Goal: Task Accomplishment & Management: Manage account settings

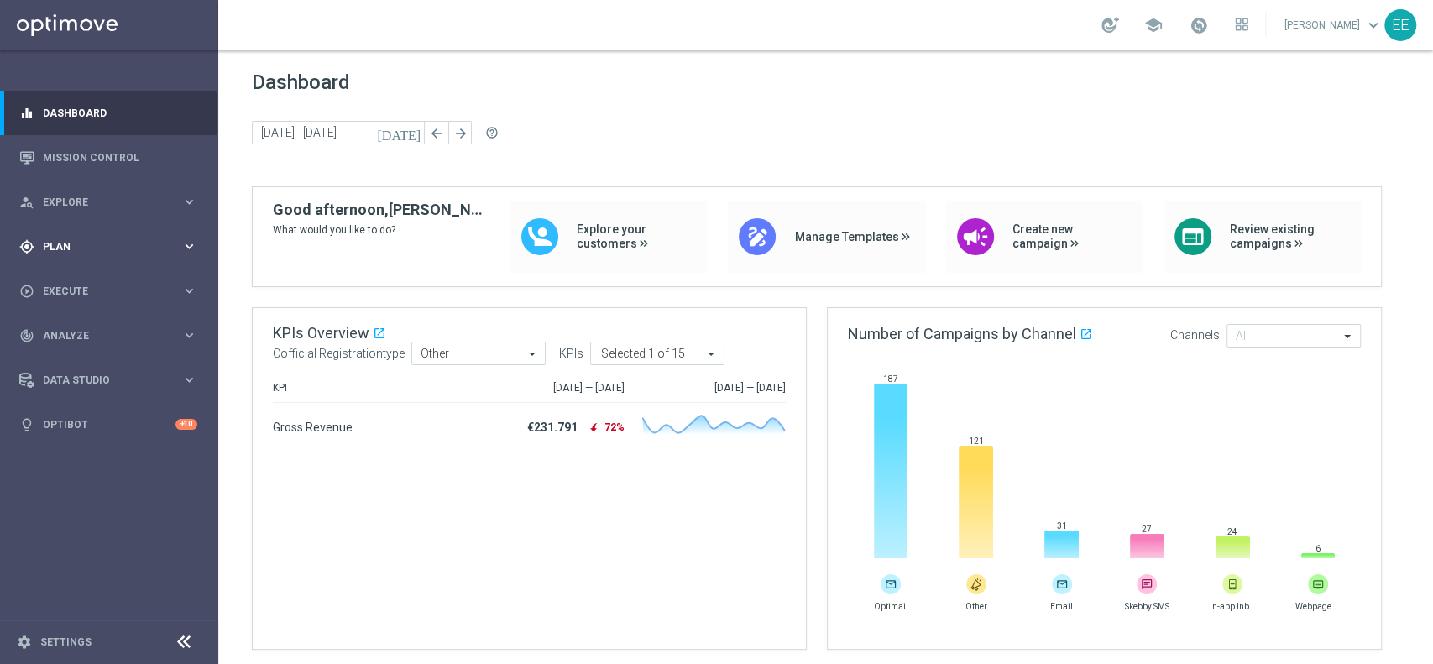
click at [74, 250] on span "Plan" at bounding box center [112, 247] width 139 height 10
click at [96, 281] on link "Target Groups" at bounding box center [109, 281] width 131 height 13
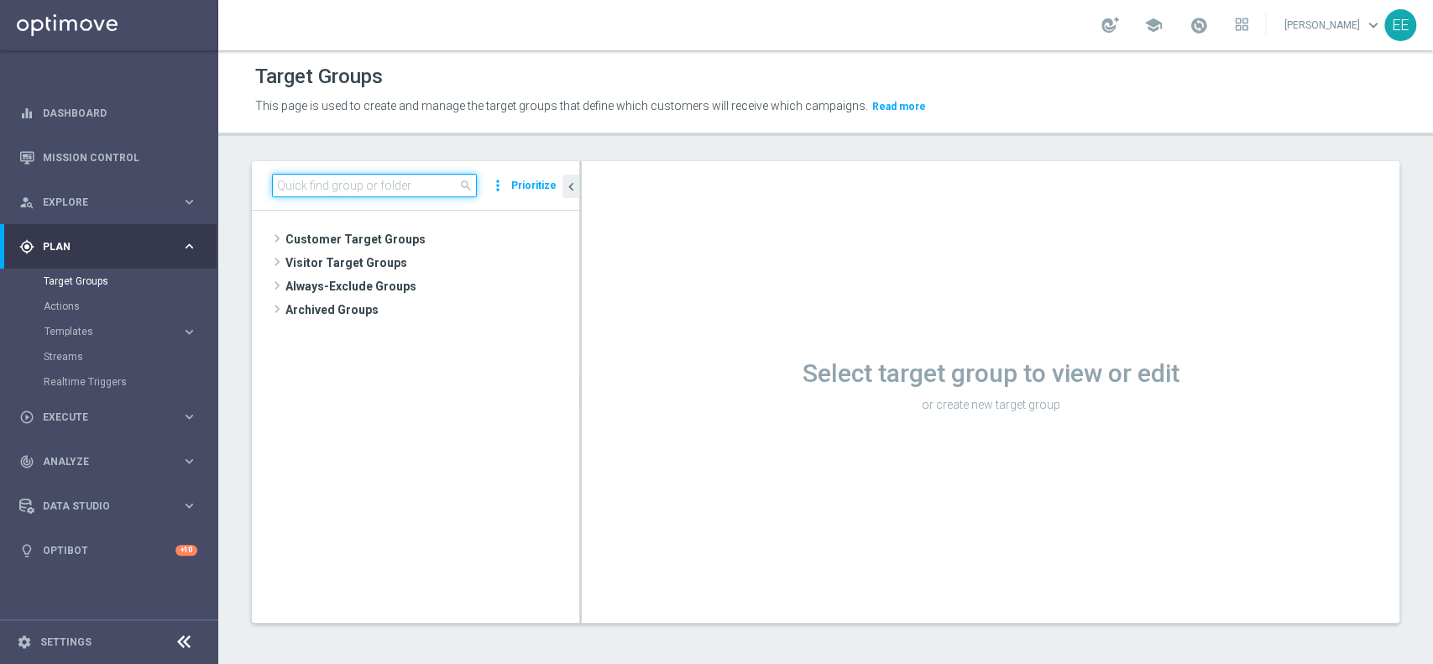
click at [364, 184] on input at bounding box center [374, 186] width 205 height 24
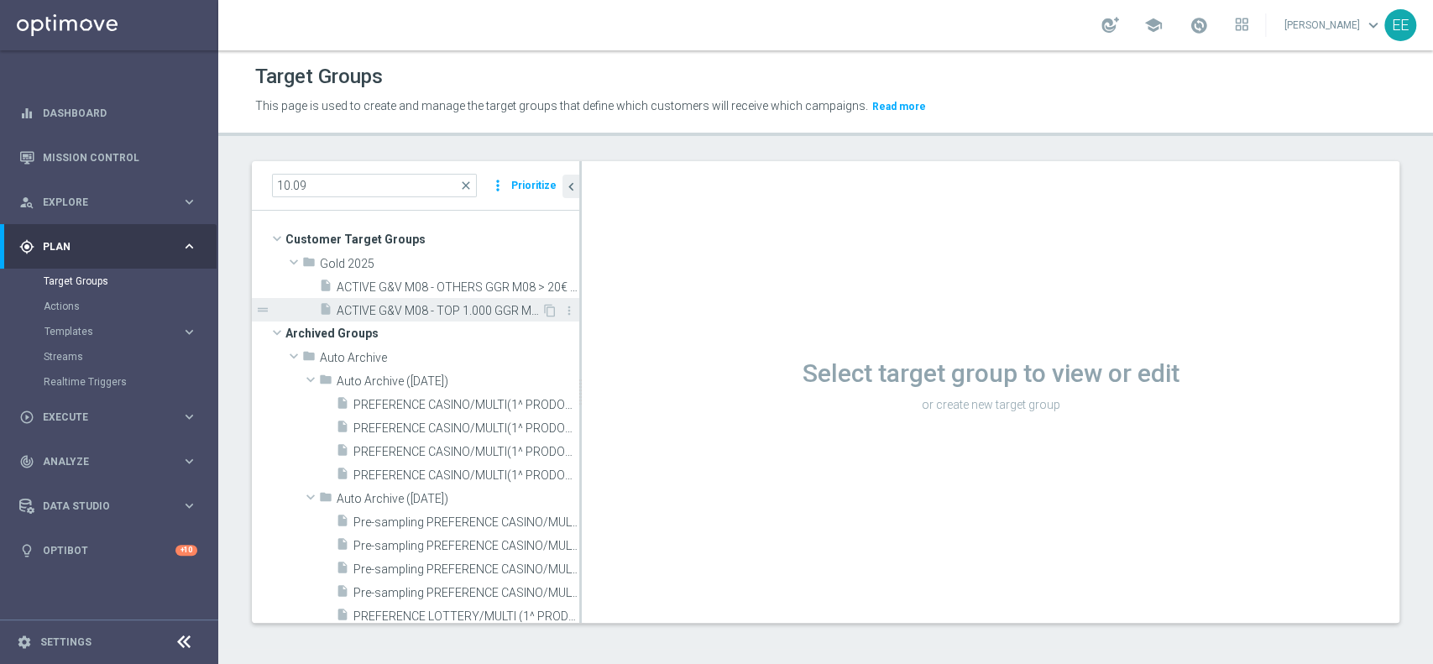
click at [411, 306] on span "ACTIVE G&V M08 - TOP 1.000 GGR M08 10.09" at bounding box center [439, 311] width 205 height 14
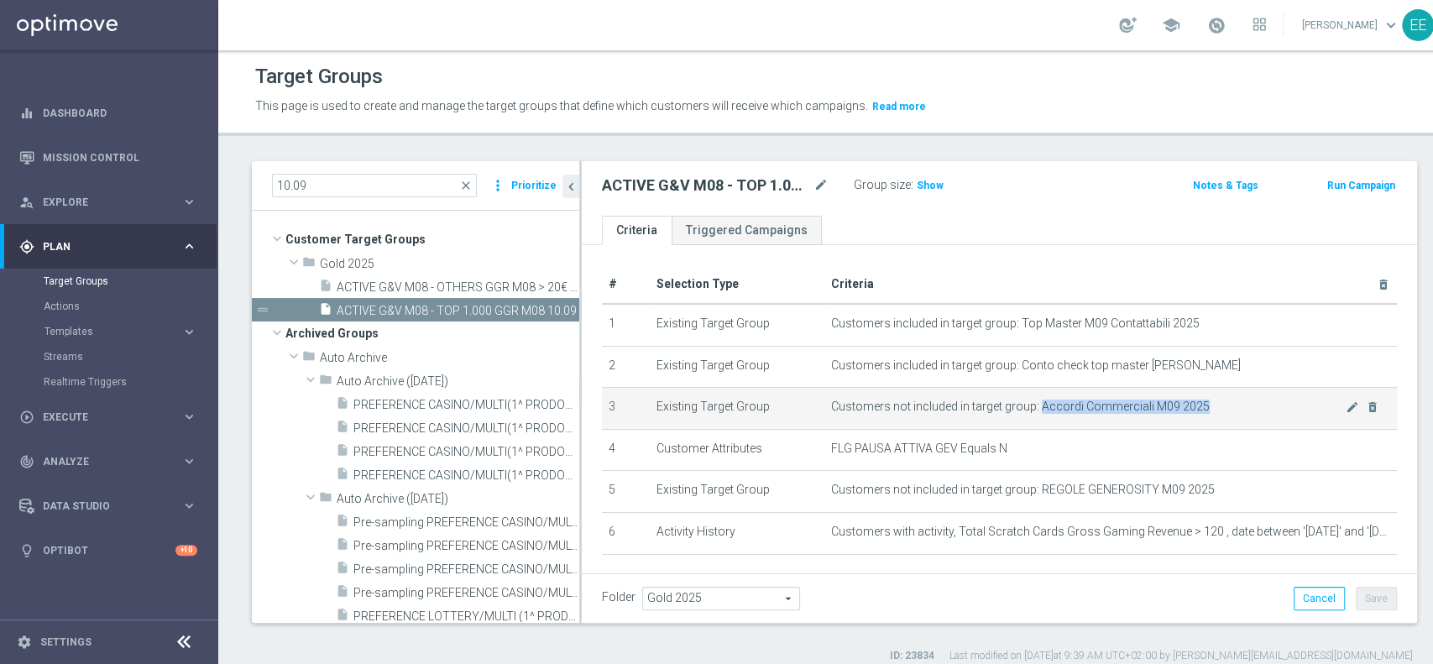
drag, startPoint x: 1024, startPoint y: 406, endPoint x: 1193, endPoint y: 407, distance: 168.8
click at [1193, 407] on span "Customers not included in target group: Accordi Commerciali M09 2025" at bounding box center [1088, 407] width 515 height 14
copy span "Accordi Commerciali M09 2025"
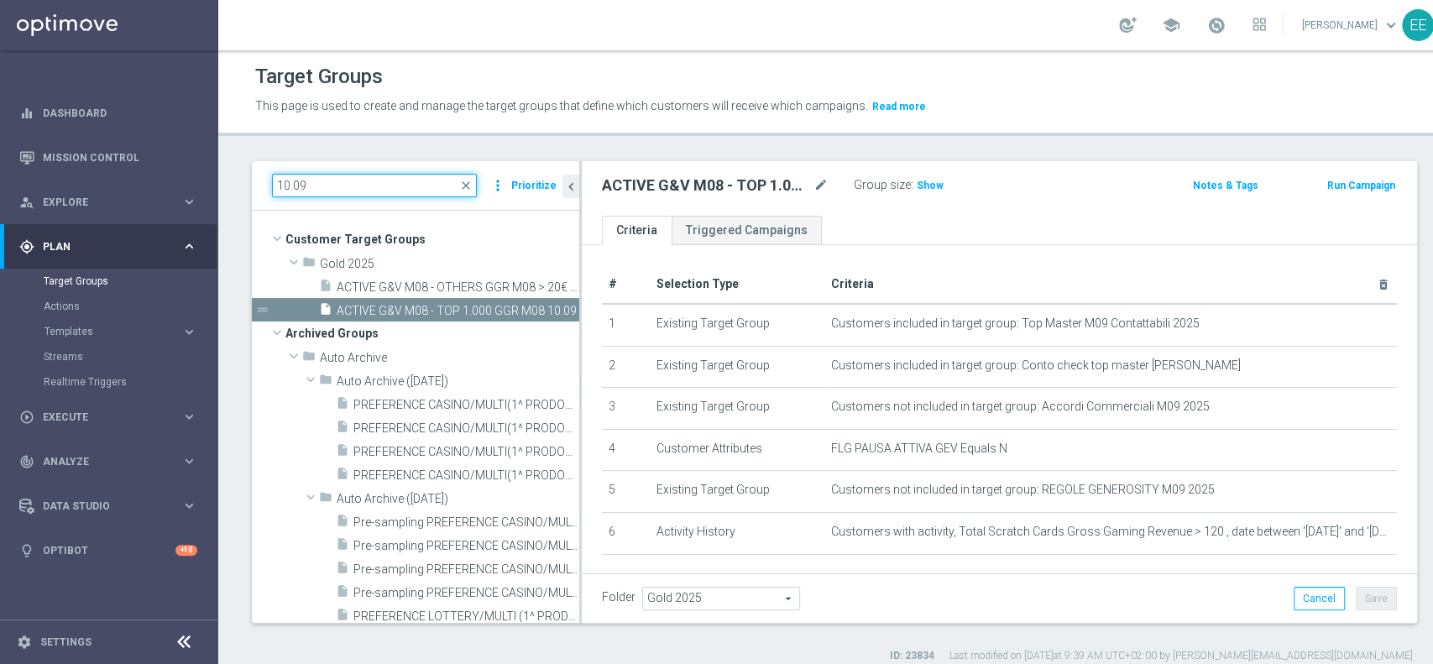
click at [318, 180] on input "10.09" at bounding box center [374, 186] width 205 height 24
paste input "Accordi Commerciali M09 2025"
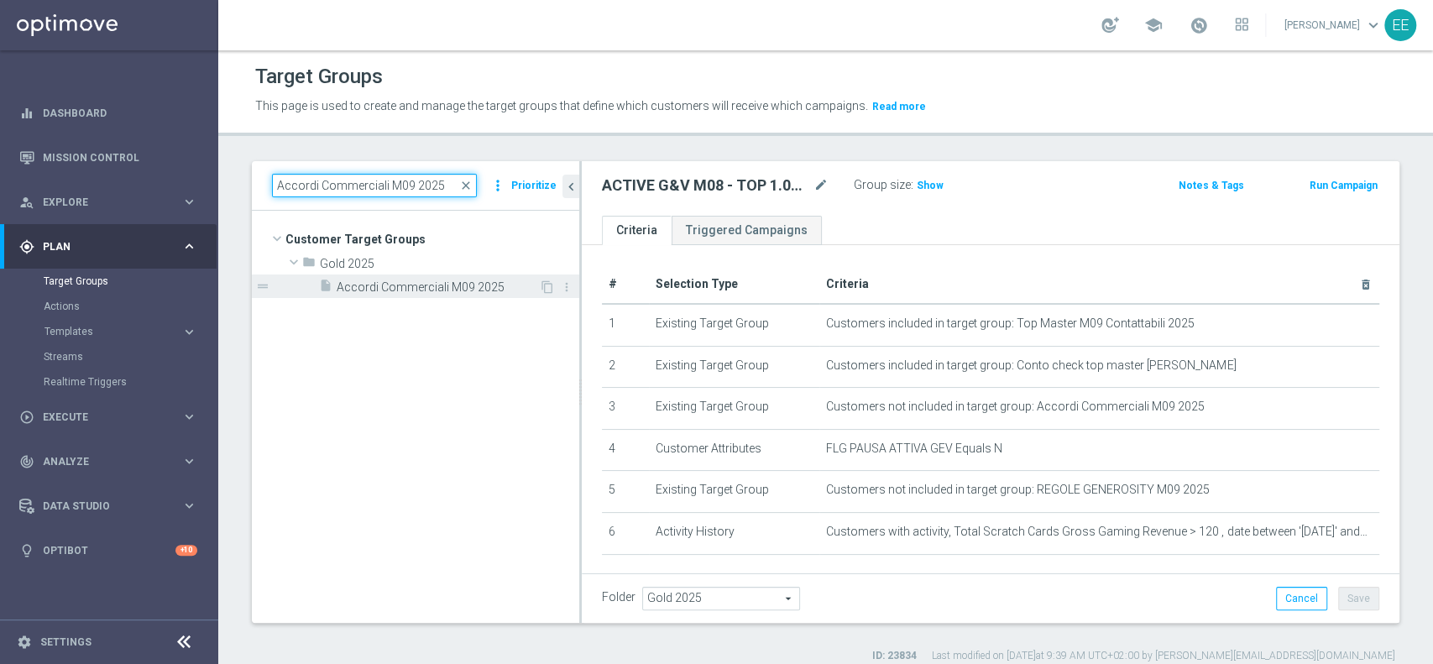
type input "Accordi Commerciali M09 2025"
click at [411, 291] on span "Accordi Commerciali M09 2025" at bounding box center [438, 287] width 202 height 14
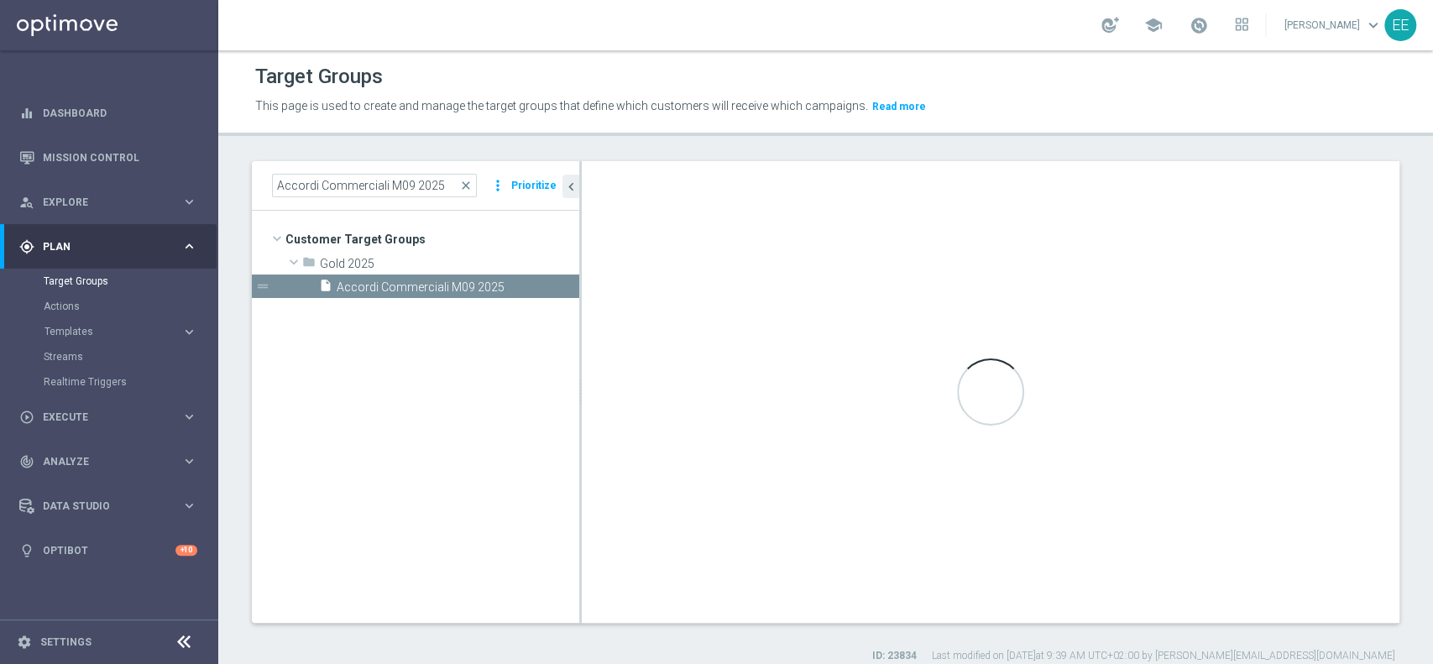
checkbox input "false"
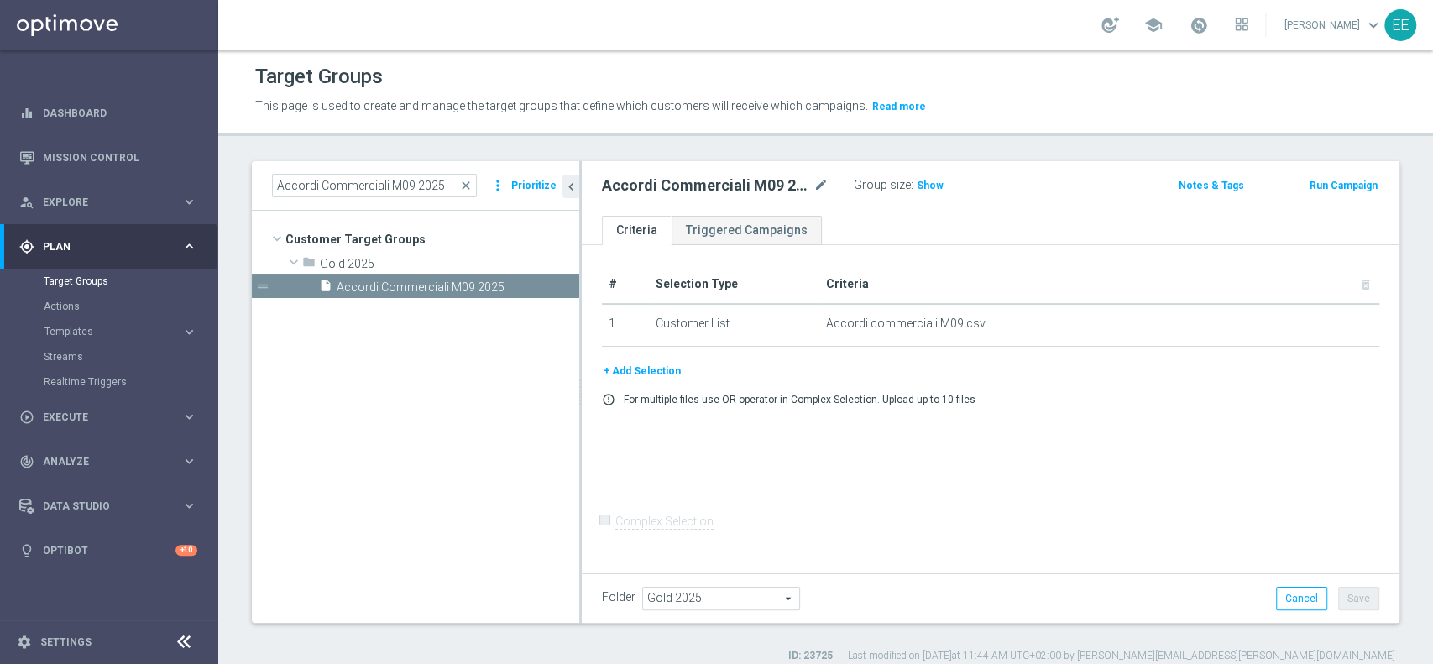
click at [650, 367] on button "+ Add Selection" at bounding box center [642, 371] width 81 height 18
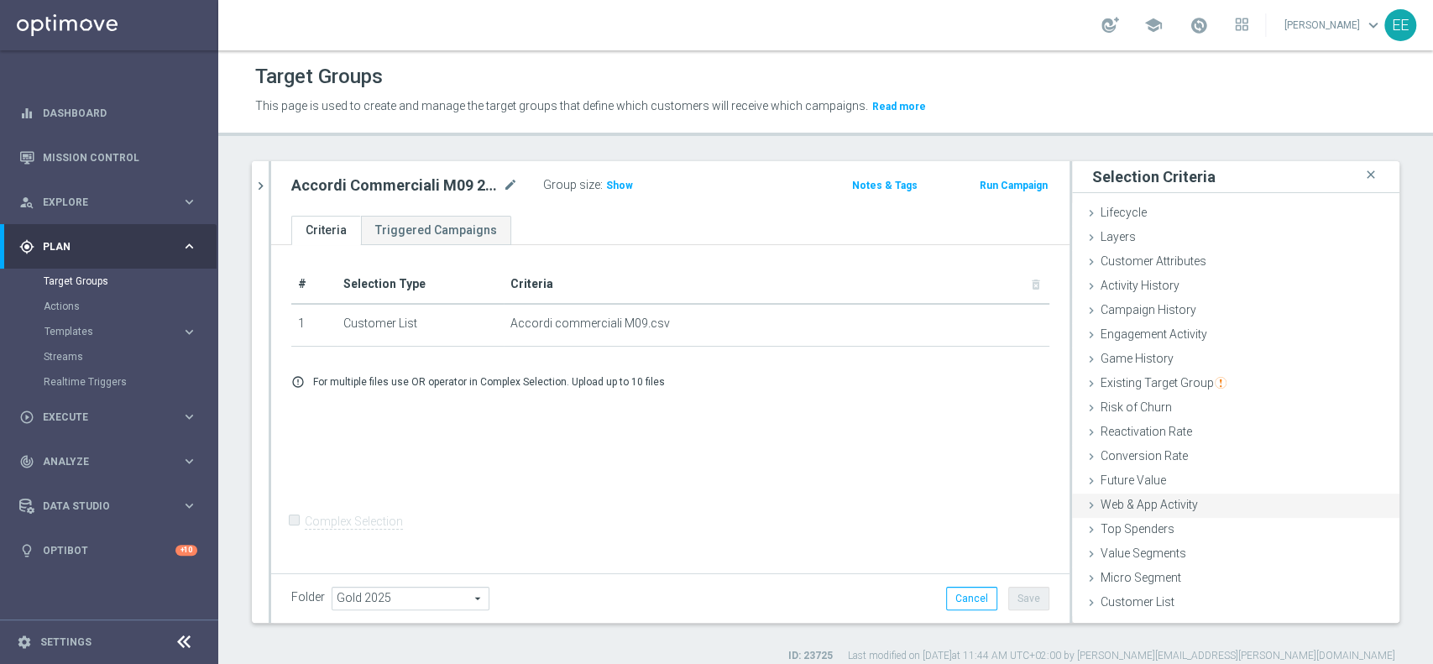
scroll to position [13, 0]
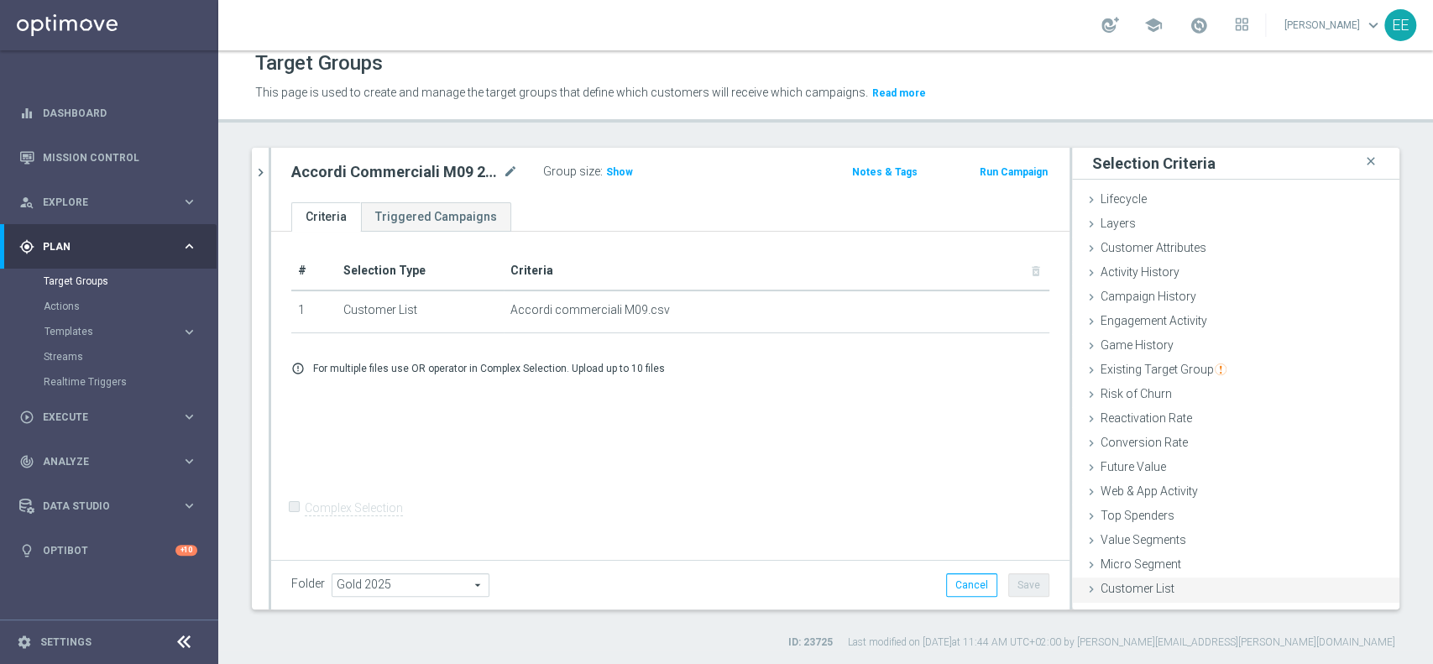
click at [1122, 585] on span "Customer List" at bounding box center [1138, 588] width 74 height 13
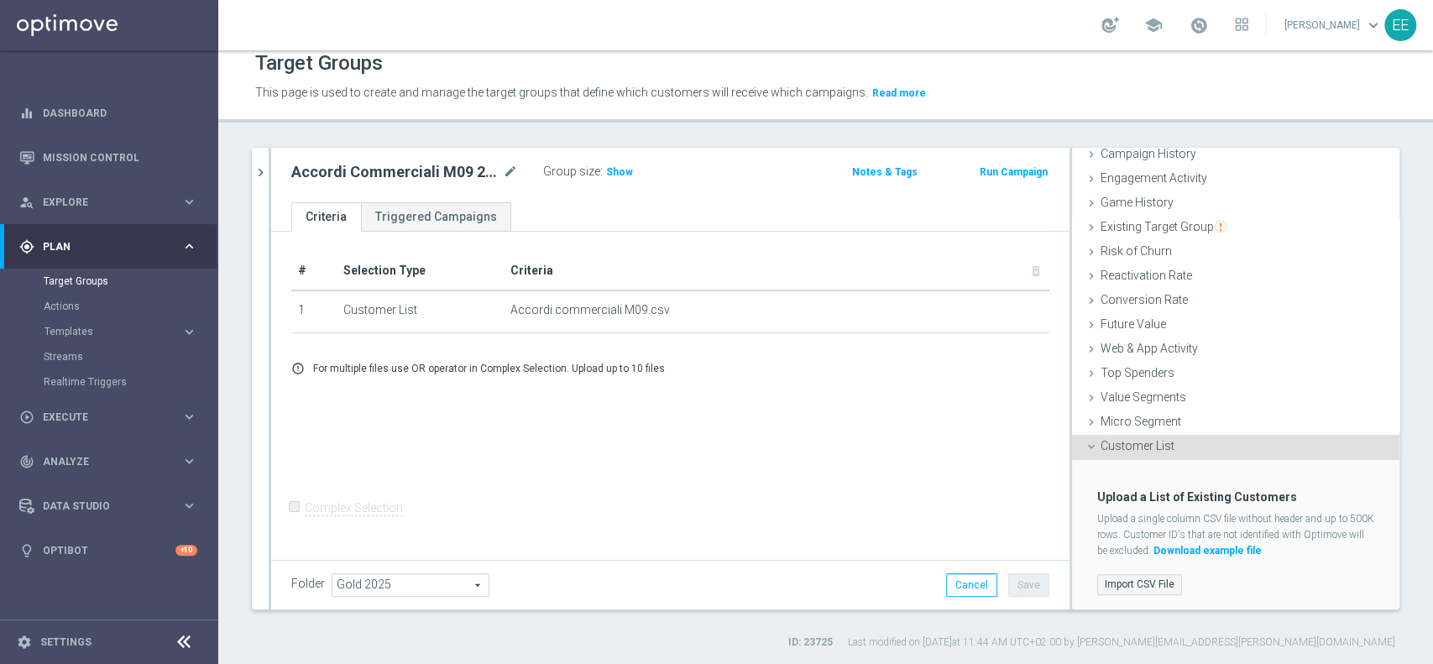
click at [1127, 576] on label "Import CSV File" at bounding box center [1139, 584] width 85 height 21
click at [0, 0] on input "Import CSV File" at bounding box center [0, 0] width 0 height 0
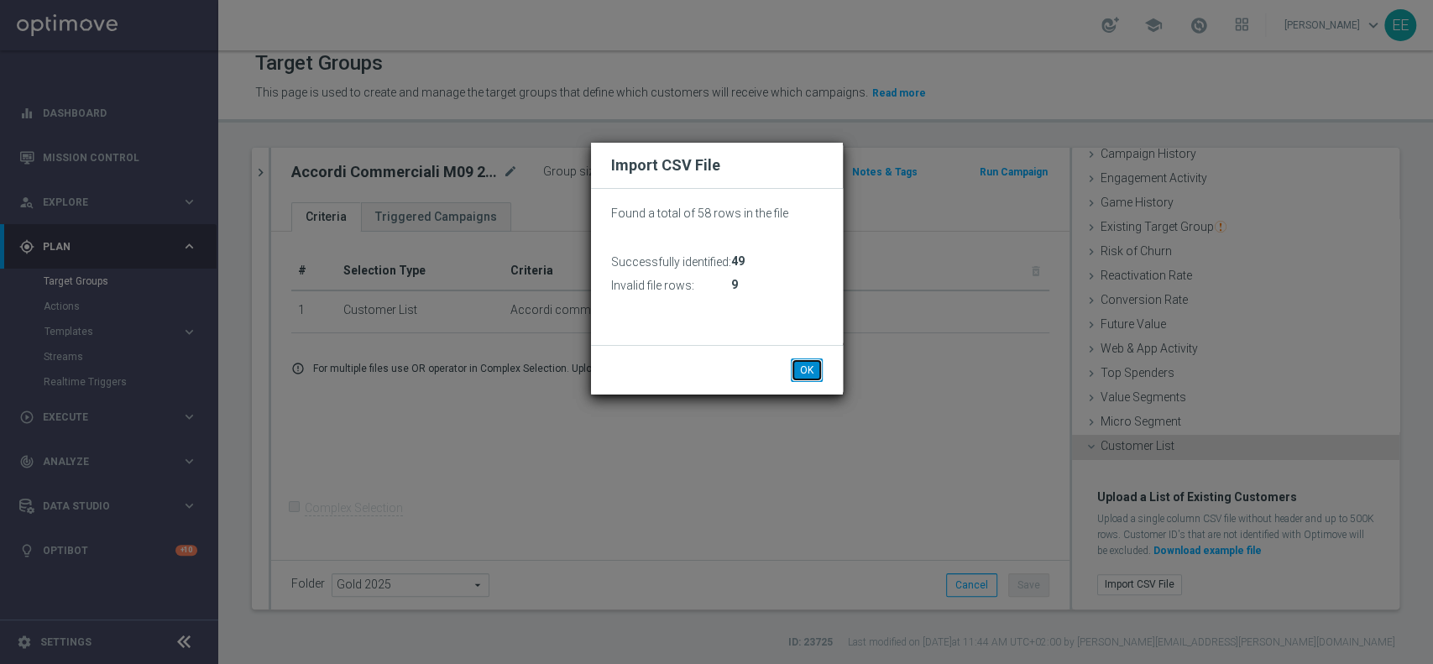
click at [806, 373] on button "OK" at bounding box center [807, 371] width 32 height 24
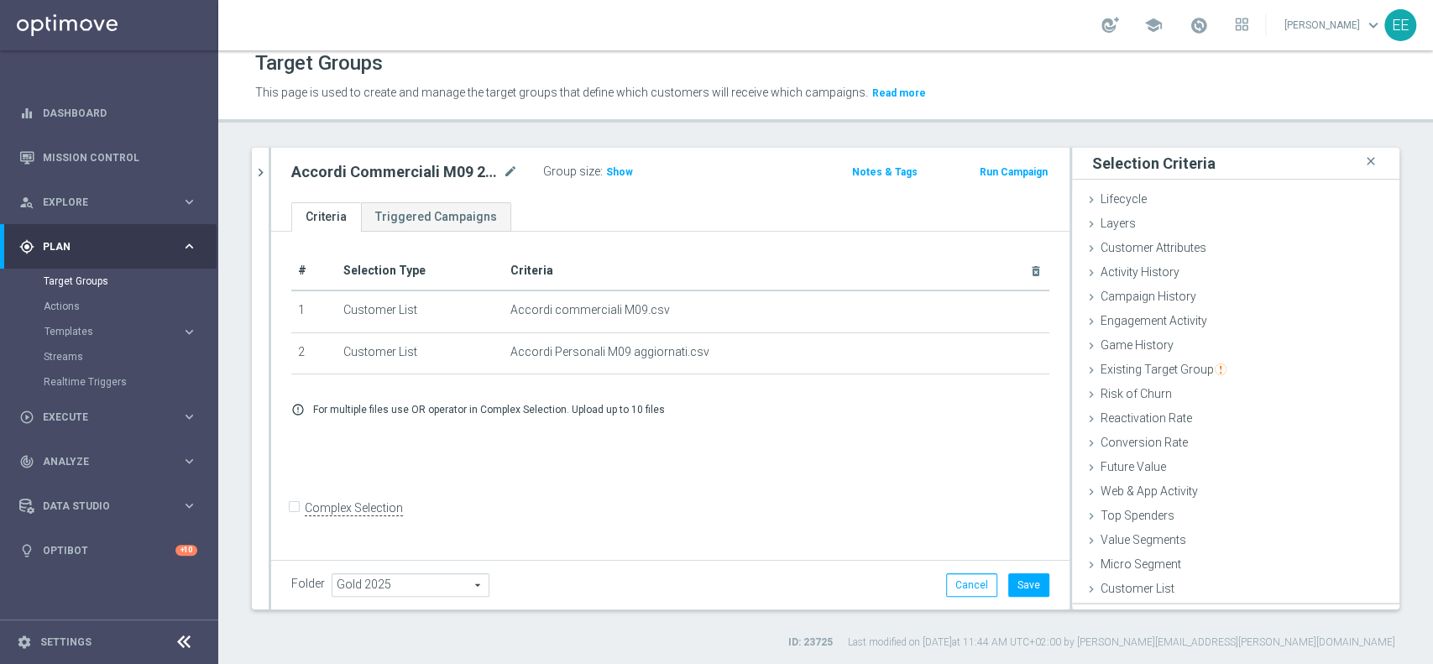
scroll to position [0, 0]
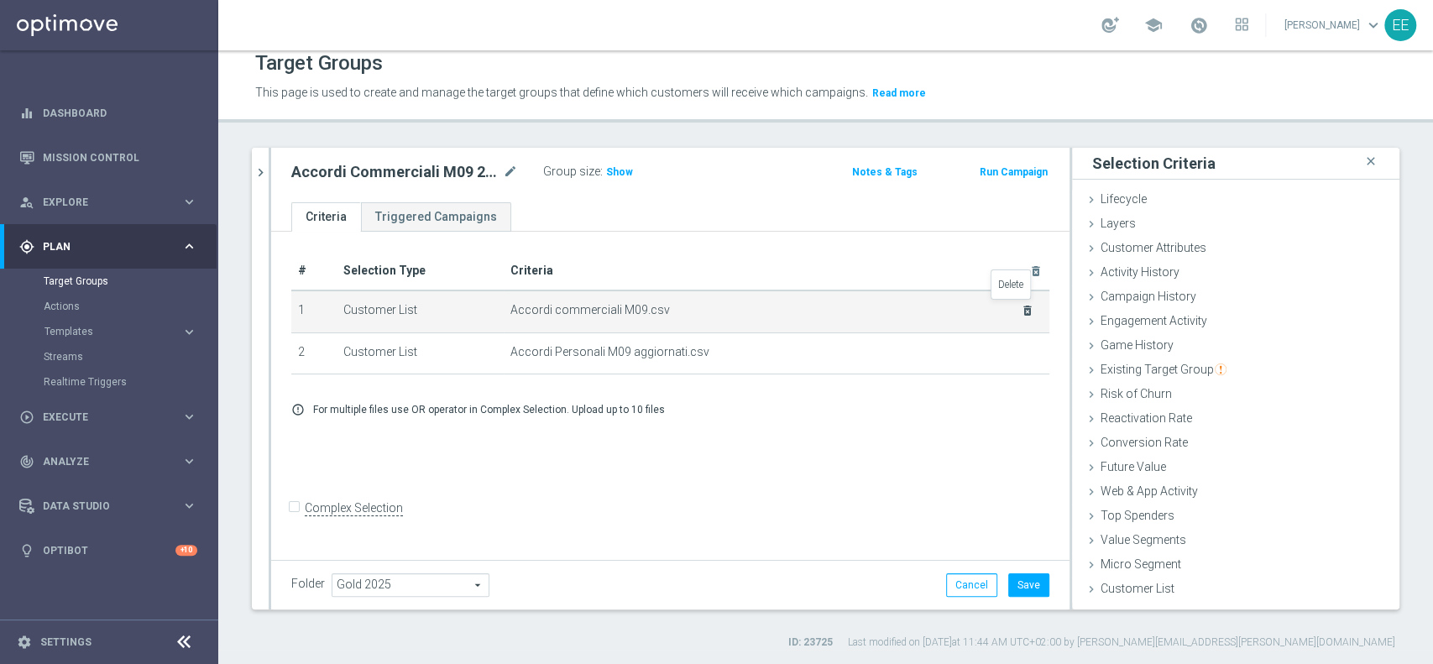
click at [1021, 310] on icon "delete_forever" at bounding box center [1027, 310] width 13 height 13
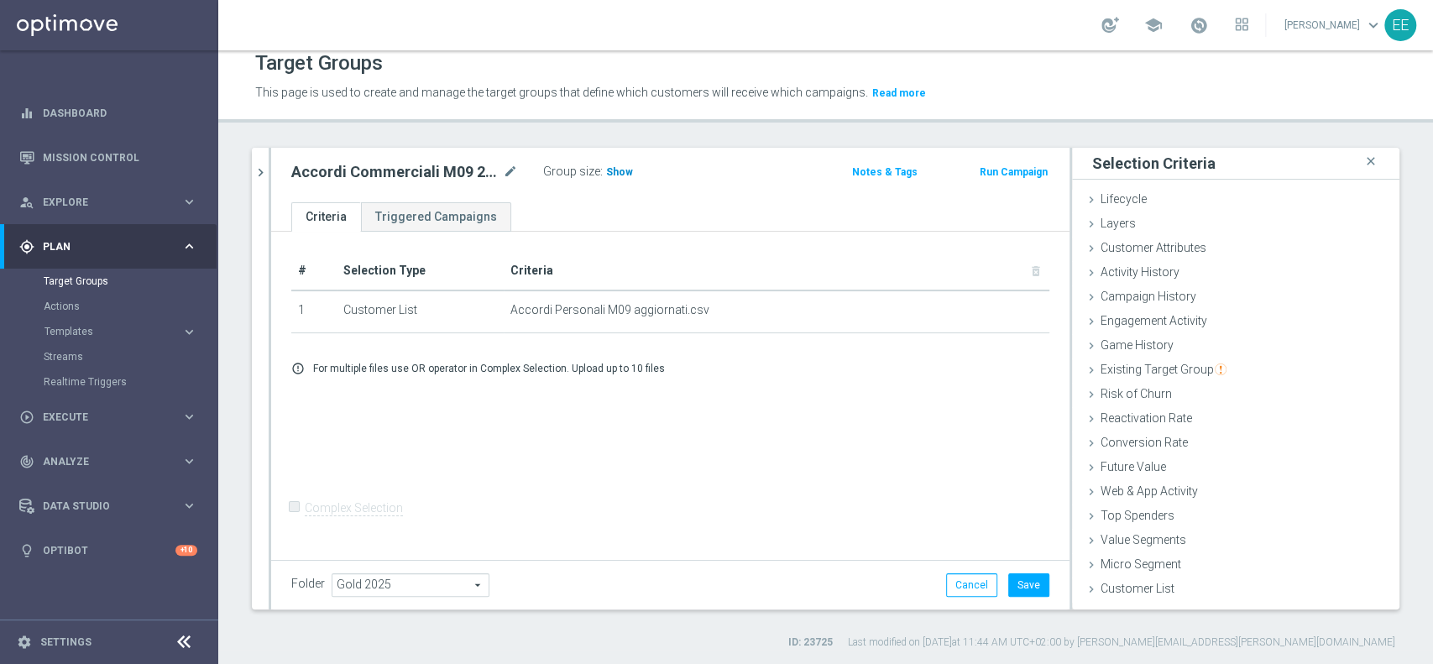
click at [608, 170] on span "Show" at bounding box center [619, 172] width 27 height 12
click at [1021, 576] on button "Save" at bounding box center [1028, 585] width 41 height 24
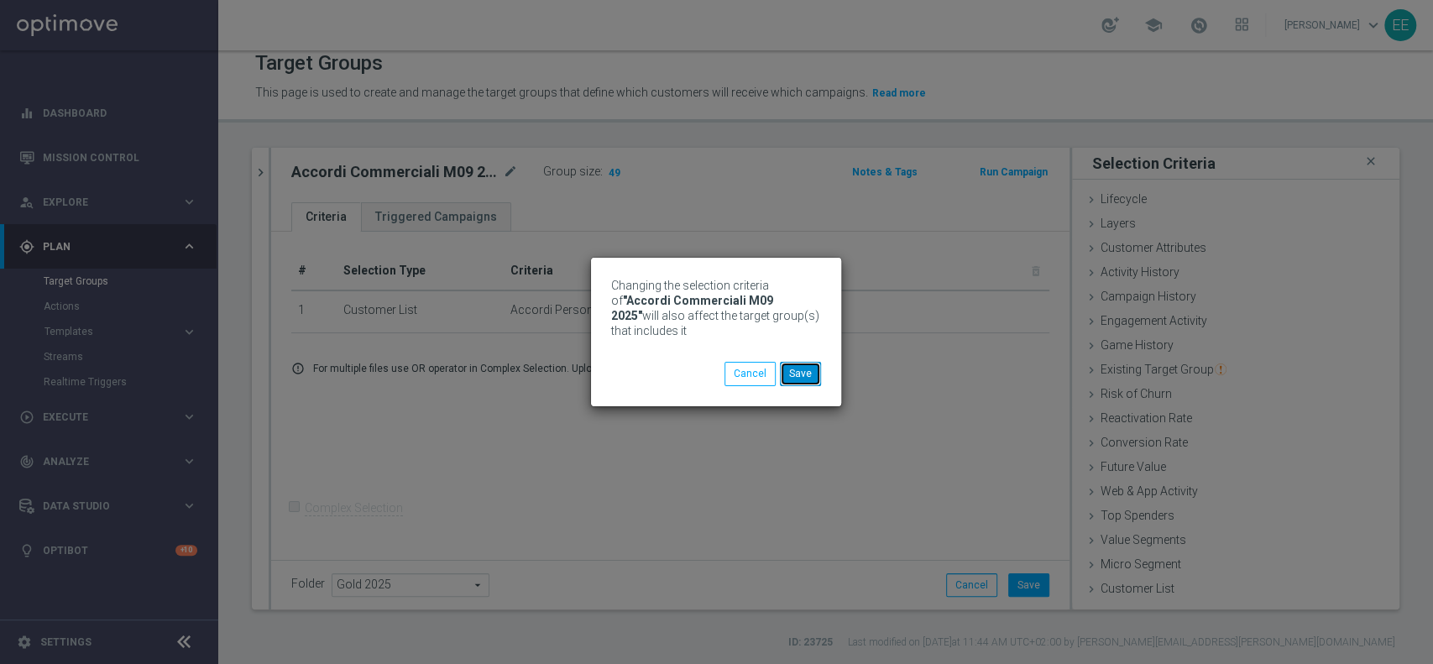
click at [796, 379] on button "Save" at bounding box center [800, 374] width 41 height 24
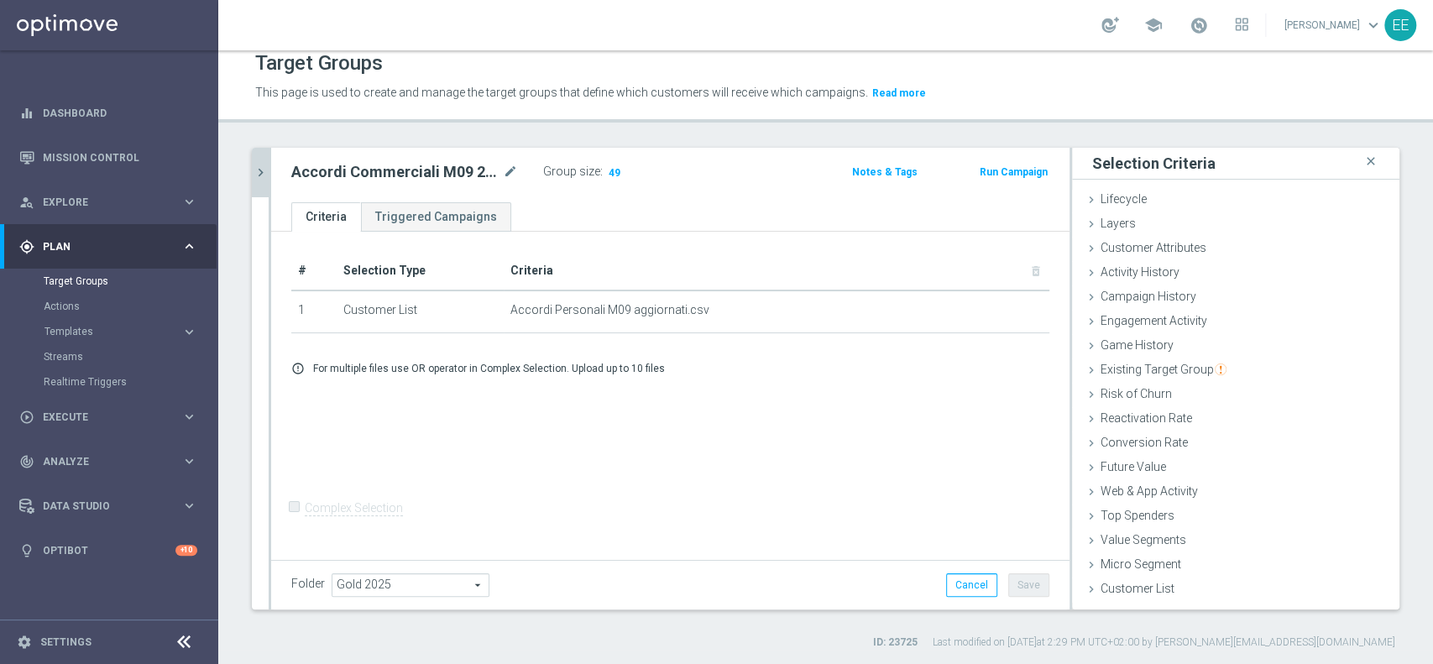
click at [256, 171] on icon "chevron_right" at bounding box center [261, 173] width 16 height 16
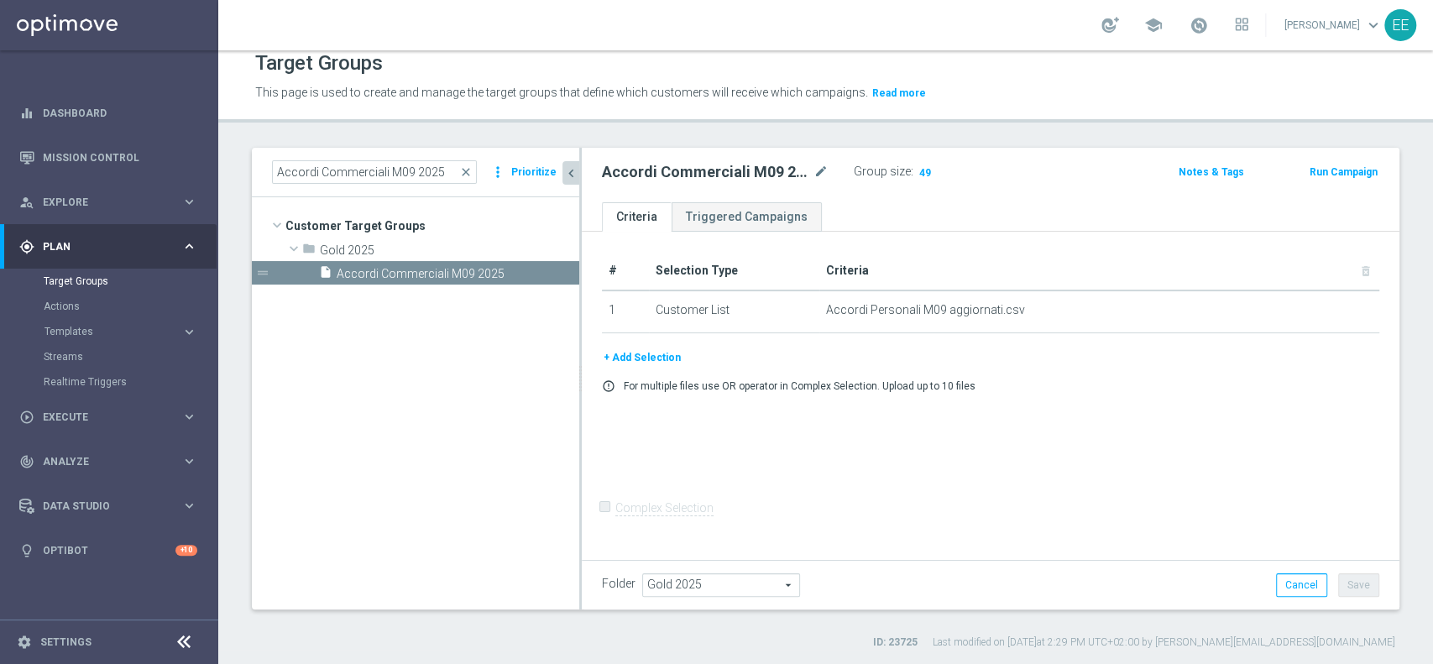
click at [468, 171] on span "close" at bounding box center [465, 171] width 13 height 13
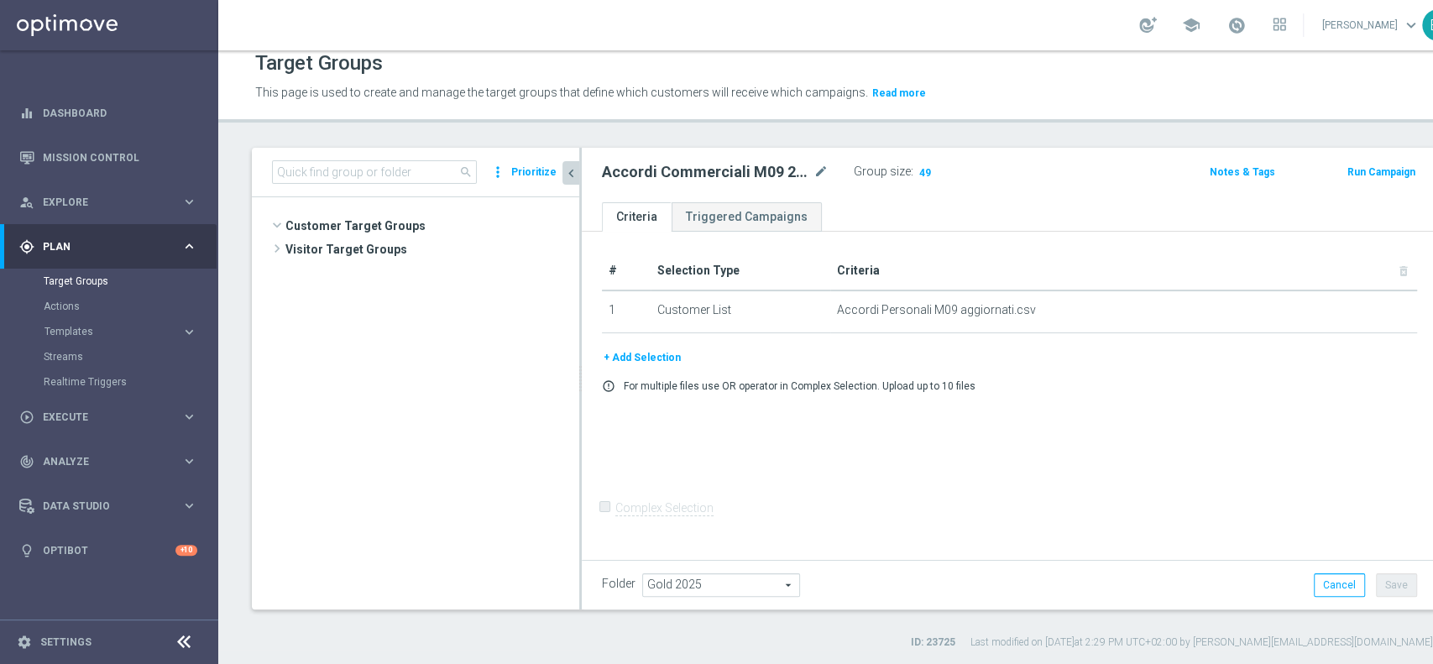
scroll to position [5032, 0]
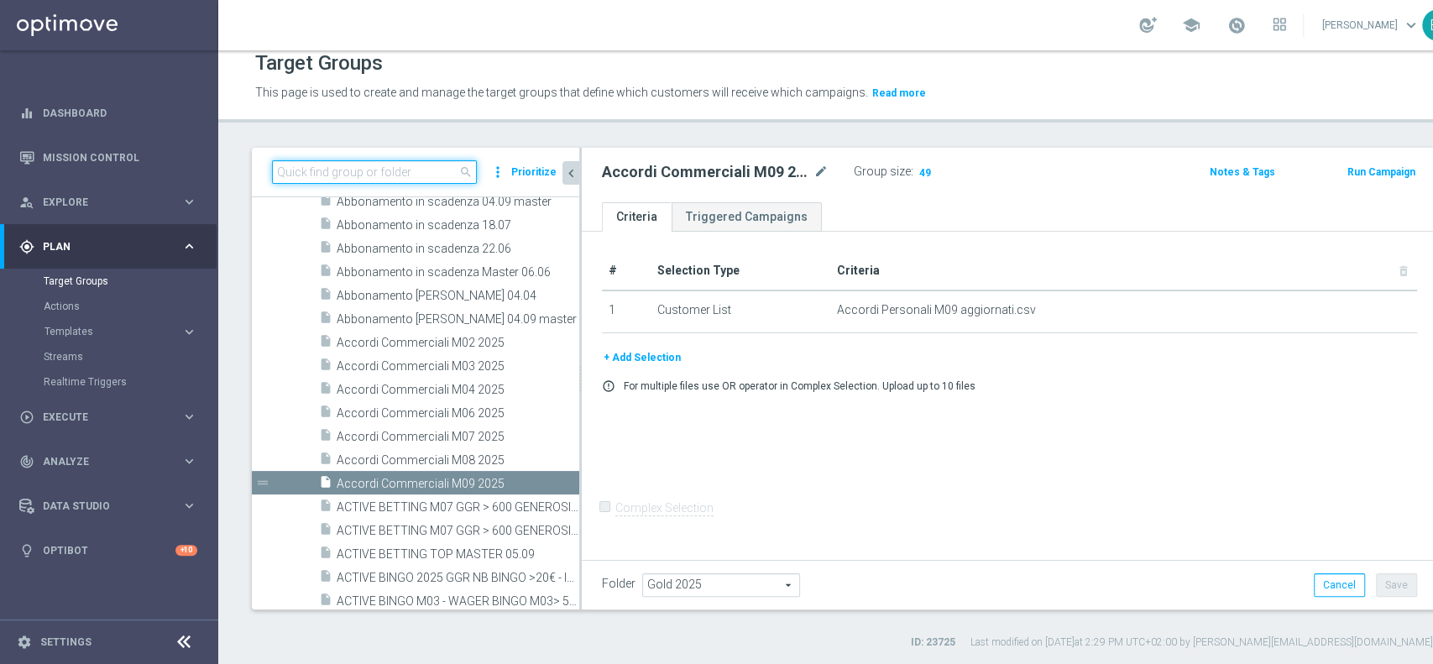
click at [386, 175] on input at bounding box center [374, 172] width 205 height 24
click at [84, 332] on span "Templates" at bounding box center [104, 332] width 120 height 10
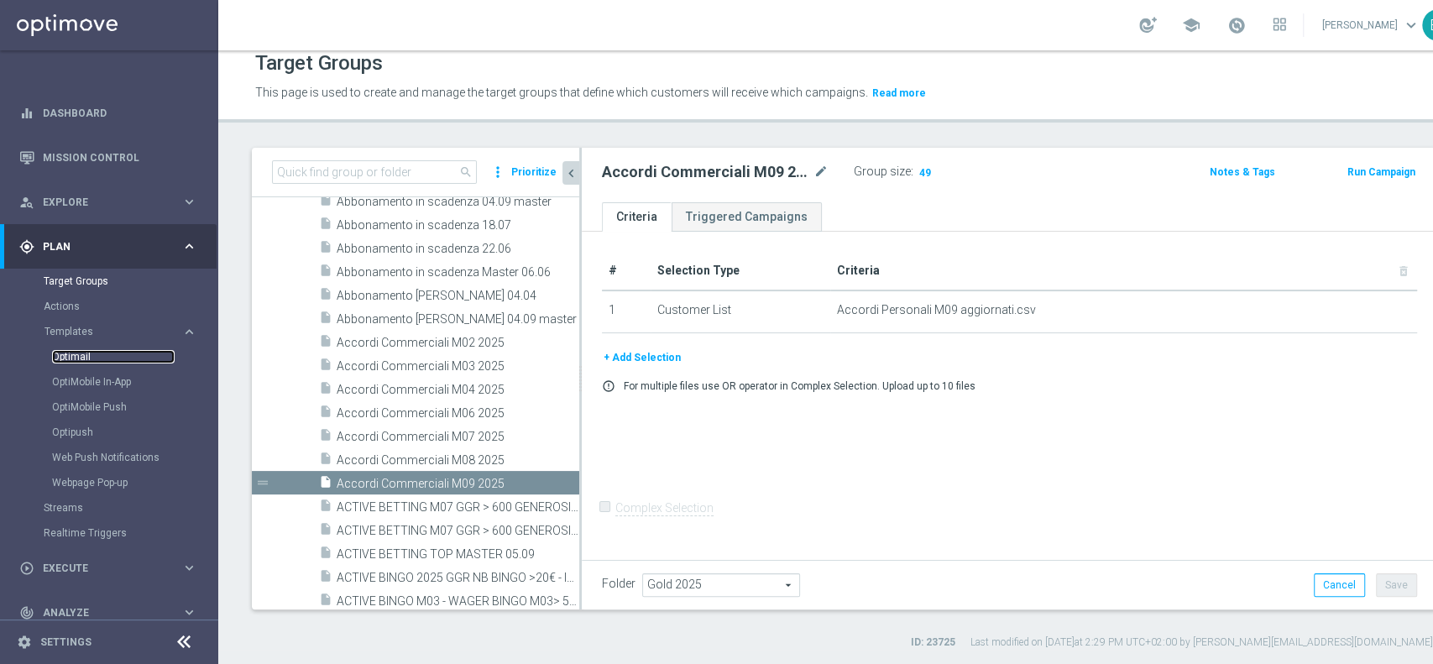
click at [71, 359] on link "Optimail" at bounding box center [113, 356] width 123 height 13
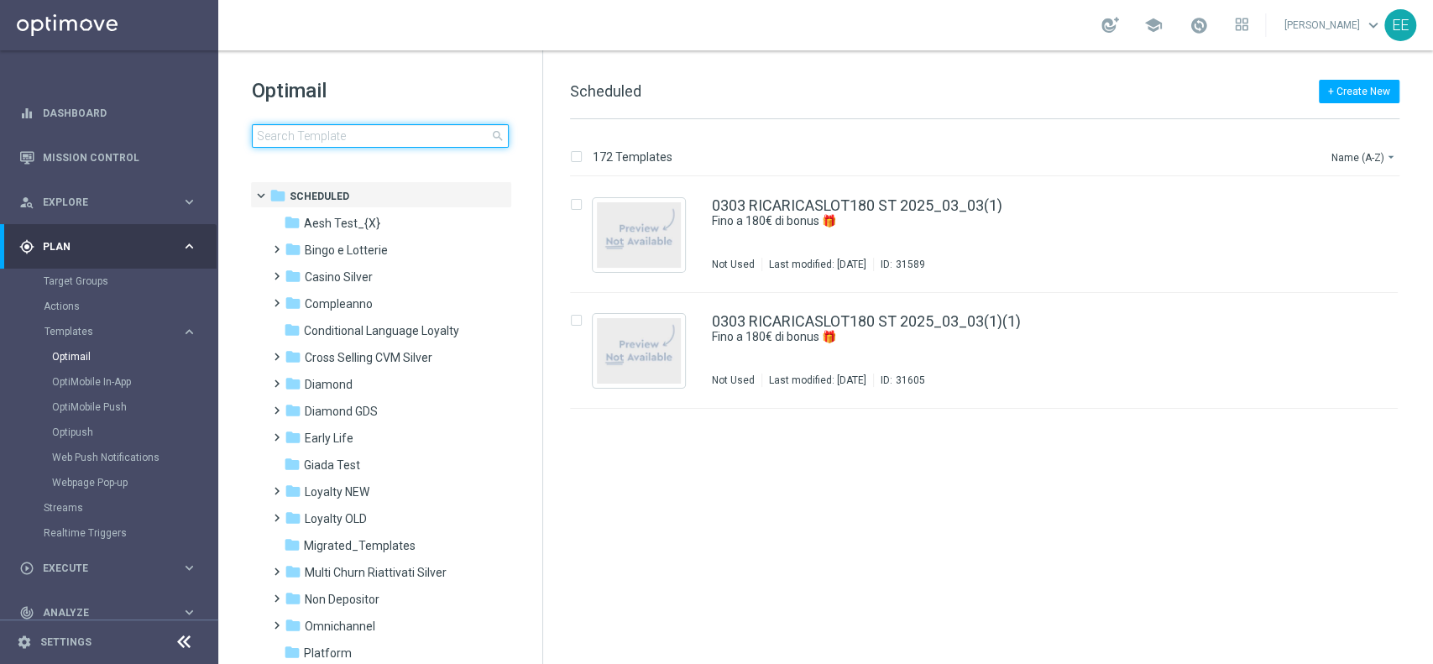
click at [358, 136] on input at bounding box center [380, 136] width 257 height 24
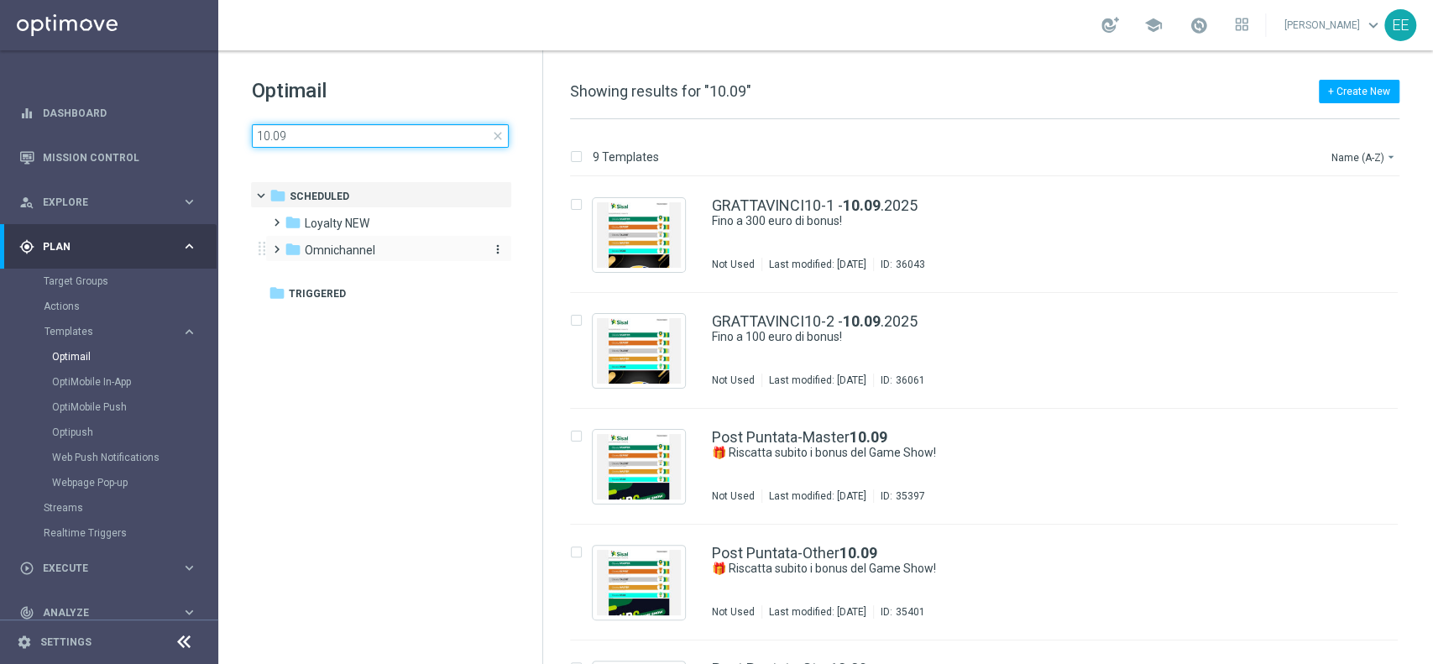
type input "10.09"
click at [353, 249] on span "Omnichannel" at bounding box center [340, 250] width 71 height 15
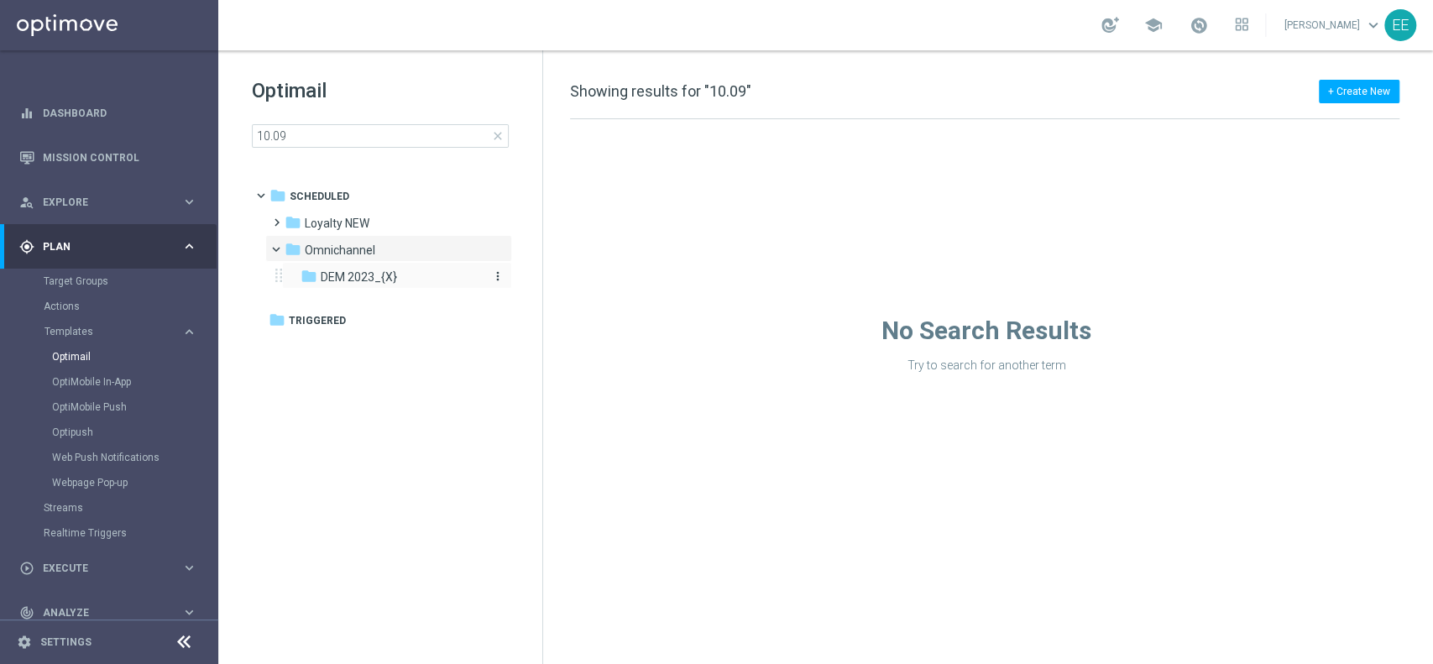
click at [374, 278] on span "DEM 2023_{X}" at bounding box center [359, 277] width 76 height 15
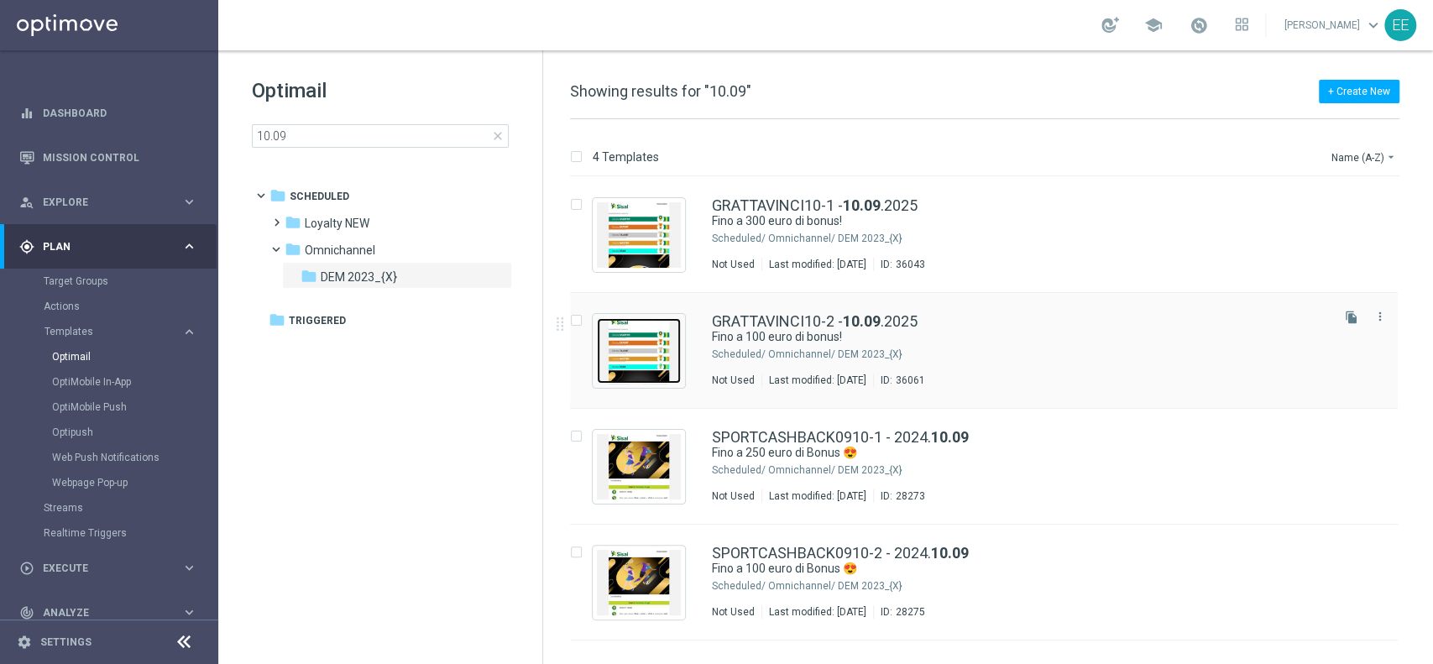
click at [645, 338] on img "Press SPACE to select this row." at bounding box center [639, 350] width 84 height 65
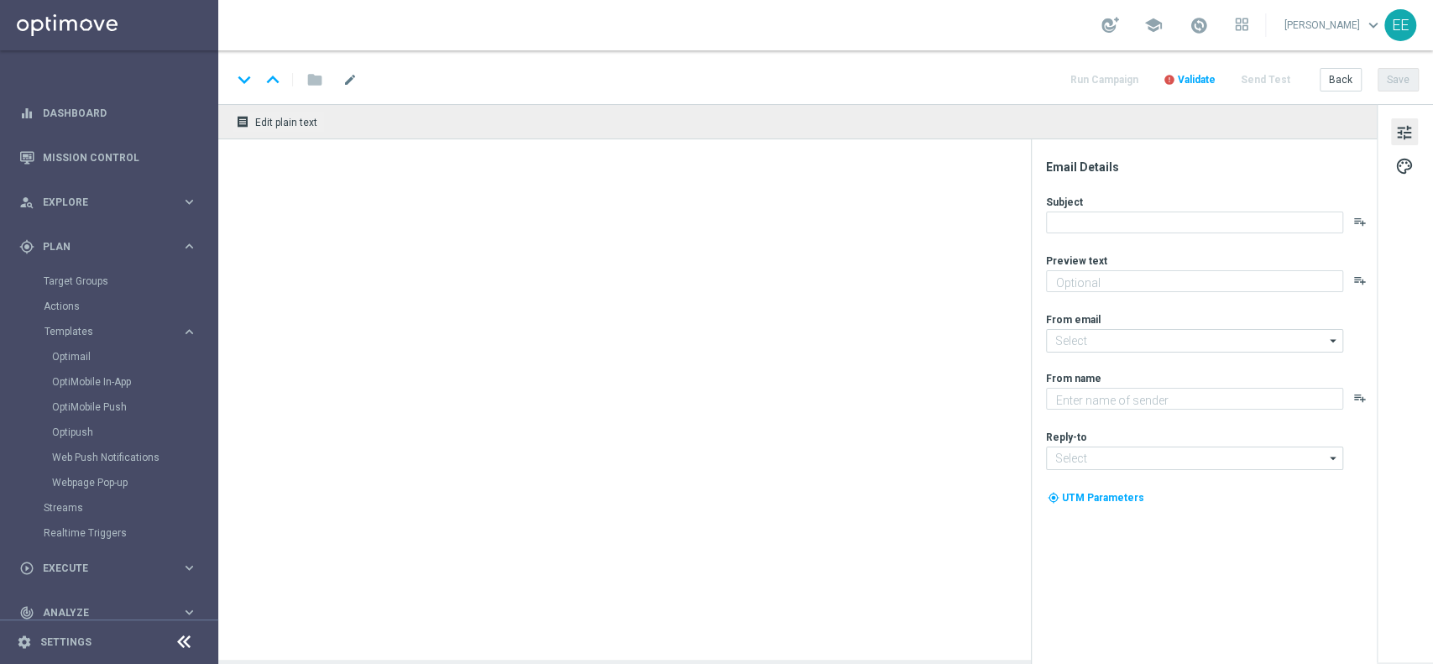
type textarea "Scopri cosa ti abbiamo riservato!"
type input "newsletter@comunicazioni.sisal.it"
type textarea "Sisal"
type input "info@sisal.it"
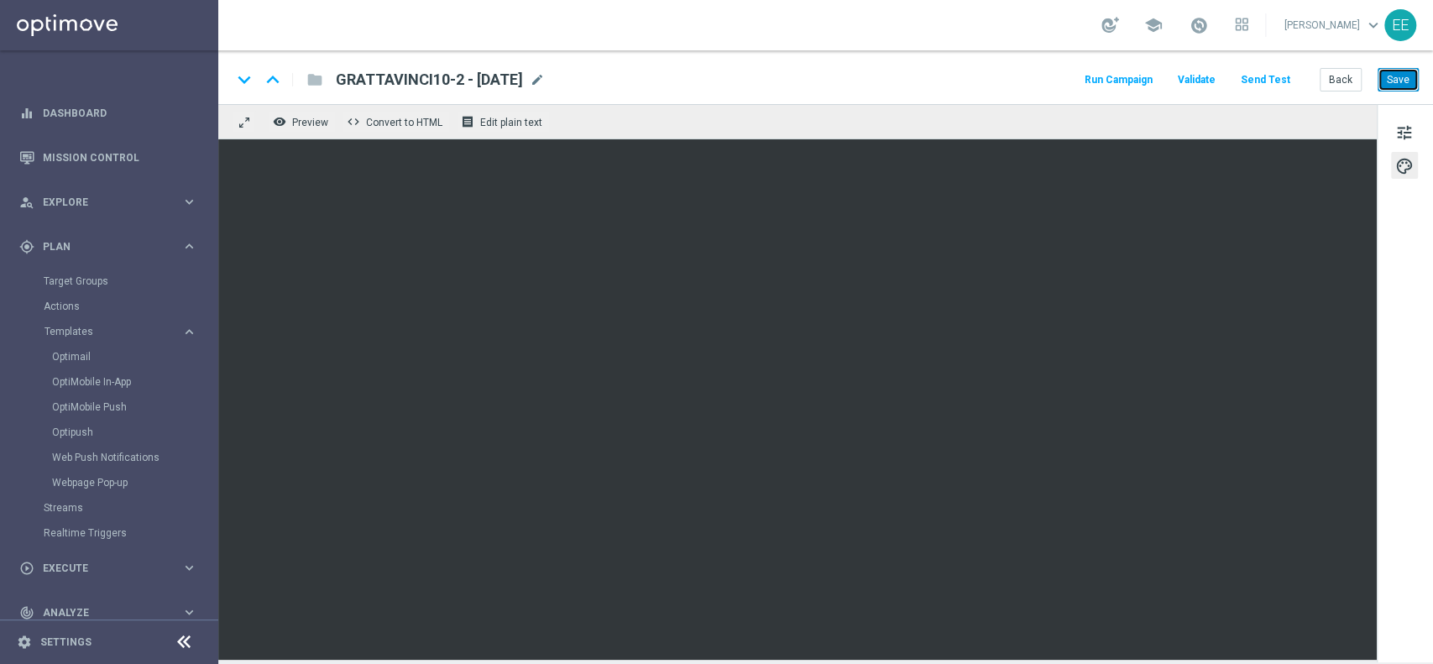
click at [1342, 72] on button "Save" at bounding box center [1398, 80] width 41 height 24
click at [275, 84] on icon "keyboard_arrow_up" at bounding box center [272, 79] width 25 height 25
click at [54, 557] on div "play_circle_outline Execute keyboard_arrow_right" at bounding box center [108, 568] width 217 height 44
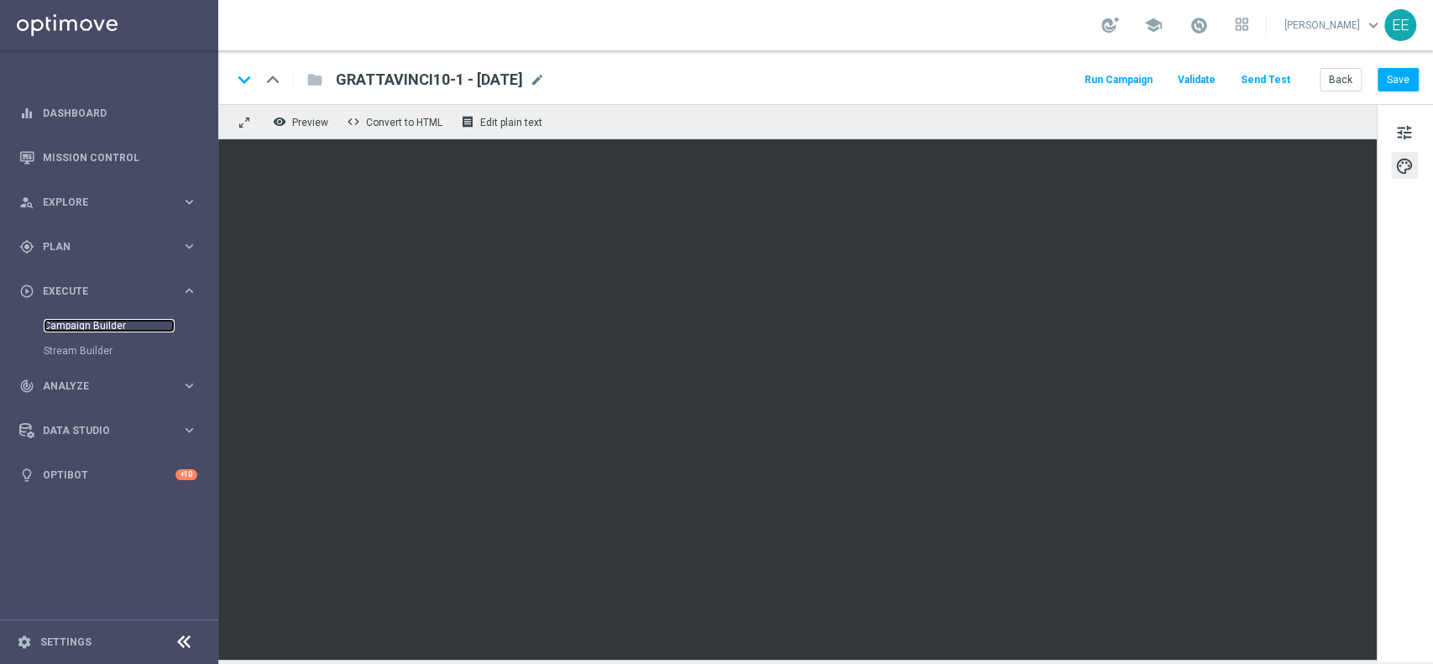
click at [84, 326] on link "Campaign Builder" at bounding box center [109, 325] width 131 height 13
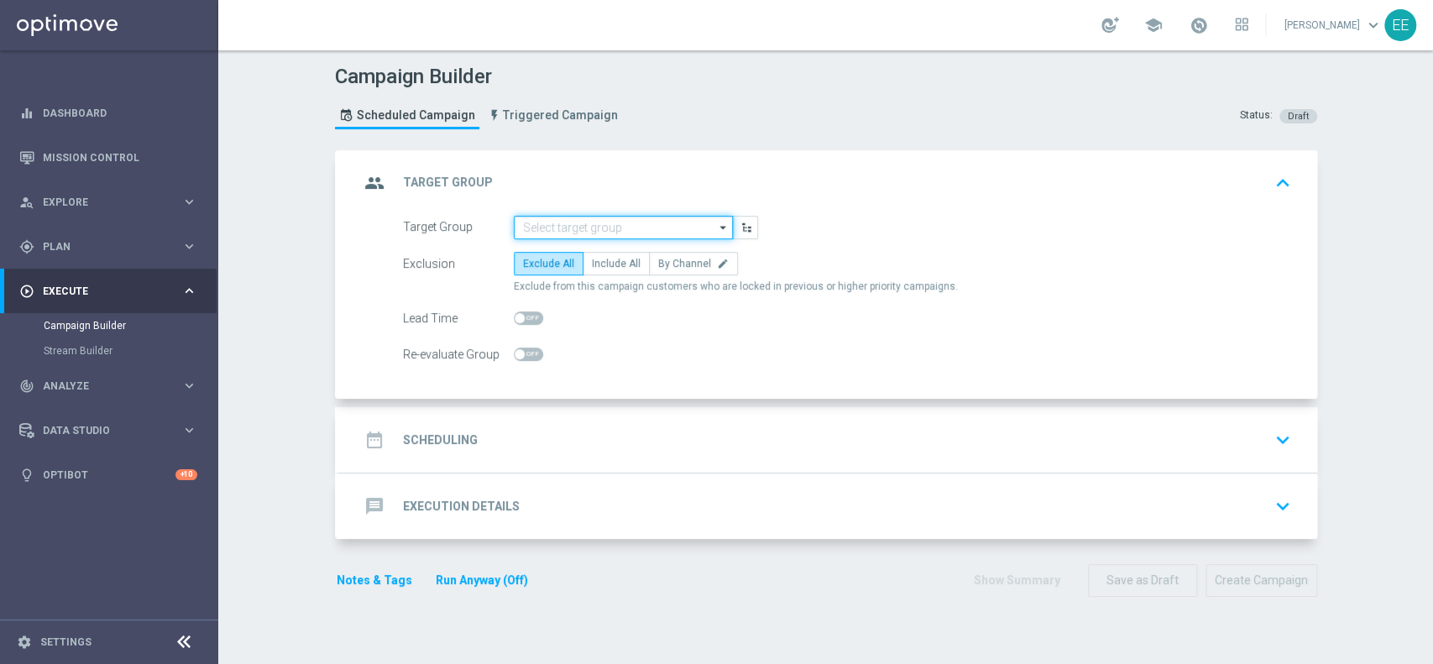
click at [553, 232] on input at bounding box center [623, 228] width 219 height 24
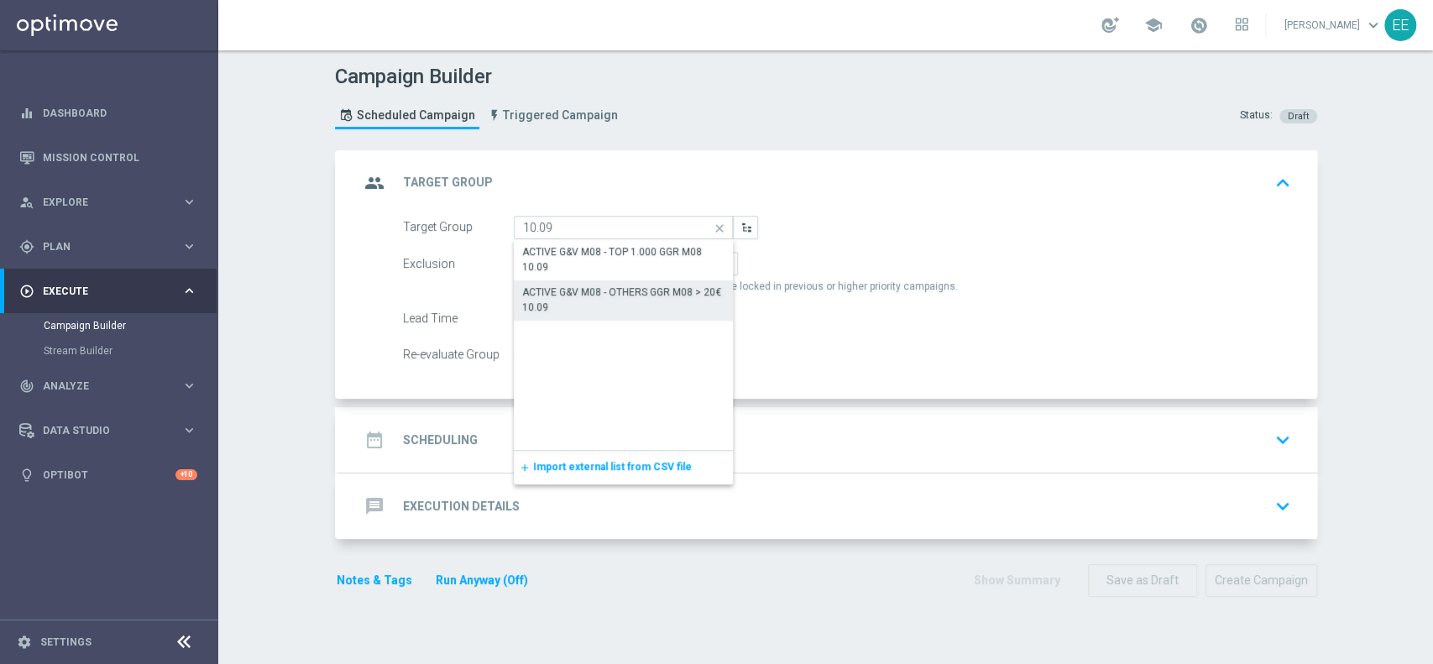
click at [594, 301] on div "ACTIVE G&V M08 - OTHERS GGR M08 > 20€ 10.09" at bounding box center [623, 300] width 203 height 30
type input "ACTIVE G&V M08 - OTHERS GGR M08 > 20€ 10.09"
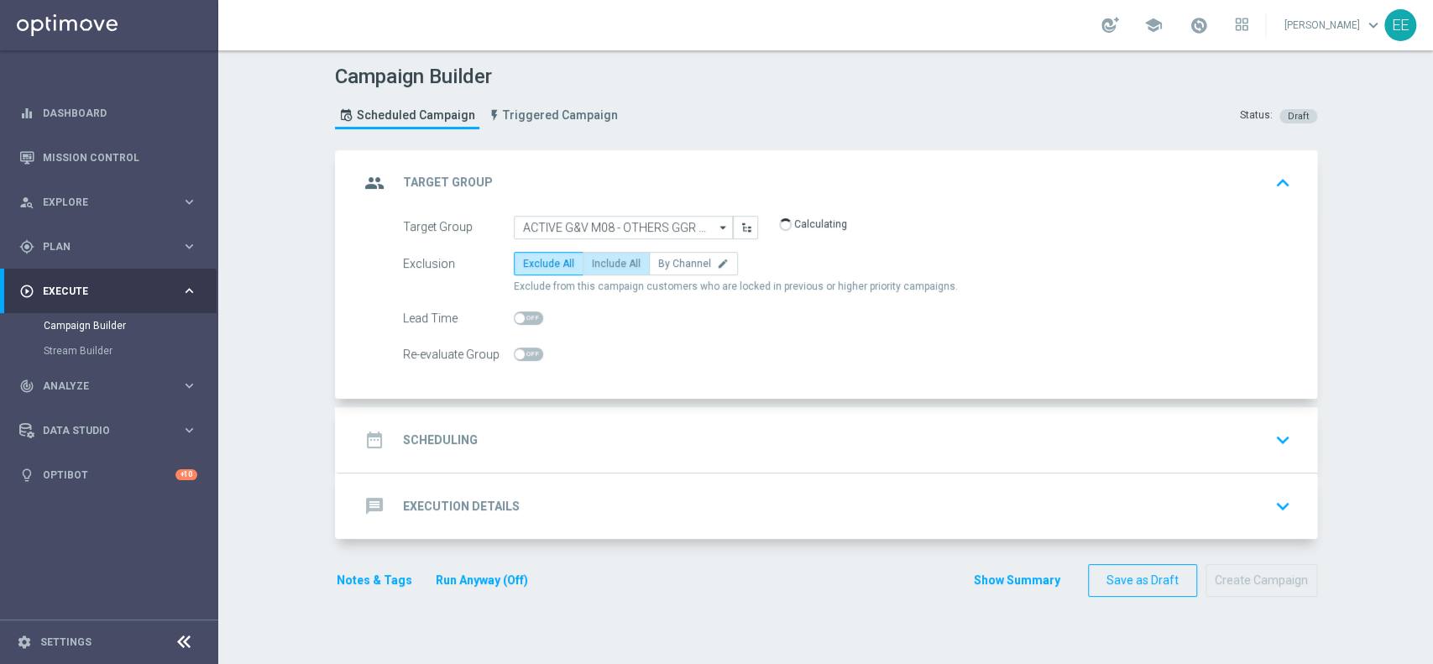
click at [609, 268] on span "Include All" at bounding box center [616, 264] width 49 height 12
click at [603, 268] on input "Include All" at bounding box center [597, 266] width 11 height 11
radio input "true"
click at [527, 455] on div "date_range Scheduling keyboard_arrow_down" at bounding box center [828, 439] width 978 height 65
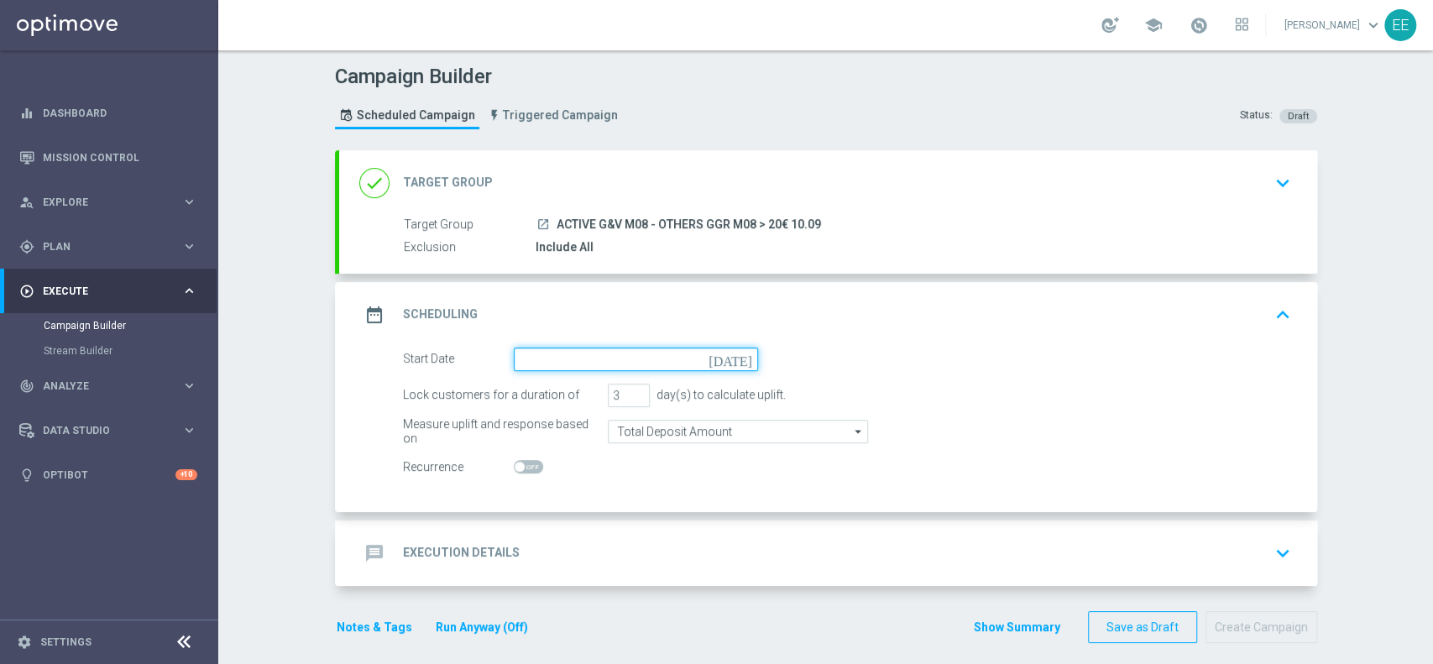
click at [556, 360] on input at bounding box center [636, 360] width 244 height 24
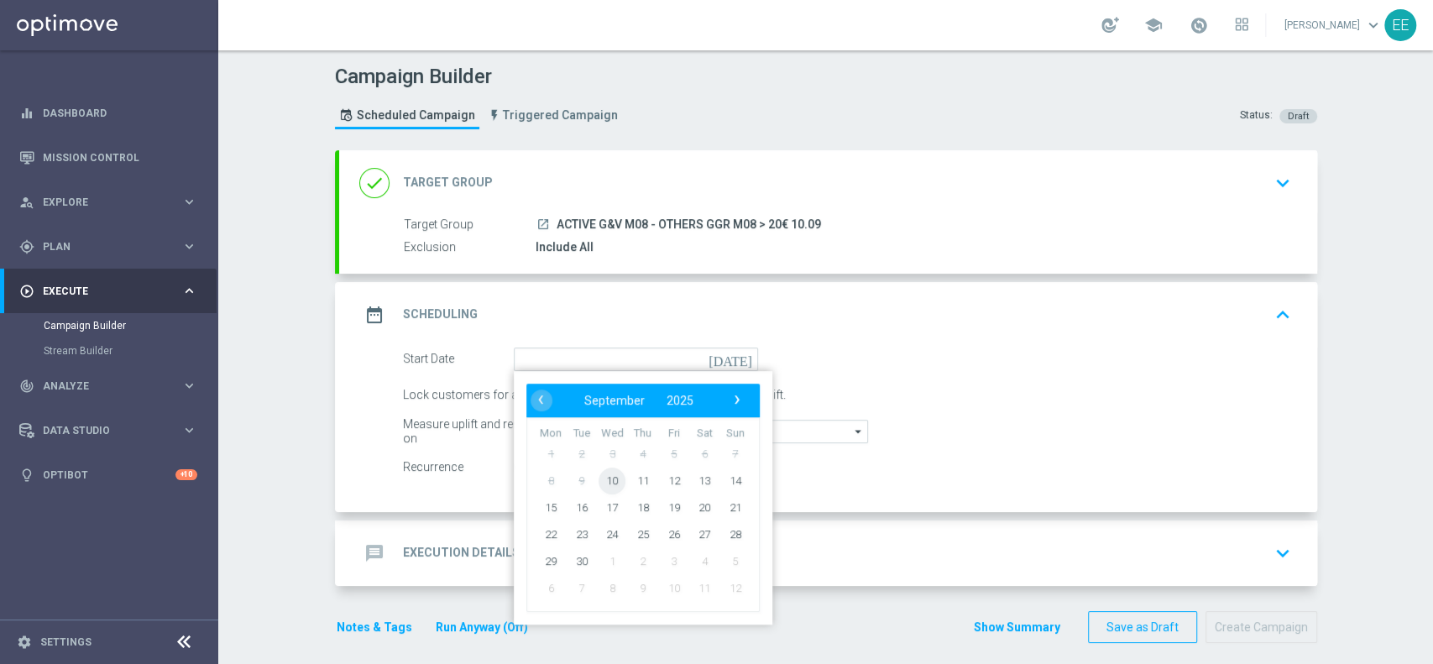
click at [603, 483] on span "10" at bounding box center [612, 480] width 27 height 27
type input "10 Sep 2025"
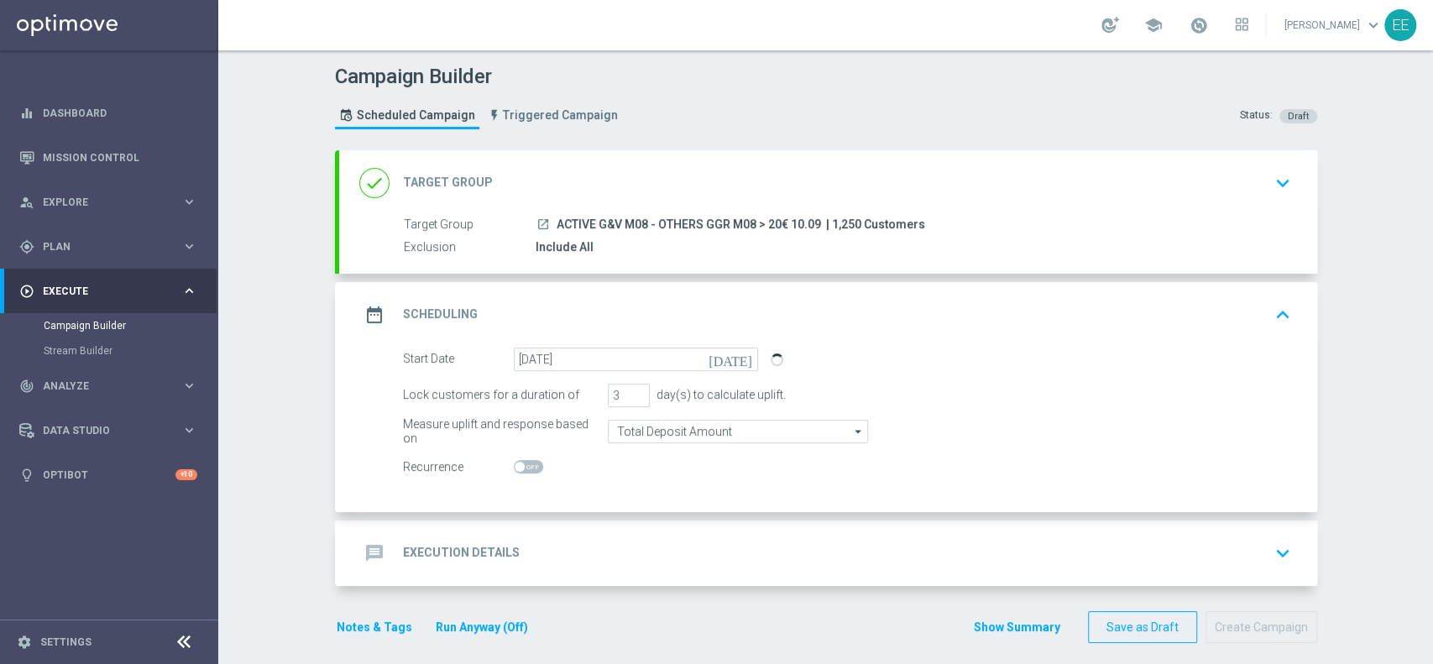
click at [1075, 311] on div "date_range Scheduling keyboard_arrow_up" at bounding box center [828, 315] width 938 height 32
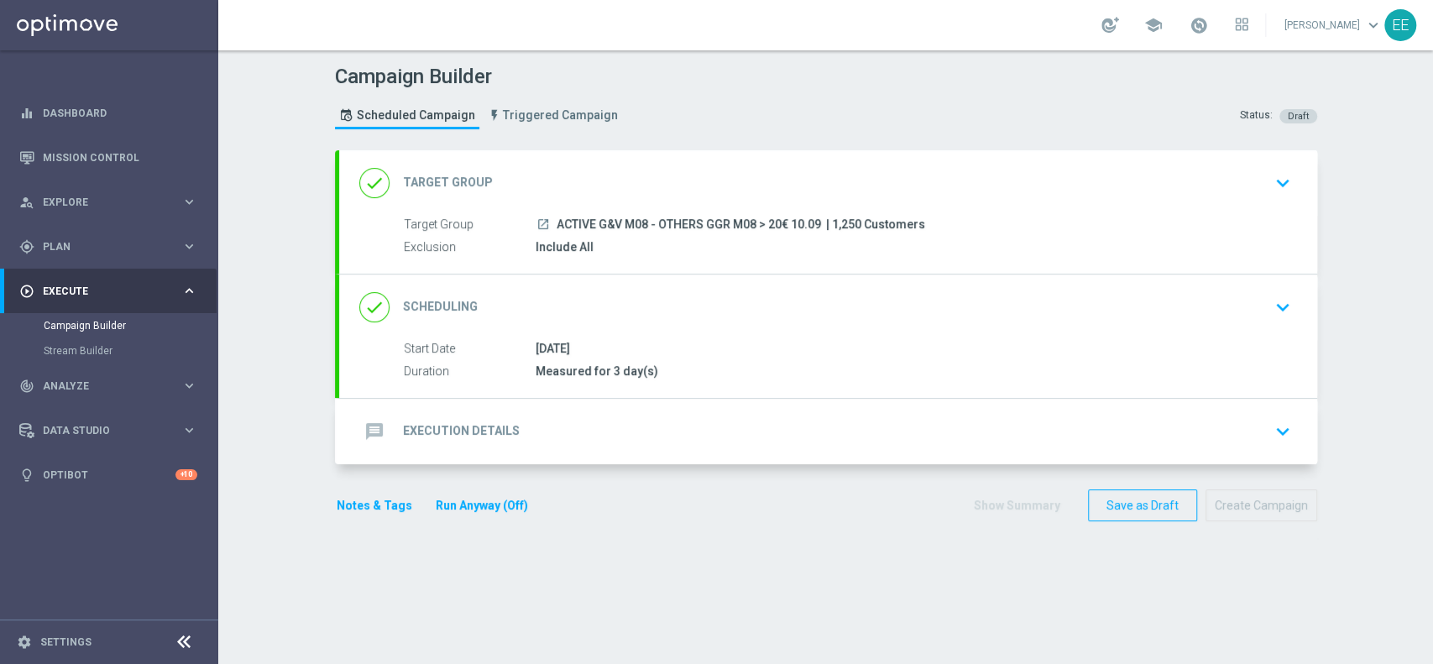
click at [940, 332] on div "done Scheduling keyboard_arrow_down" at bounding box center [828, 307] width 978 height 65
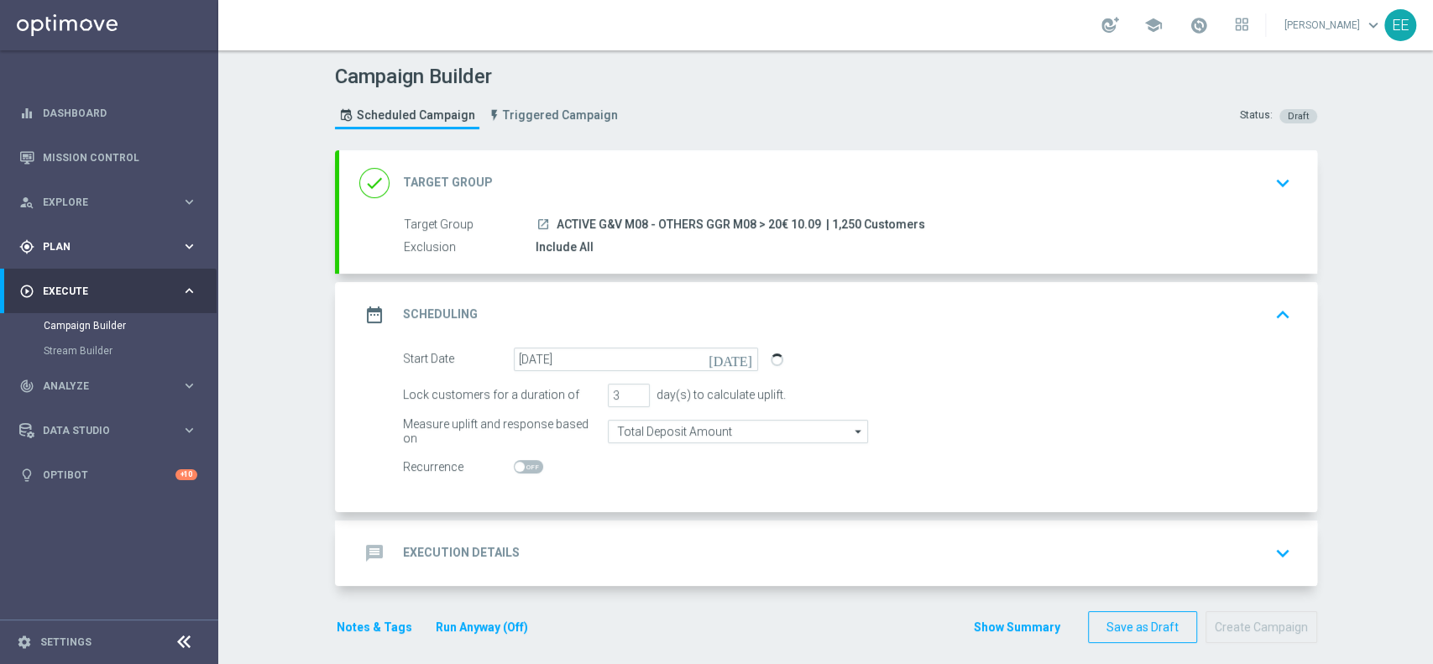
click at [67, 244] on span "Plan" at bounding box center [112, 247] width 139 height 10
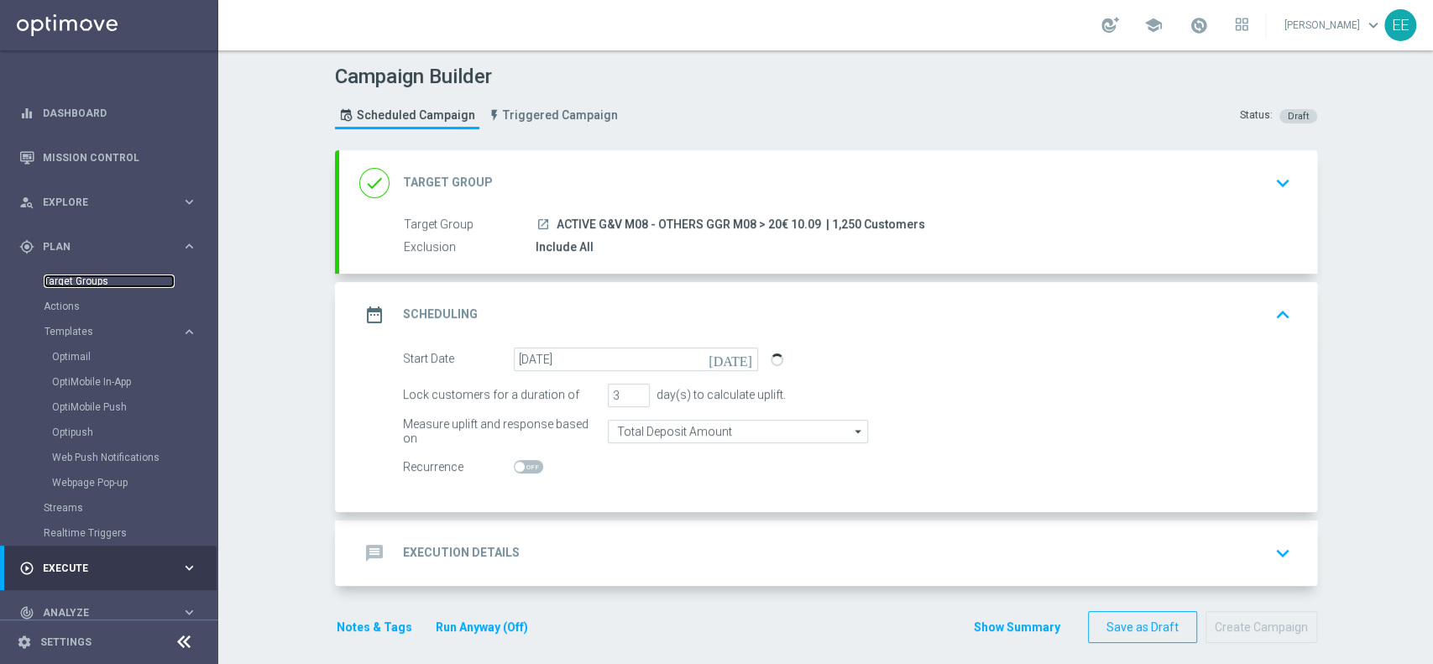
click at [90, 281] on link "Target Groups" at bounding box center [109, 281] width 131 height 13
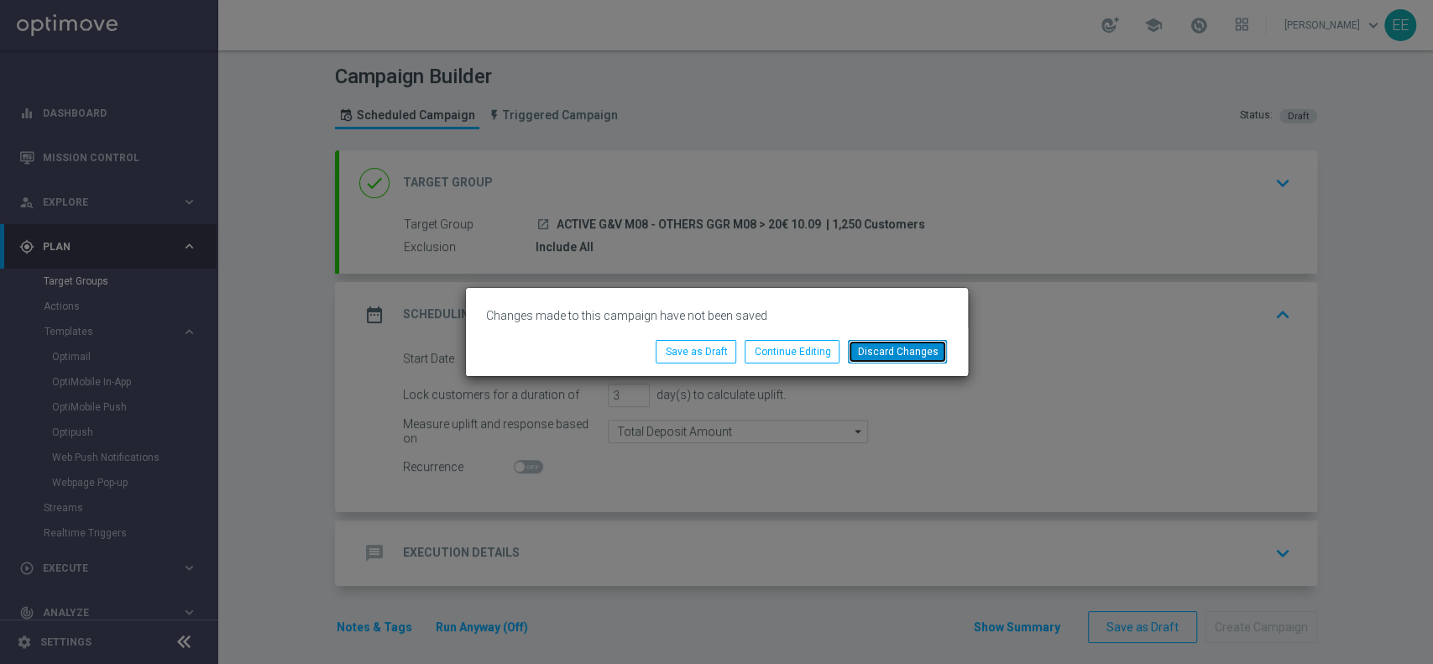
click at [931, 353] on button "Discard Changes" at bounding box center [897, 352] width 99 height 24
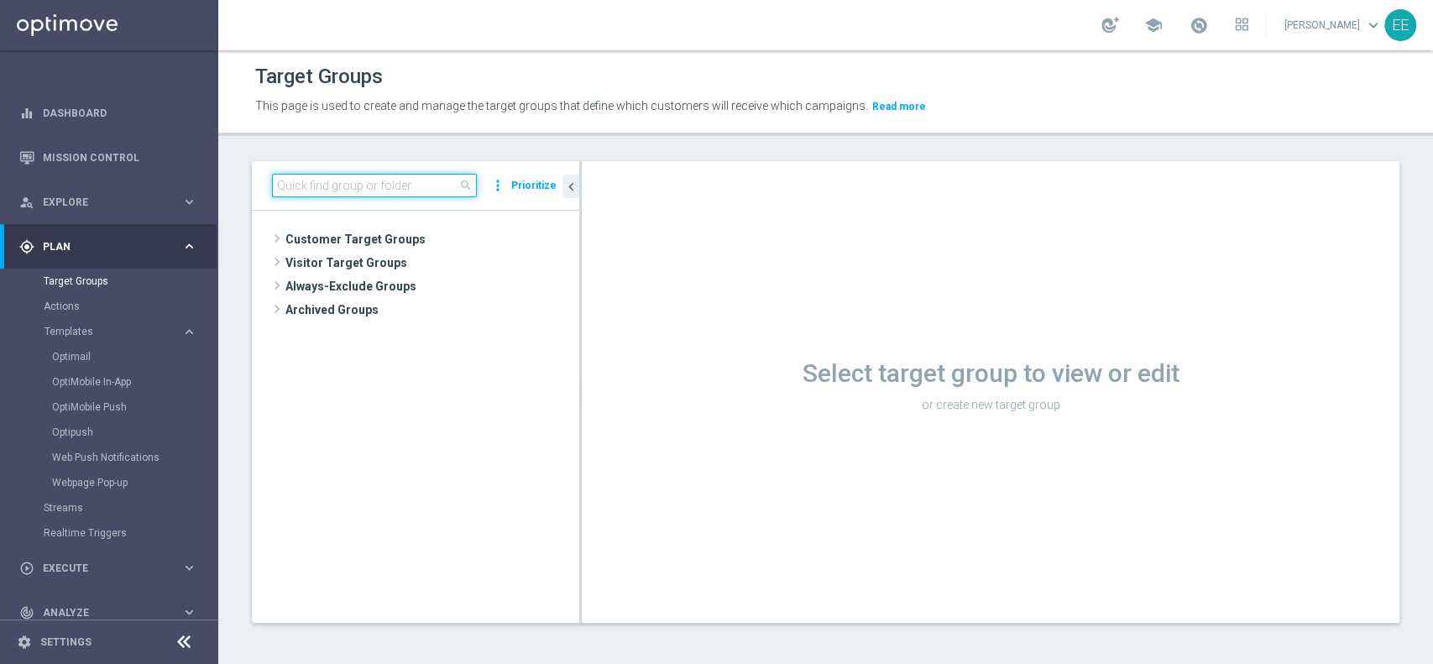
click at [330, 190] on input at bounding box center [374, 186] width 205 height 24
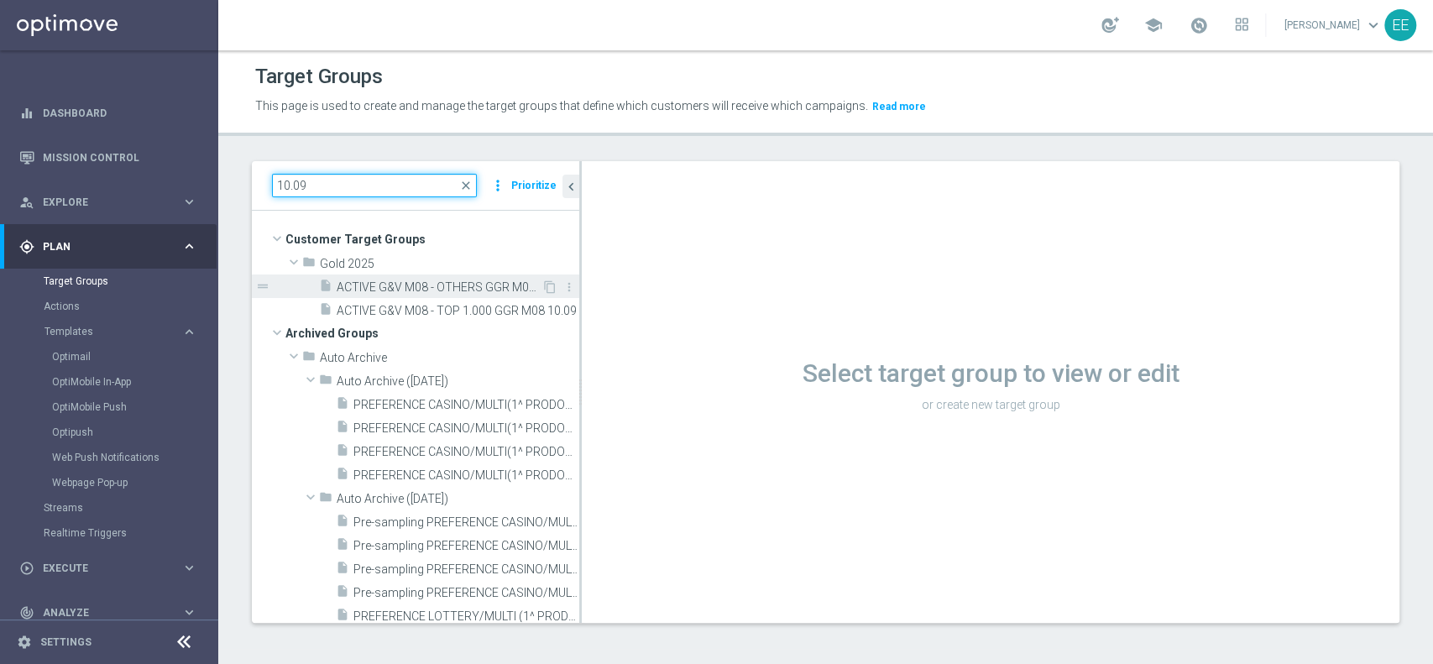
type input "10.09"
click at [443, 290] on span "ACTIVE G&V M08 - OTHERS GGR M08 > 20€ 10.09" at bounding box center [439, 287] width 205 height 14
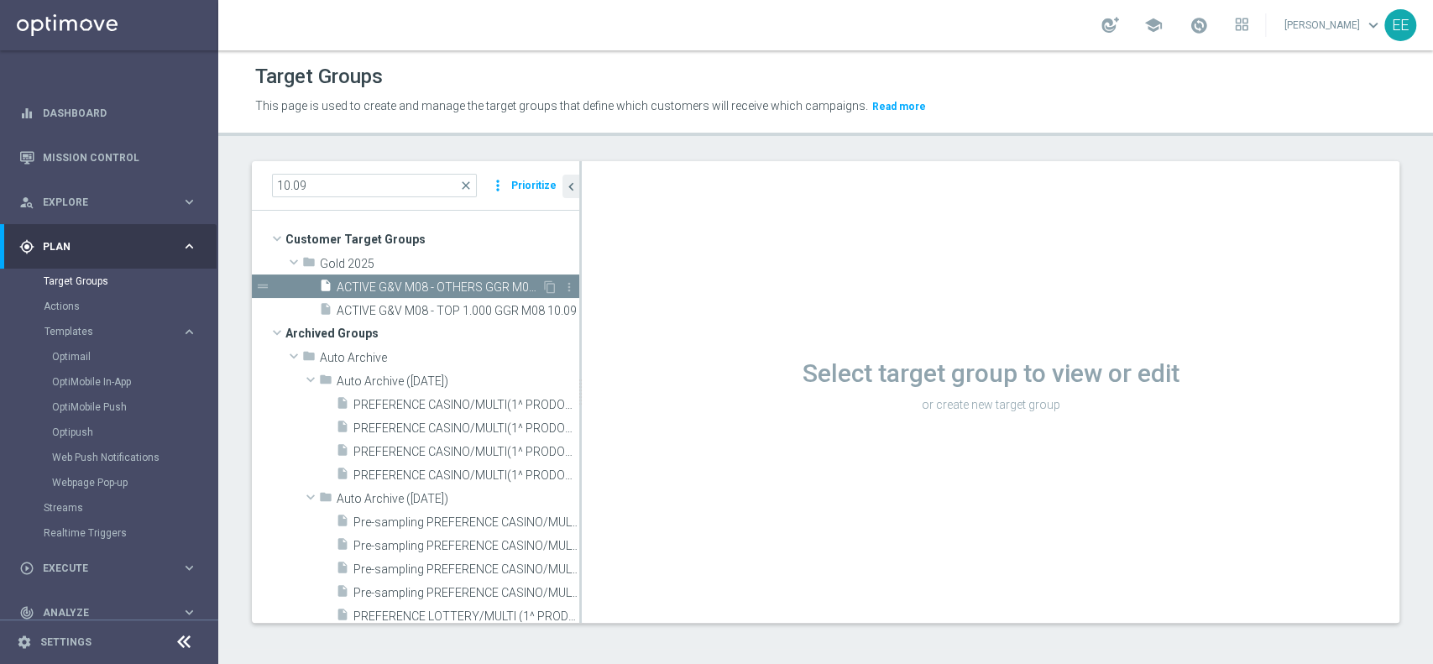
click at [443, 290] on span "ACTIVE G&V M08 - OTHERS GGR M08 > 20€ 10.09" at bounding box center [439, 287] width 205 height 14
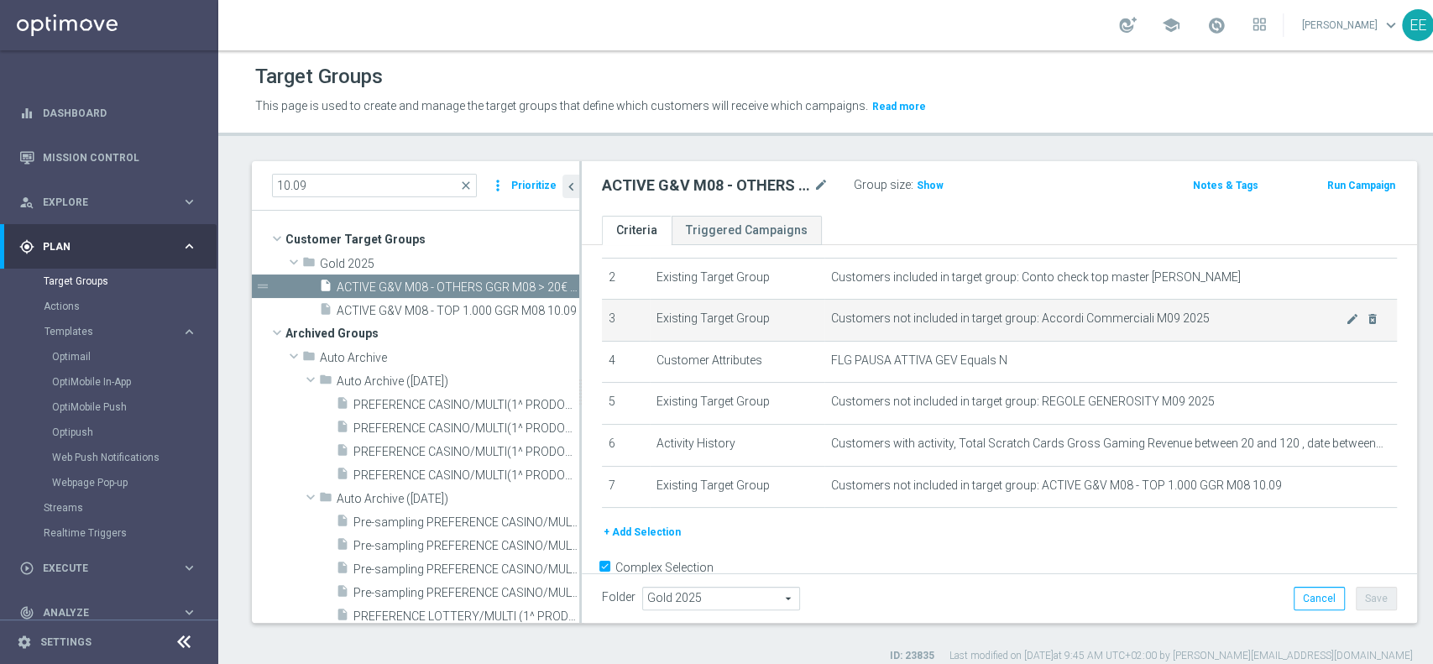
scroll to position [92, 0]
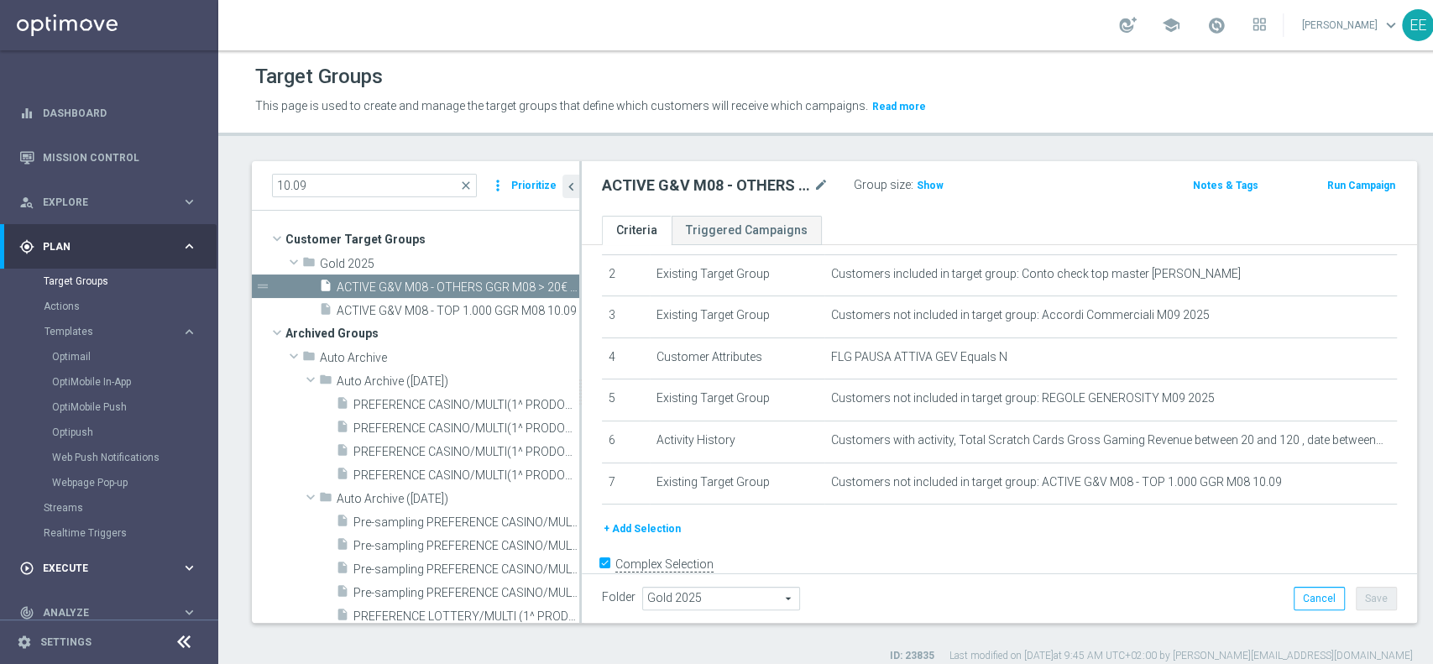
click at [64, 568] on span "Execute" at bounding box center [112, 568] width 139 height 10
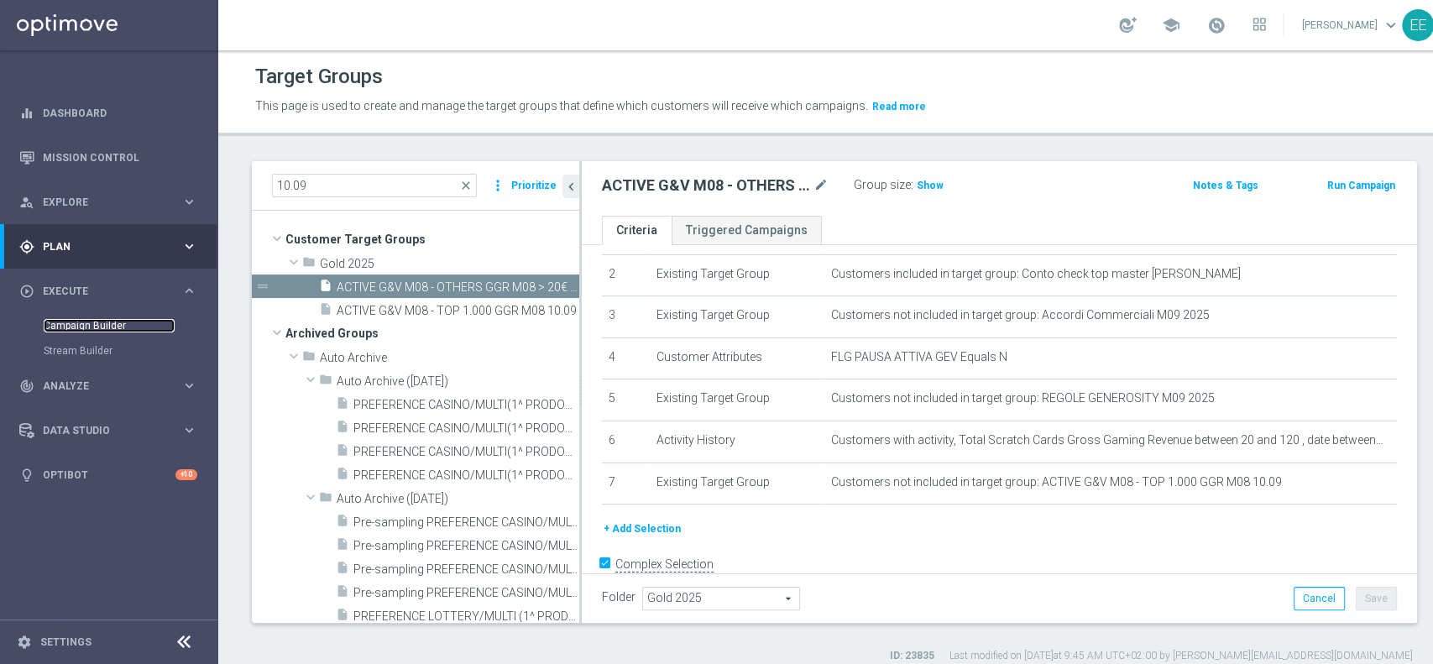
click at [88, 320] on link "Campaign Builder" at bounding box center [109, 325] width 131 height 13
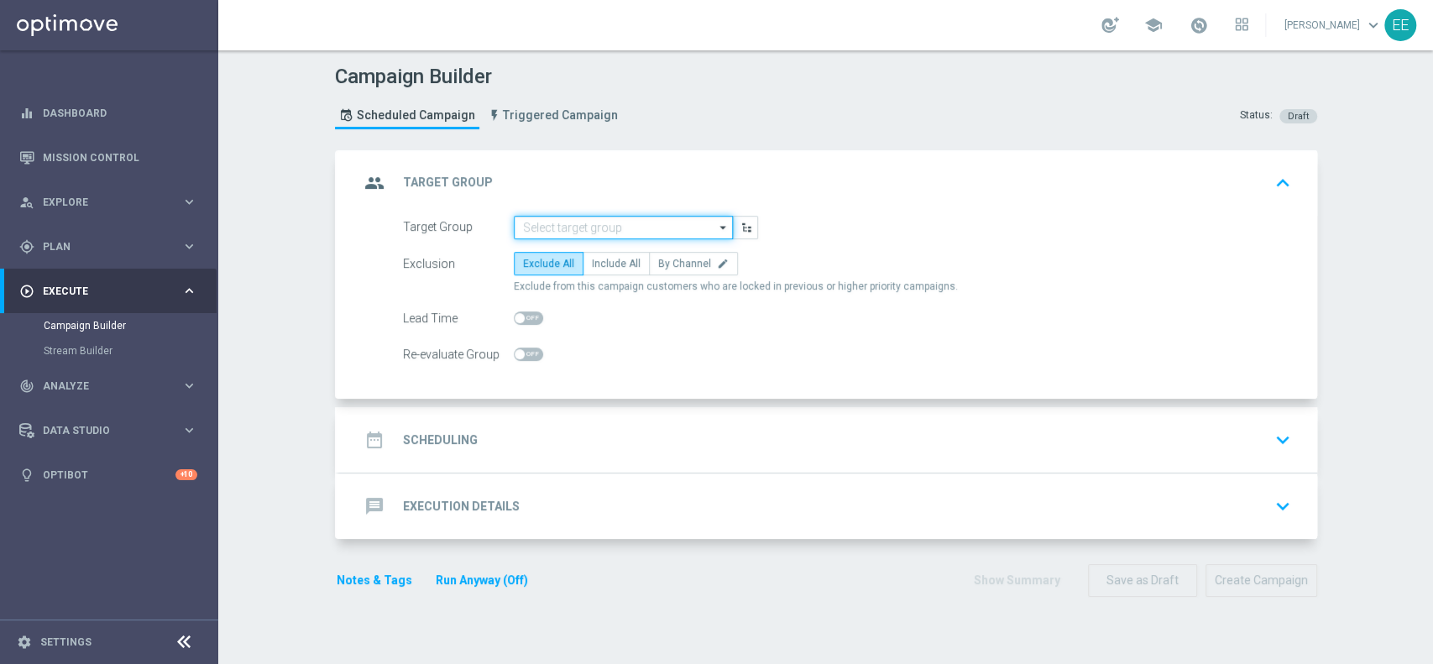
click at [557, 233] on input at bounding box center [623, 228] width 219 height 24
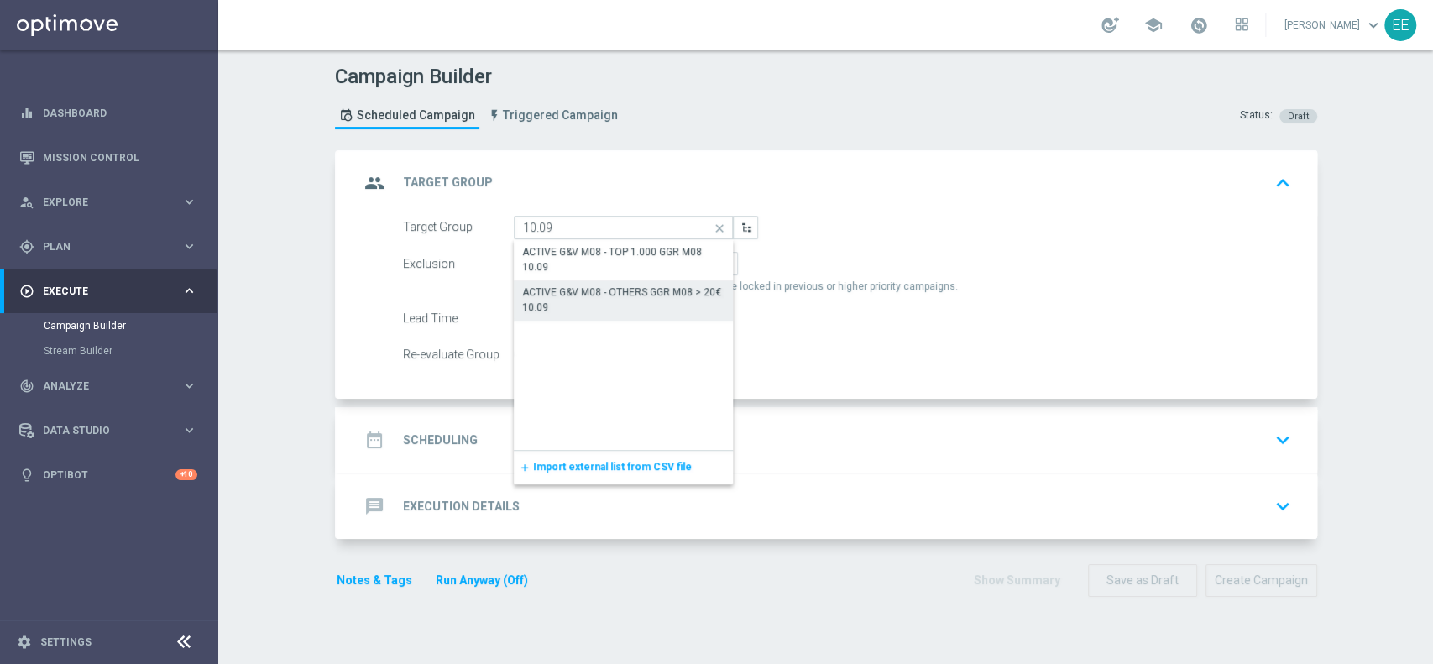
click at [604, 307] on div "ACTIVE G&V M08 - OTHERS GGR M08 > 20€ 10.09" at bounding box center [623, 300] width 203 height 30
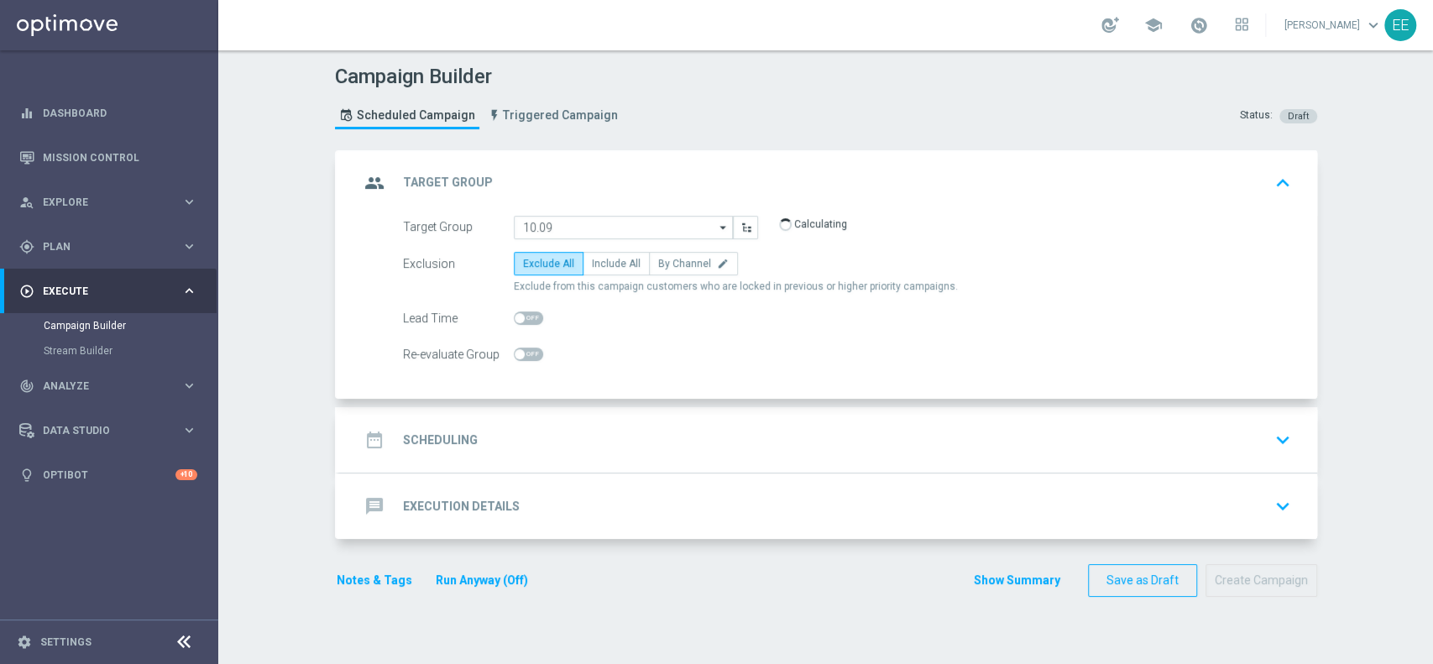
type input "ACTIVE G&V M08 - OTHERS GGR M08 > 20€ 10.09"
click at [611, 267] on span "Include All" at bounding box center [616, 264] width 49 height 12
click at [603, 267] on input "Include All" at bounding box center [597, 266] width 11 height 11
radio input "true"
click at [604, 411] on div "date_range Scheduling keyboard_arrow_down" at bounding box center [828, 439] width 978 height 65
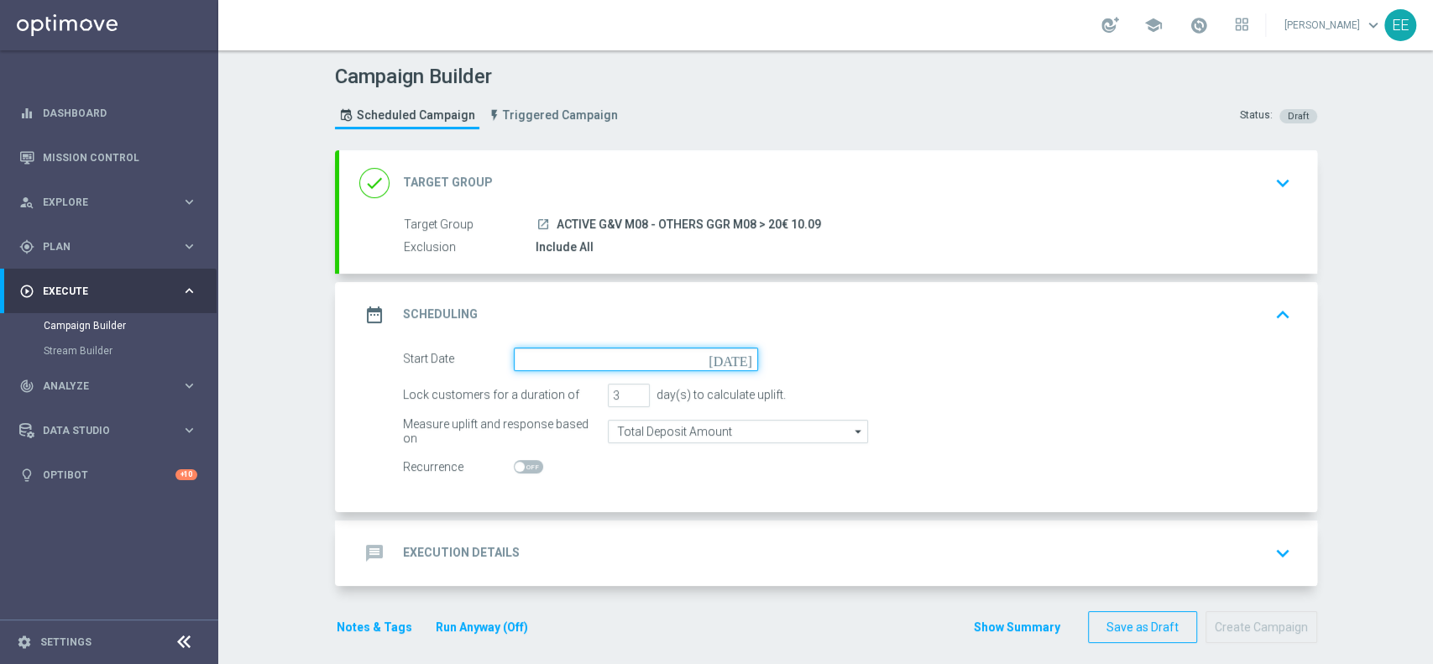
click at [567, 348] on input at bounding box center [636, 360] width 244 height 24
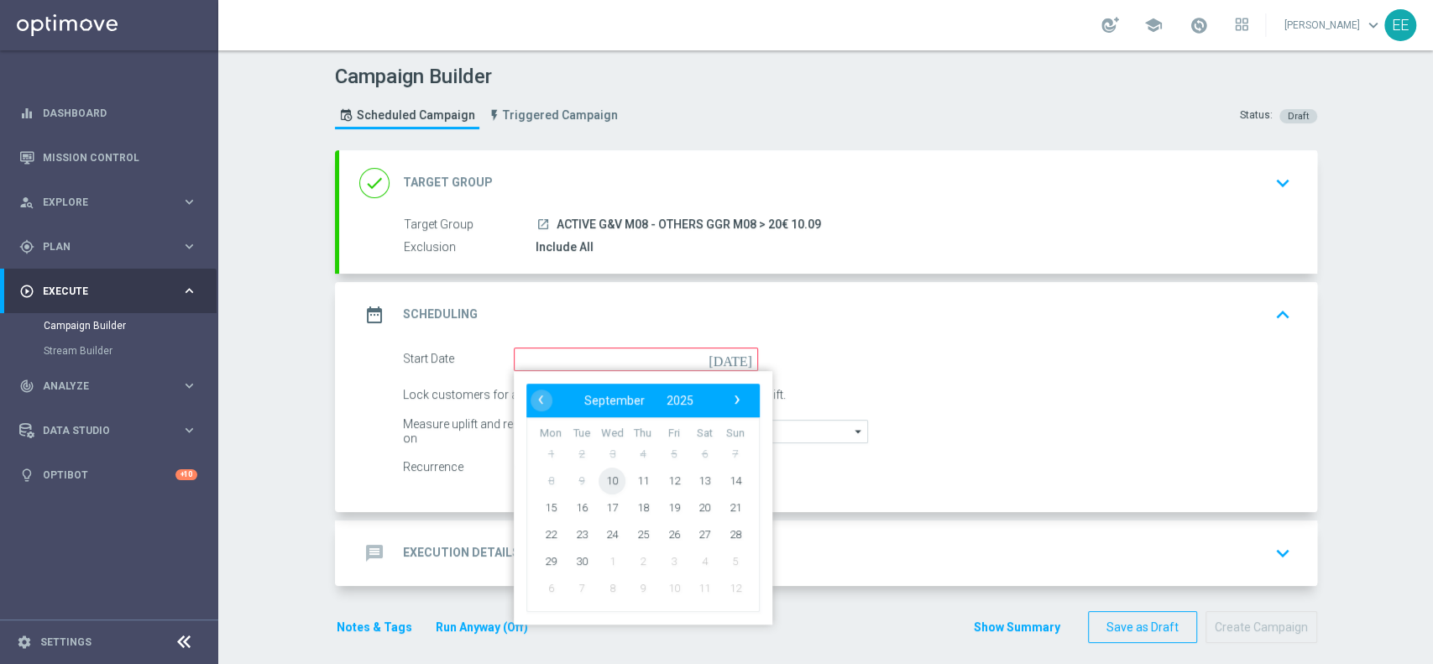
click at [615, 485] on span "10" at bounding box center [612, 480] width 27 height 27
type input "10 Sep 2025"
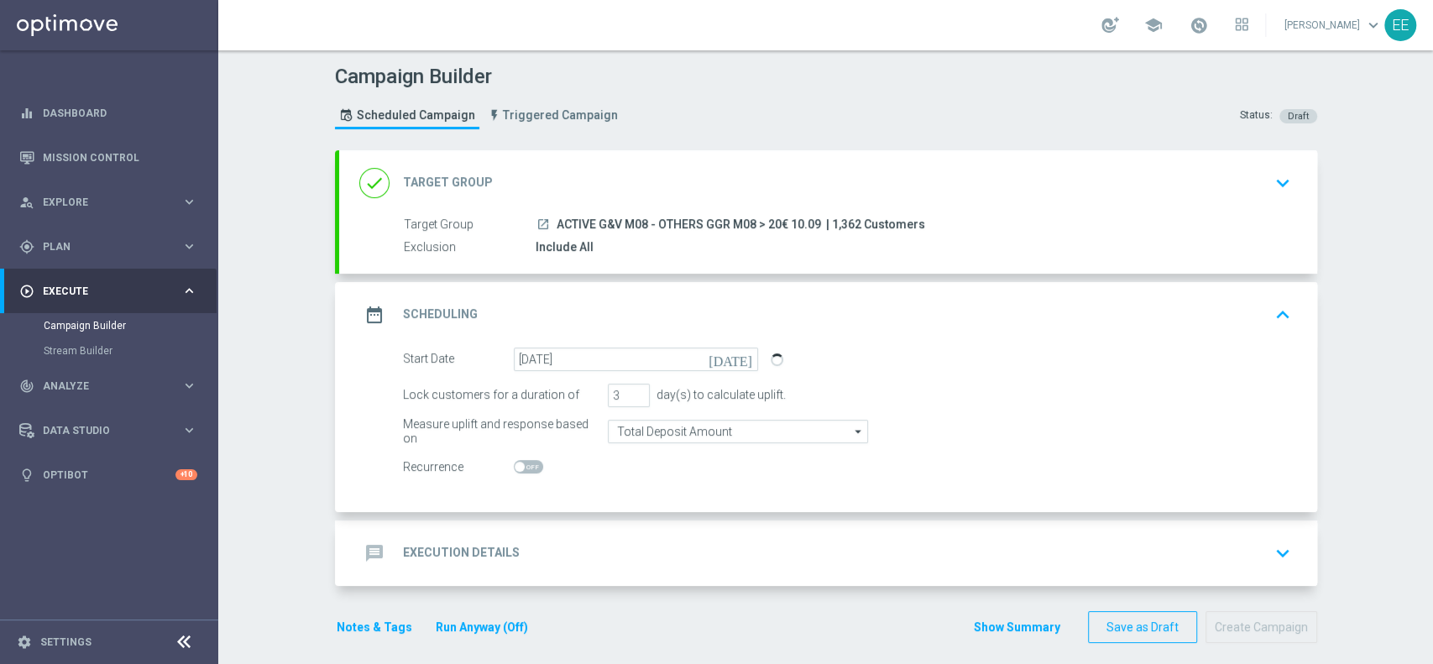
click at [652, 554] on div "message Execution Details keyboard_arrow_down" at bounding box center [828, 553] width 938 height 32
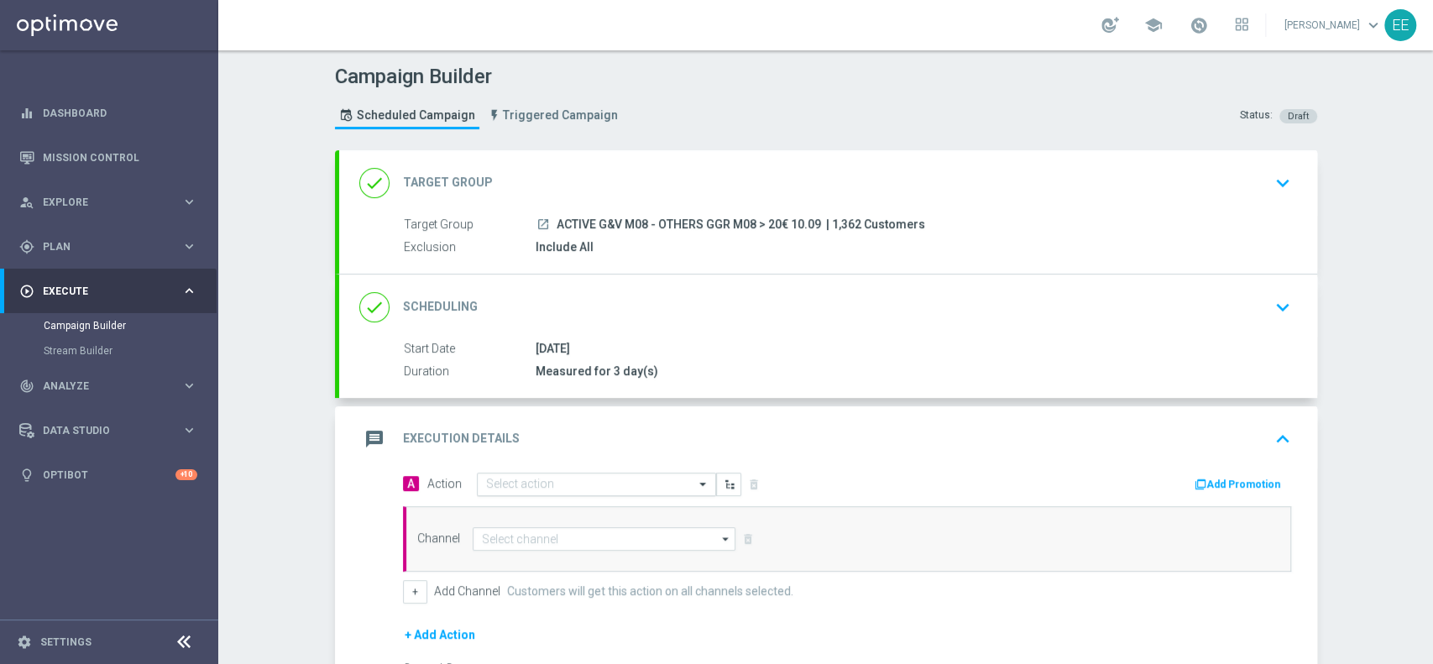
click at [519, 478] on input "text" at bounding box center [579, 485] width 187 height 14
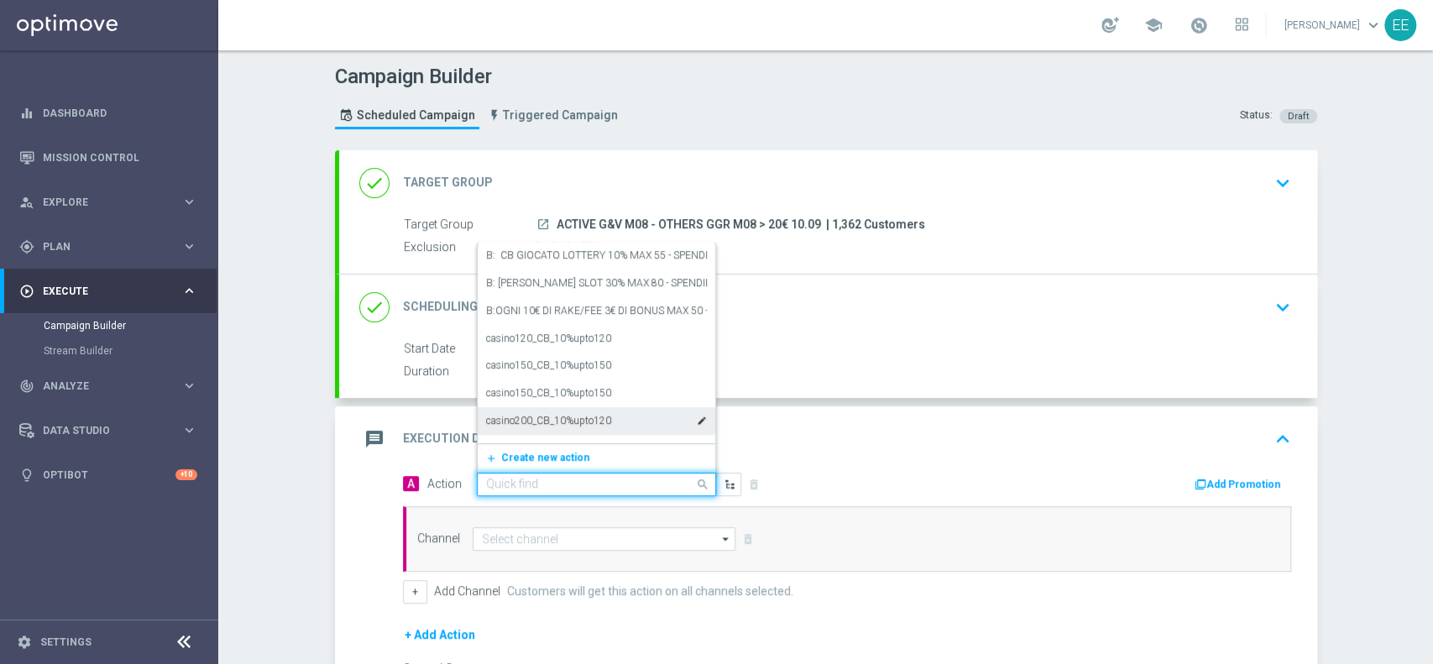
paste input "CB GIOCATO G&V 10% MAX 100 SPENDIBILE G&V"
type input "CB GIOCATO G&V 10% MAX 100 SPENDIBILE G&V"
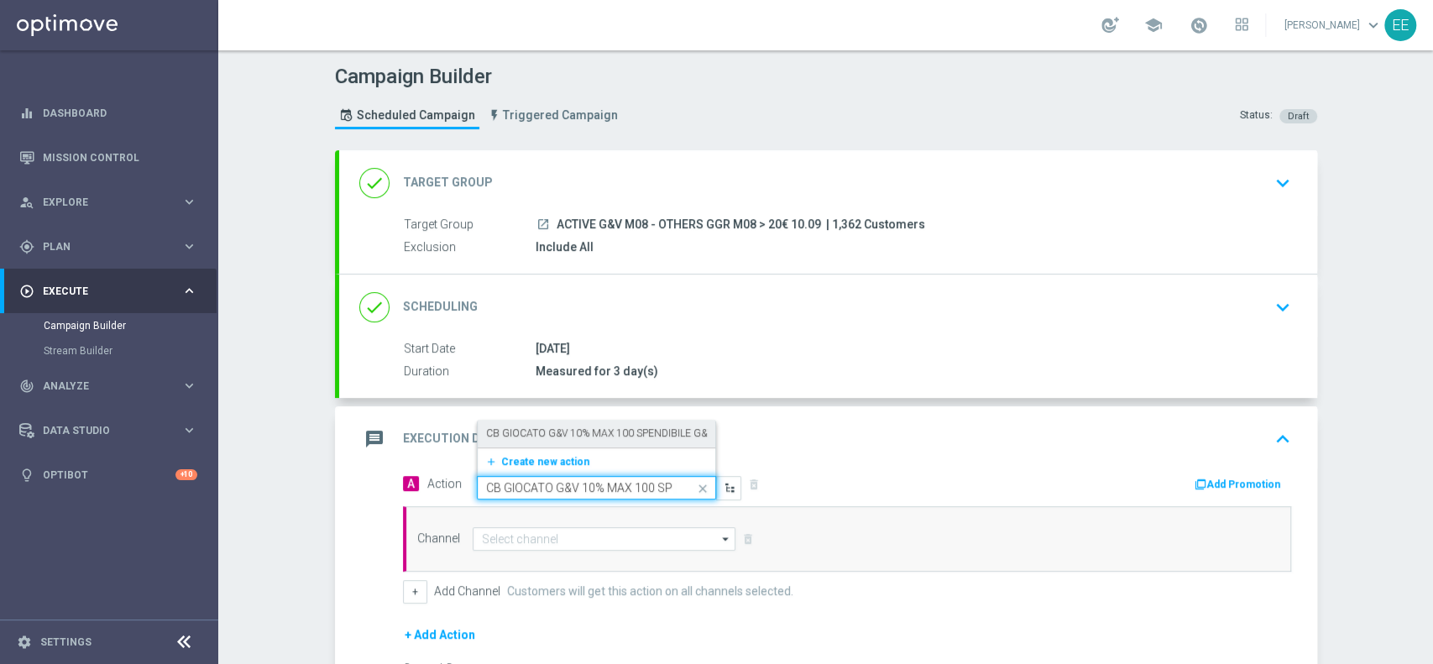
scroll to position [0, 70]
click at [552, 434] on label "CB GIOCATO G&V 10% MAX 100 SPENDIBILE G&V" at bounding box center [599, 434] width 227 height 14
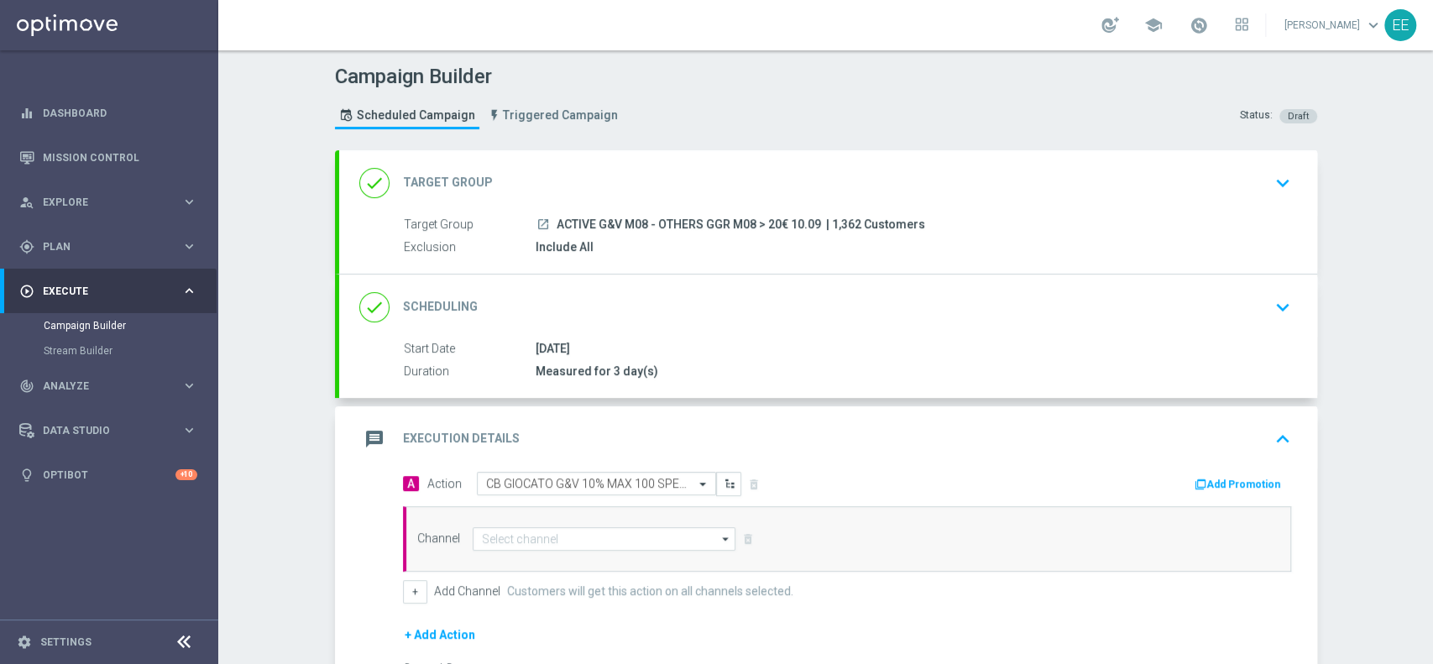
scroll to position [0, 0]
click at [1237, 475] on button "Add Promotion" at bounding box center [1239, 484] width 93 height 18
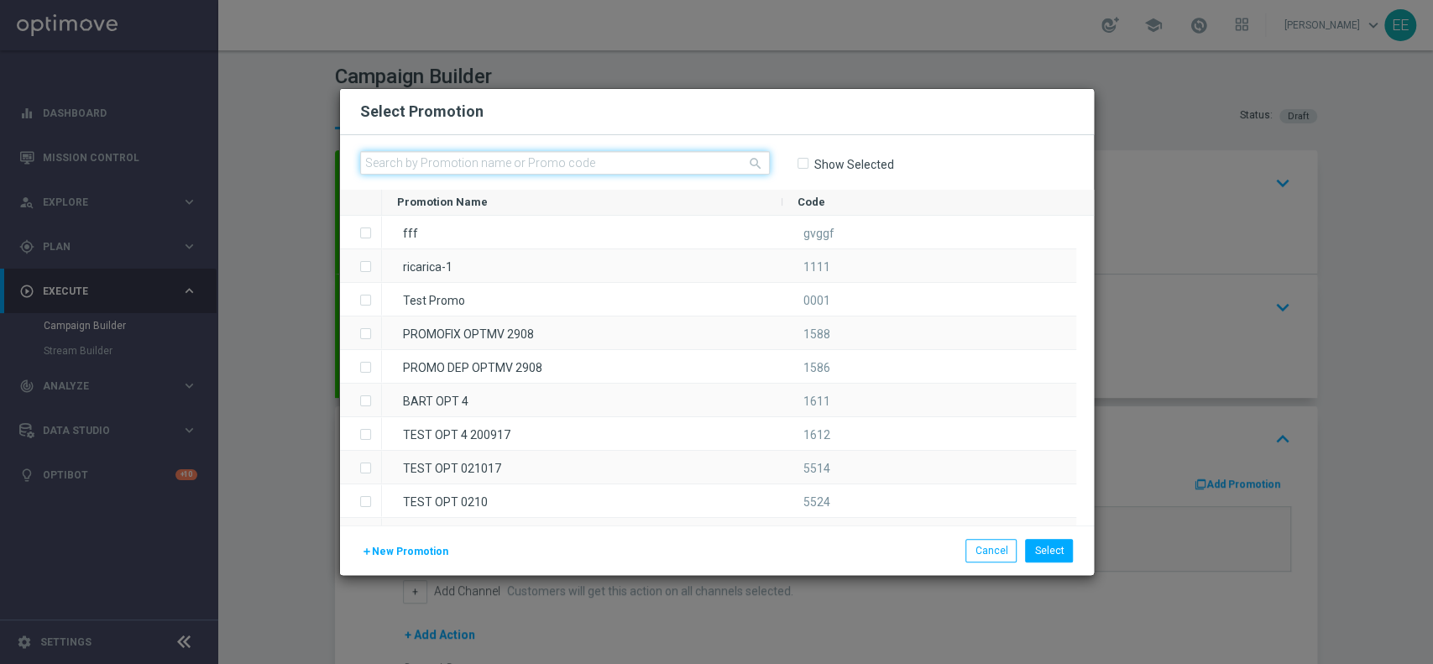
click at [618, 160] on input "text" at bounding box center [565, 163] width 410 height 24
paste input "GRATTAVINCI10-2"
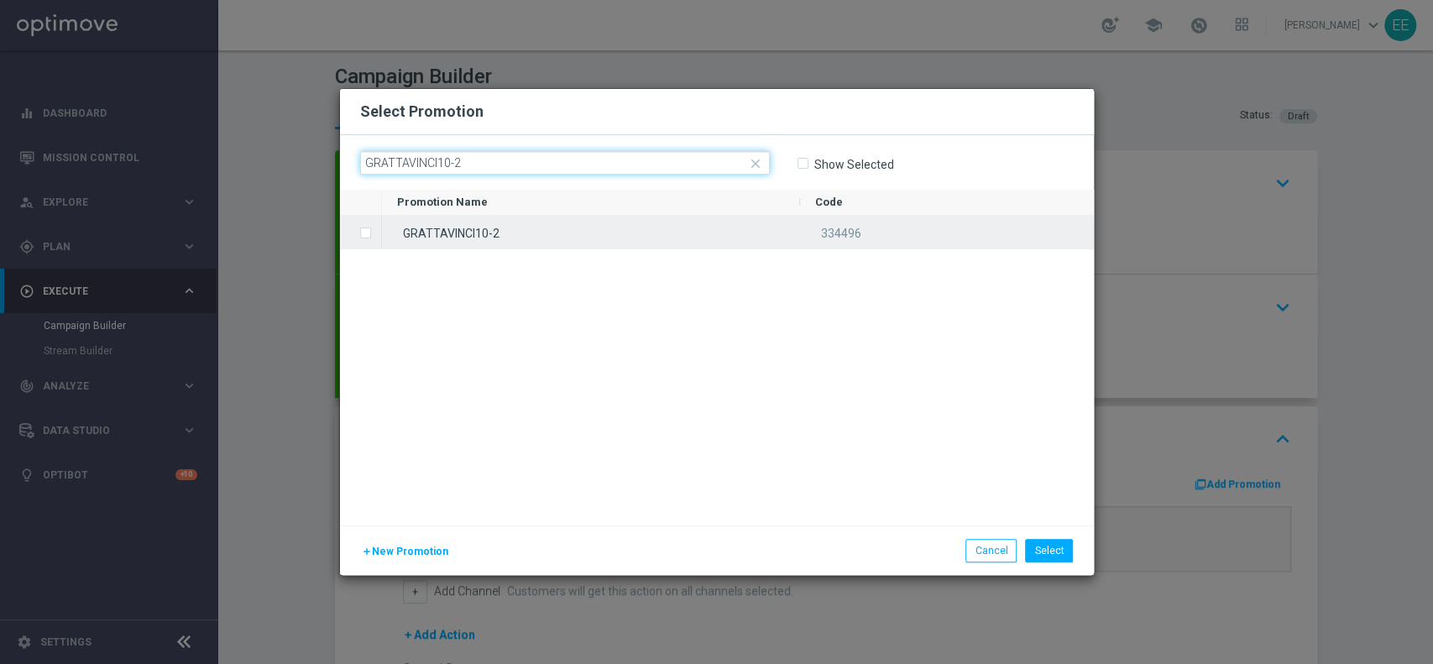
type input "GRATTAVINCI10-2"
click at [495, 233] on div "GRATTAVINCI10-2" at bounding box center [591, 232] width 418 height 33
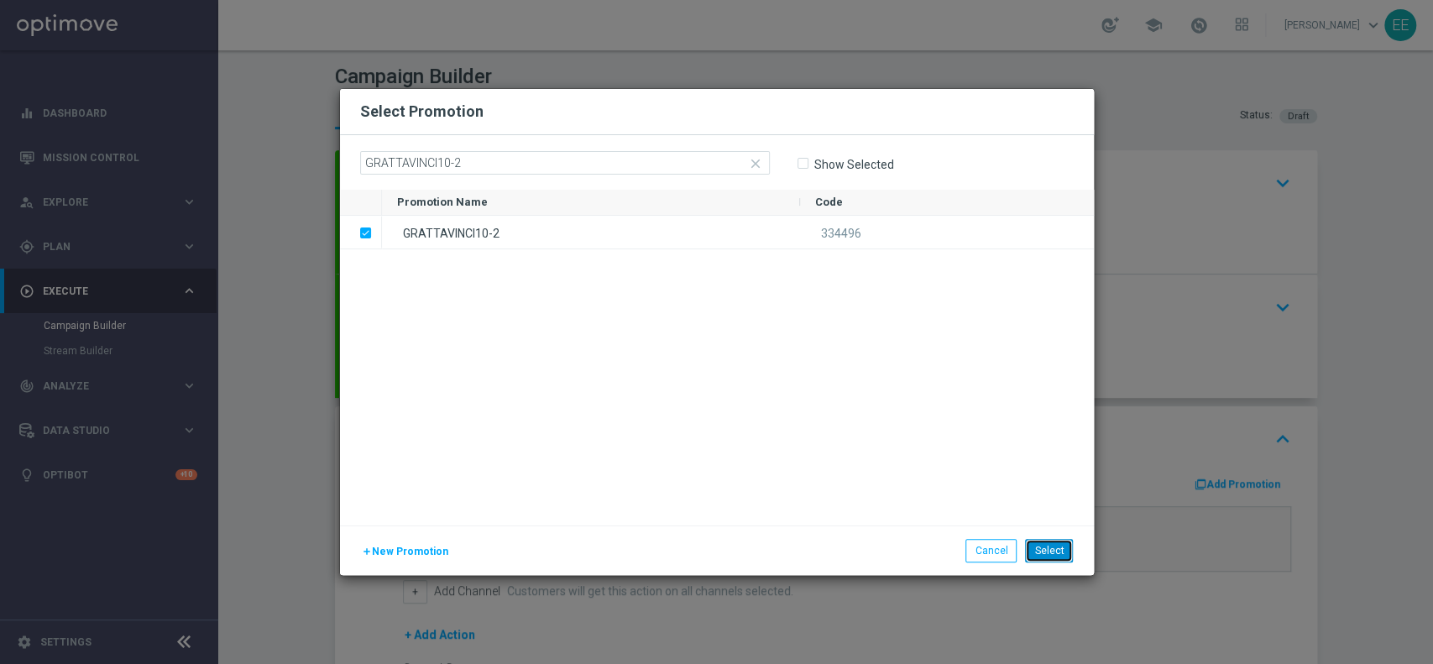
click at [1042, 547] on button "Select" at bounding box center [1049, 551] width 48 height 24
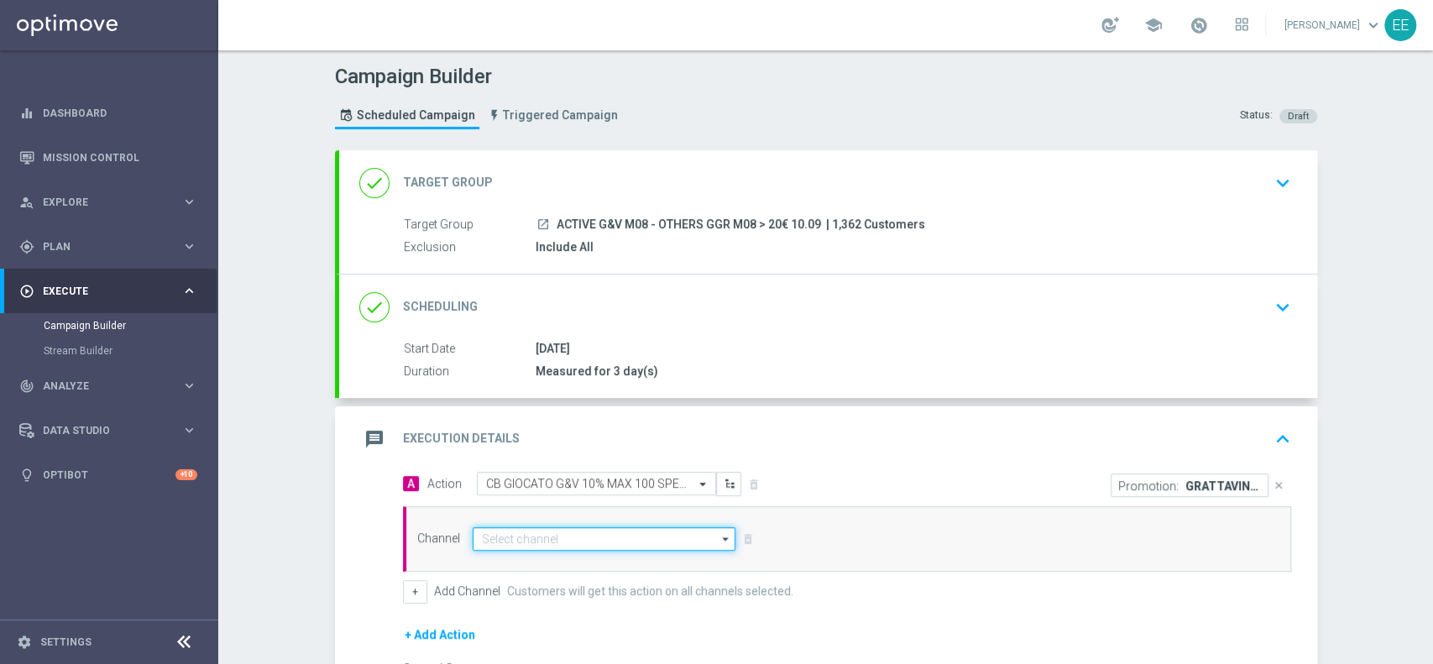
click at [557, 540] on input at bounding box center [605, 539] width 264 height 24
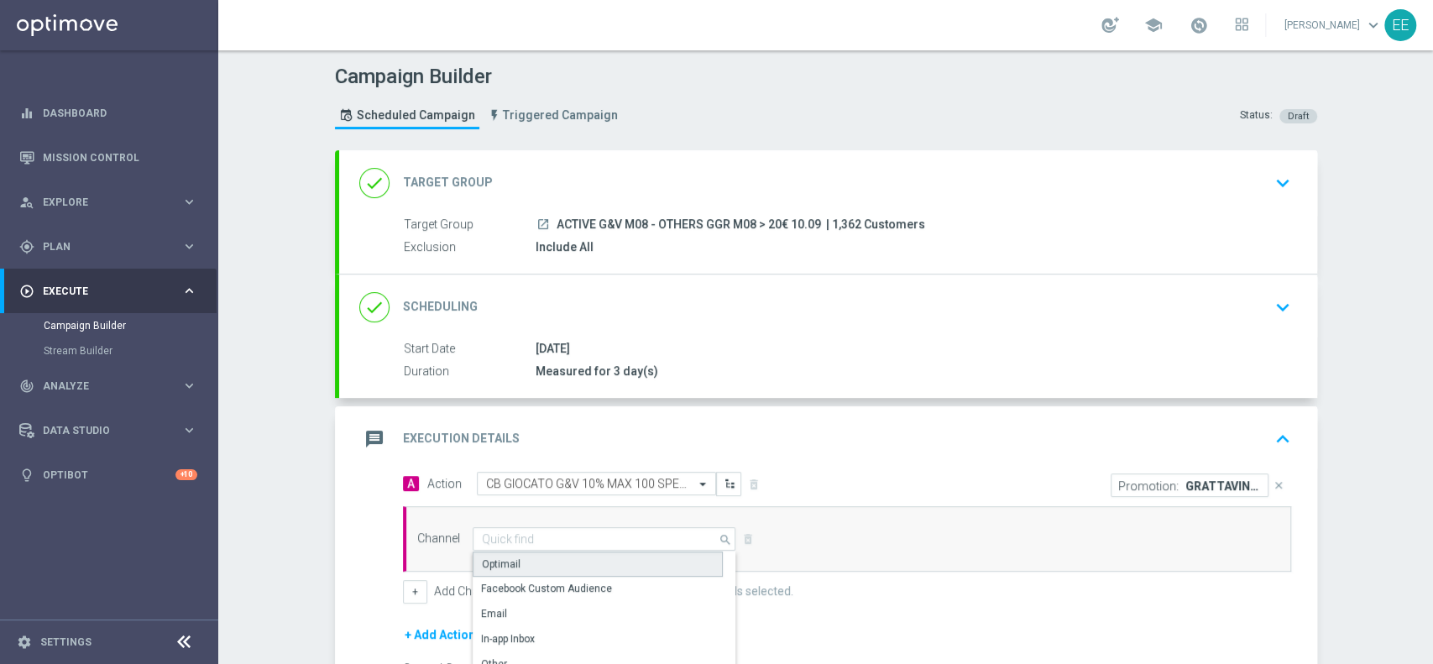
click at [537, 568] on div "Optimail" at bounding box center [598, 564] width 250 height 25
type input "Optimail"
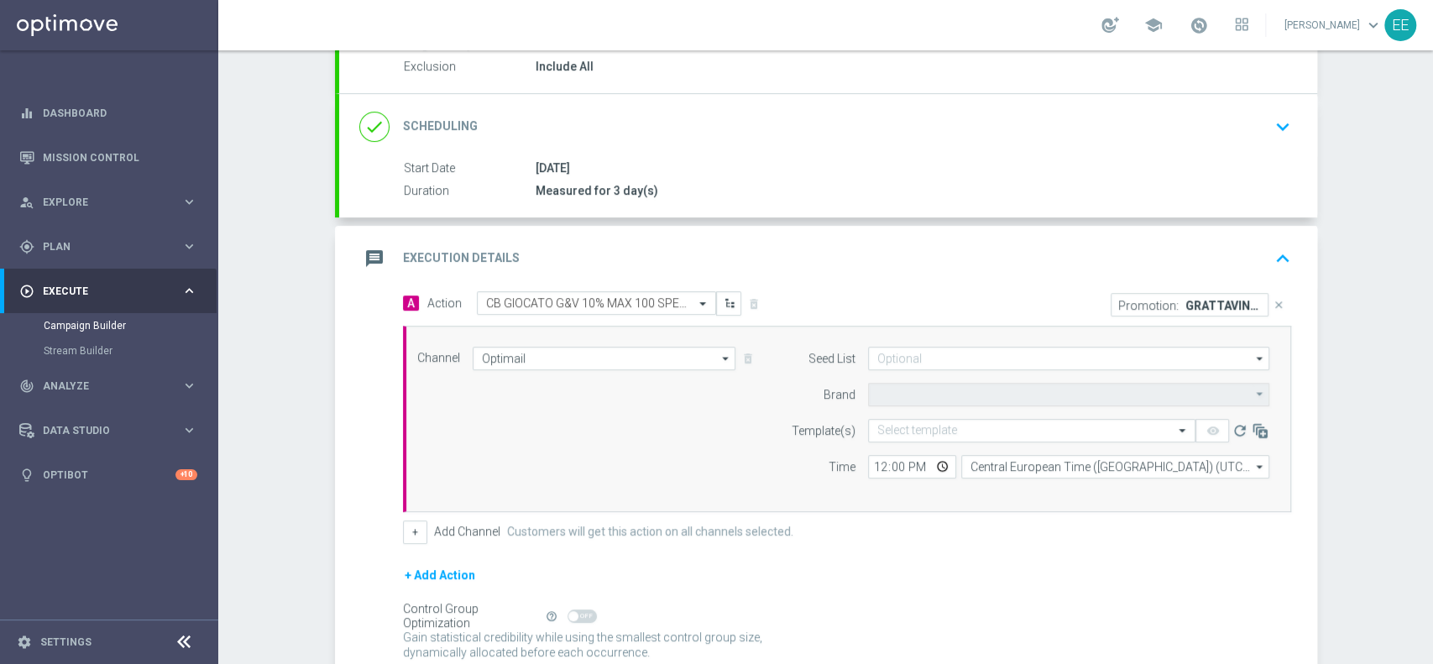
type input "Sisal Marketing"
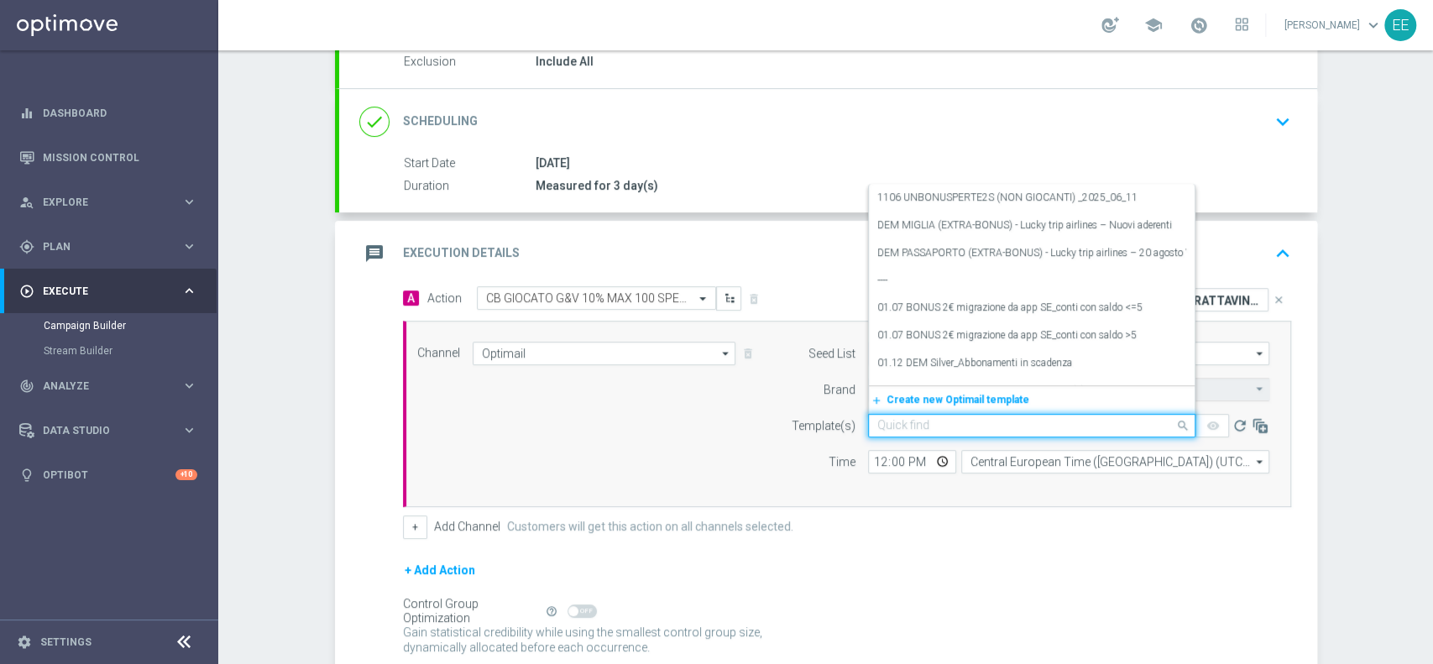
click at [925, 420] on input "text" at bounding box center [1014, 426] width 275 height 14
paste input "GRATTAVINCI10-2"
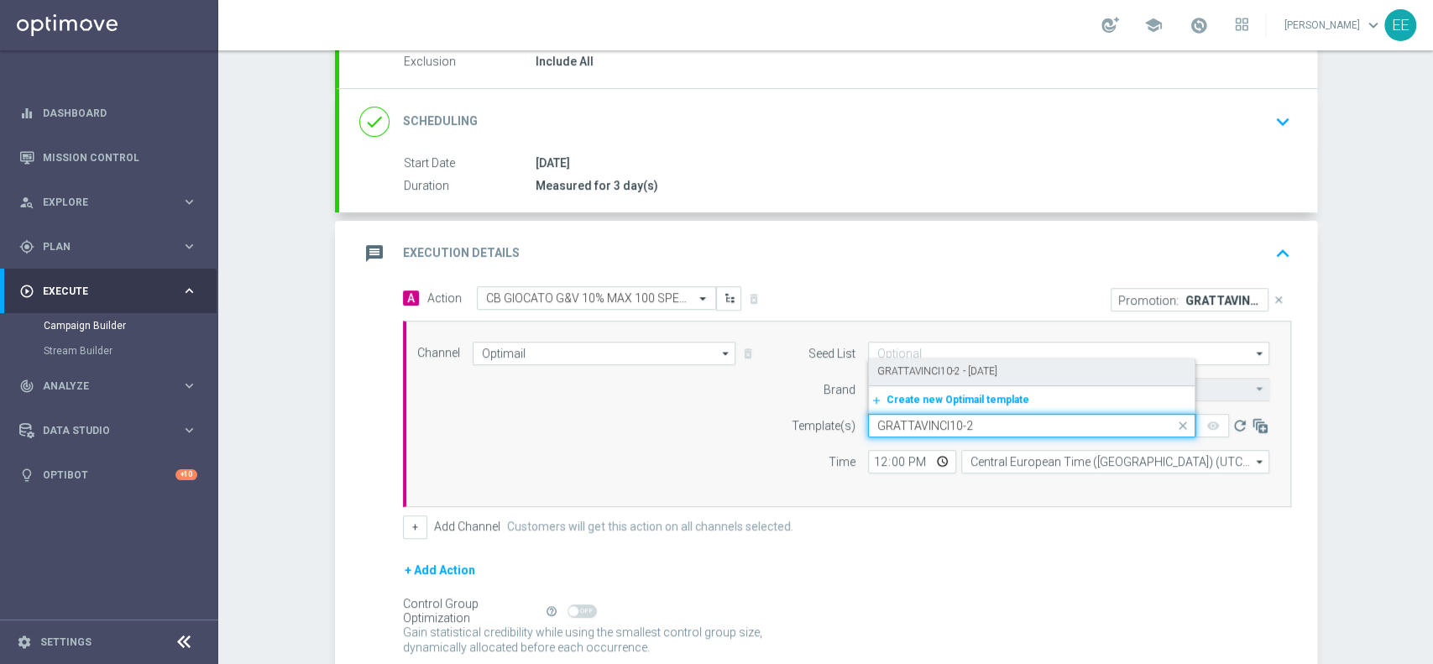
click at [969, 368] on label "GRATTAVINCI10-2 - 10.09.2025" at bounding box center [937, 371] width 120 height 14
type input "GRATTAVINCI10-2"
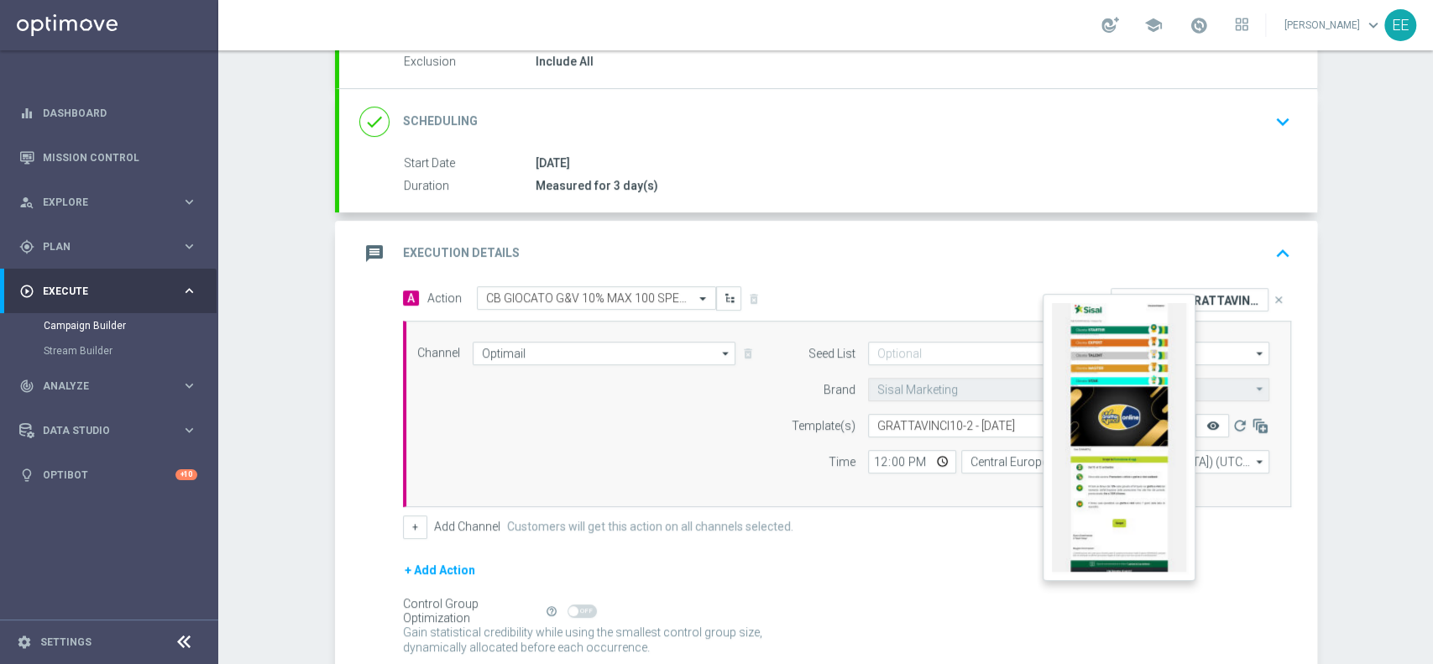
click at [1210, 421] on icon "remove_red_eye" at bounding box center [1212, 425] width 13 height 13
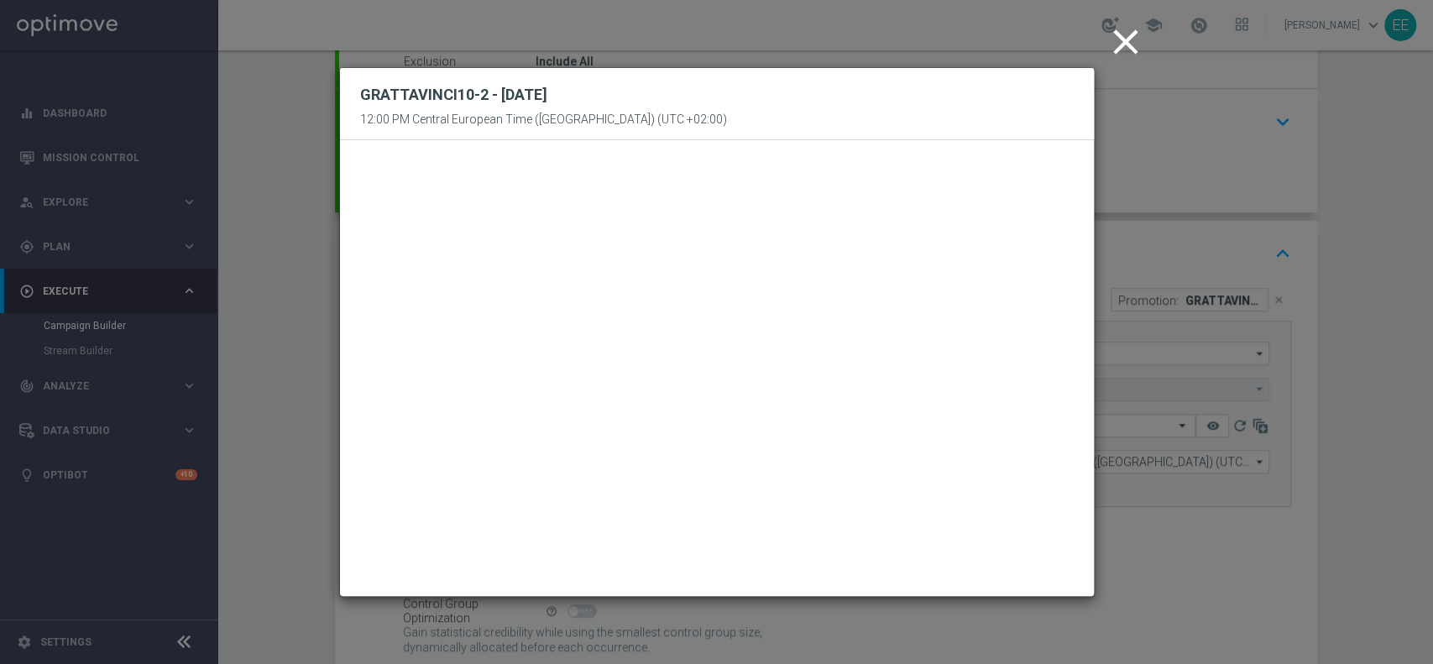
click at [1124, 40] on icon "close" at bounding box center [1126, 42] width 42 height 42
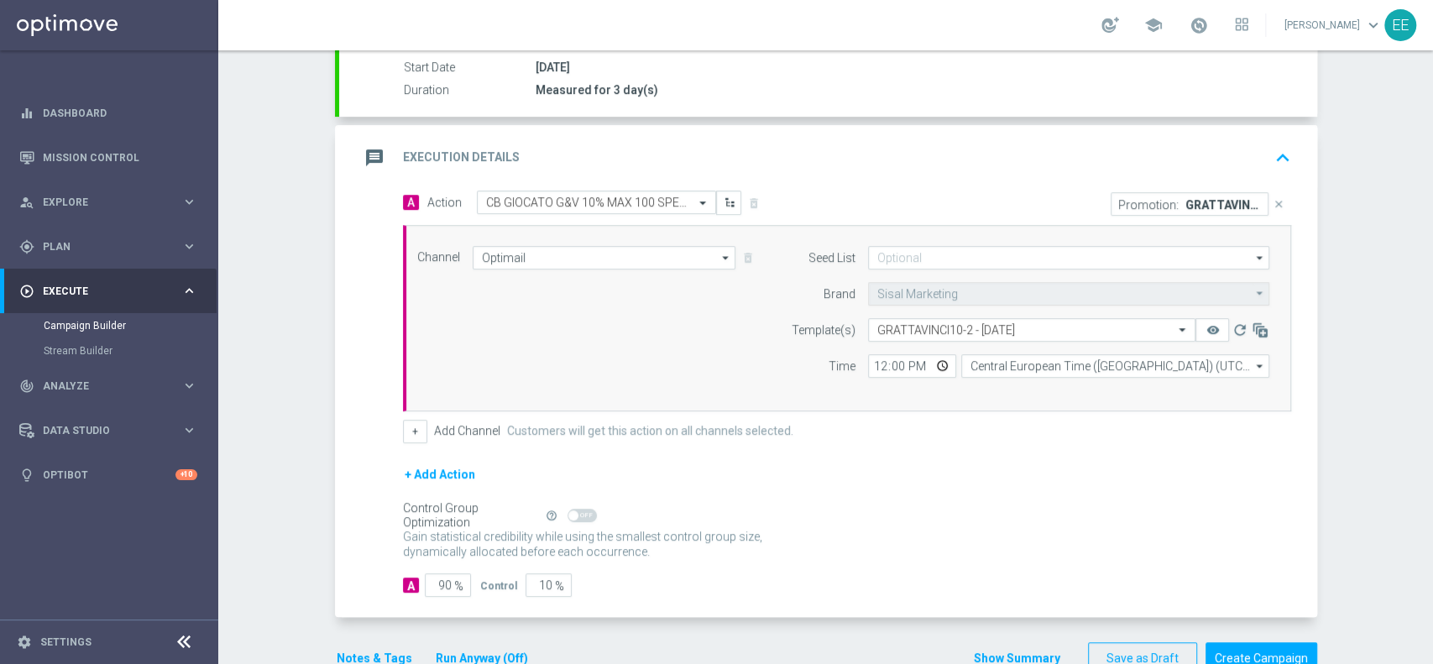
scroll to position [283, 0]
click at [873, 364] on input "12:00" at bounding box center [912, 365] width 88 height 24
click at [985, 581] on div "A 90 % Control 10 %" at bounding box center [847, 584] width 888 height 24
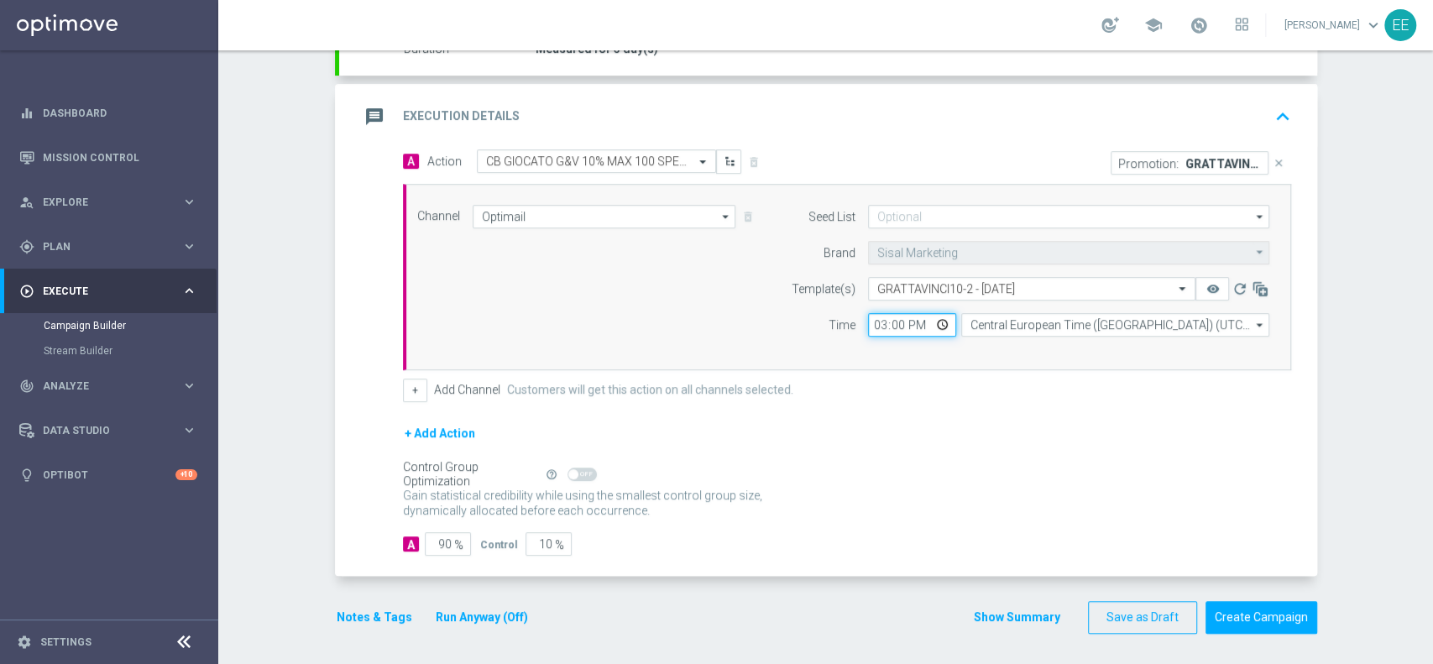
click at [868, 319] on input "15:00" at bounding box center [912, 325] width 88 height 24
type input "18:00"
click at [445, 427] on button "+ Add Action" at bounding box center [440, 433] width 74 height 21
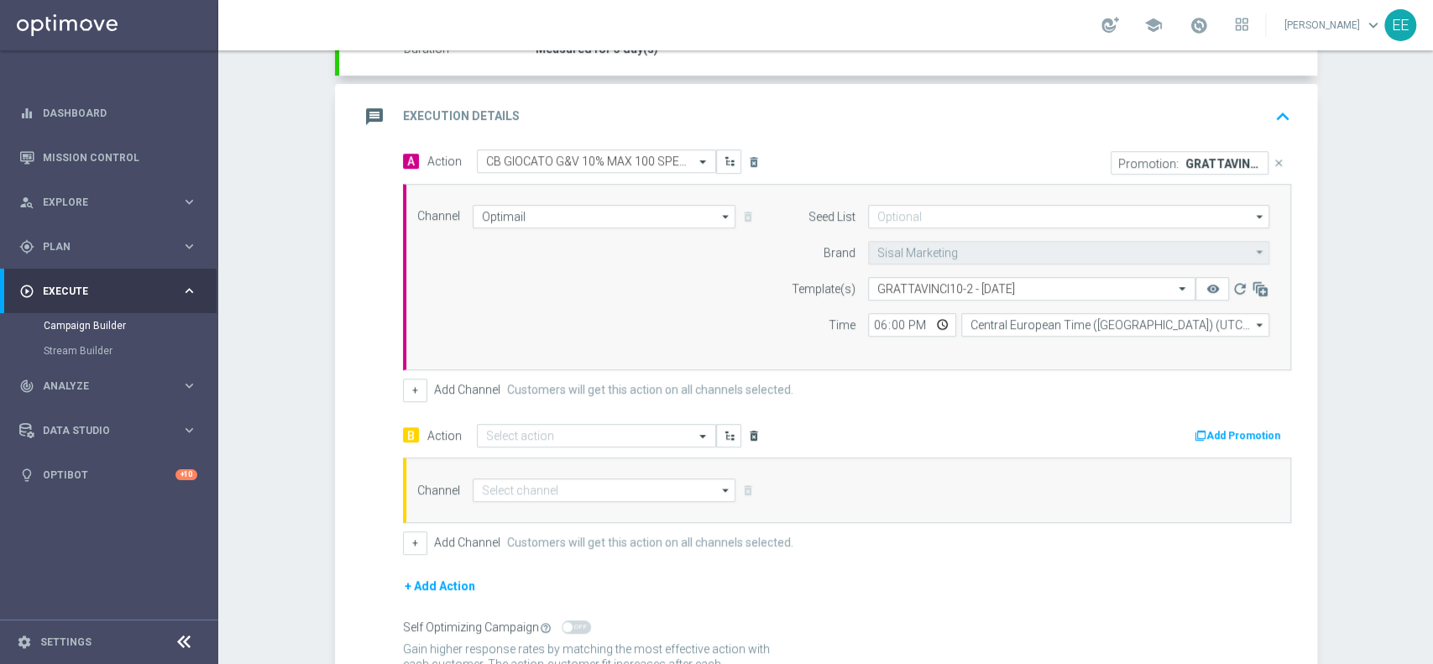
click at [747, 435] on icon "delete_forever" at bounding box center [753, 435] width 13 height 13
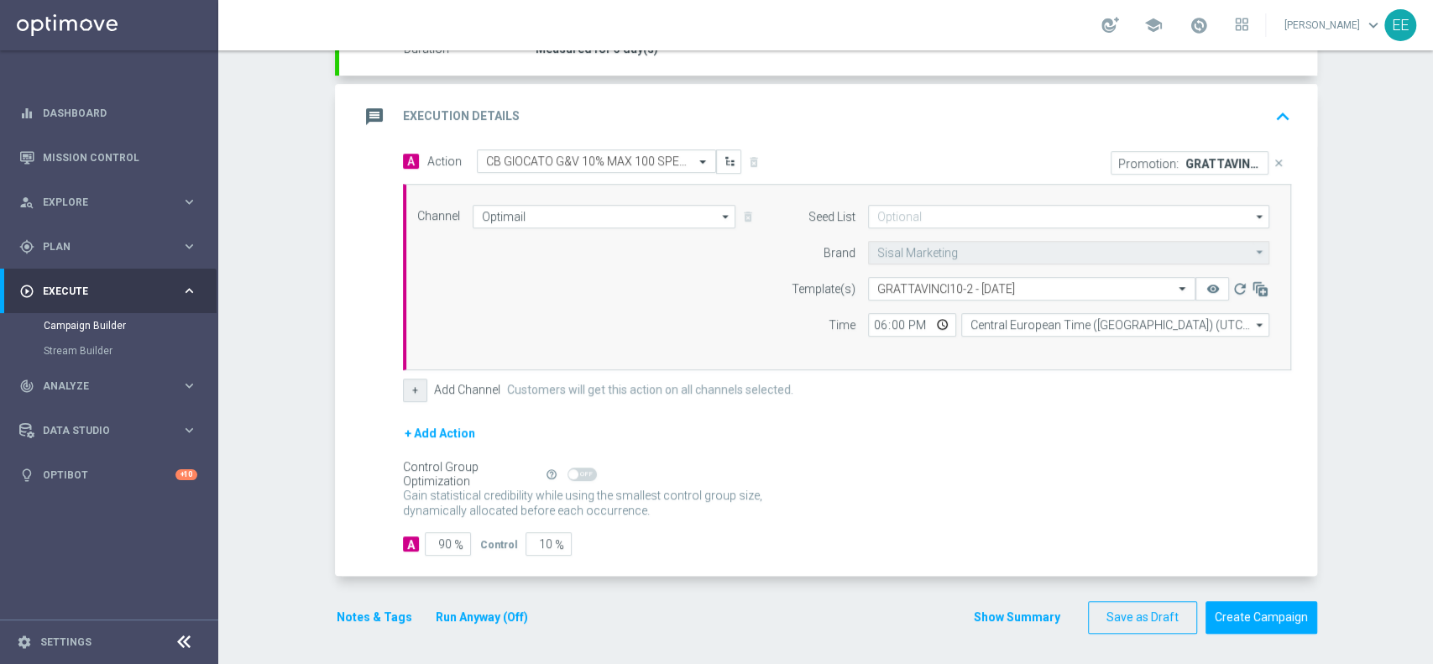
click at [405, 386] on button "+" at bounding box center [415, 391] width 24 height 24
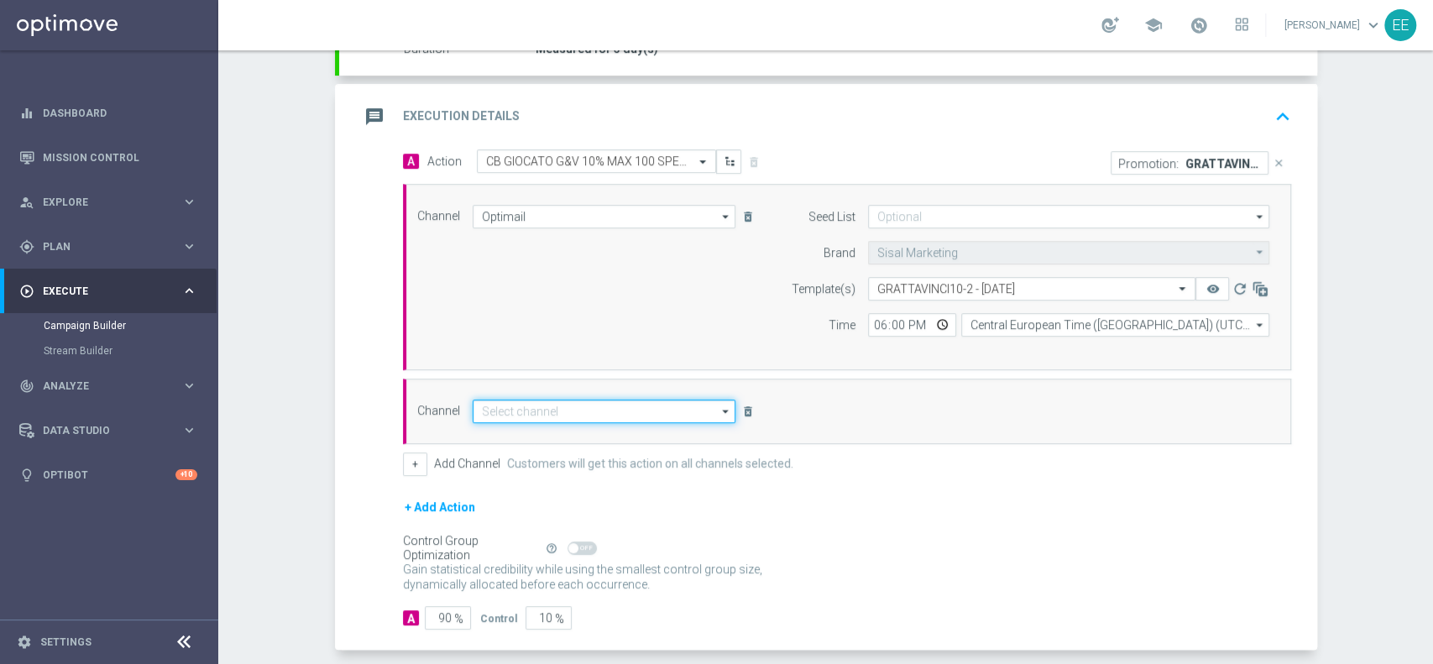
click at [551, 404] on input at bounding box center [605, 412] width 264 height 24
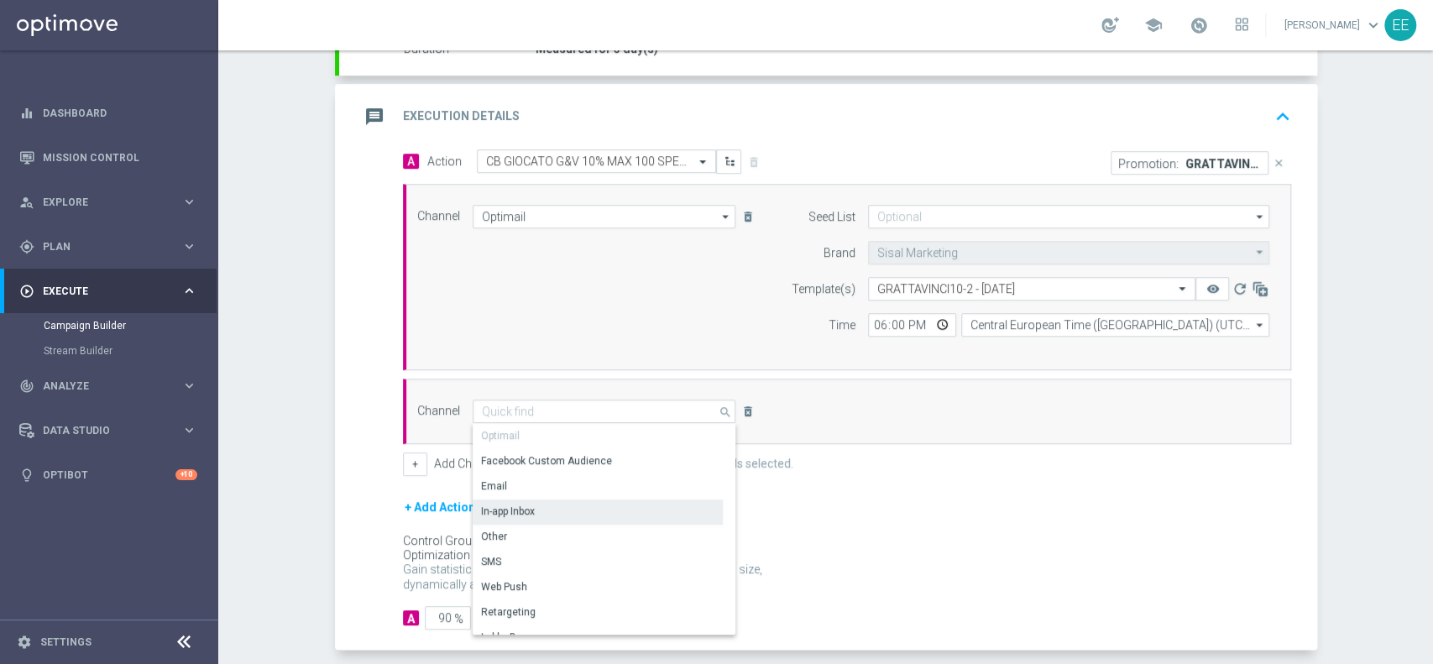
click at [551, 500] on div "In-app Inbox" at bounding box center [598, 512] width 250 height 24
type input "In-app Inbox"
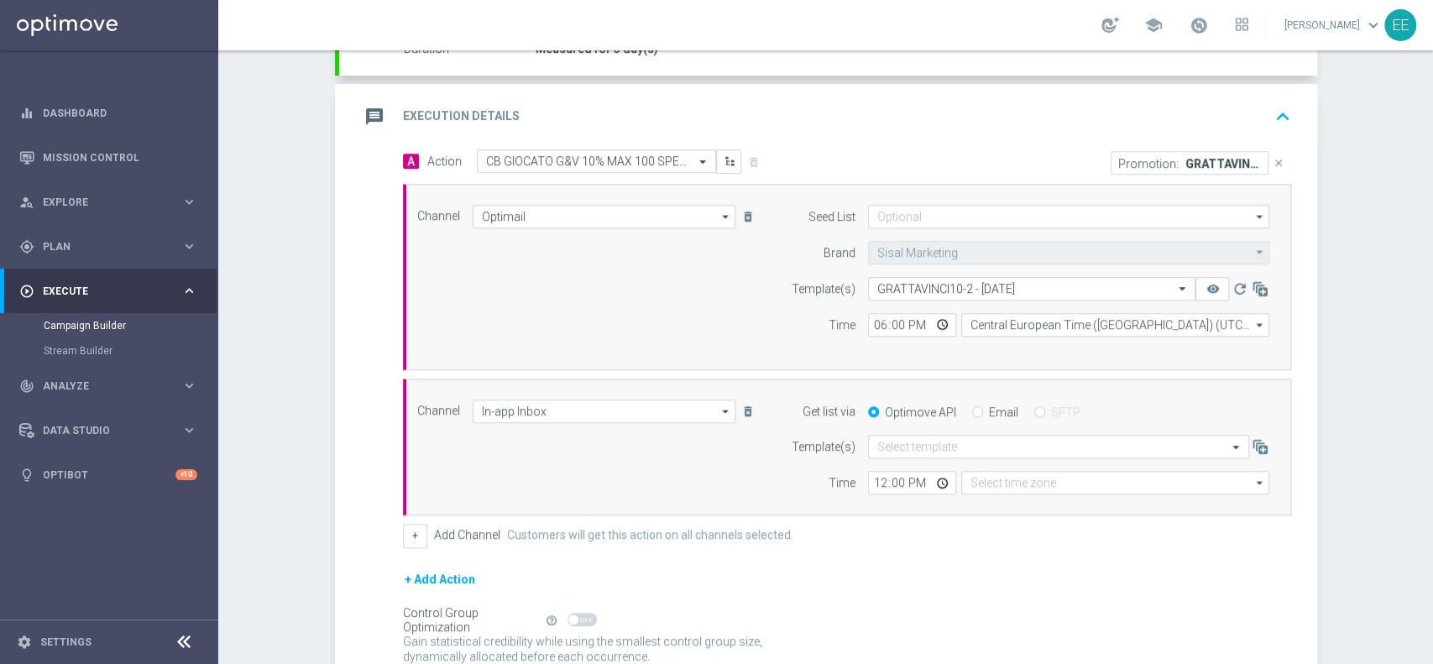
type input "Coordinated Universal Time (UTC 00:00)"
click at [974, 413] on div "Email" at bounding box center [995, 412] width 46 height 15
click at [972, 413] on input "Email" at bounding box center [977, 413] width 11 height 11
radio input "true"
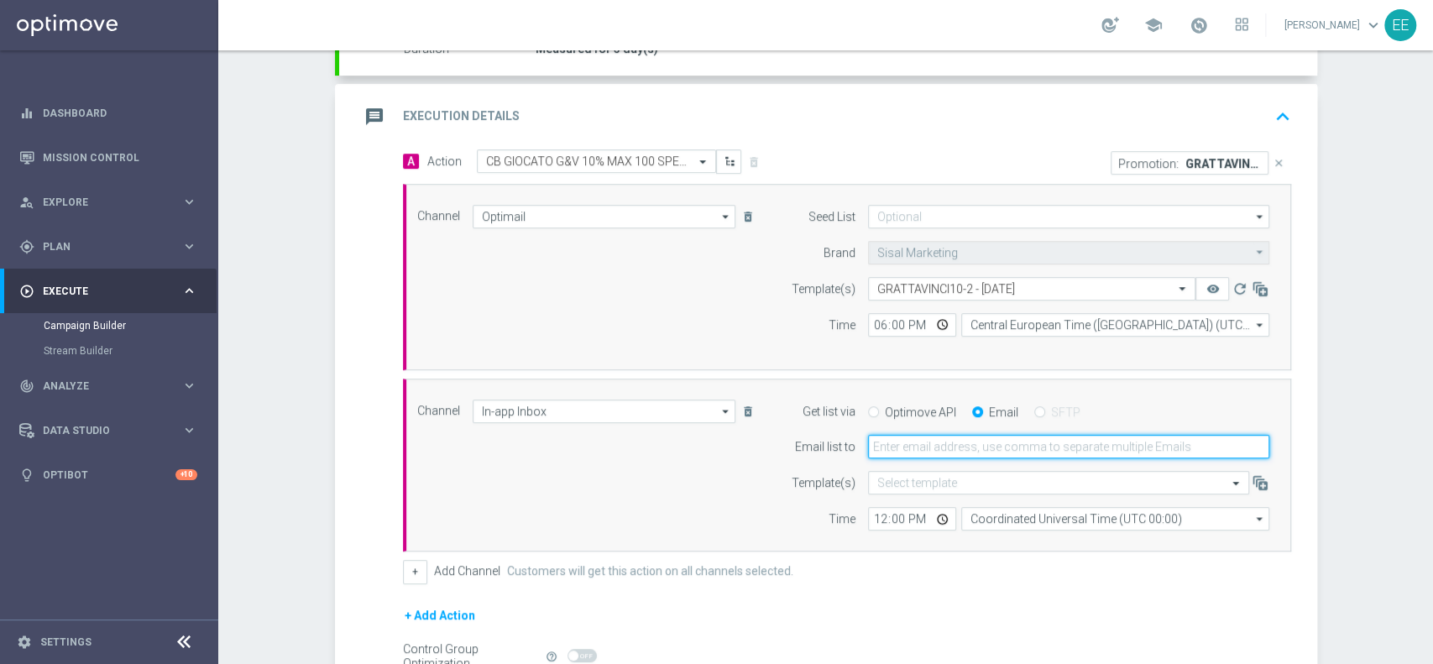
click at [940, 437] on input "email" at bounding box center [1068, 447] width 401 height 24
type input "edoardo.ellena@sisal.it"
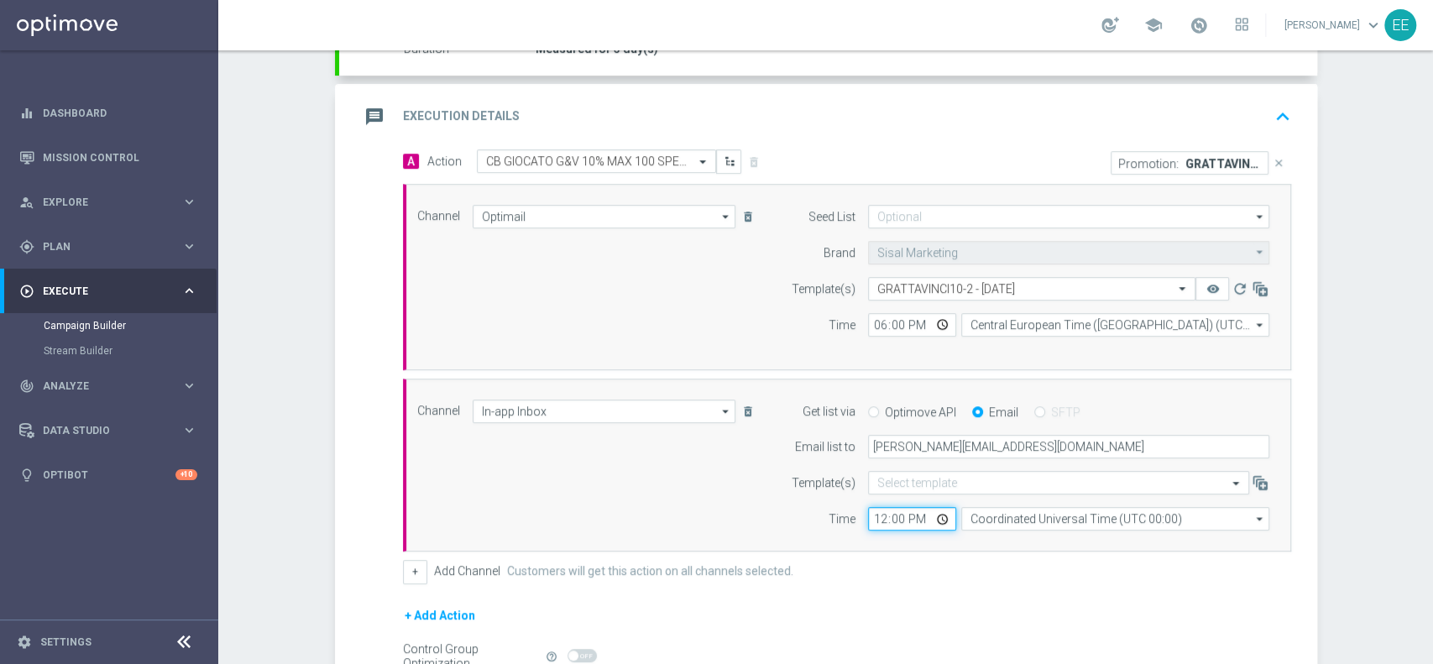
click at [877, 514] on input "12:00" at bounding box center [912, 519] width 88 height 24
type input "15:00"
click at [922, 610] on div "+ Add Action" at bounding box center [847, 626] width 888 height 42
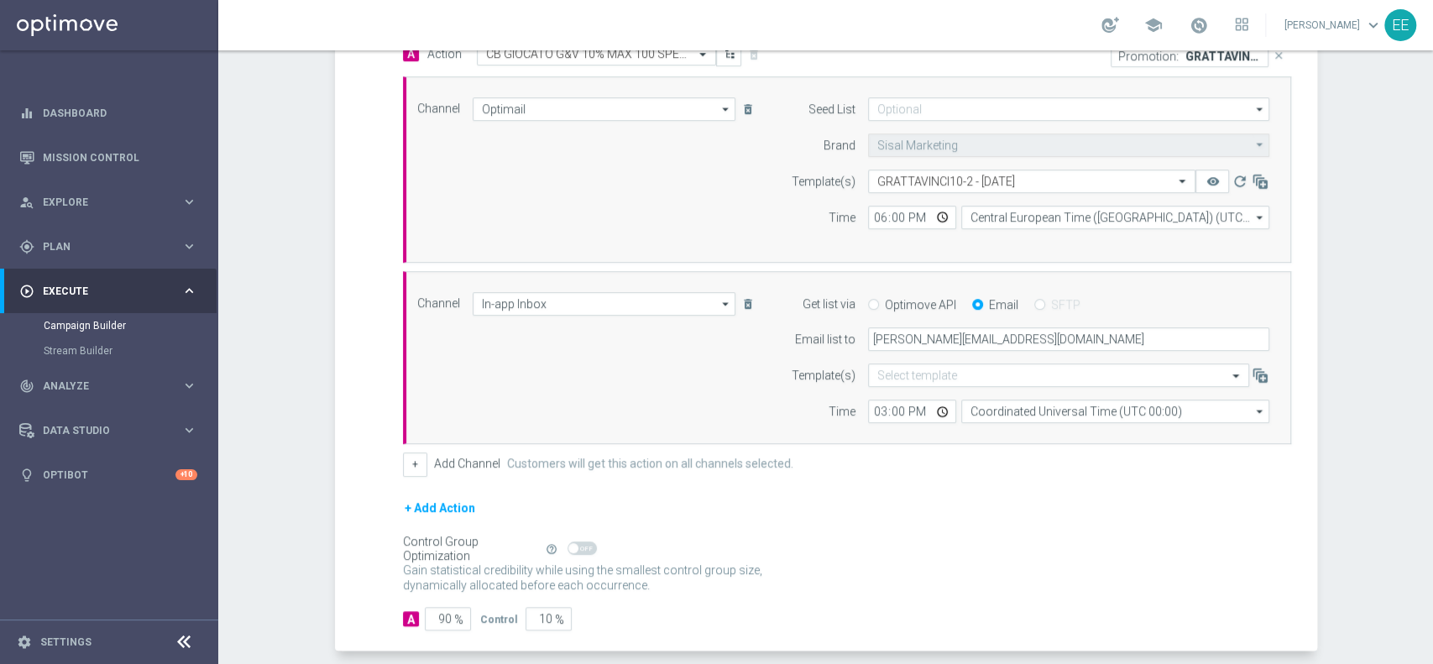
scroll to position [505, 0]
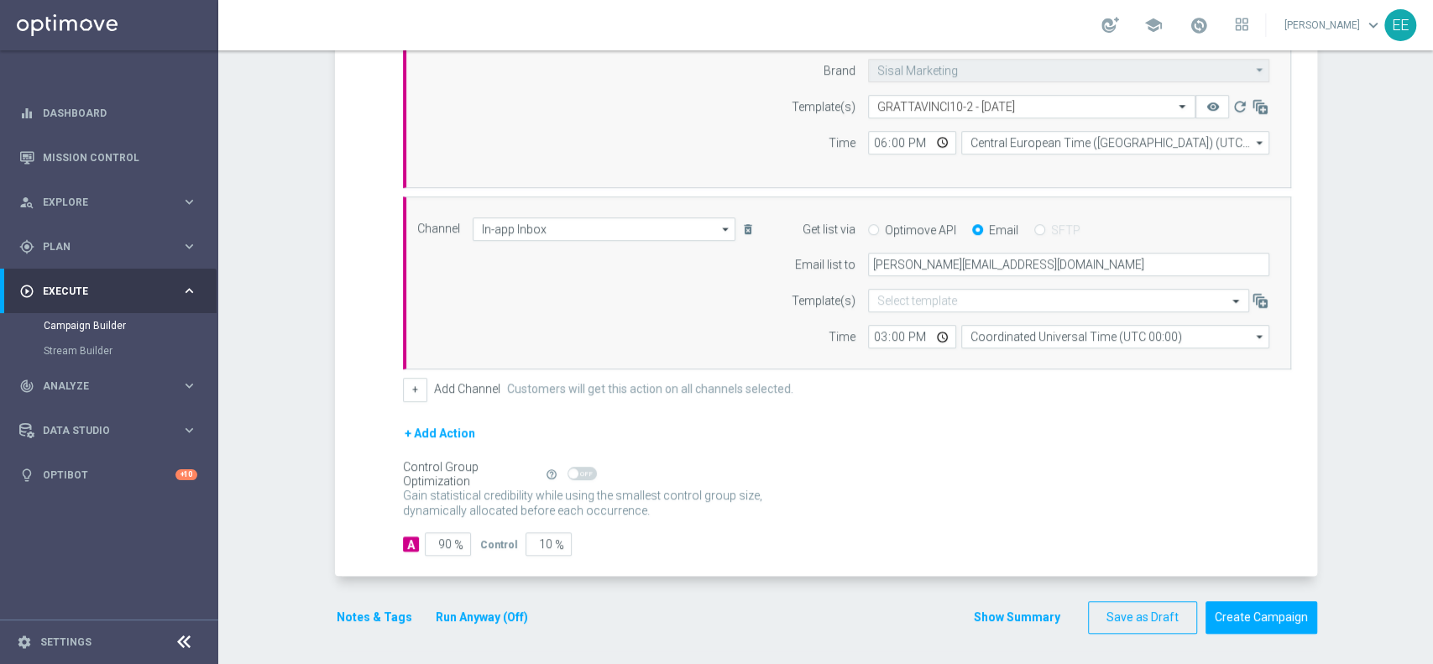
click at [339, 614] on button "Notes & Tags" at bounding box center [374, 617] width 79 height 21
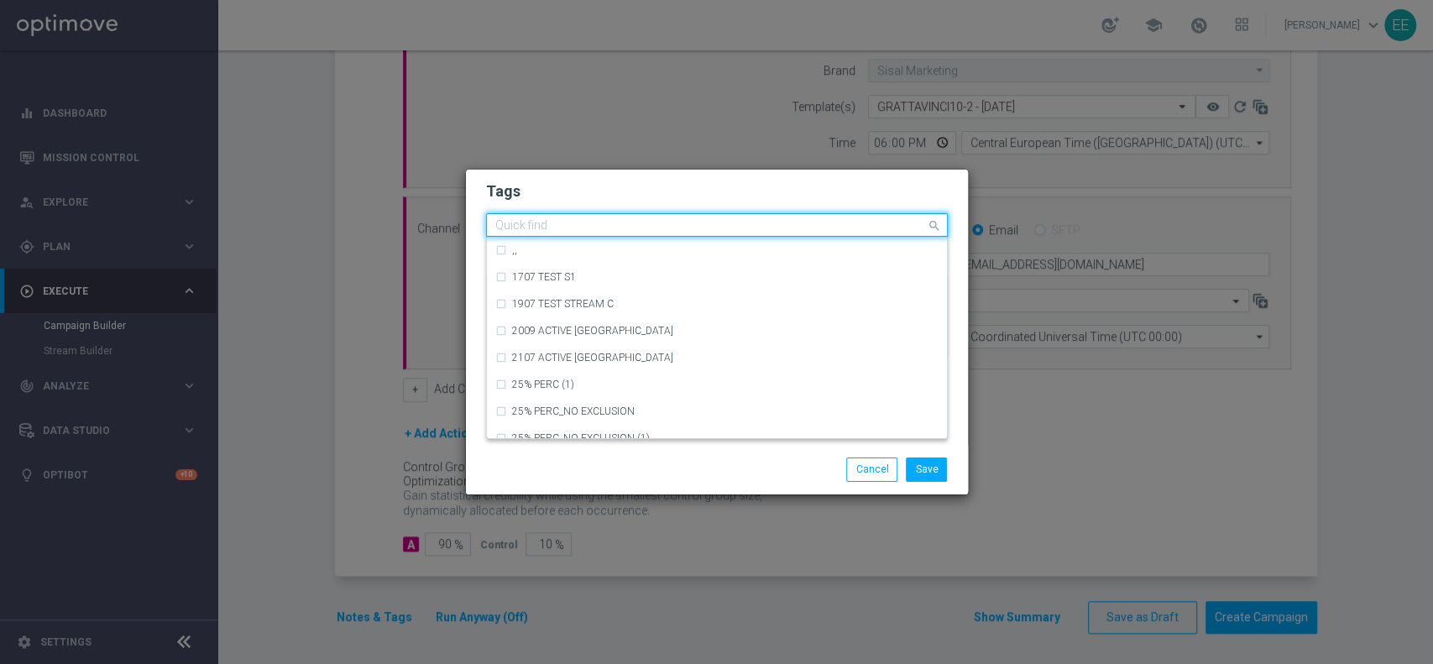
click at [572, 222] on input "text" at bounding box center [710, 226] width 431 height 14
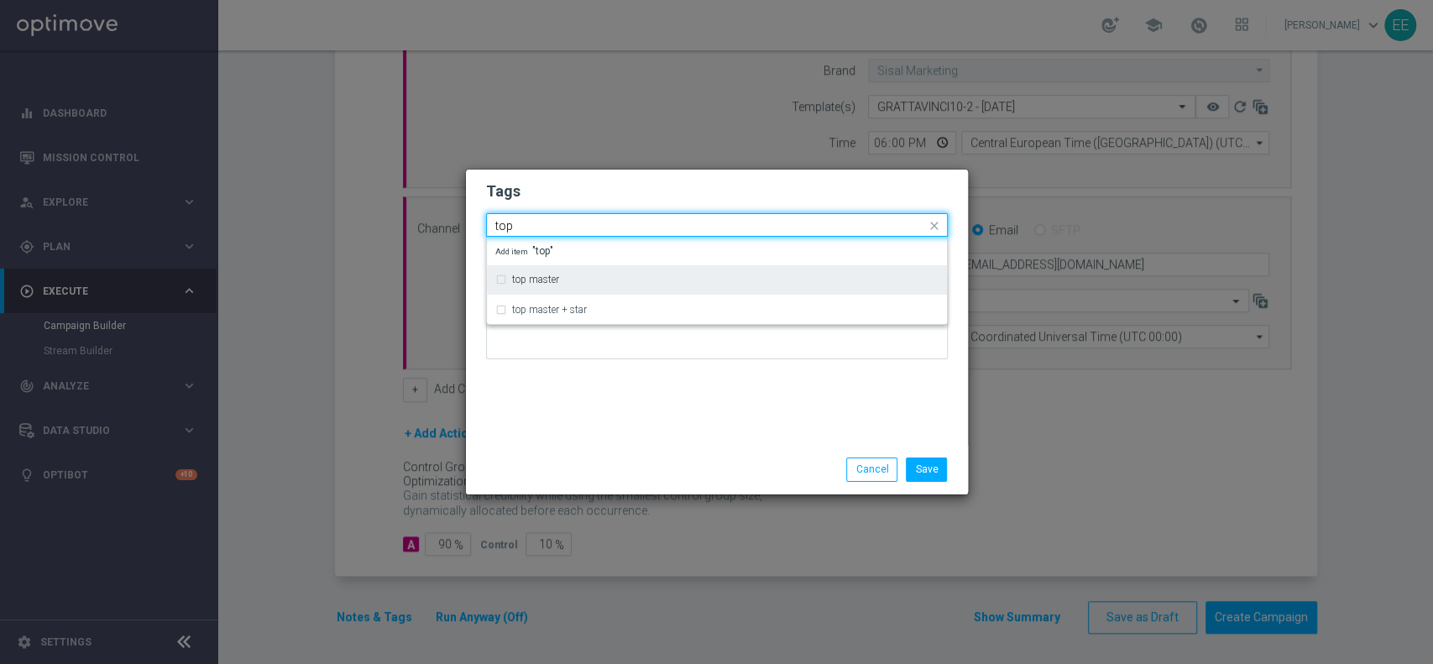
type input "top"
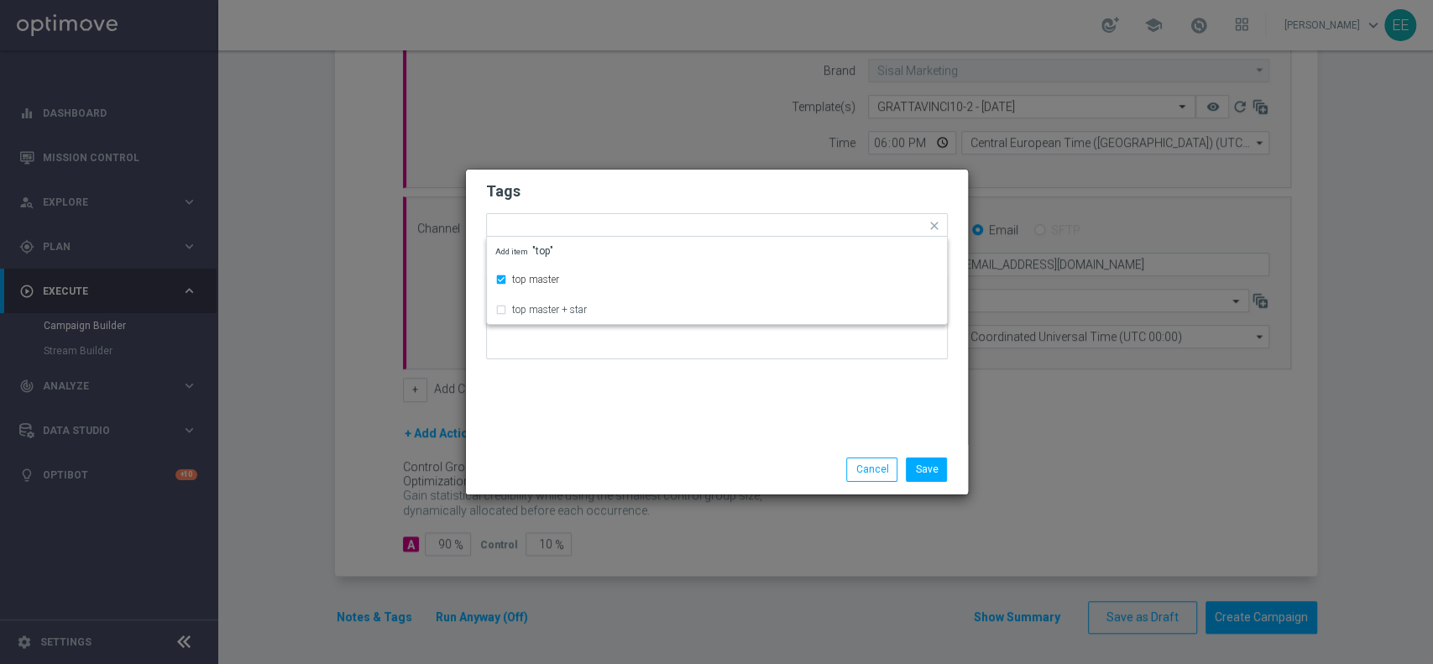
click at [582, 193] on h2 "Tags" at bounding box center [717, 191] width 462 height 20
click at [615, 222] on input "text" at bounding box center [753, 227] width 345 height 14
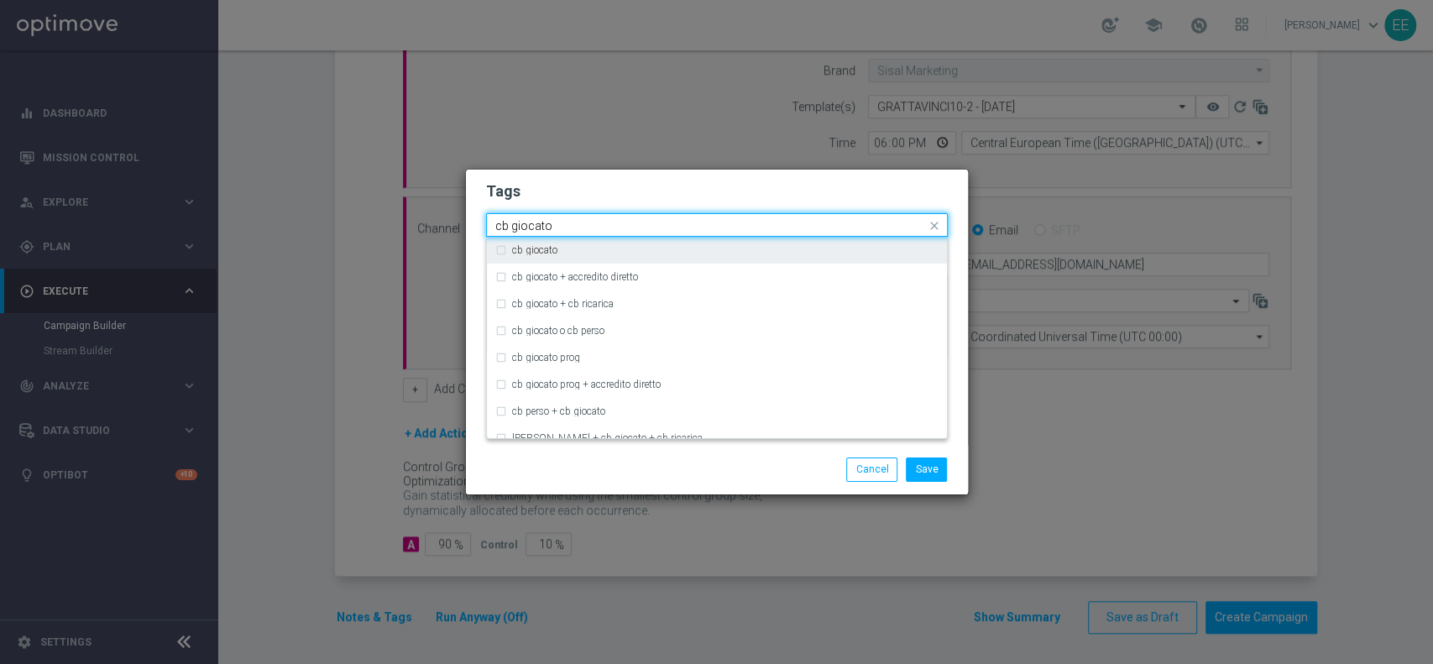
click at [564, 256] on div "cb giocato" at bounding box center [716, 250] width 443 height 27
type input "cb giocato"
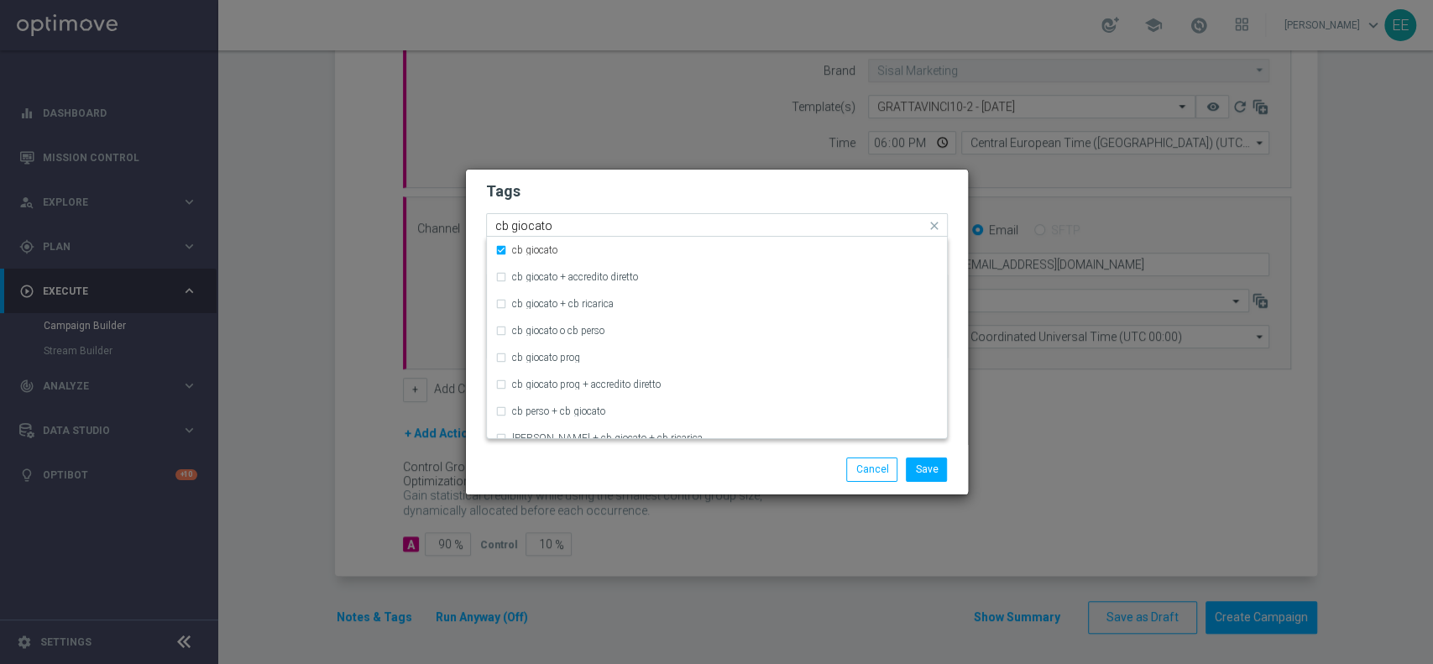
click at [629, 219] on input "cb giocato" at bounding box center [710, 226] width 431 height 14
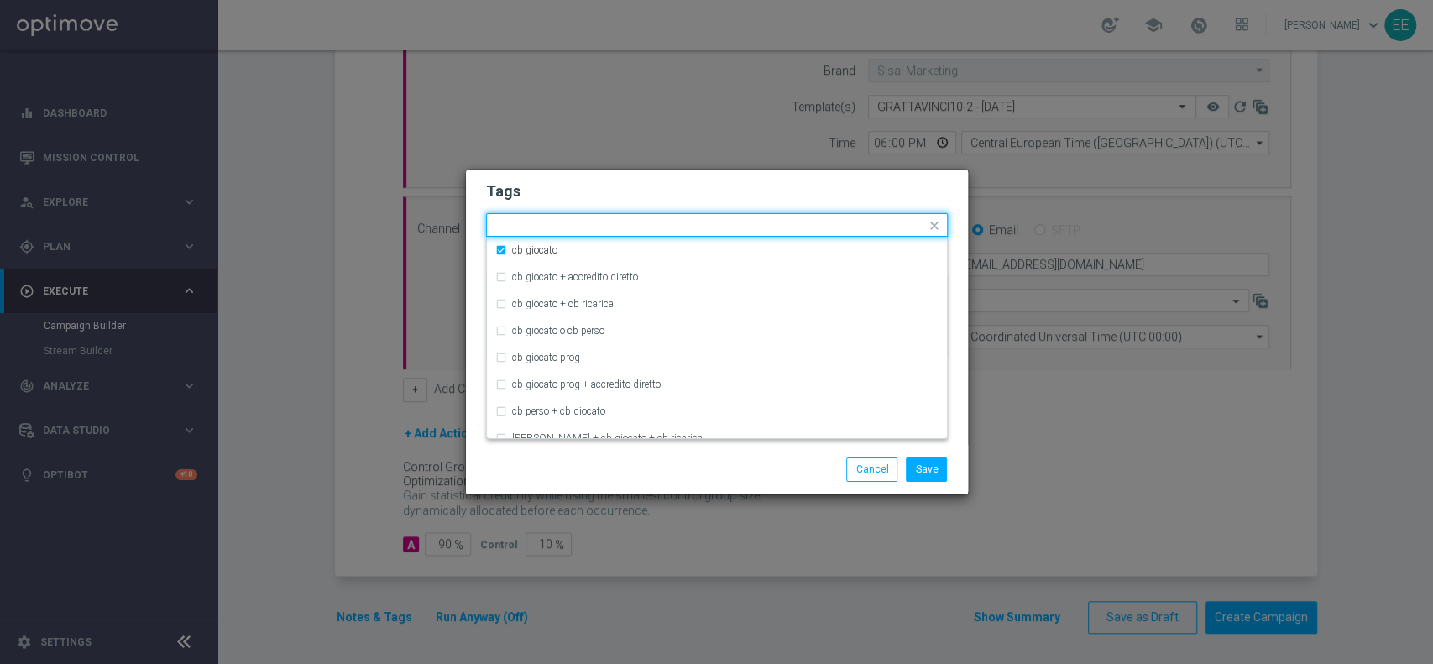
click at [689, 199] on h2 "Tags" at bounding box center [717, 191] width 462 height 20
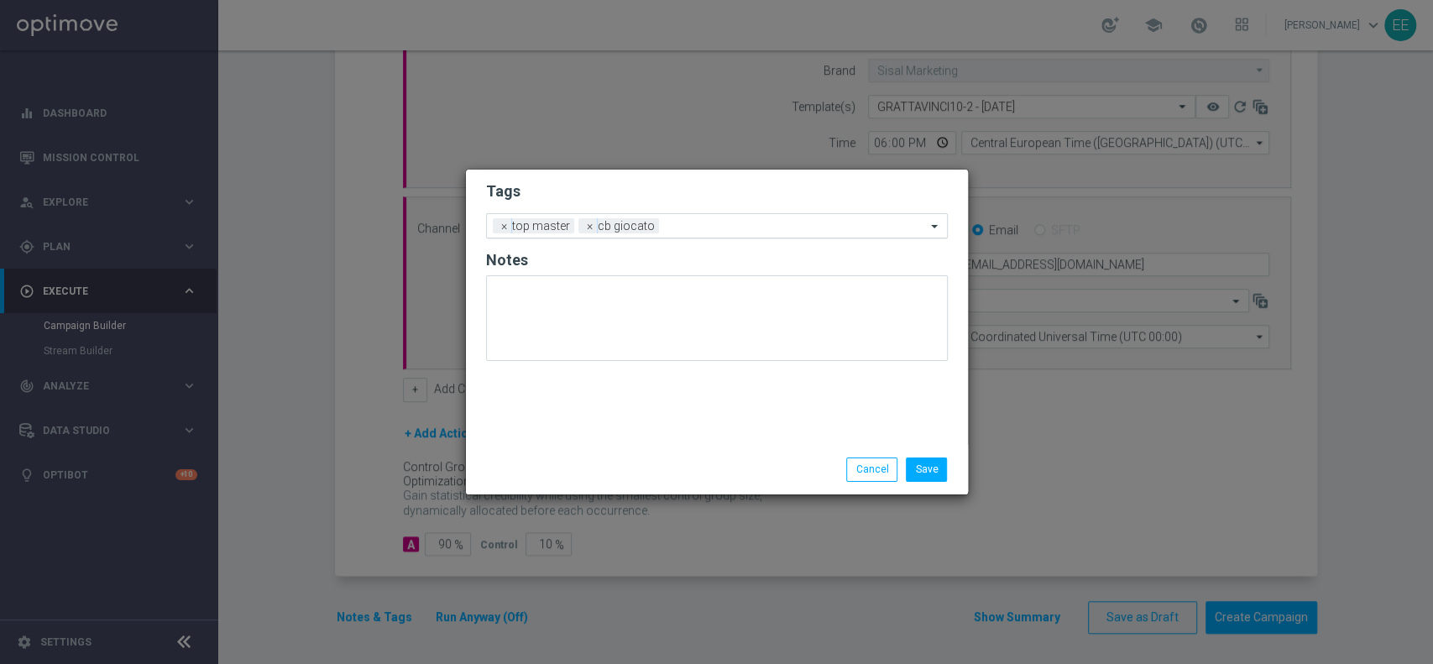
click at [719, 233] on input "text" at bounding box center [796, 227] width 260 height 14
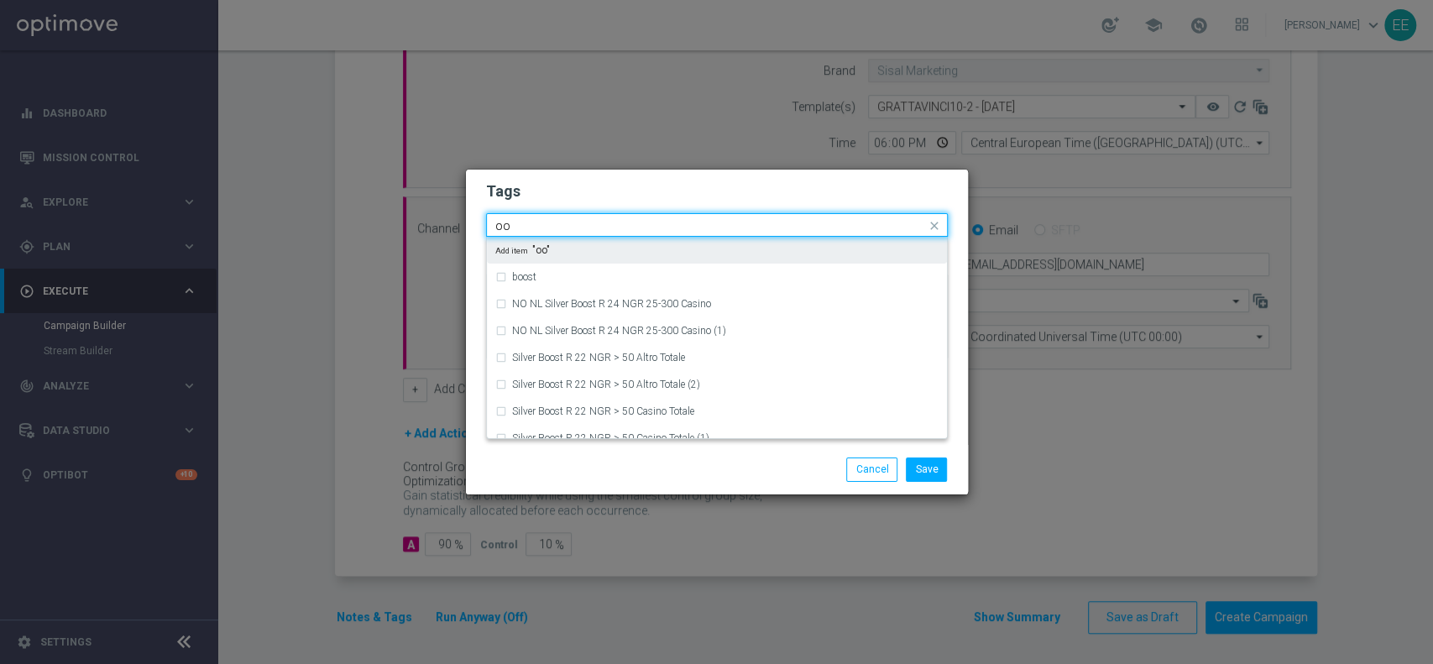
type input "o"
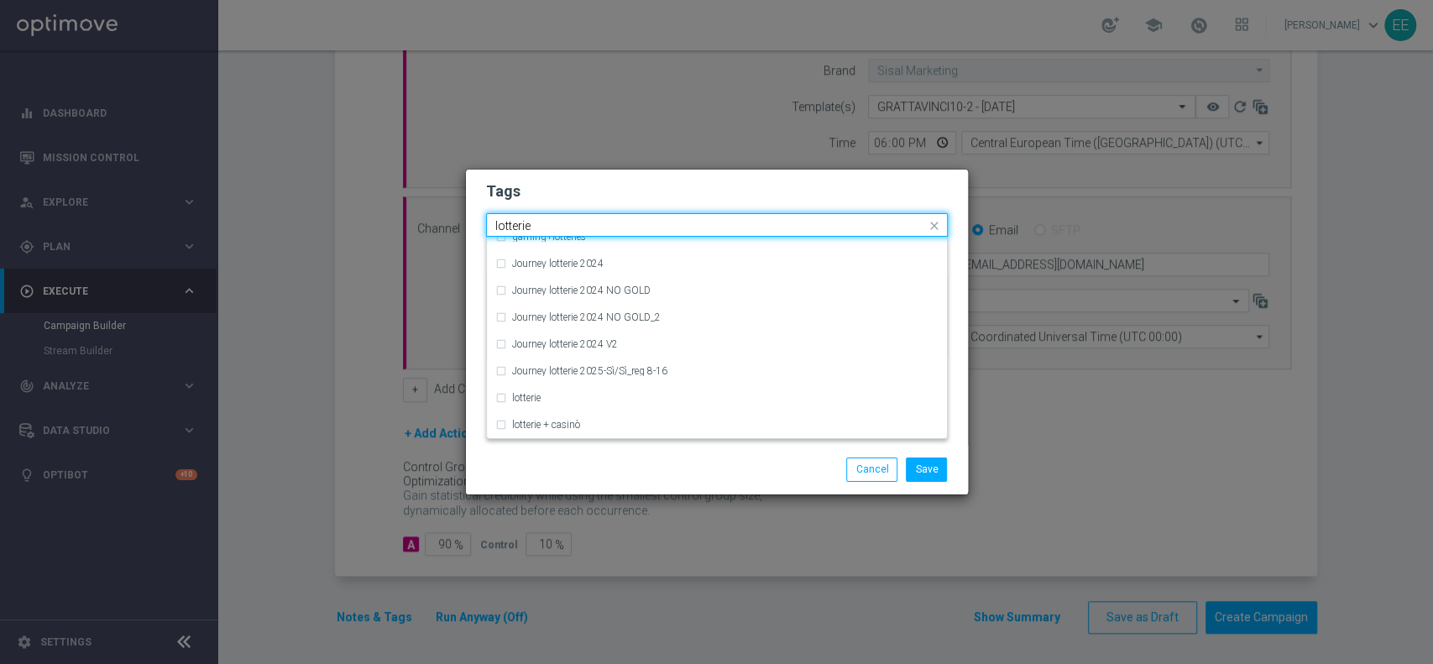
scroll to position [175, 0]
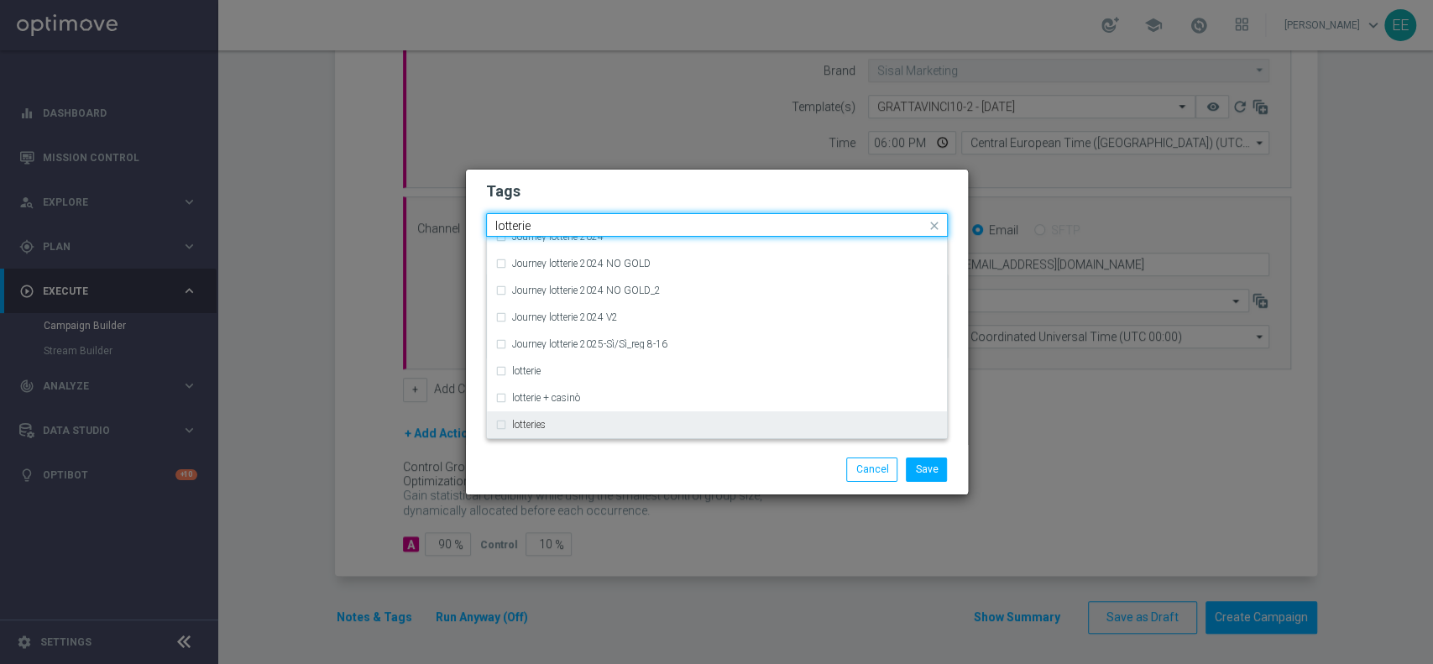
type input "lotterie"
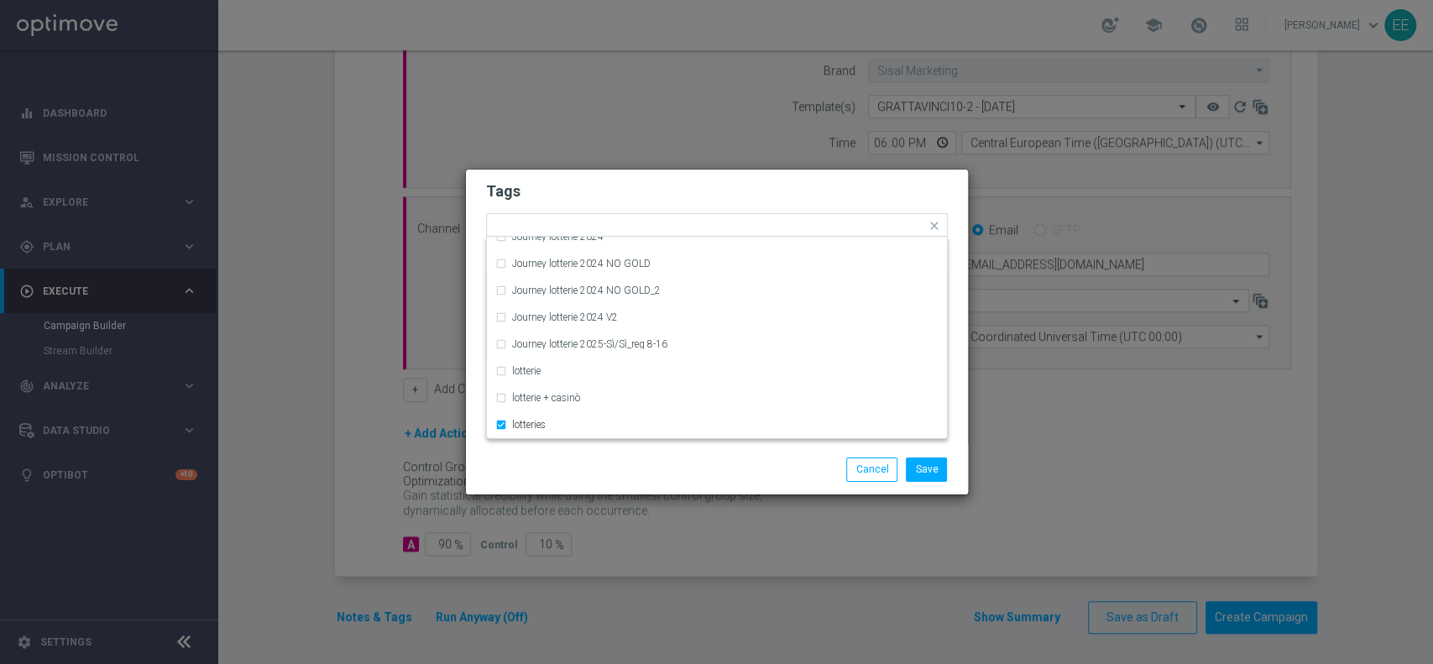
click at [673, 187] on h2 "Tags" at bounding box center [717, 191] width 462 height 20
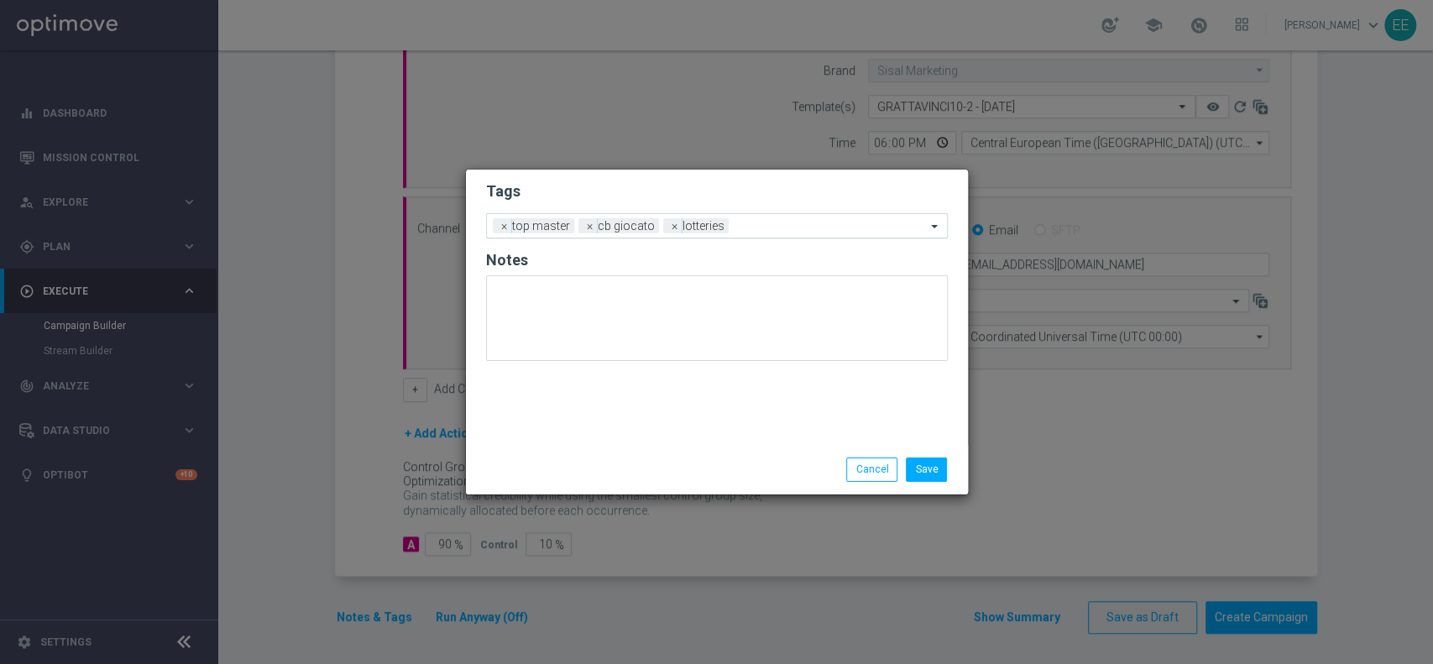
click at [790, 222] on input "text" at bounding box center [830, 227] width 191 height 14
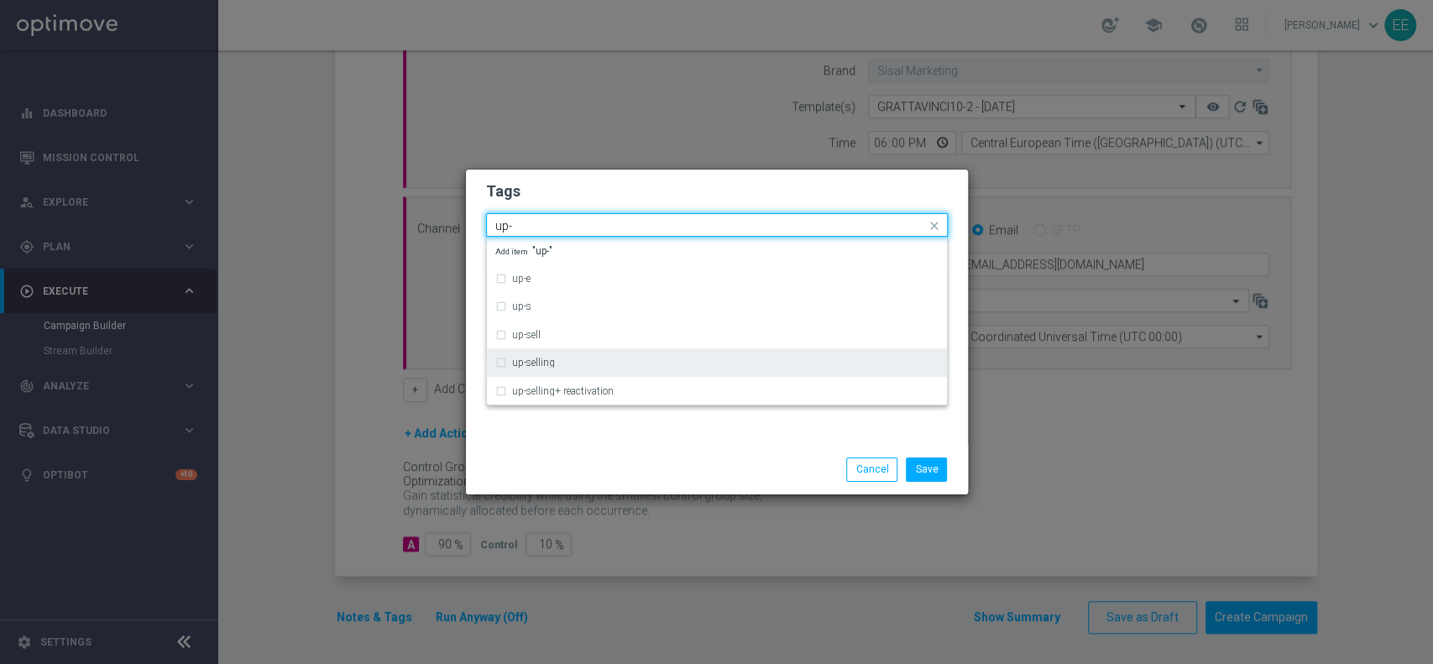
click at [583, 353] on div "up-selling" at bounding box center [716, 362] width 443 height 27
type input "up-"
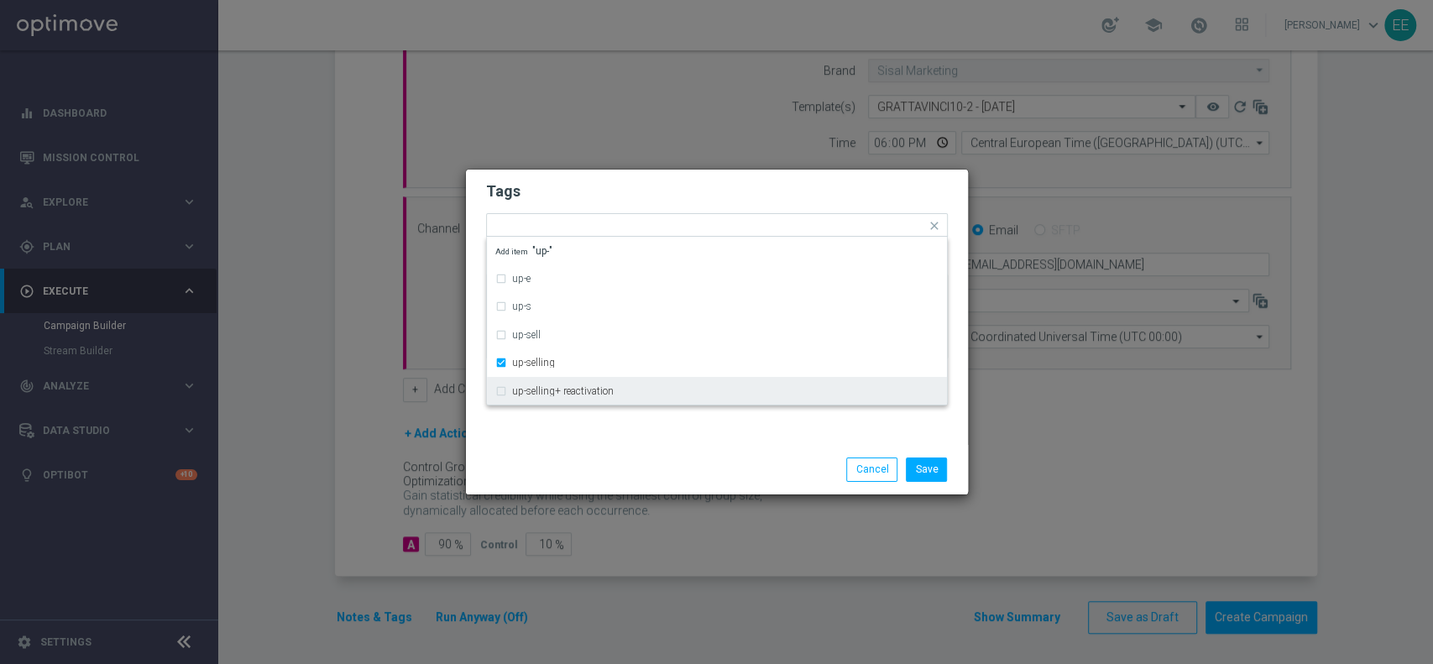
click at [673, 464] on div "Save Cancel" at bounding box center [798, 470] width 325 height 24
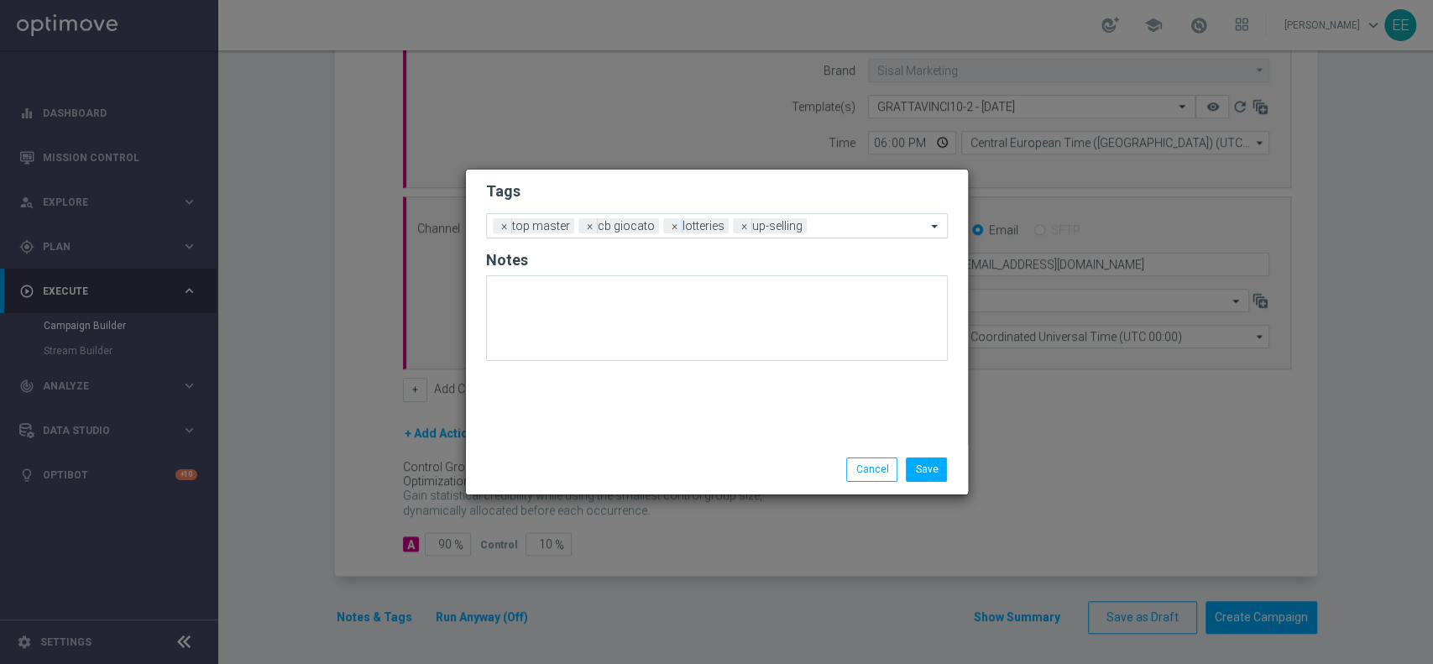
click at [833, 220] on input "text" at bounding box center [870, 227] width 113 height 14
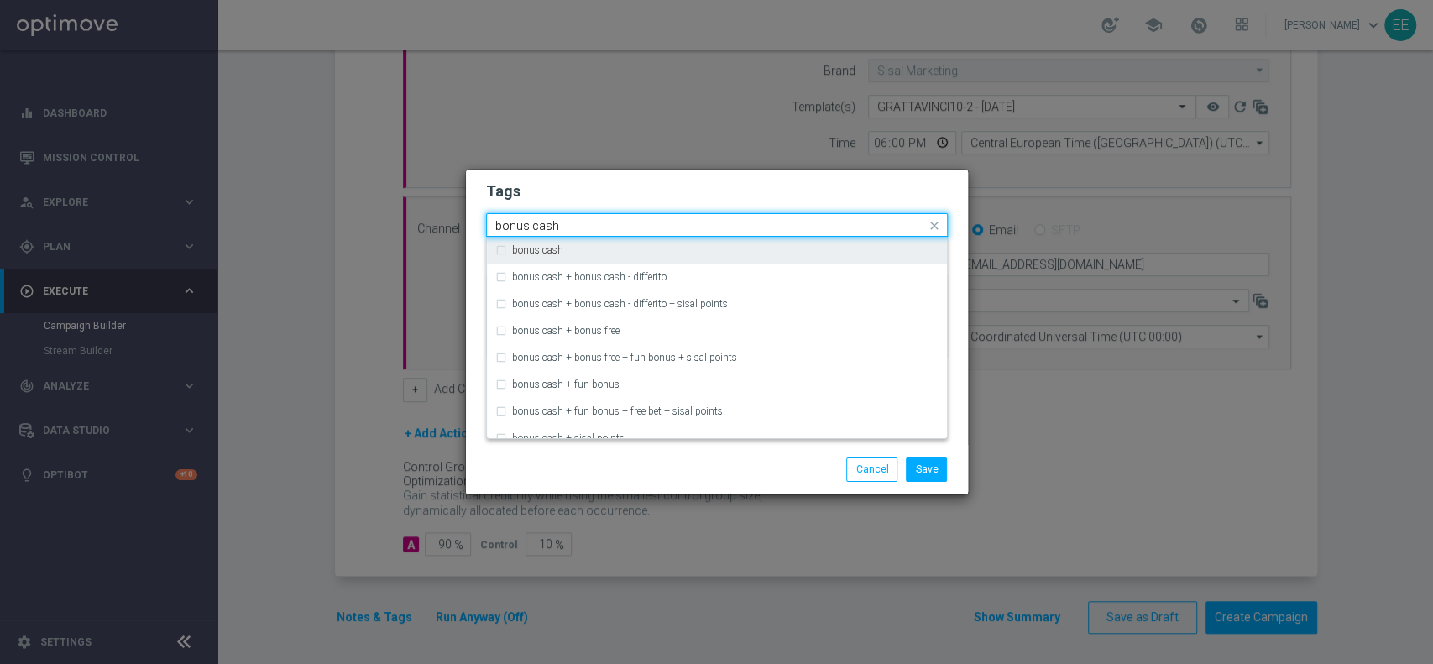
click at [726, 248] on div "bonus cash" at bounding box center [725, 250] width 427 height 10
type input "bonus cash"
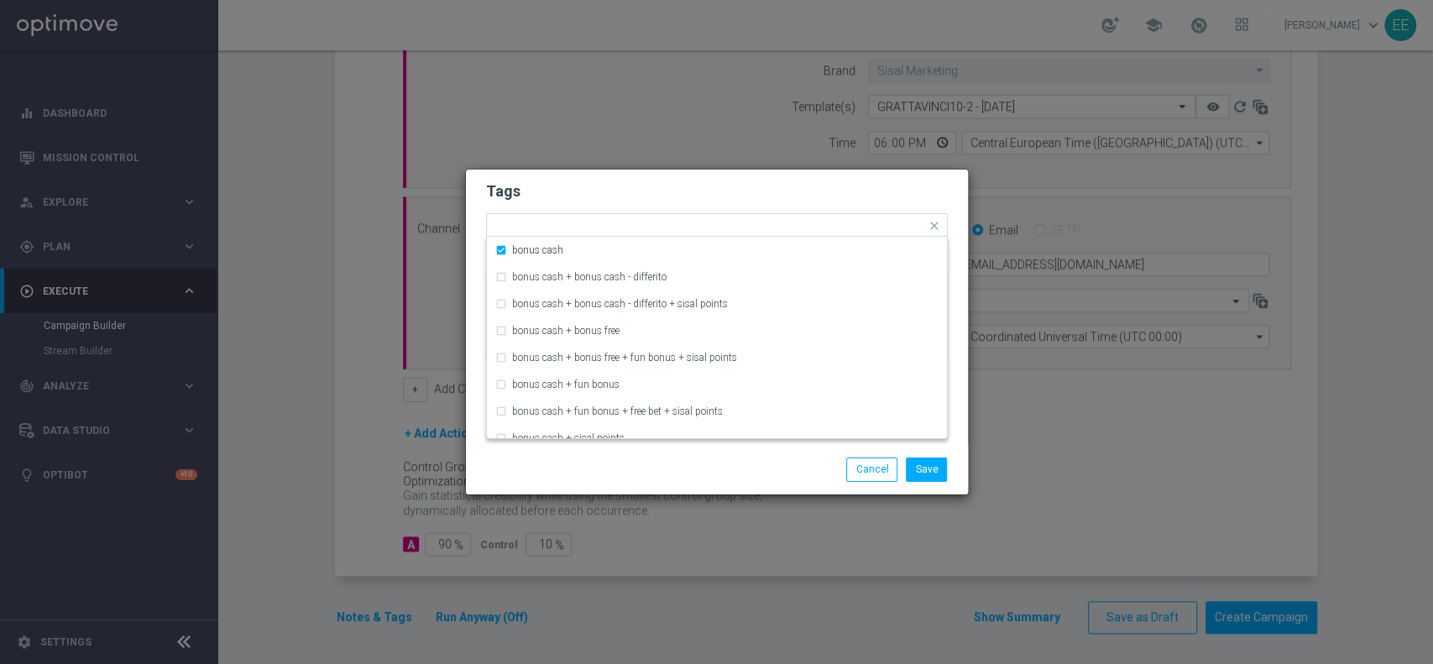
click at [782, 198] on h2 "Tags" at bounding box center [717, 191] width 462 height 20
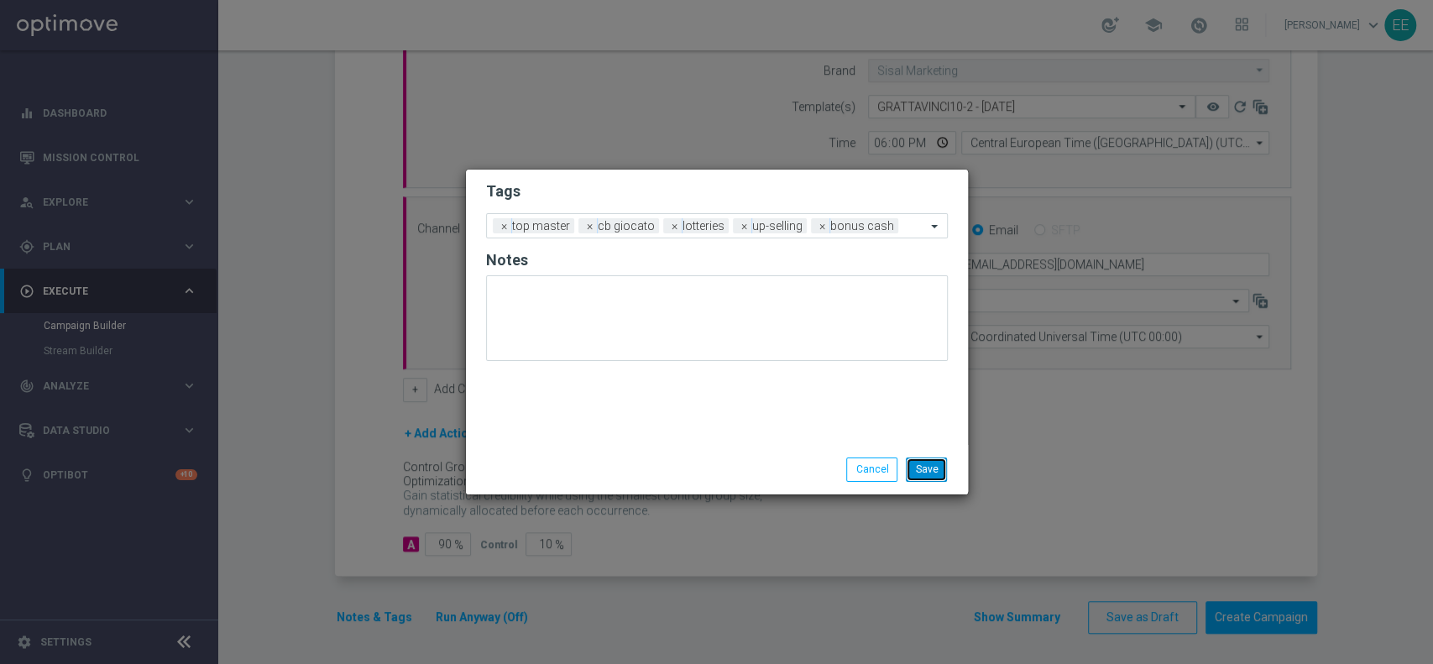
click at [925, 476] on button "Save" at bounding box center [926, 470] width 41 height 24
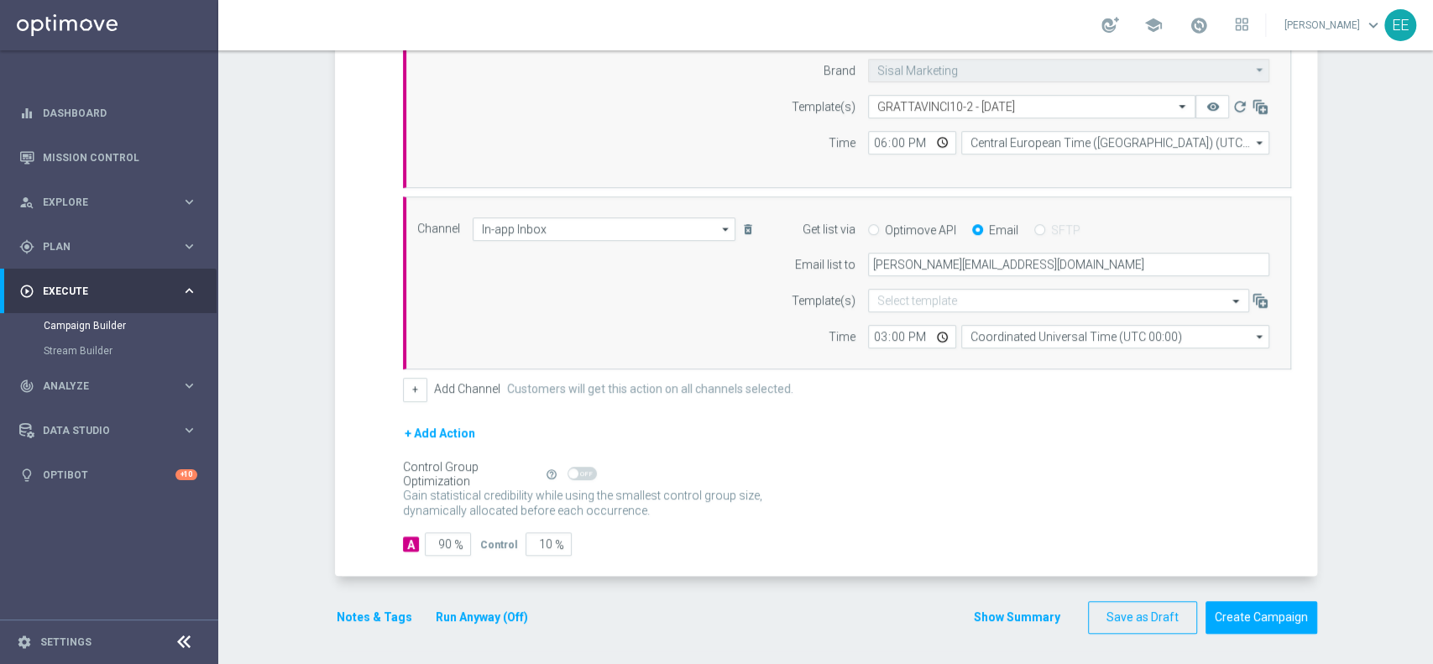
click at [1206, 16] on span at bounding box center [1199, 25] width 18 height 18
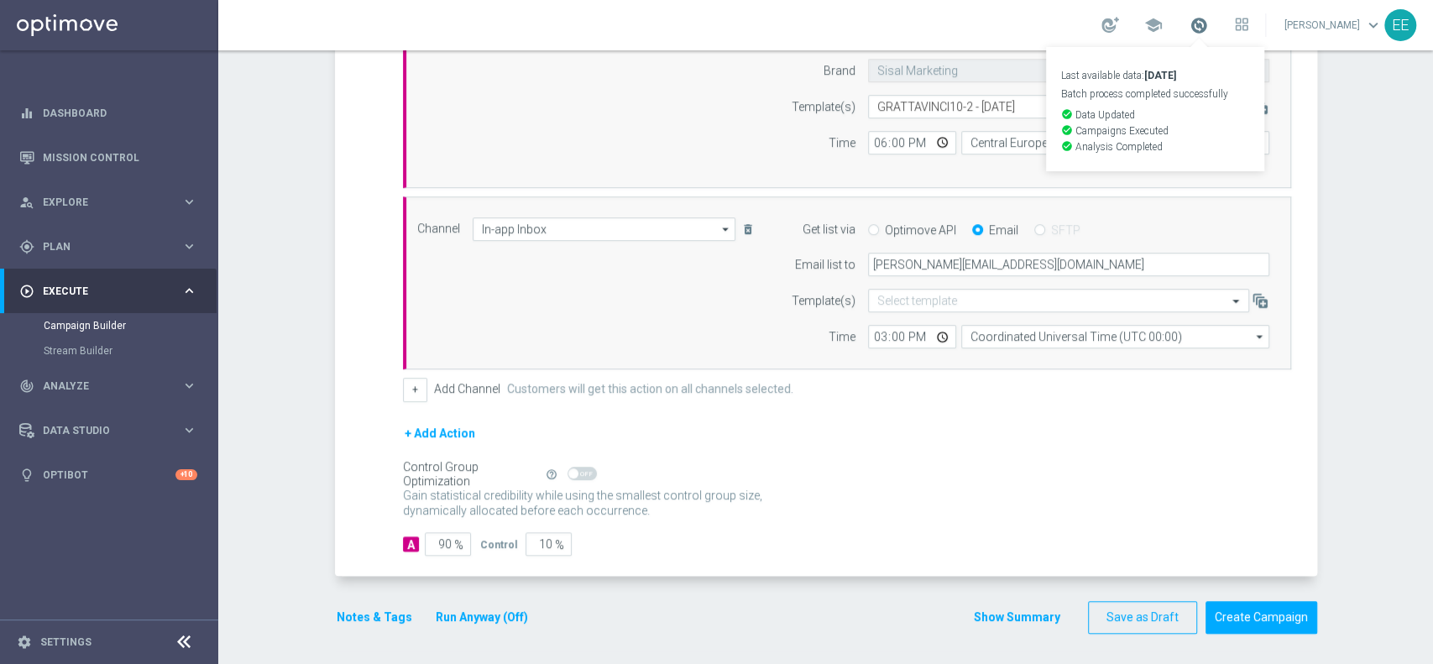
click at [1208, 18] on span at bounding box center [1199, 25] width 18 height 18
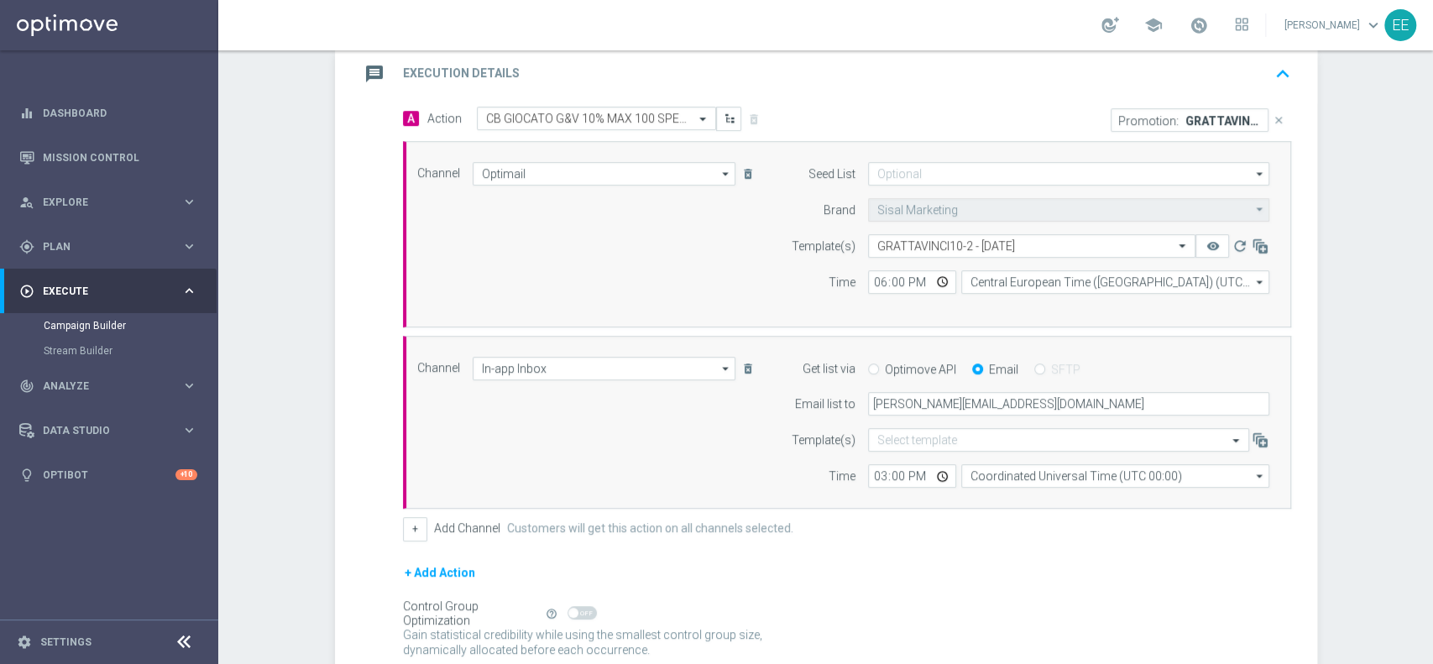
scroll to position [323, 0]
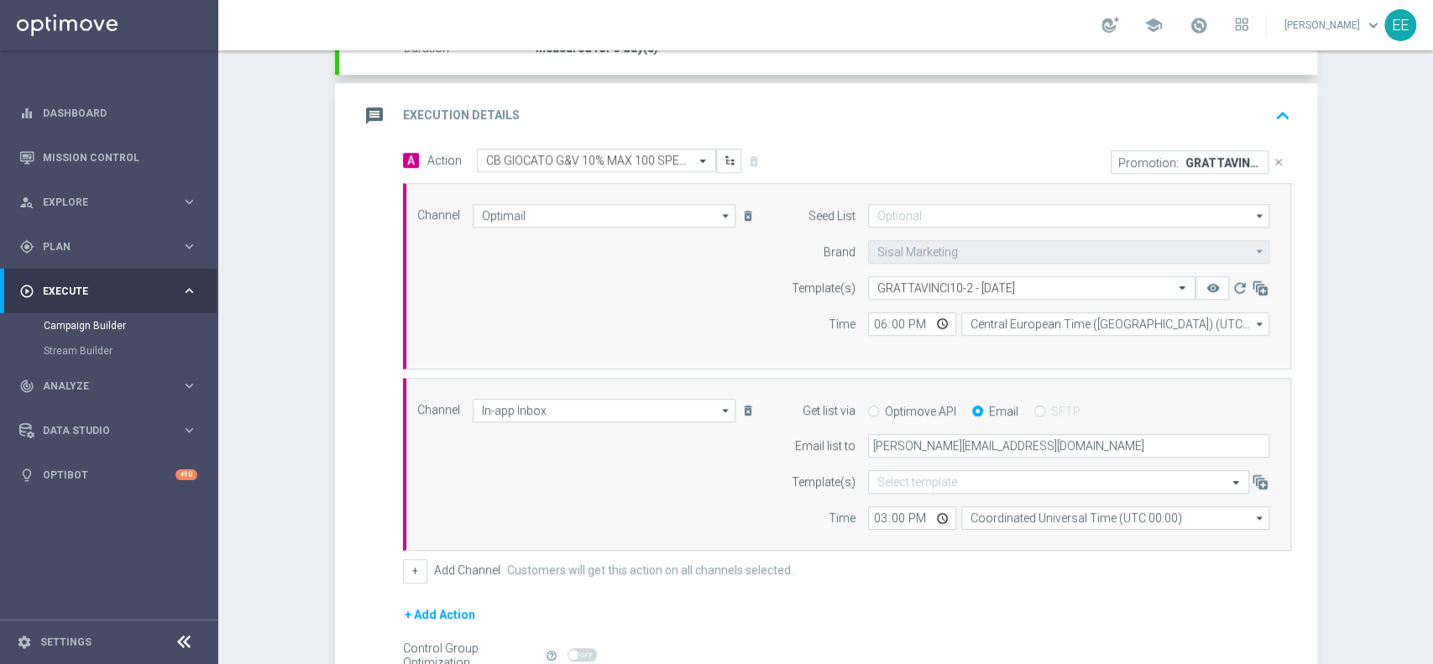
click at [1270, 112] on icon "keyboard_arrow_up" at bounding box center [1282, 115] width 25 height 25
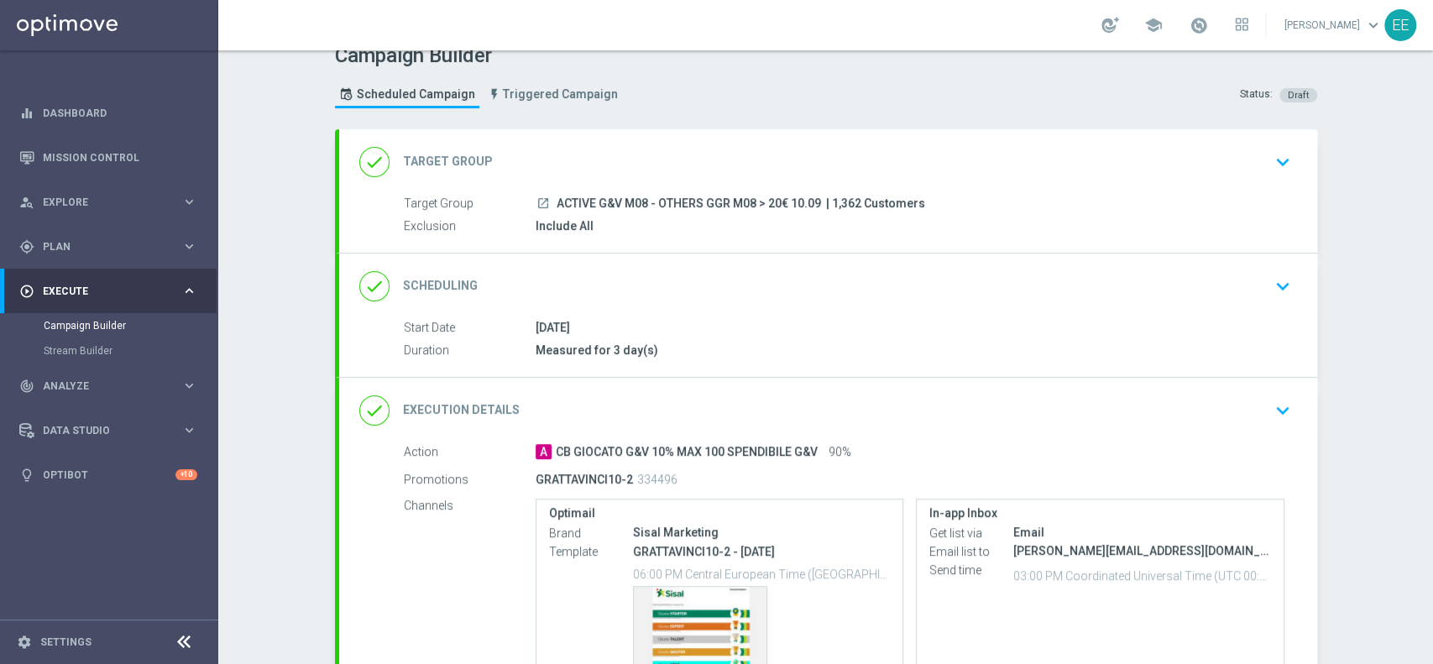
scroll to position [0, 0]
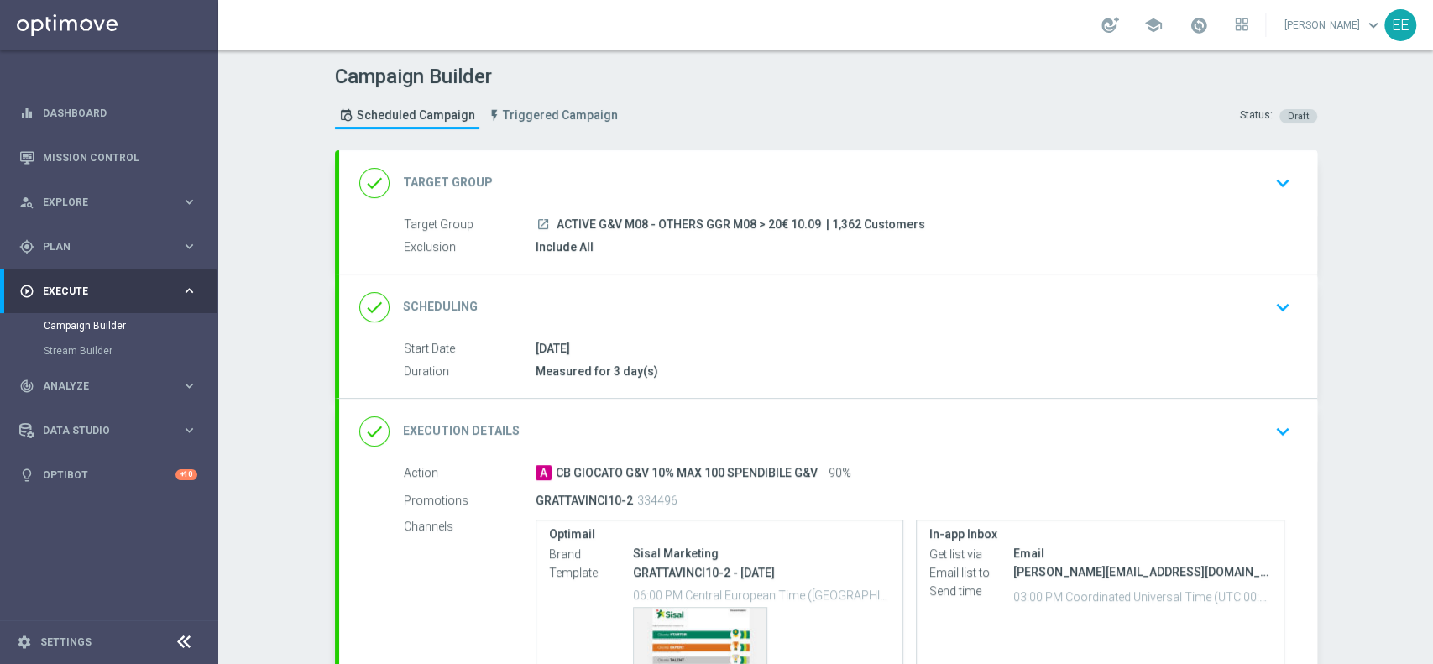
click at [629, 172] on div "done Target Group keyboard_arrow_down" at bounding box center [828, 183] width 938 height 32
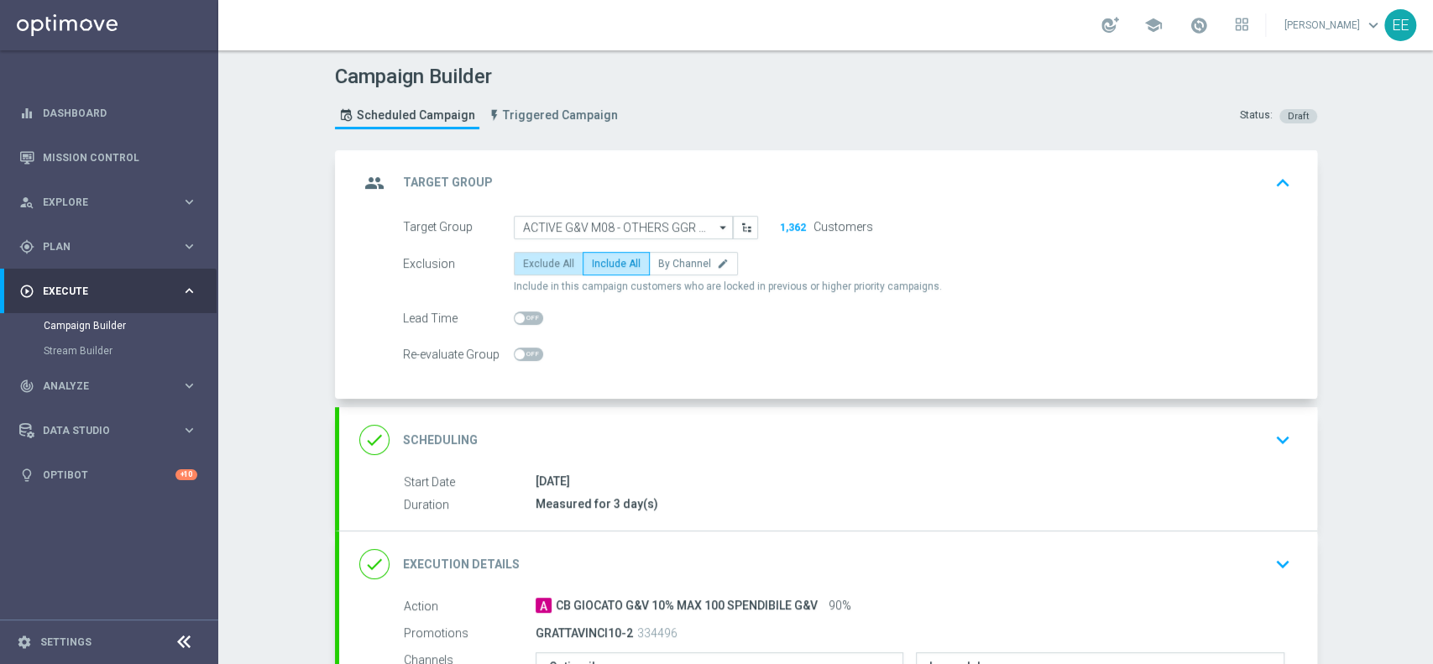
click at [524, 253] on label "Exclude All" at bounding box center [549, 264] width 70 height 24
click at [524, 261] on input "Exclude All" at bounding box center [528, 266] width 11 height 11
radio input "true"
click at [646, 431] on div "done Scheduling keyboard_arrow_down" at bounding box center [828, 440] width 938 height 32
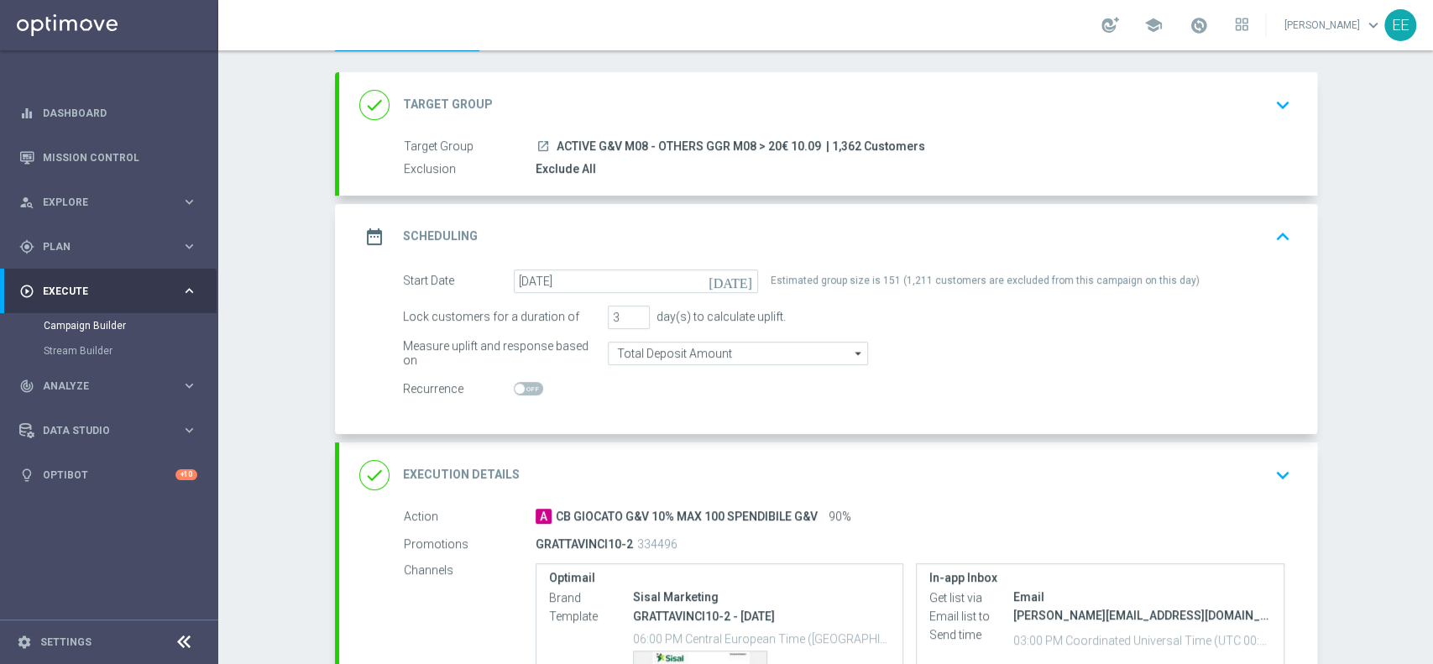
scroll to position [81, 0]
click at [565, 225] on div "date_range Scheduling keyboard_arrow_up" at bounding box center [828, 234] width 938 height 32
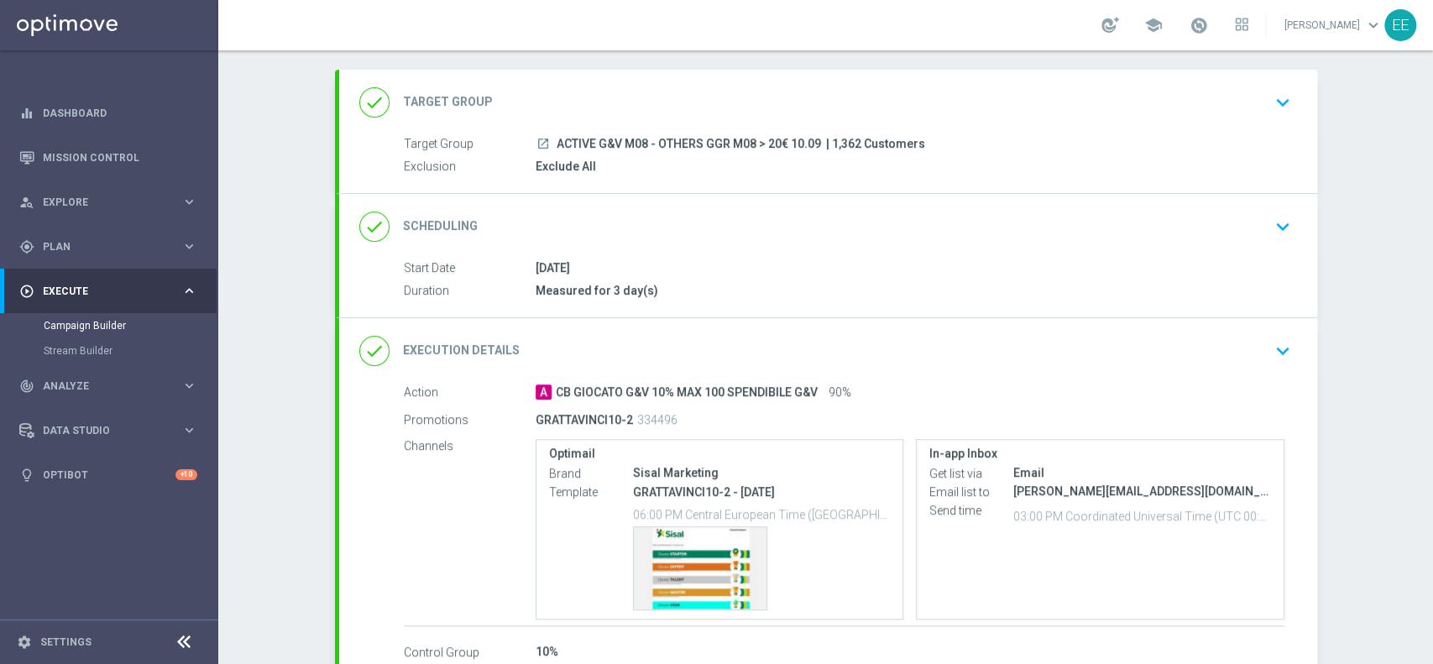
click at [714, 135] on div "launch ACTIVE G&V M08 - OTHERS GGR M08 > 20€ 10.09 | 1,362 Customers" at bounding box center [910, 143] width 749 height 17
click at [630, 106] on div "done Target Group keyboard_arrow_down" at bounding box center [828, 102] width 938 height 32
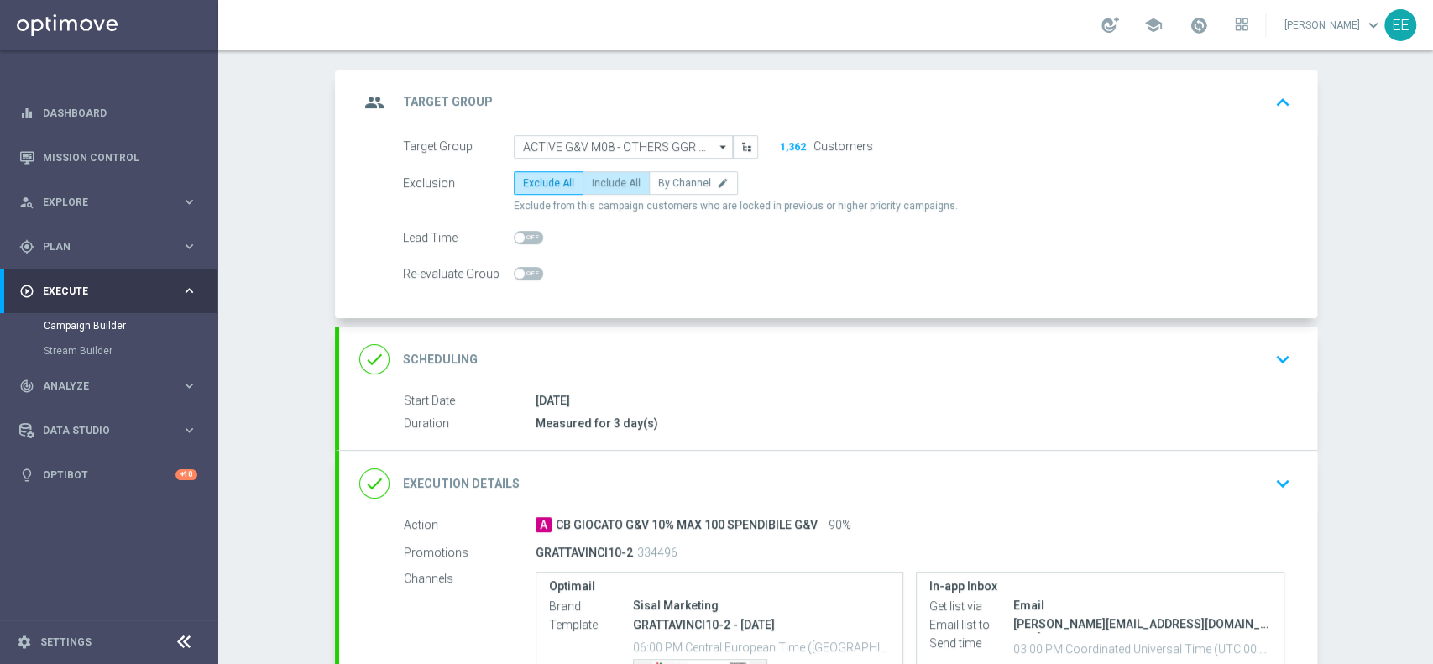
click at [614, 180] on span "Include All" at bounding box center [616, 183] width 49 height 12
click at [603, 181] on input "Include All" at bounding box center [597, 186] width 11 height 11
radio input "true"
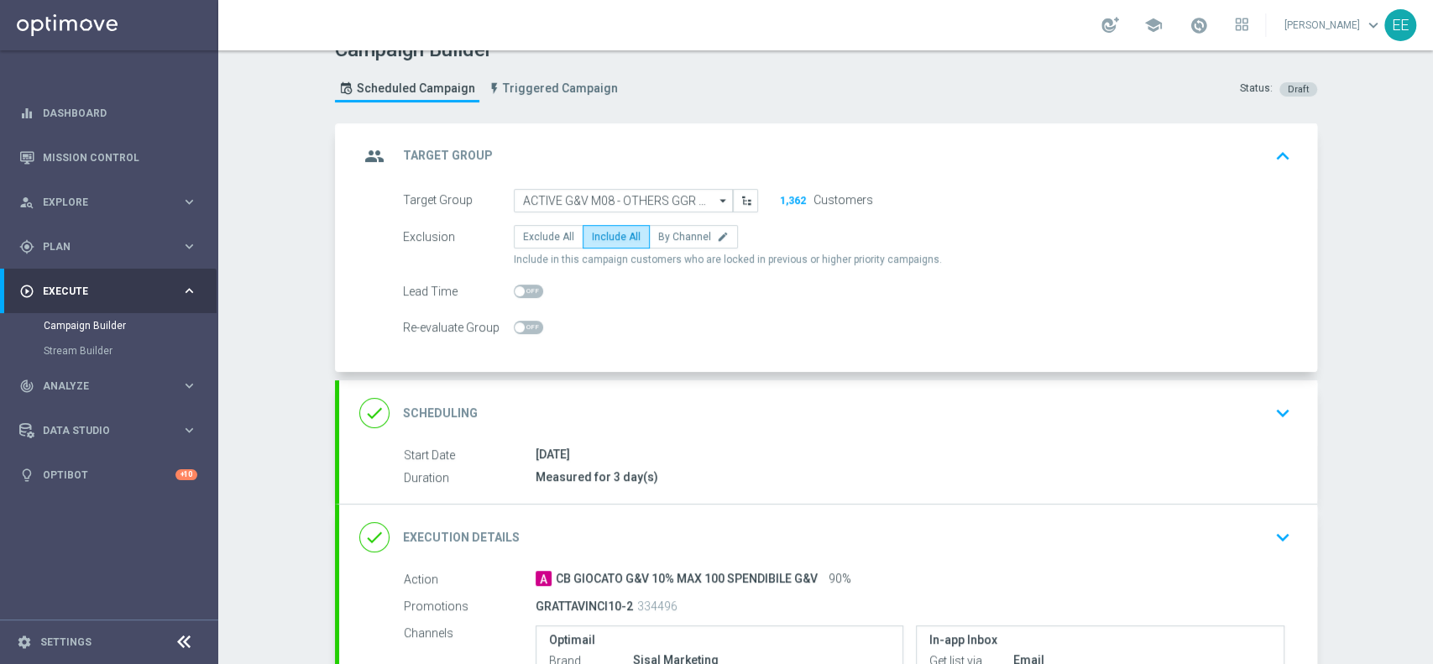
scroll to position [0, 0]
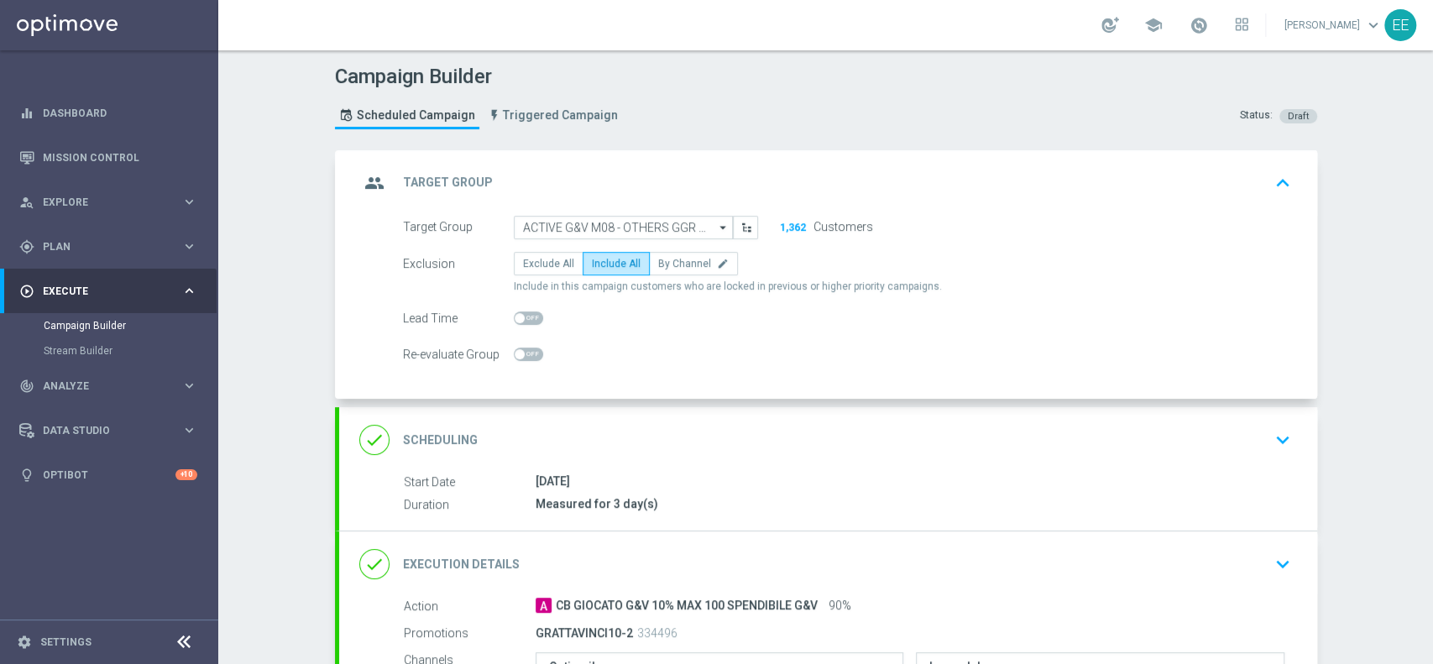
click at [1277, 184] on icon "keyboard_arrow_up" at bounding box center [1282, 182] width 25 height 25
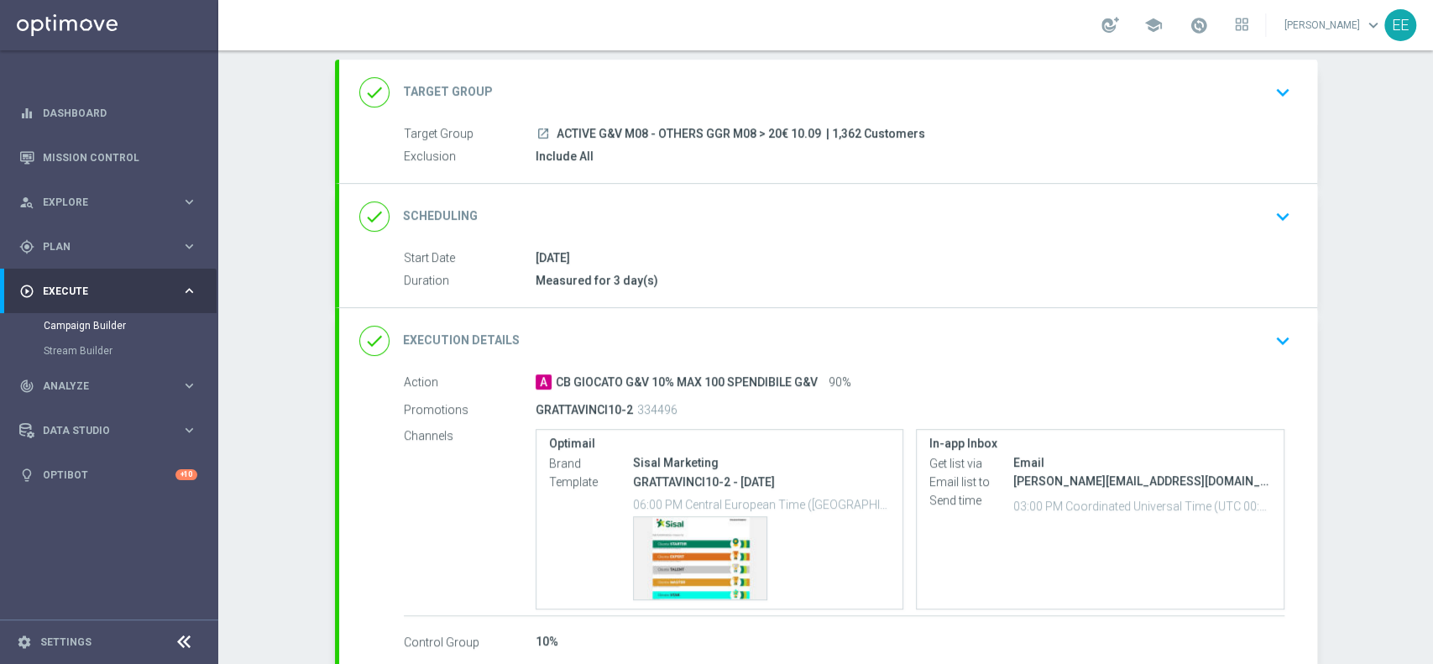
scroll to position [184, 0]
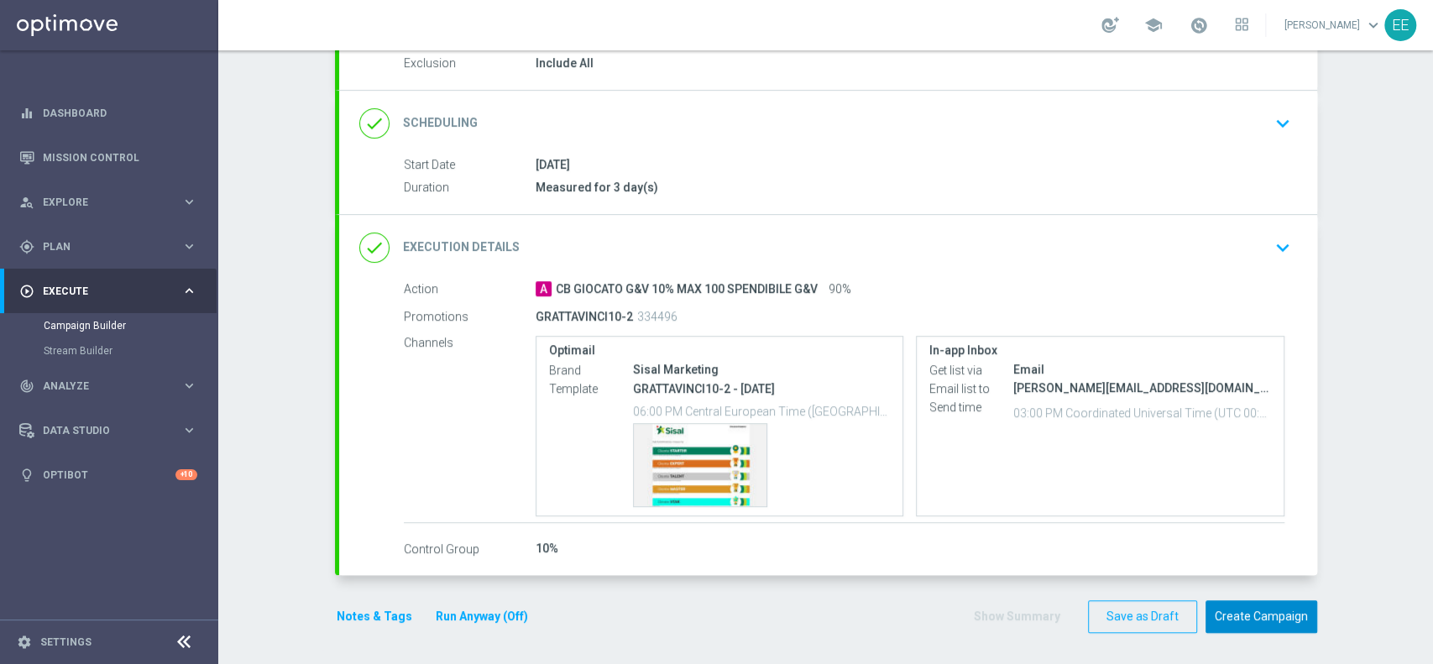
click at [1243, 617] on button "Create Campaign" at bounding box center [1262, 616] width 112 height 33
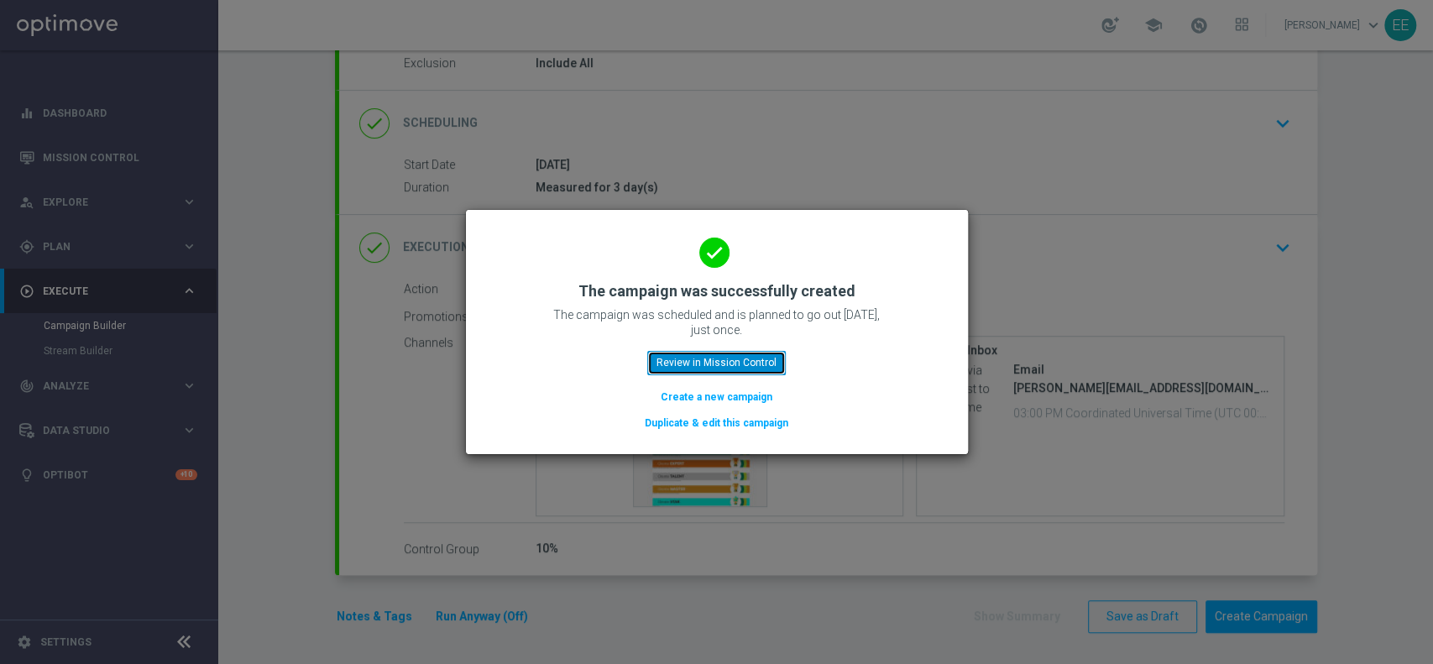
click at [739, 361] on button "Review in Mission Control" at bounding box center [716, 363] width 139 height 24
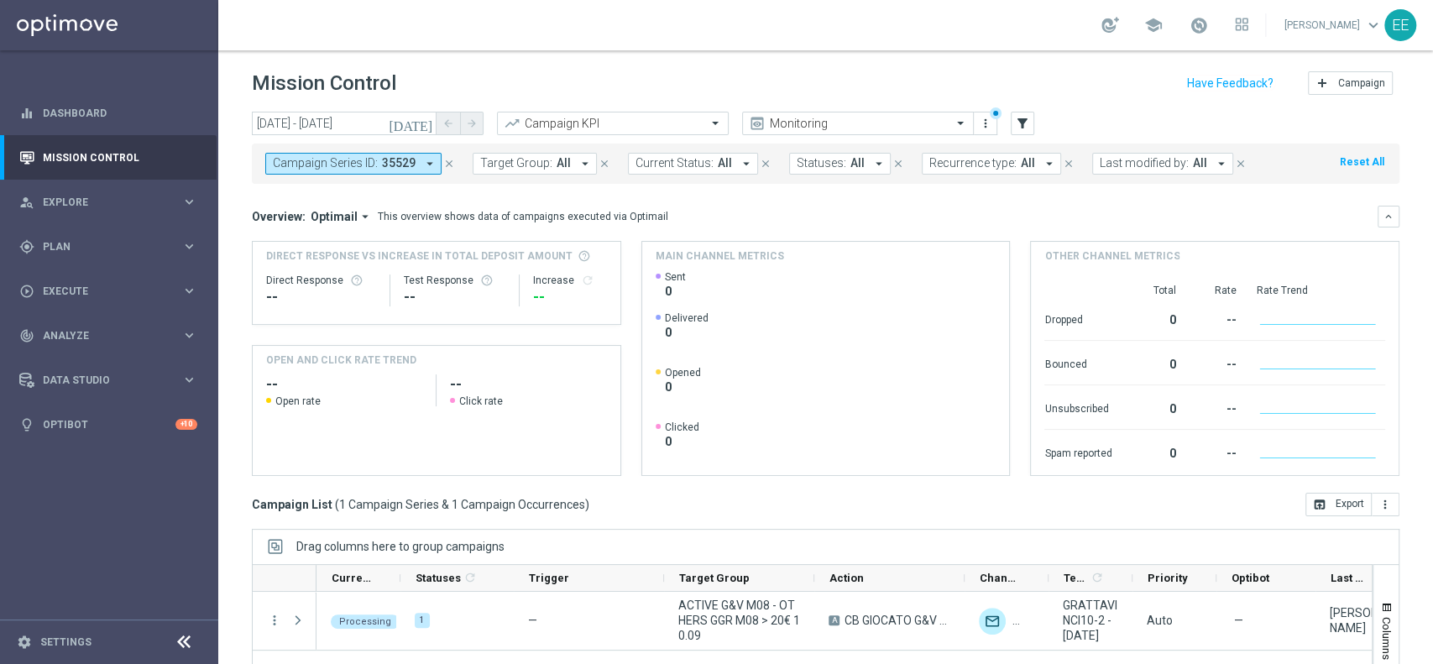
scroll to position [175, 0]
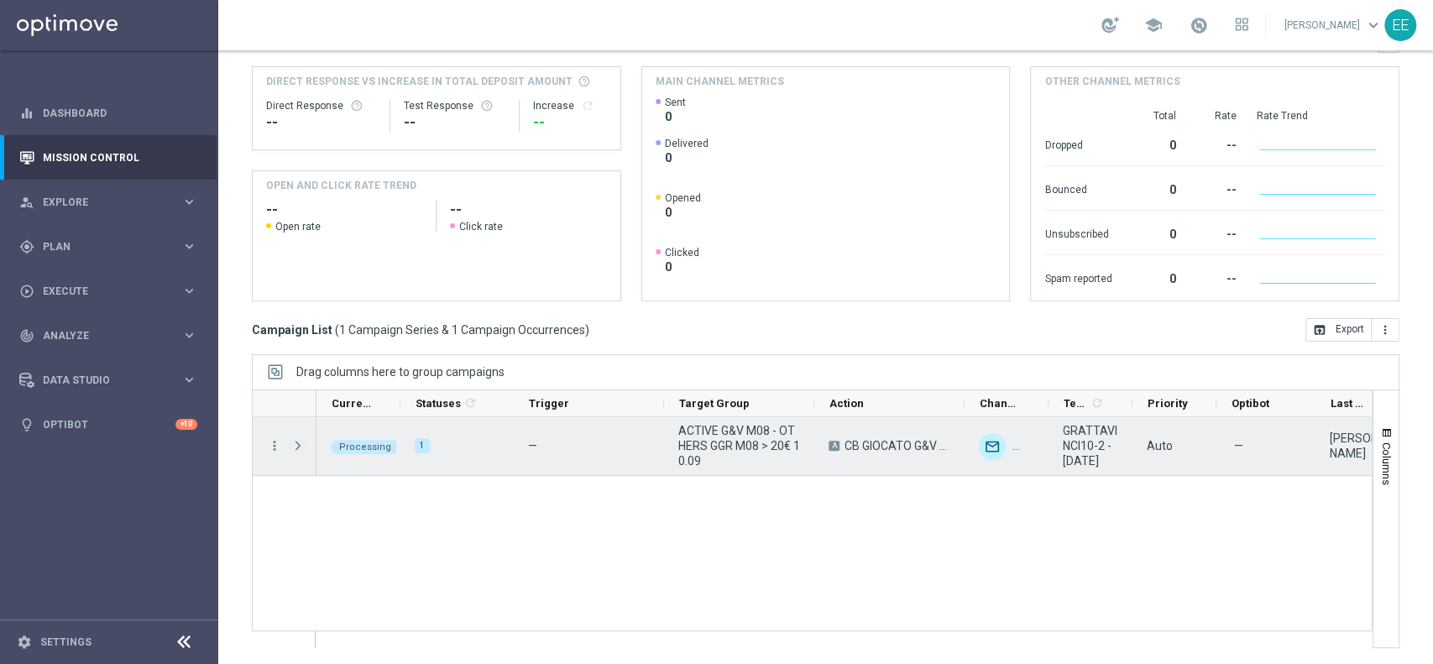
click at [296, 442] on span "Press SPACE to select this row." at bounding box center [297, 445] width 15 height 13
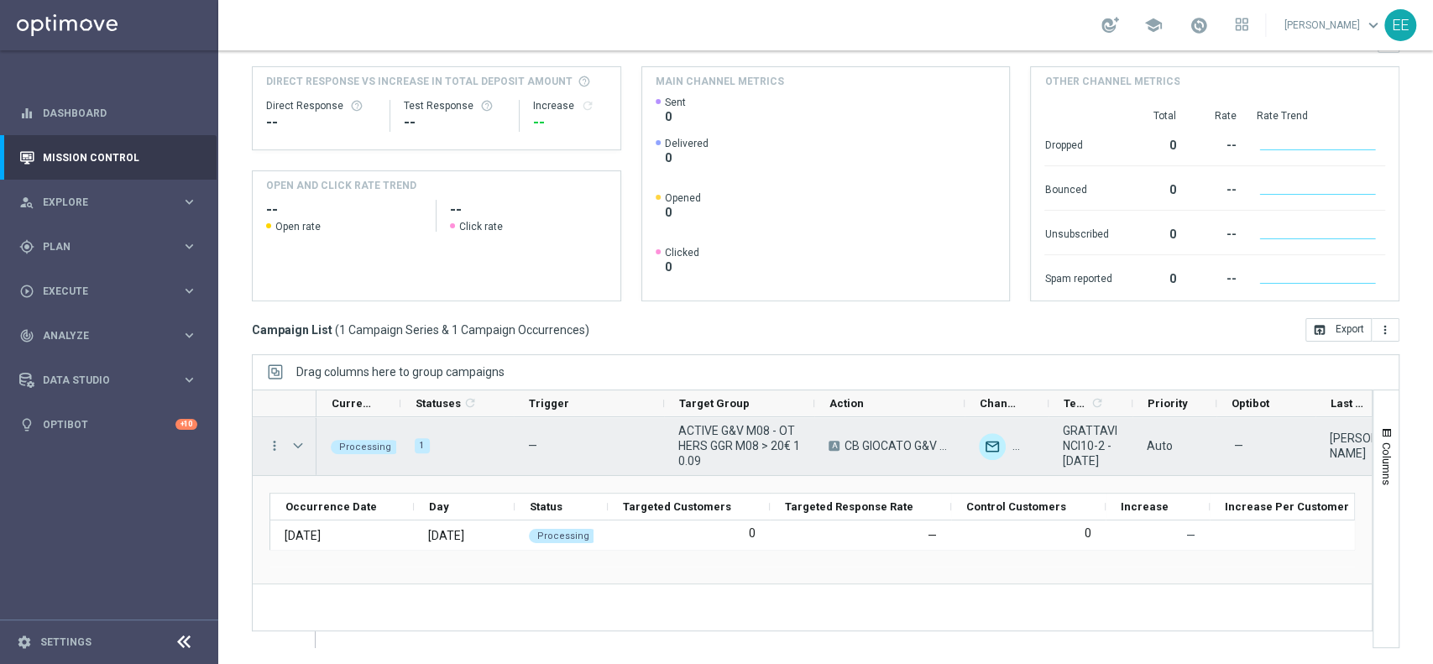
click at [296, 442] on span "Press SPACE to select this row." at bounding box center [297, 445] width 15 height 13
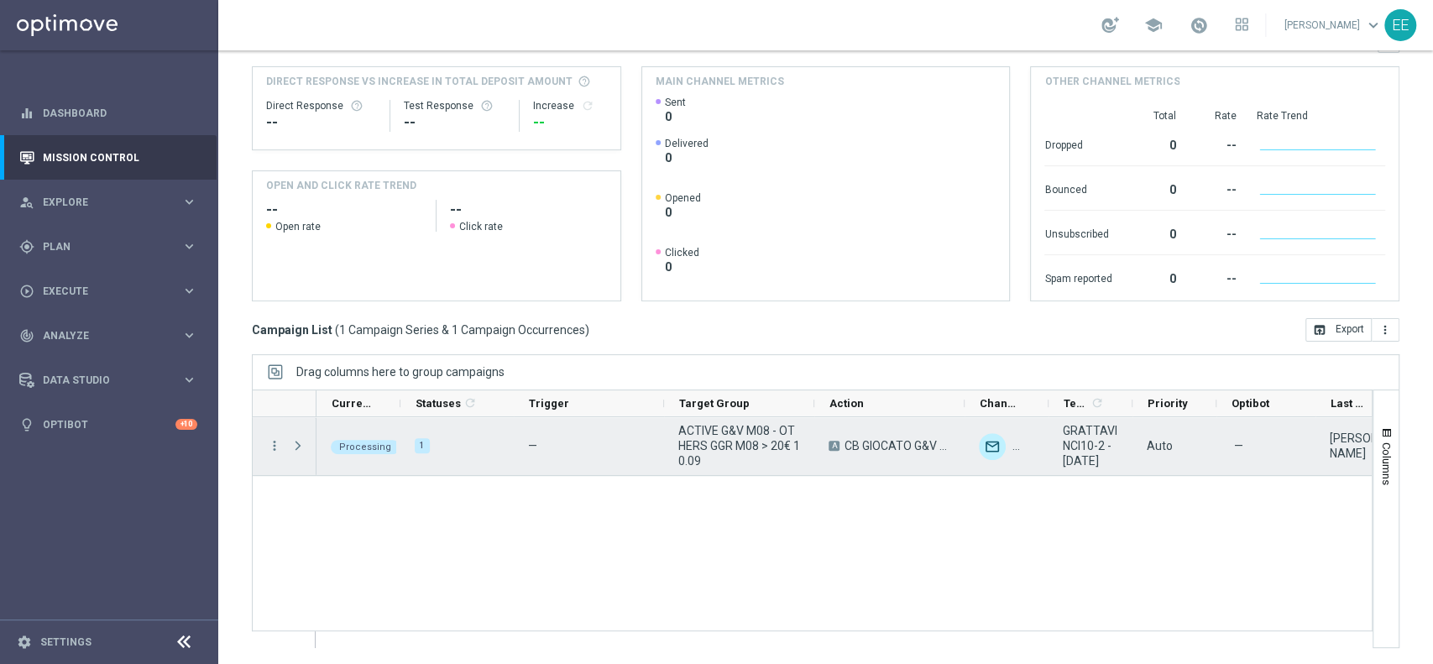
click at [725, 428] on span "ACTIVE G&V M08 - OTHERS GGR M08 > 20€ 10.09" at bounding box center [739, 445] width 122 height 45
click at [299, 442] on span "Press SPACE to select this row." at bounding box center [297, 445] width 15 height 13
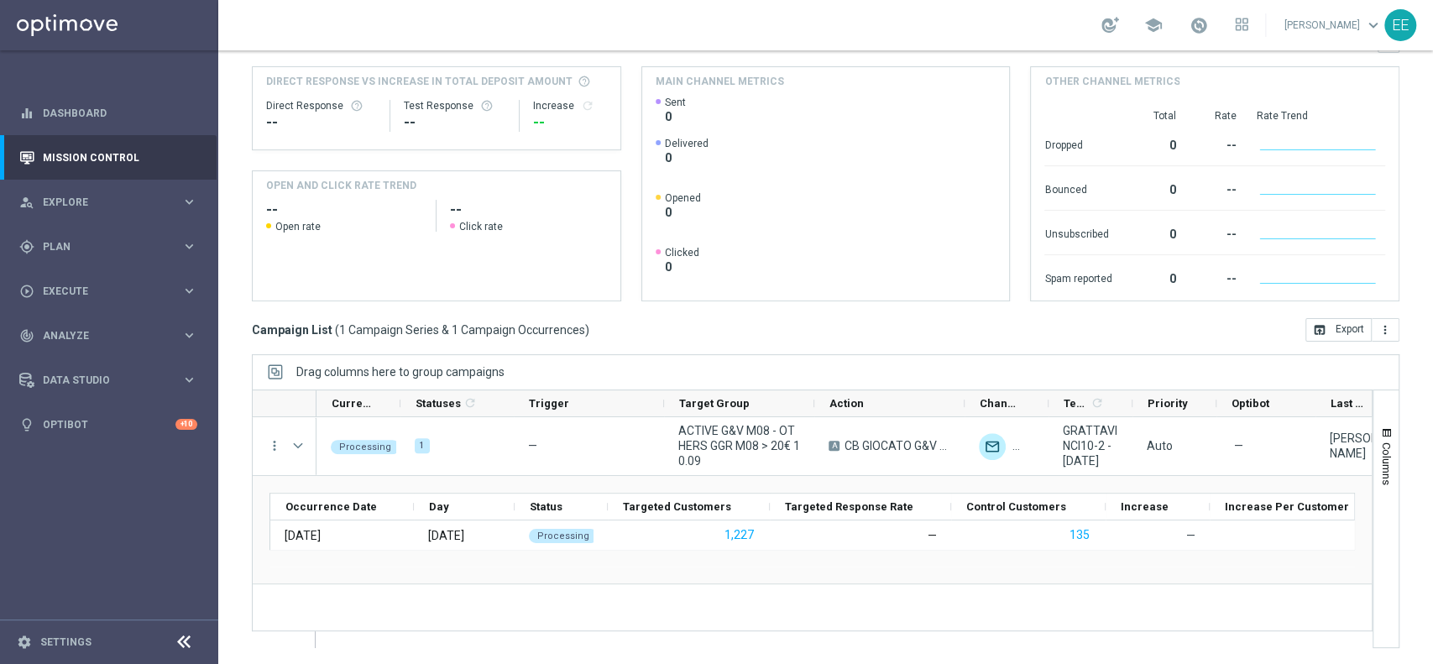
scroll to position [0, 0]
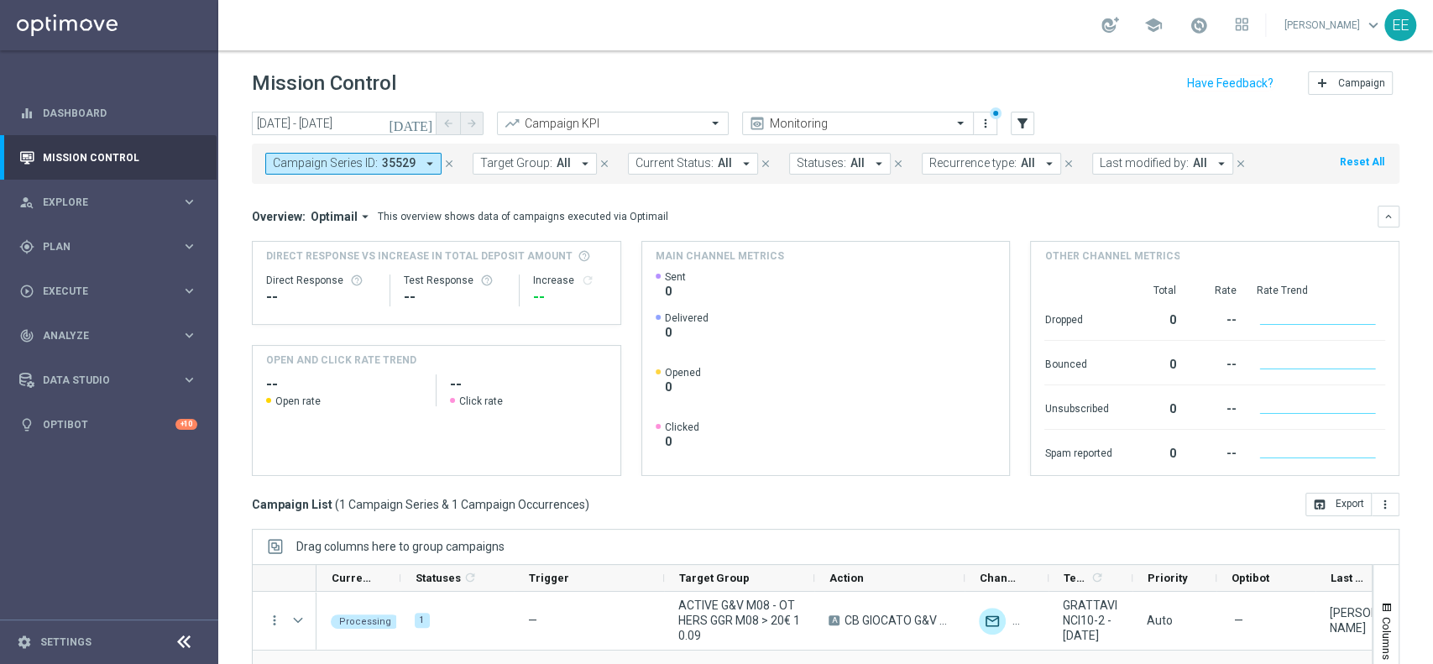
click at [1115, 166] on span "Last modified by:" at bounding box center [1144, 163] width 89 height 14
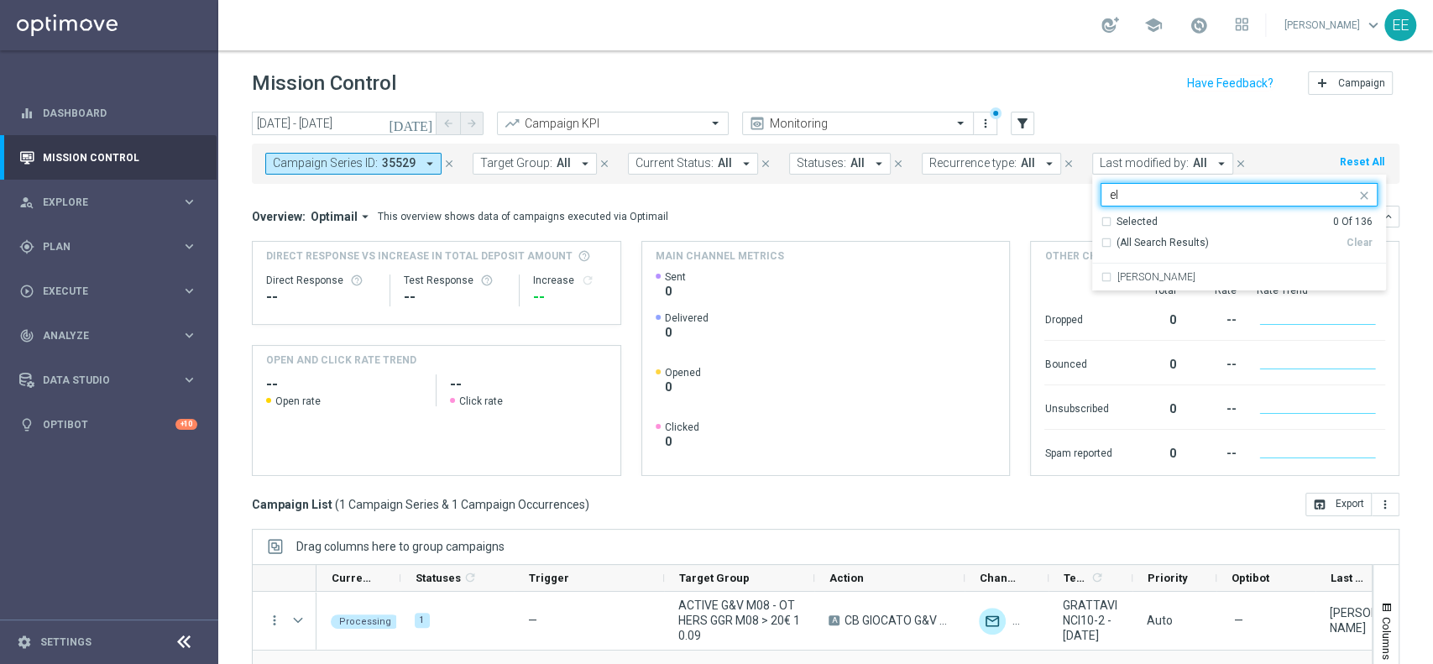
type input "e"
click at [1170, 268] on div "[PERSON_NAME]" at bounding box center [1239, 277] width 277 height 27
type input "ellena"
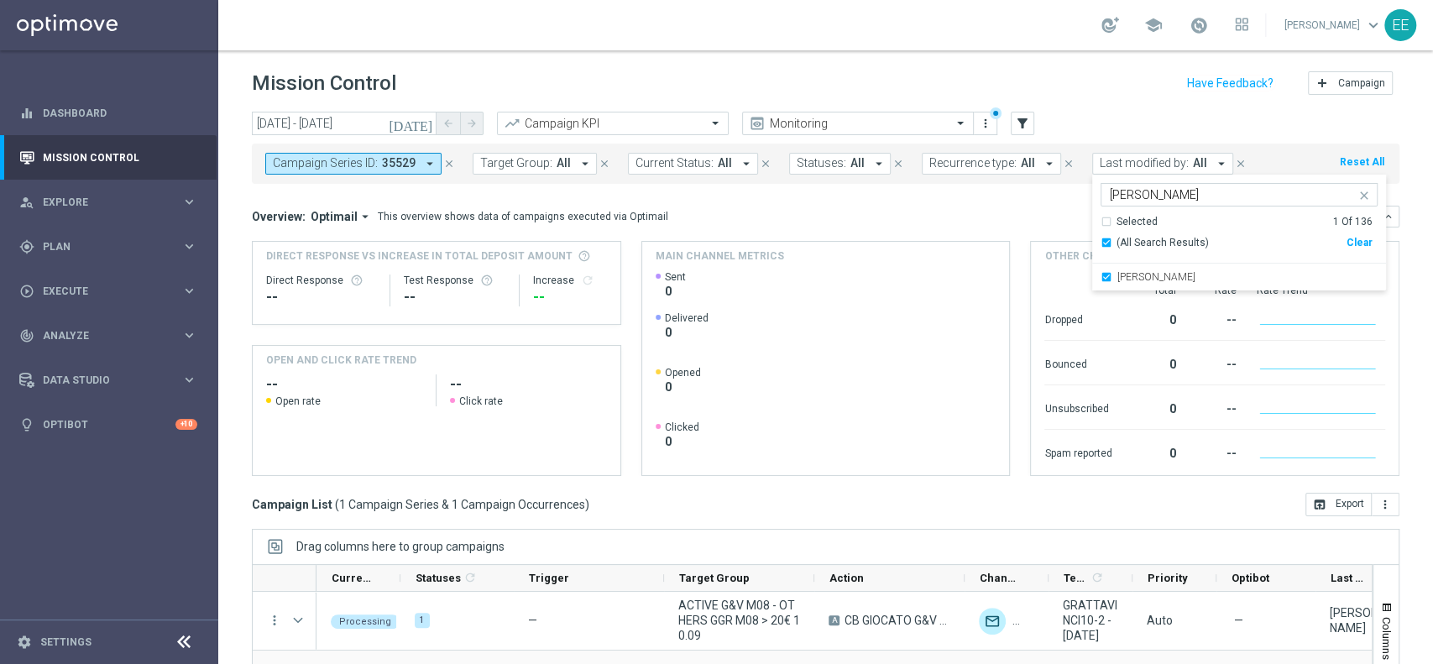
click at [553, 87] on div "Mission Control add Campaign" at bounding box center [826, 83] width 1148 height 33
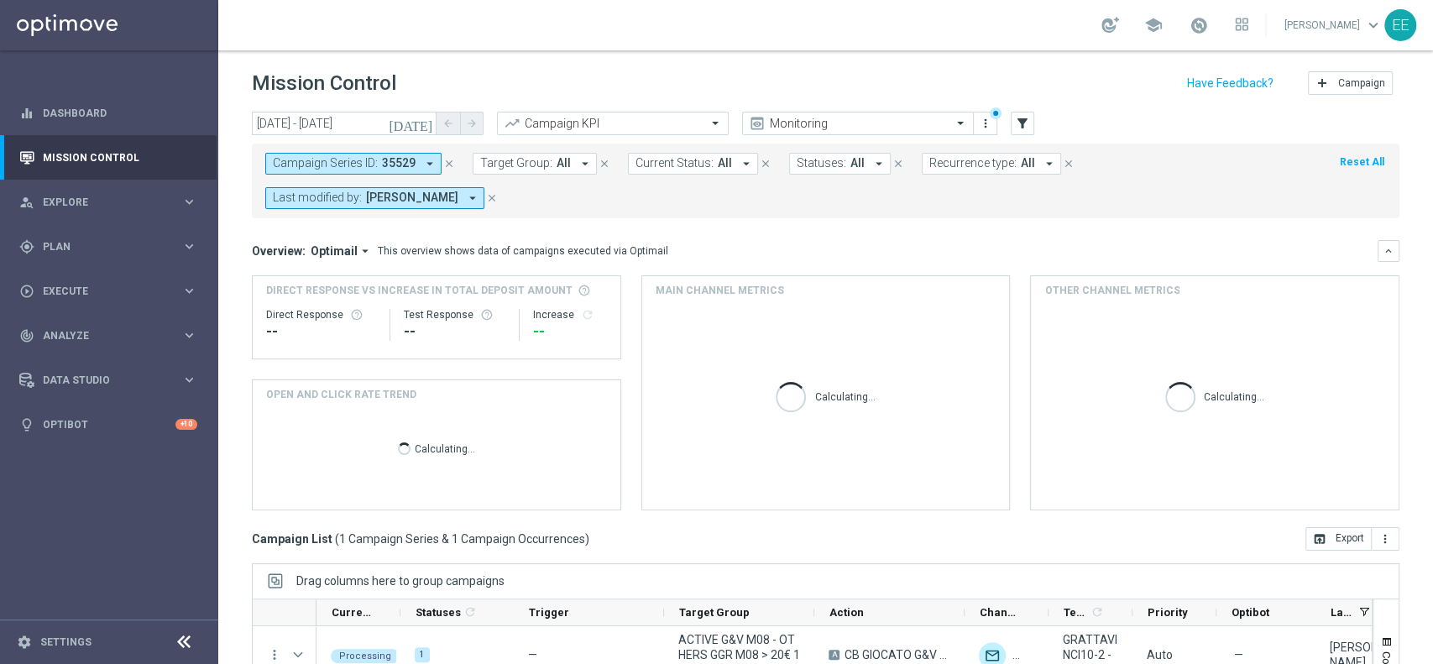
click at [447, 166] on icon "close" at bounding box center [449, 164] width 12 height 12
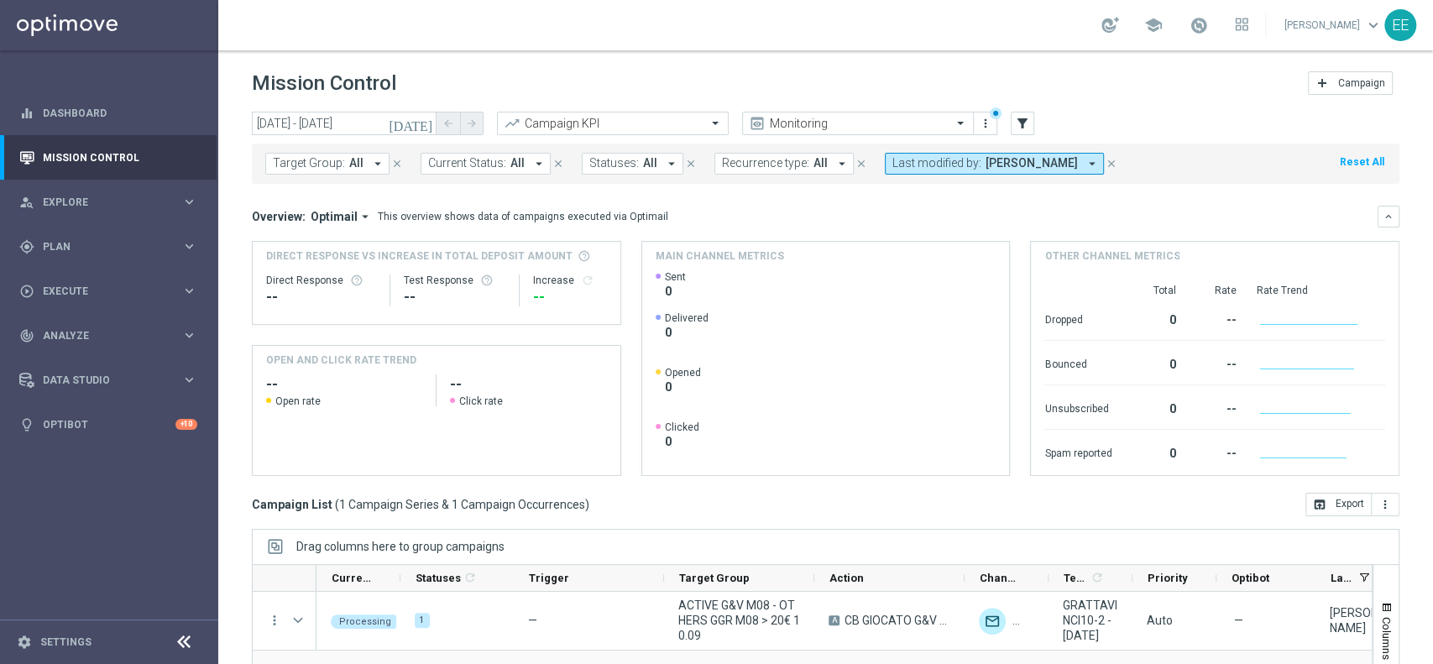
scroll to position [175, 0]
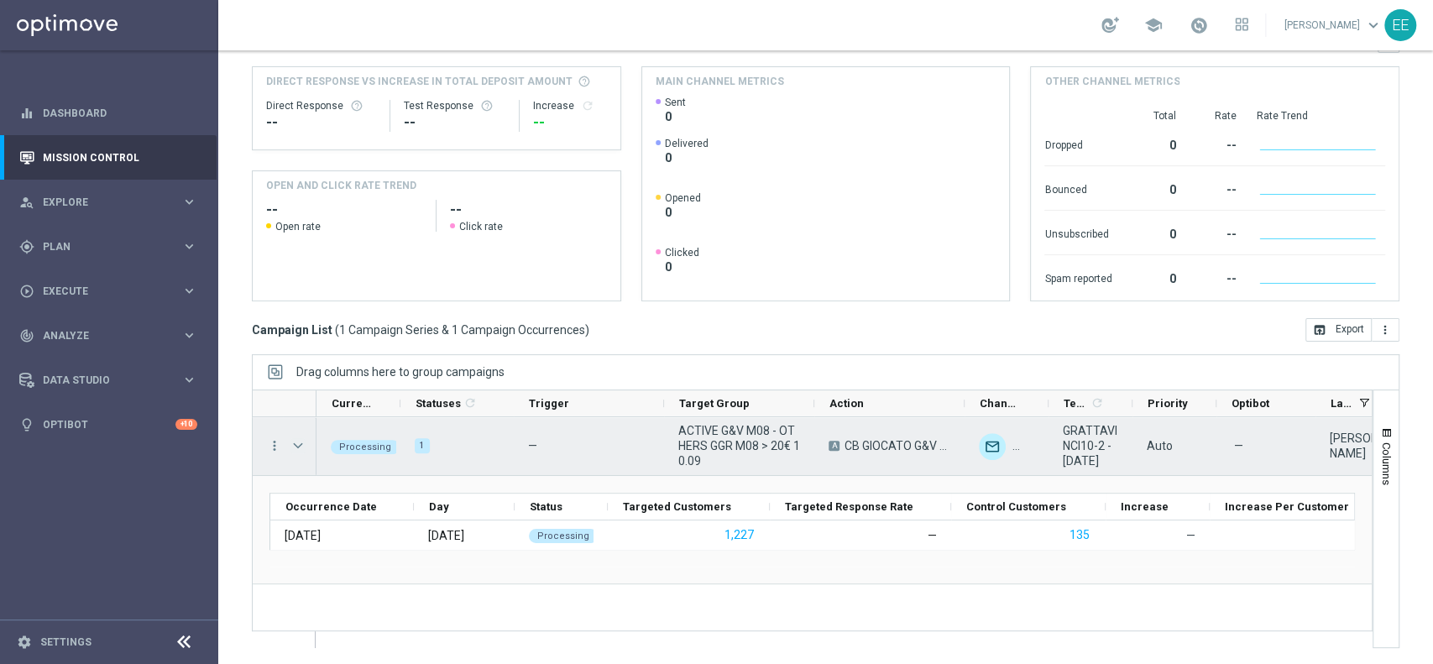
click at [300, 447] on span "Press SPACE to select this row." at bounding box center [297, 445] width 15 height 13
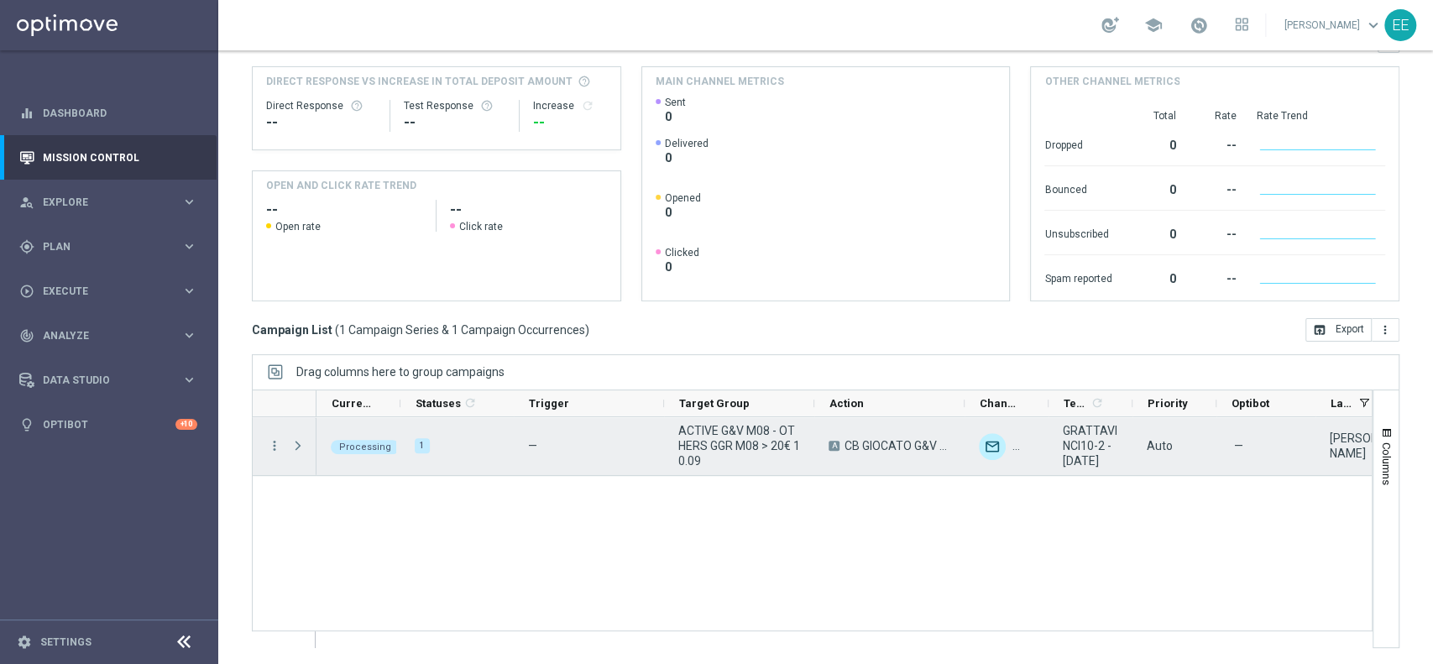
click at [290, 445] on span "Press SPACE to select this row." at bounding box center [297, 445] width 15 height 13
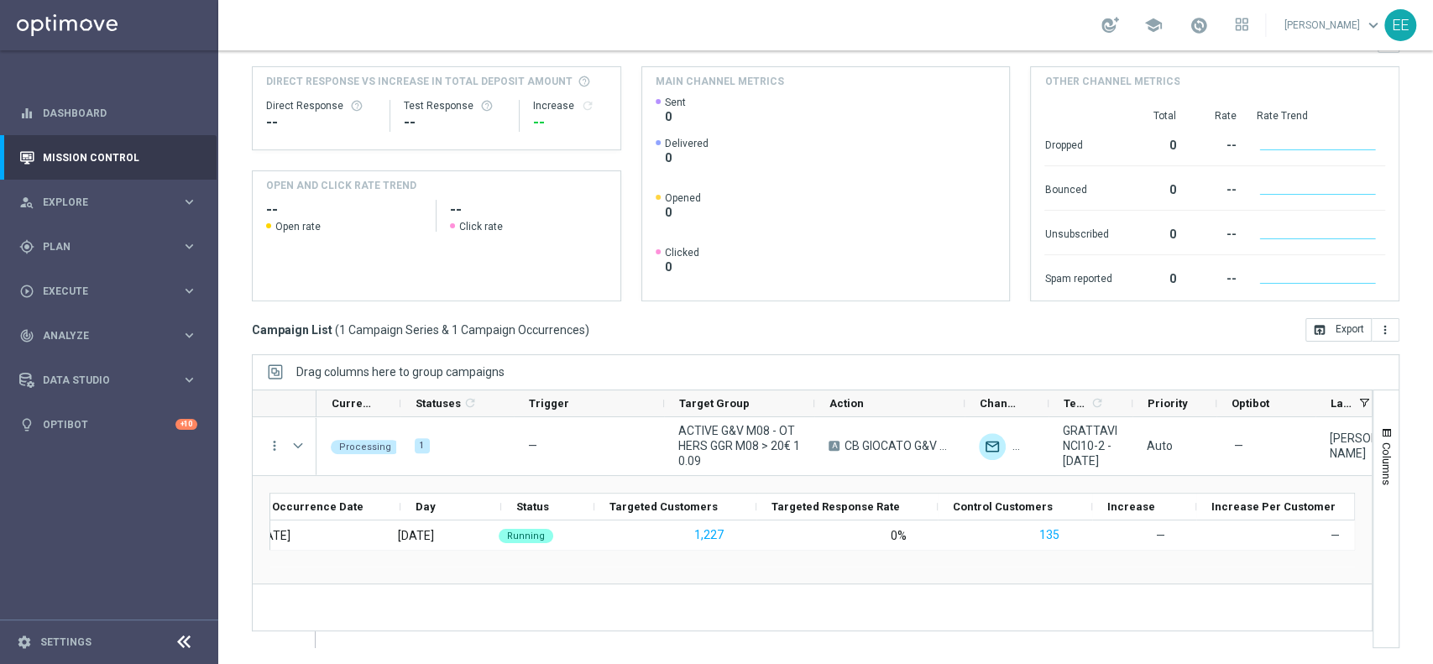
scroll to position [0, 0]
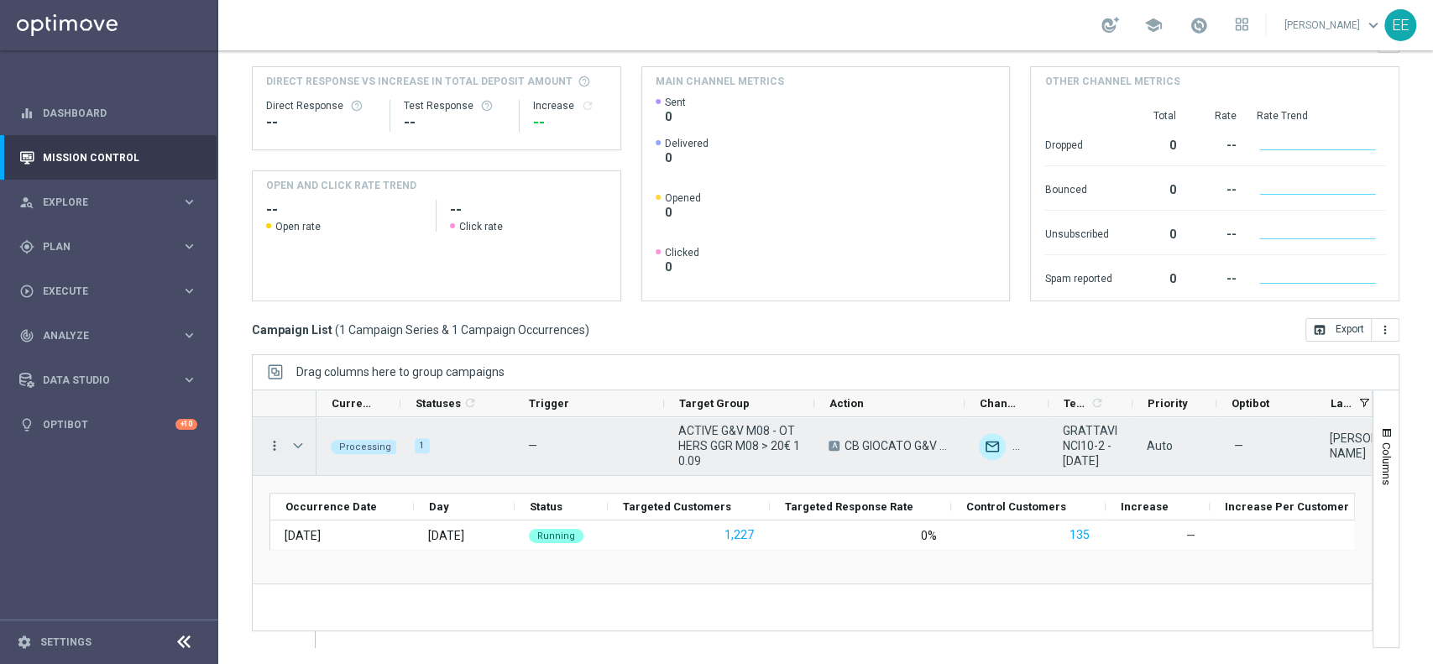
click at [275, 445] on icon "more_vert" at bounding box center [274, 445] width 15 height 15
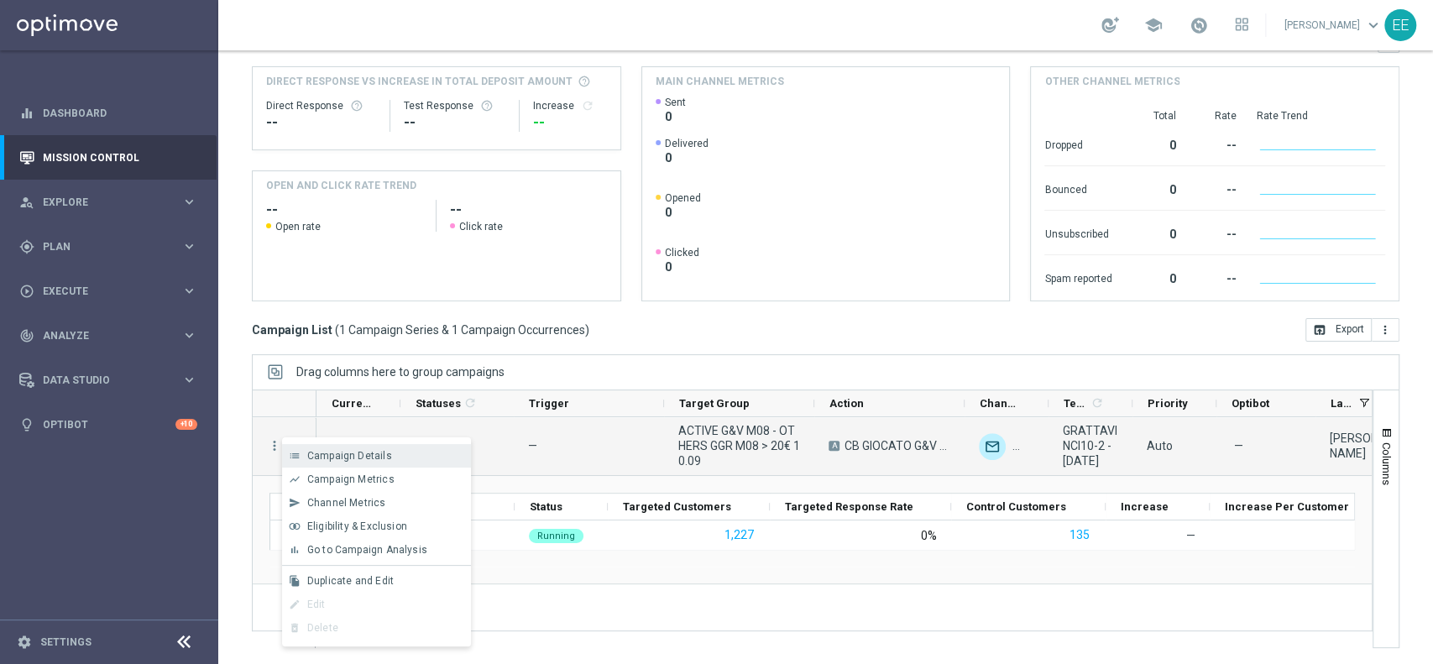
click at [361, 458] on span "Campaign Details" at bounding box center [349, 456] width 85 height 12
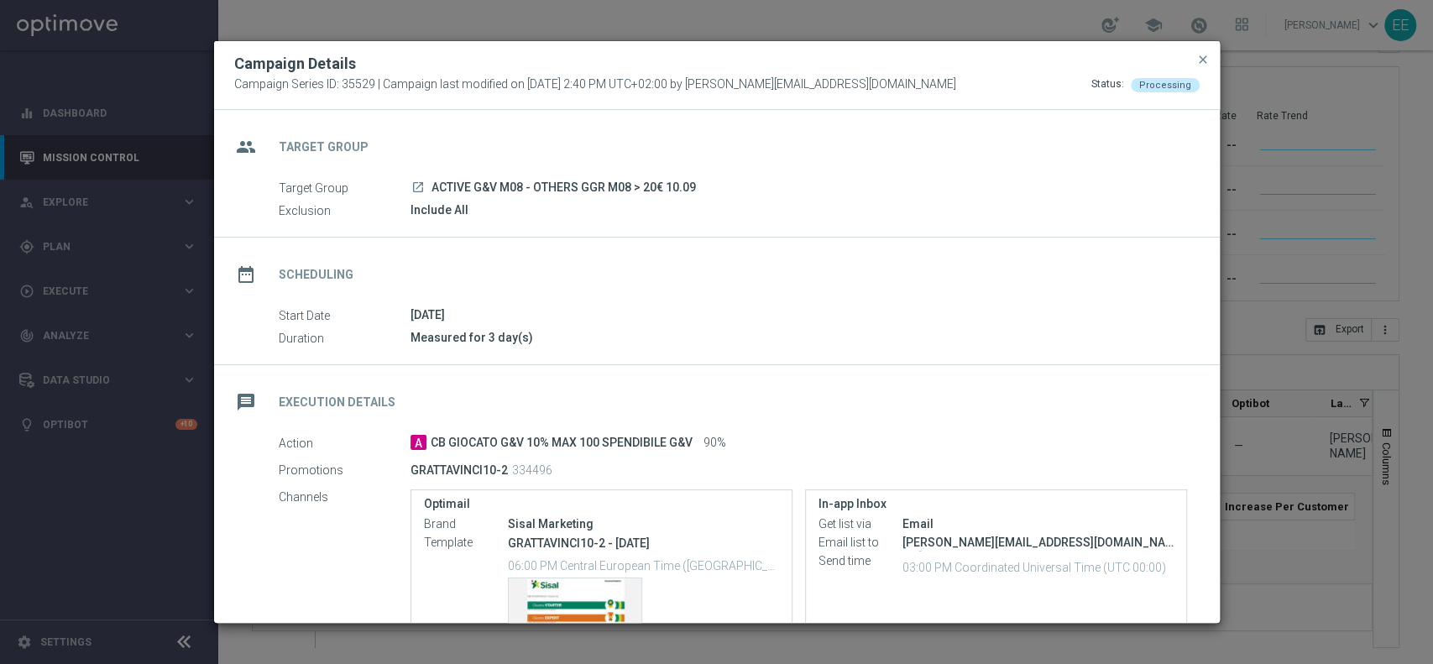
scroll to position [178, 0]
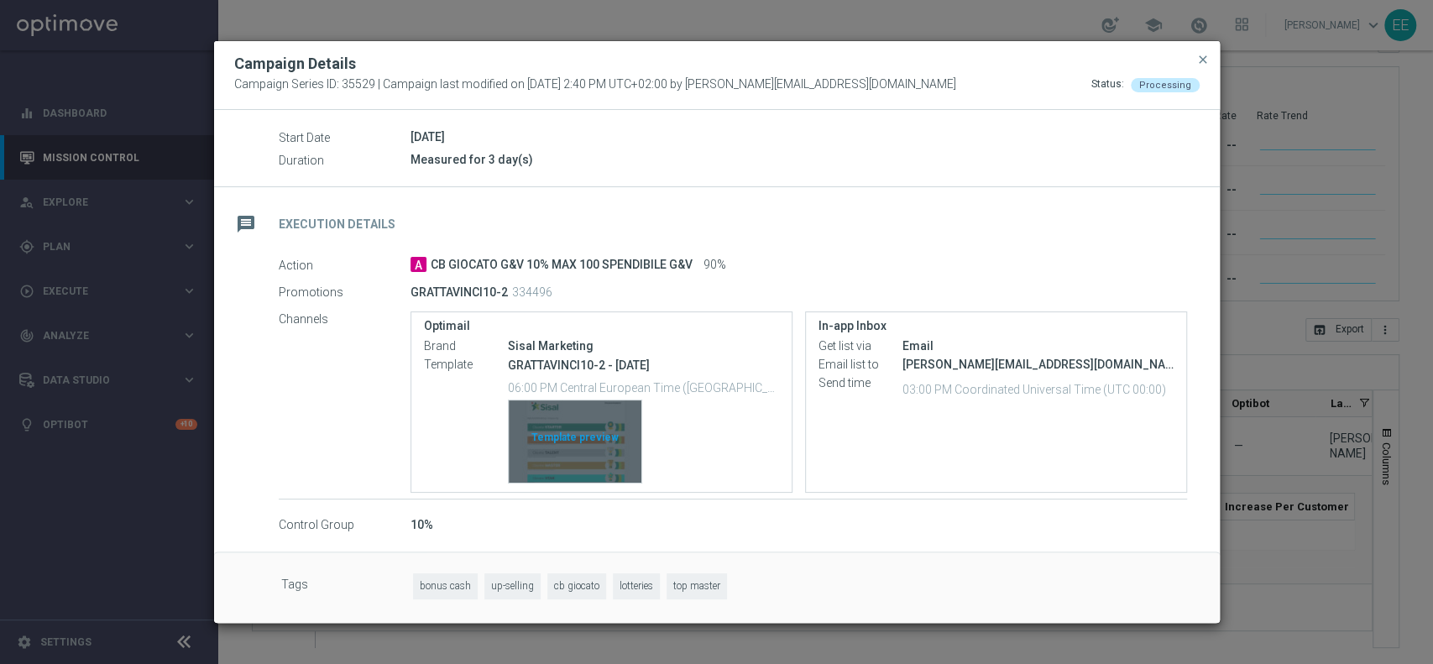
click at [573, 437] on div "Template preview" at bounding box center [575, 441] width 133 height 82
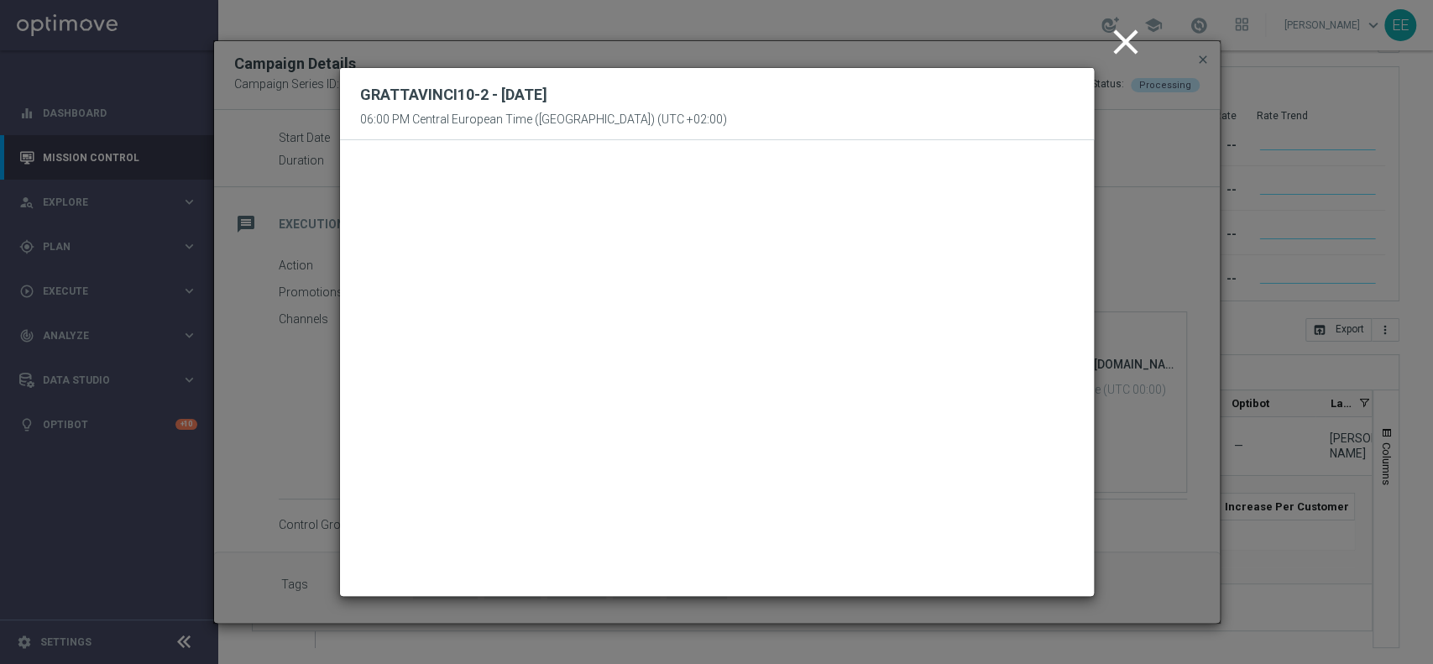
click at [1123, 40] on icon "close" at bounding box center [1126, 42] width 42 height 42
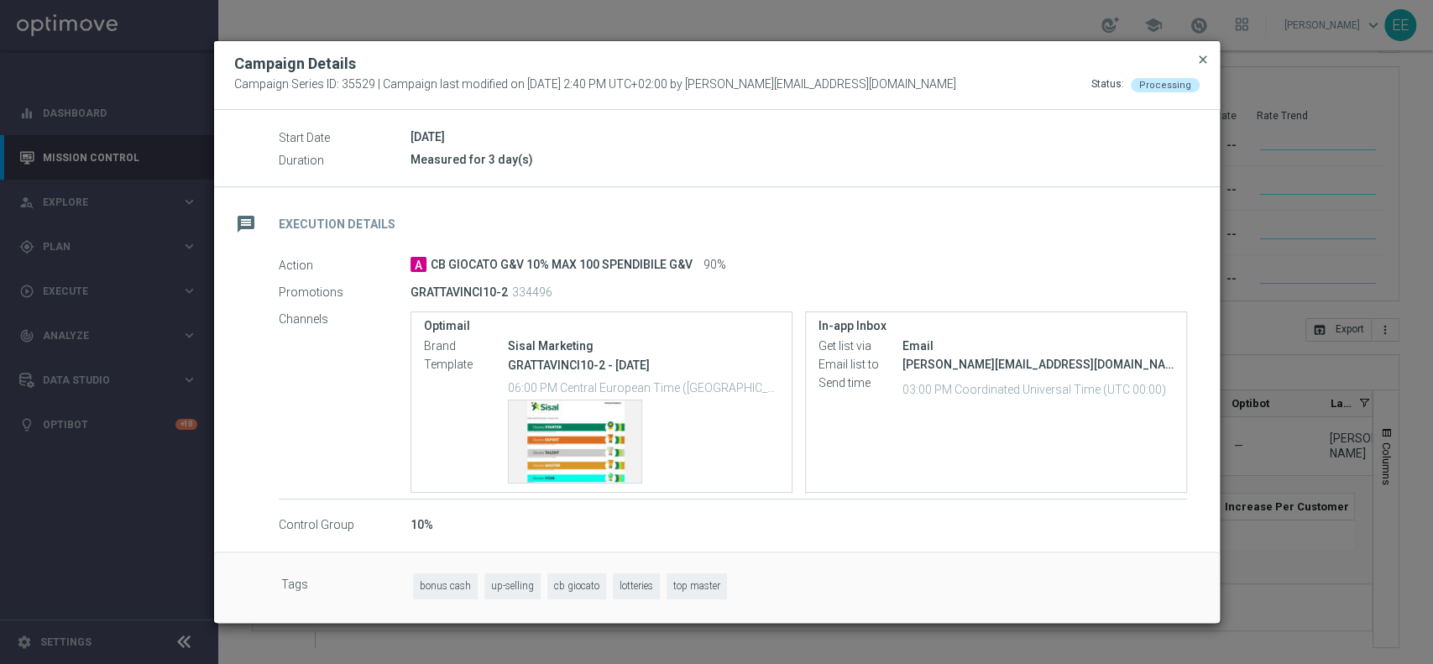
click at [1202, 61] on span "close" at bounding box center [1202, 59] width 13 height 13
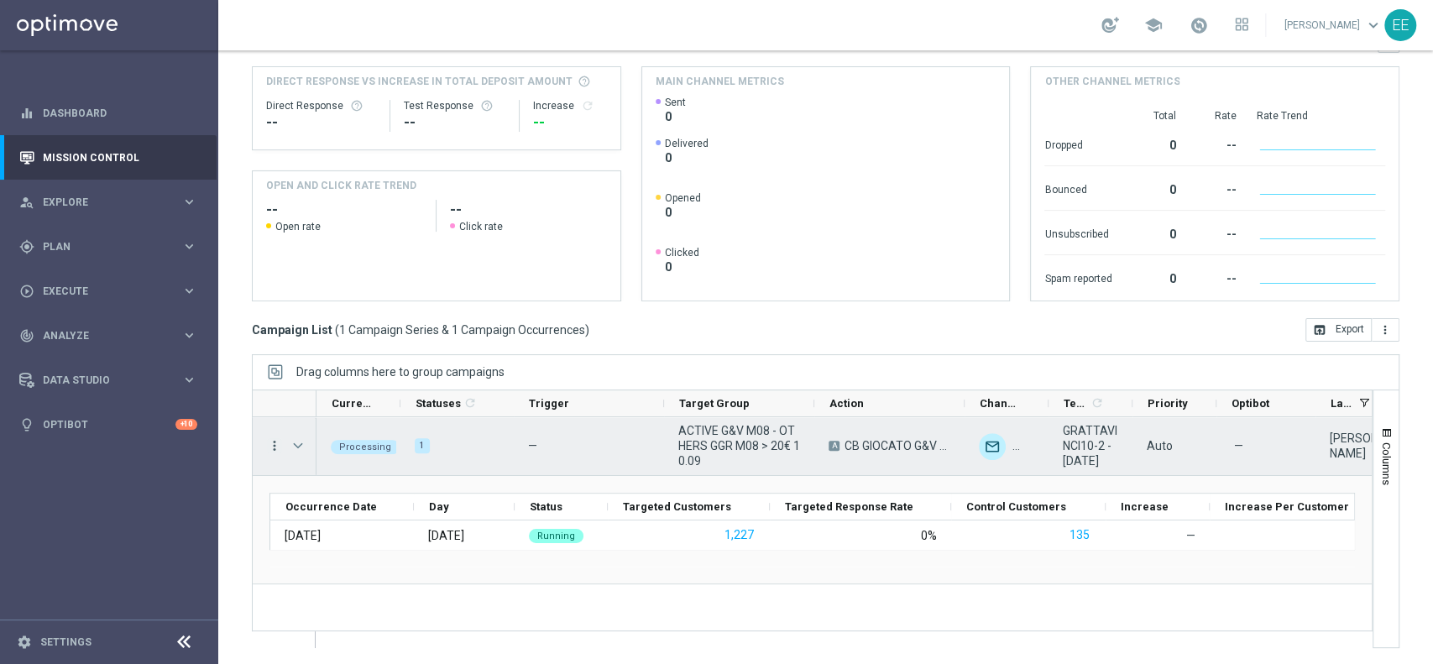
click at [271, 447] on icon "more_vert" at bounding box center [274, 445] width 15 height 15
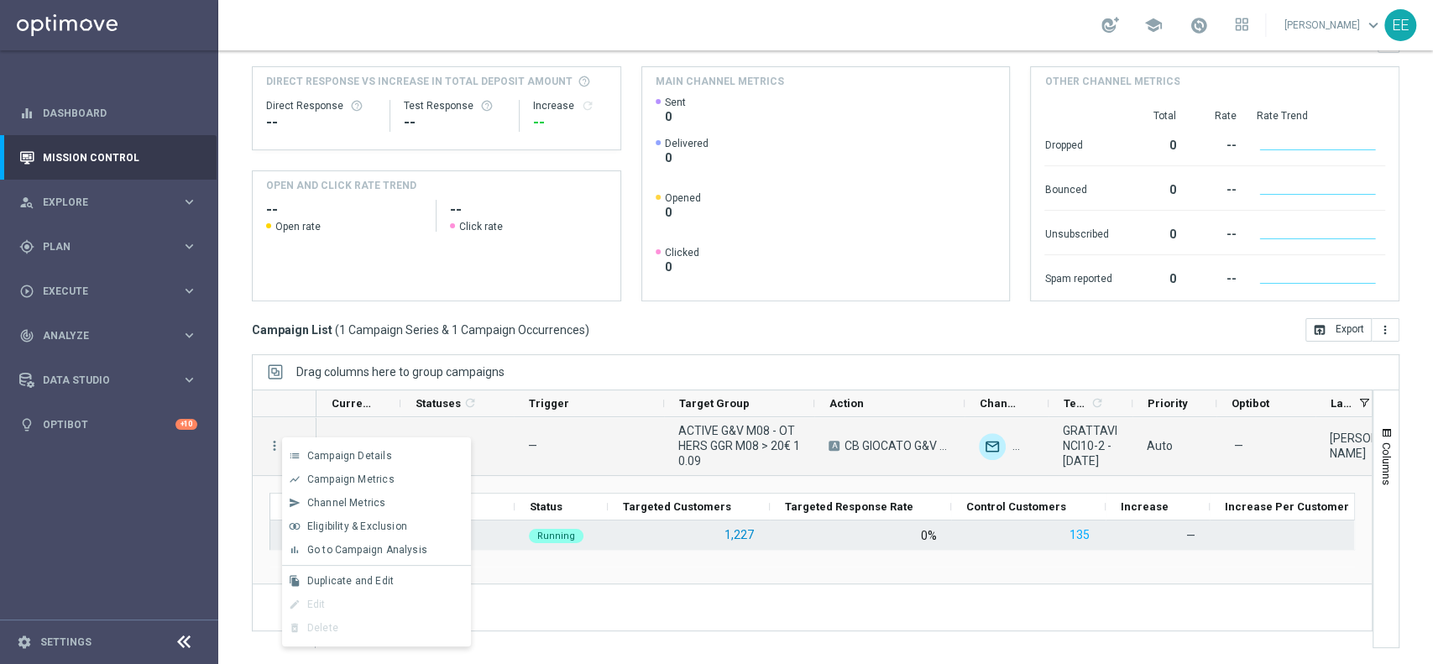
click at [739, 529] on button "1,227" at bounding box center [739, 535] width 33 height 21
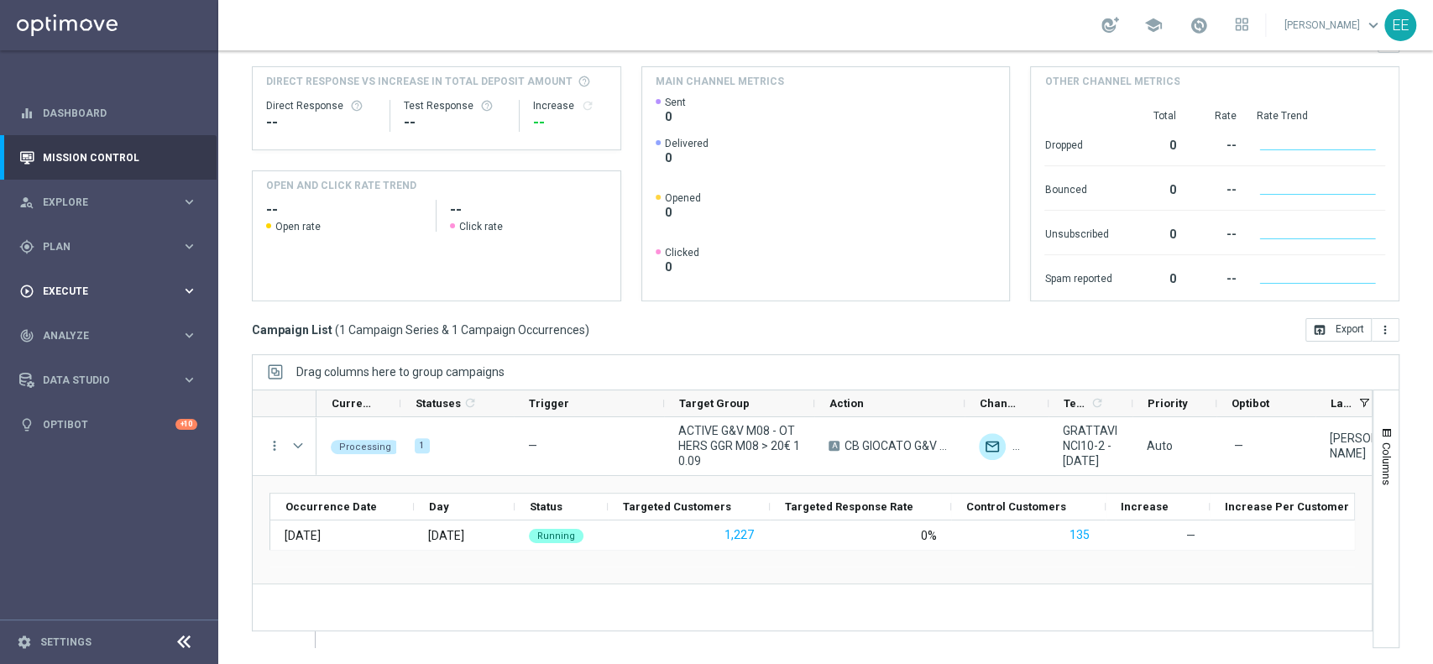
click at [103, 275] on div "play_circle_outline Execute keyboard_arrow_right" at bounding box center [108, 291] width 217 height 44
click at [47, 270] on div "play_circle_outline Execute keyboard_arrow_right" at bounding box center [108, 291] width 217 height 44
click at [60, 255] on div "gps_fixed Plan keyboard_arrow_right" at bounding box center [108, 246] width 217 height 44
click at [81, 280] on link "Target Groups" at bounding box center [109, 281] width 131 height 13
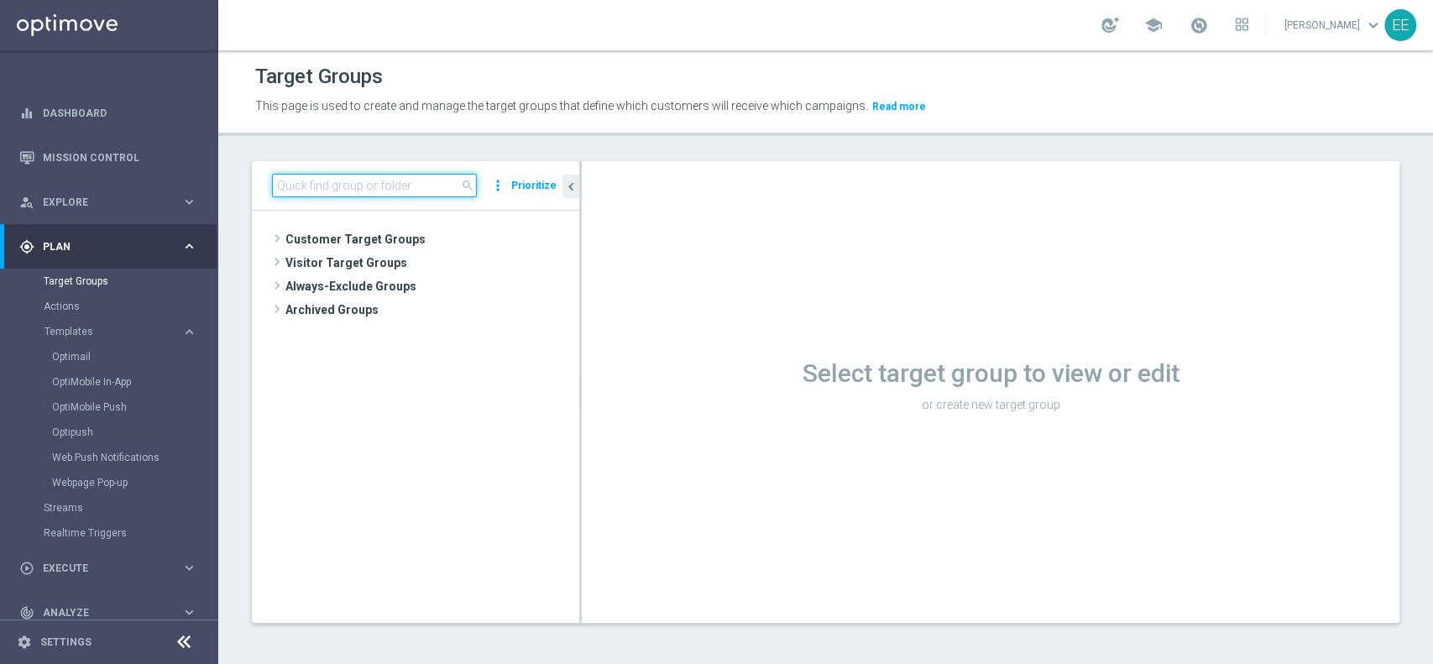
click at [383, 188] on input at bounding box center [374, 186] width 205 height 24
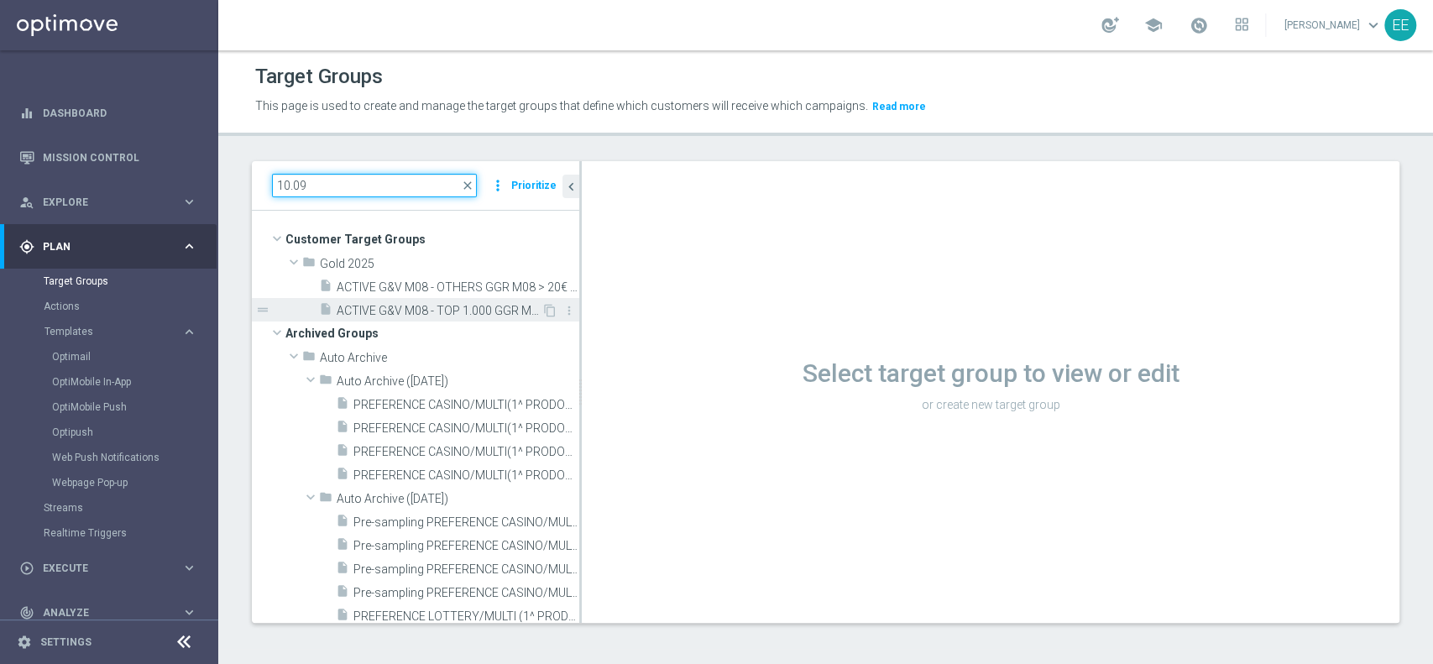
type input "10.09"
click at [416, 304] on span "ACTIVE G&V M08 - TOP 1.000 GGR M08 10.09" at bounding box center [439, 311] width 205 height 14
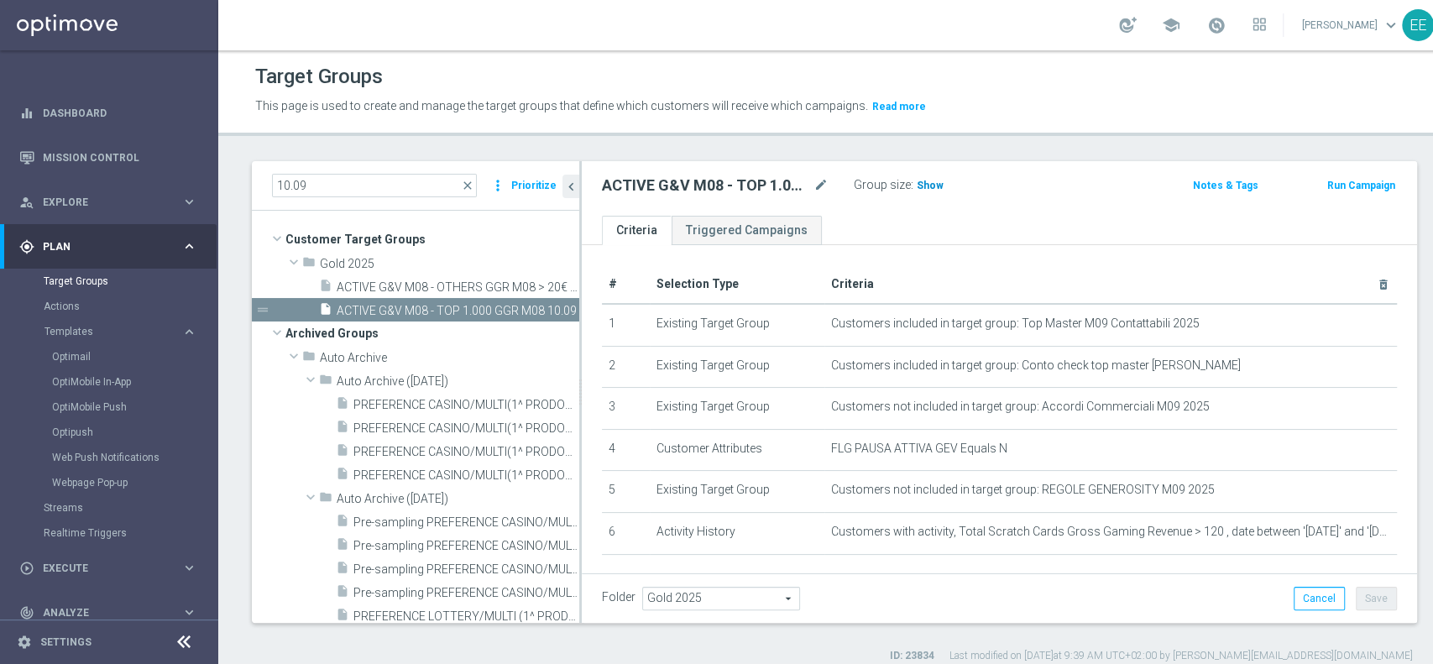
click at [934, 185] on span "Show" at bounding box center [930, 186] width 27 height 12
click at [981, 220] on ul "Criteria Triggered Campaigns" at bounding box center [999, 230] width 835 height 29
click at [936, 190] on span "1,005" at bounding box center [932, 188] width 29 height 16
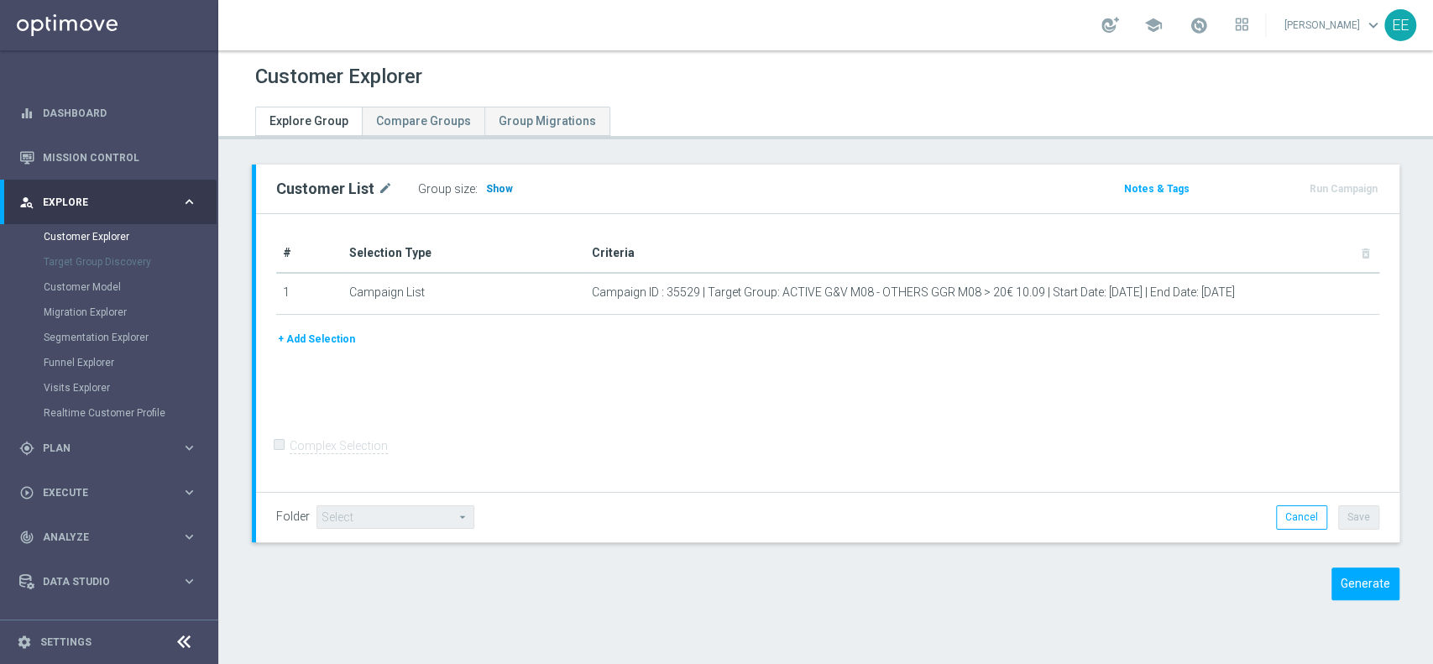
click at [492, 192] on span "Show" at bounding box center [499, 189] width 27 height 12
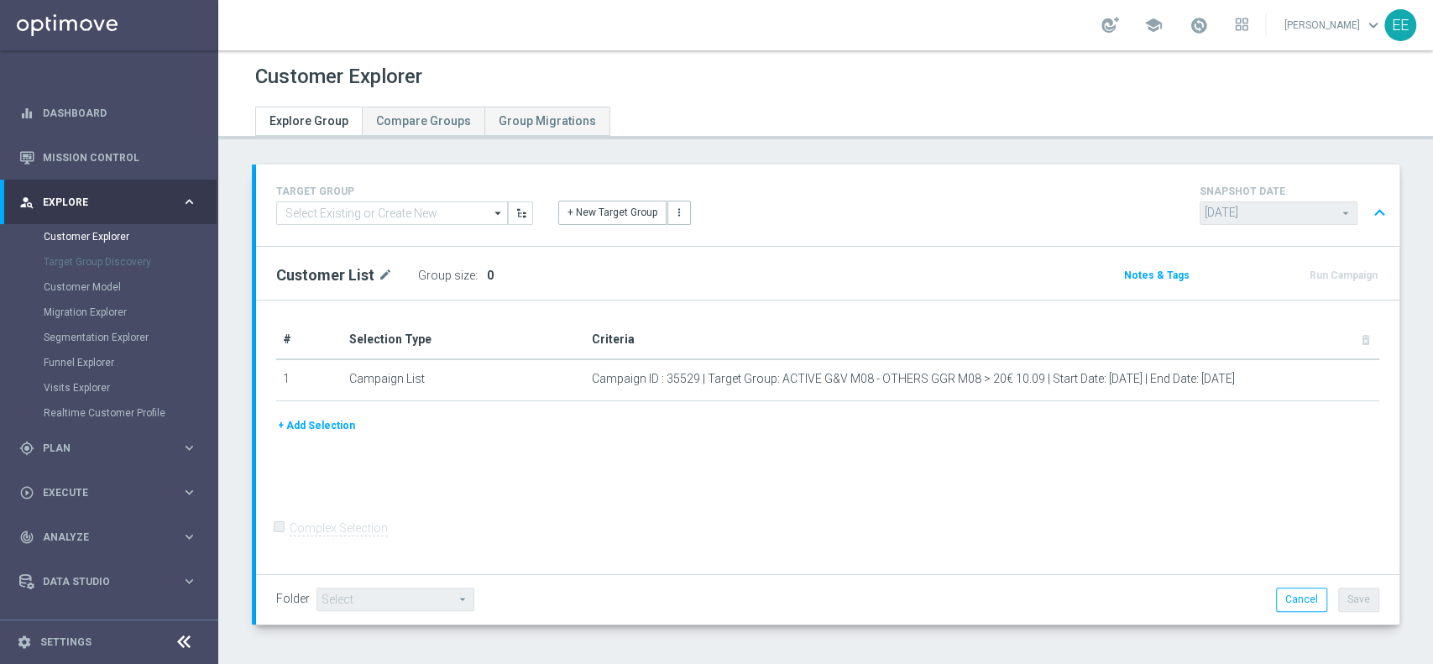
scroll to position [65, 0]
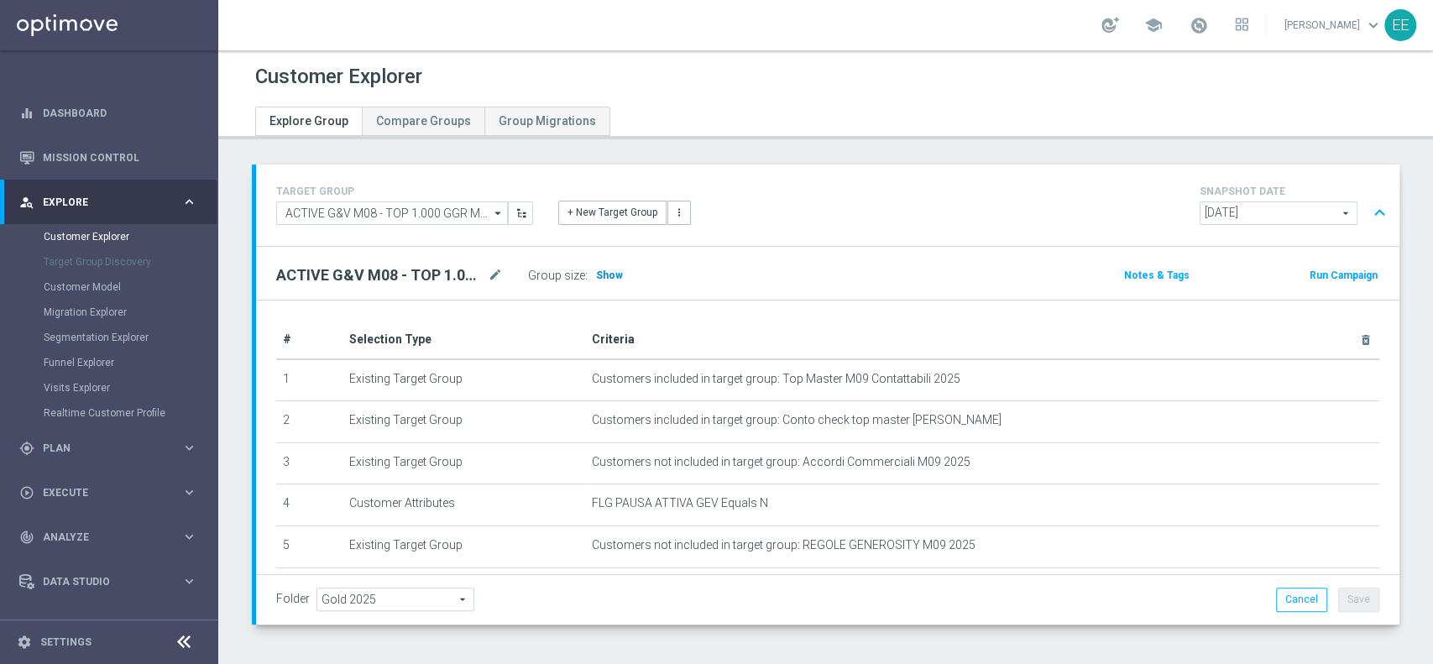
click at [615, 279] on span "Show" at bounding box center [609, 276] width 27 height 12
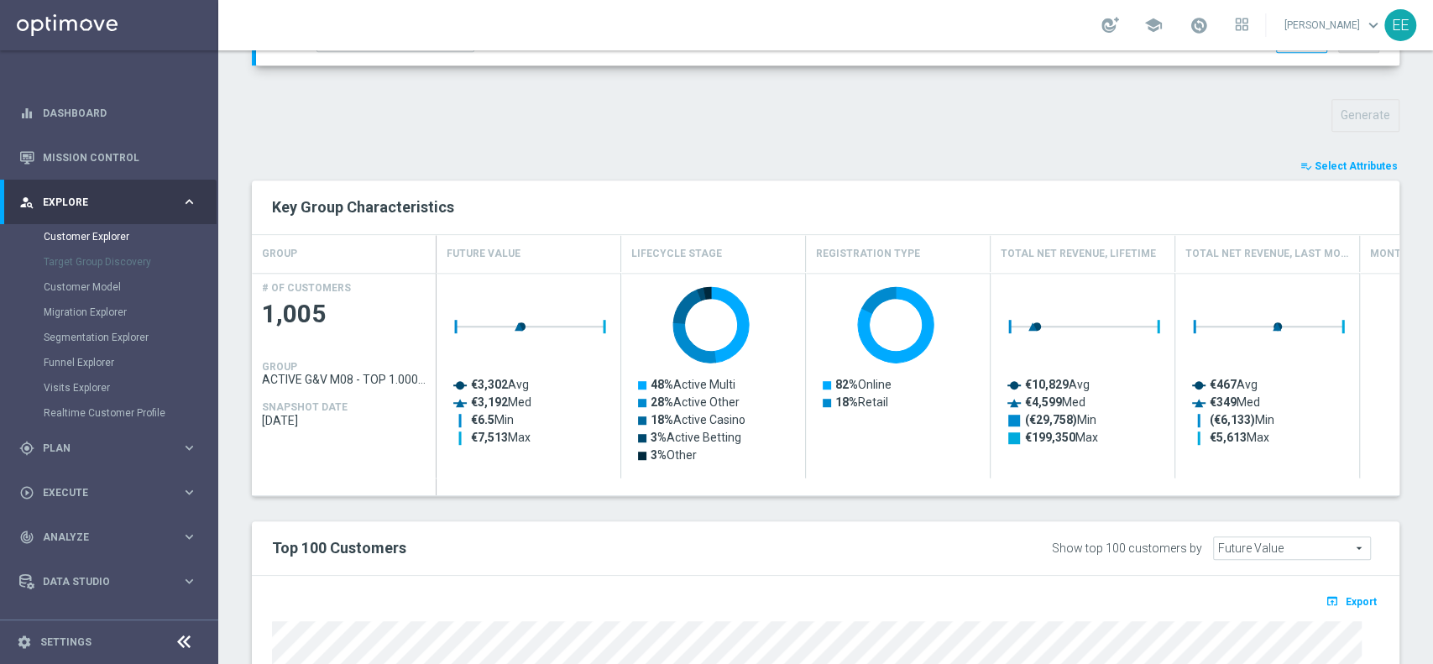
scroll to position [552, 0]
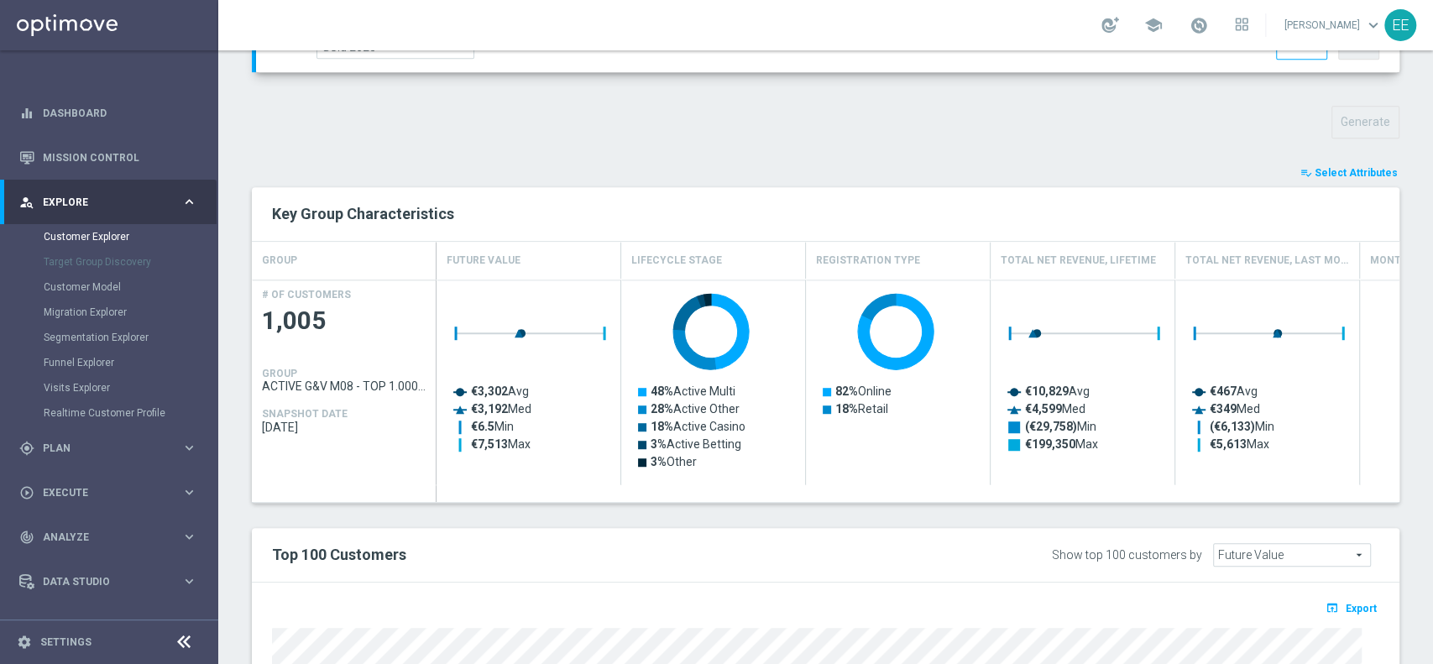
click at [1354, 169] on span "Select Attributes" at bounding box center [1356, 173] width 83 height 12
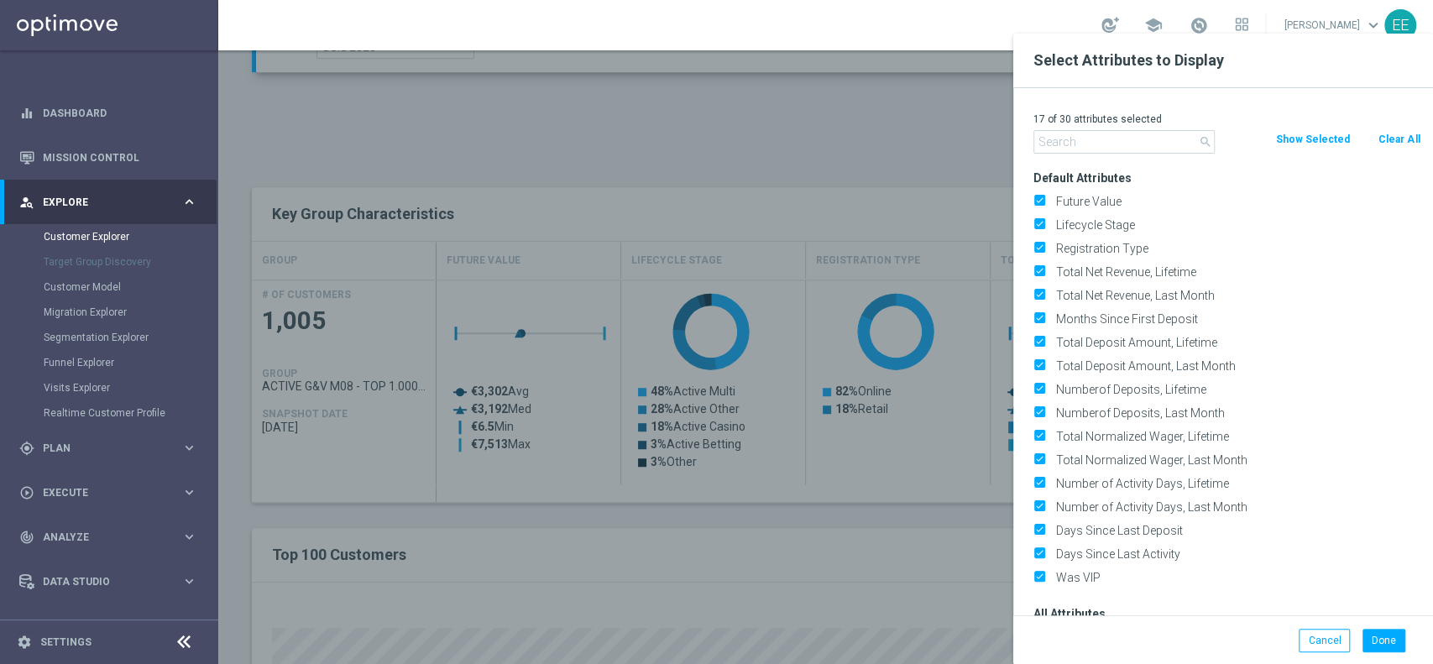
click at [1395, 141] on button "Clear All" at bounding box center [1399, 139] width 44 height 18
checkbox input "false"
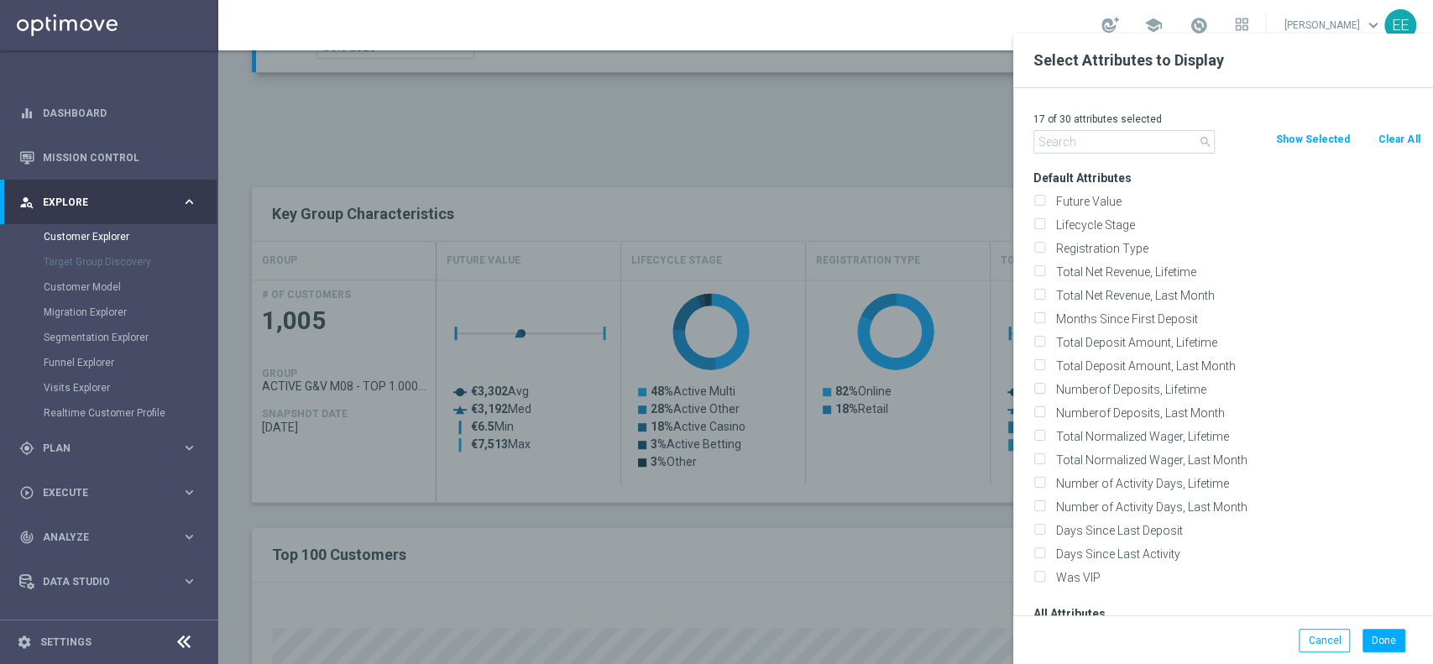
checkbox input "false"
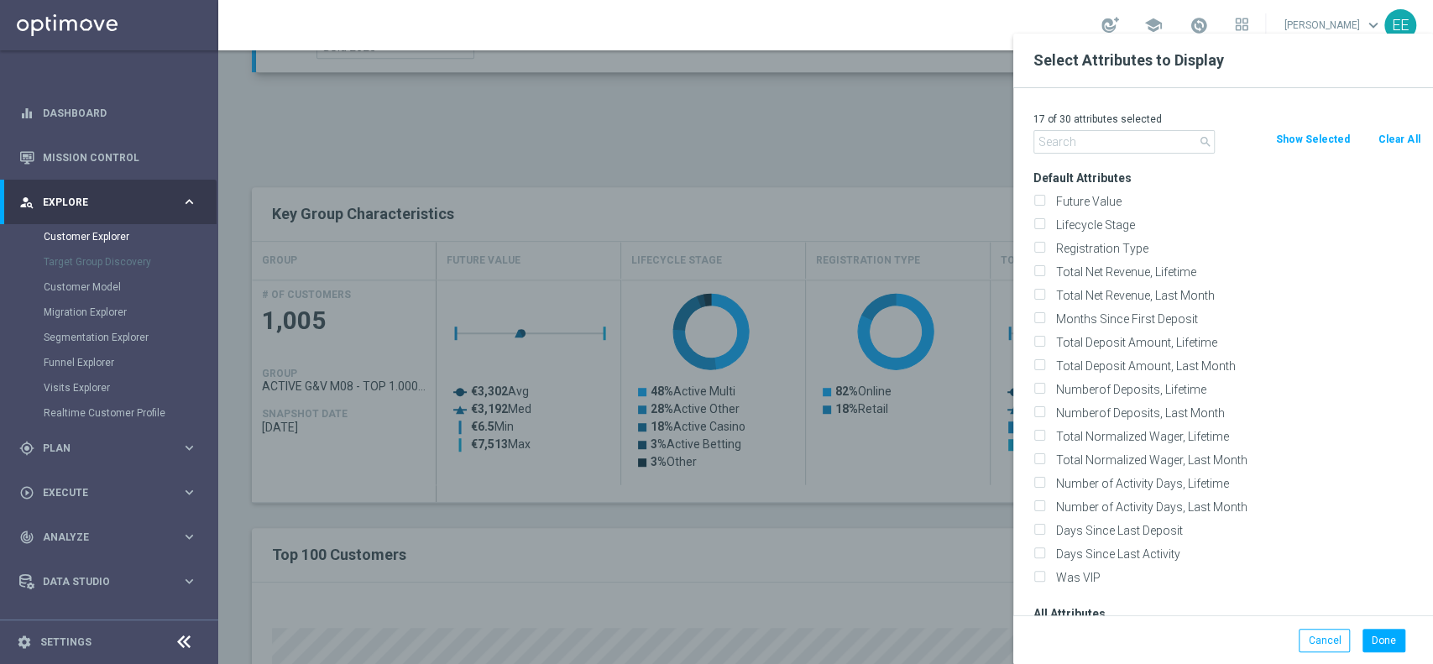
checkbox input "false"
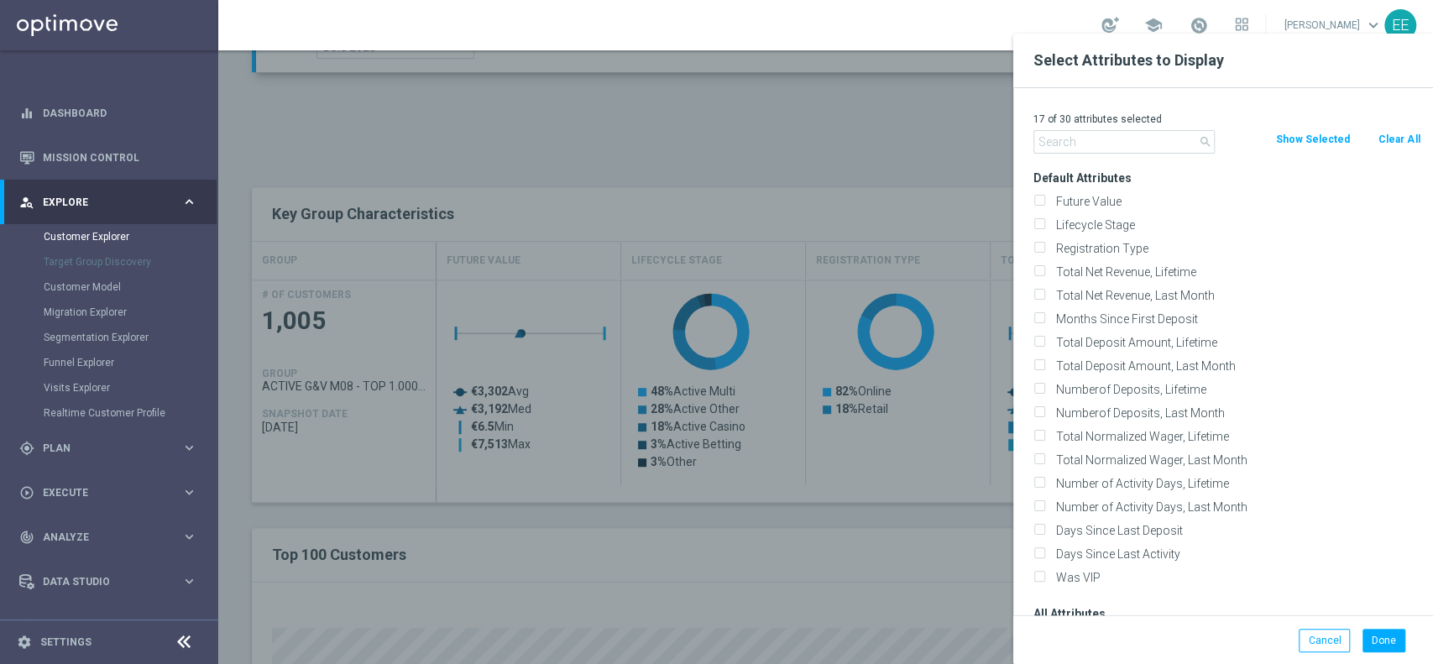
checkbox input "false"
click at [1096, 144] on input "text" at bounding box center [1124, 142] width 181 height 24
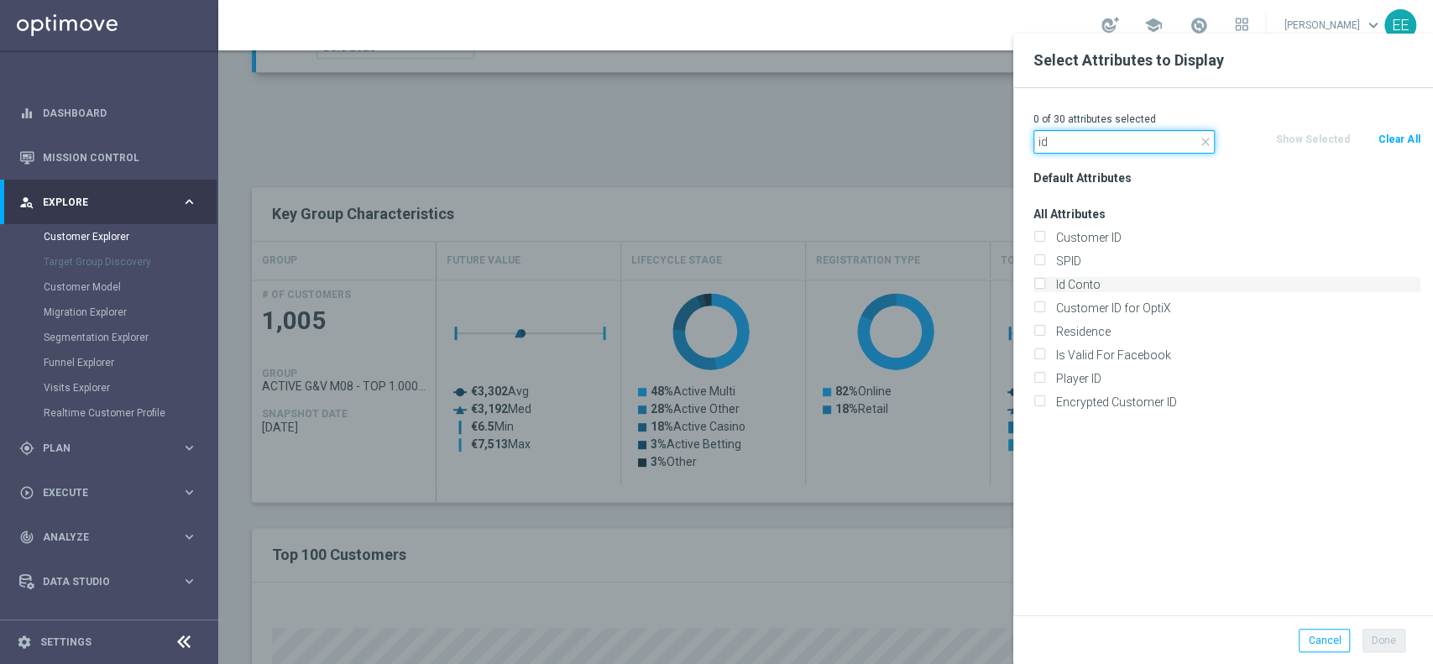
type input "id"
click at [1089, 282] on label "Id Conto" at bounding box center [1235, 284] width 370 height 15
click at [1044, 282] on input "Id Conto" at bounding box center [1039, 286] width 11 height 11
checkbox input "true"
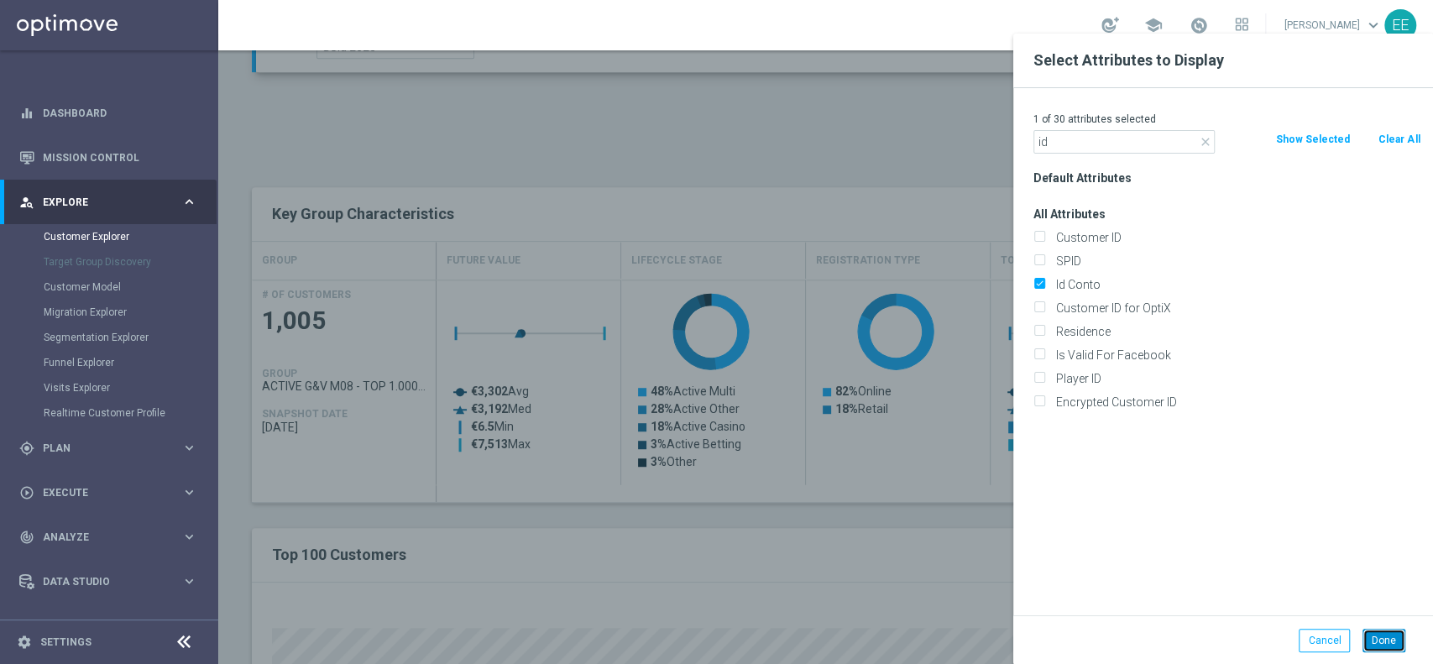
click at [1396, 643] on button "Done" at bounding box center [1384, 641] width 43 height 24
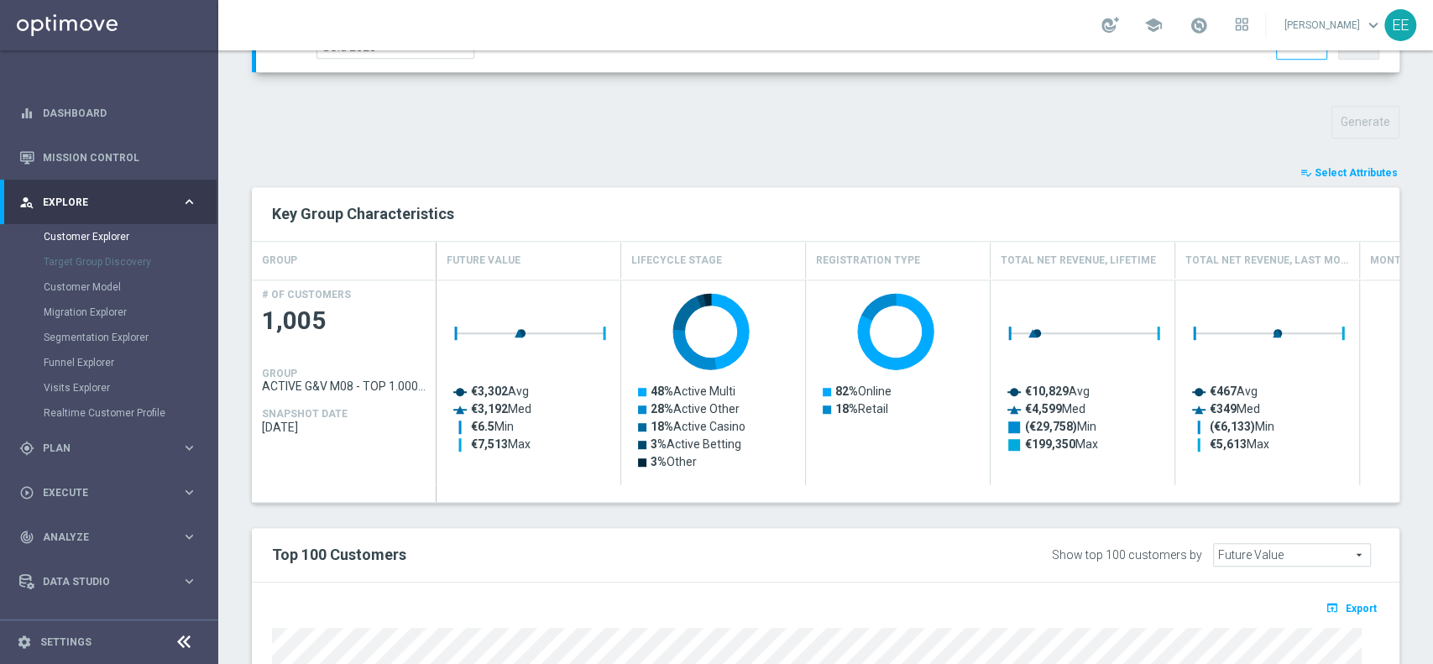
type input "Search"
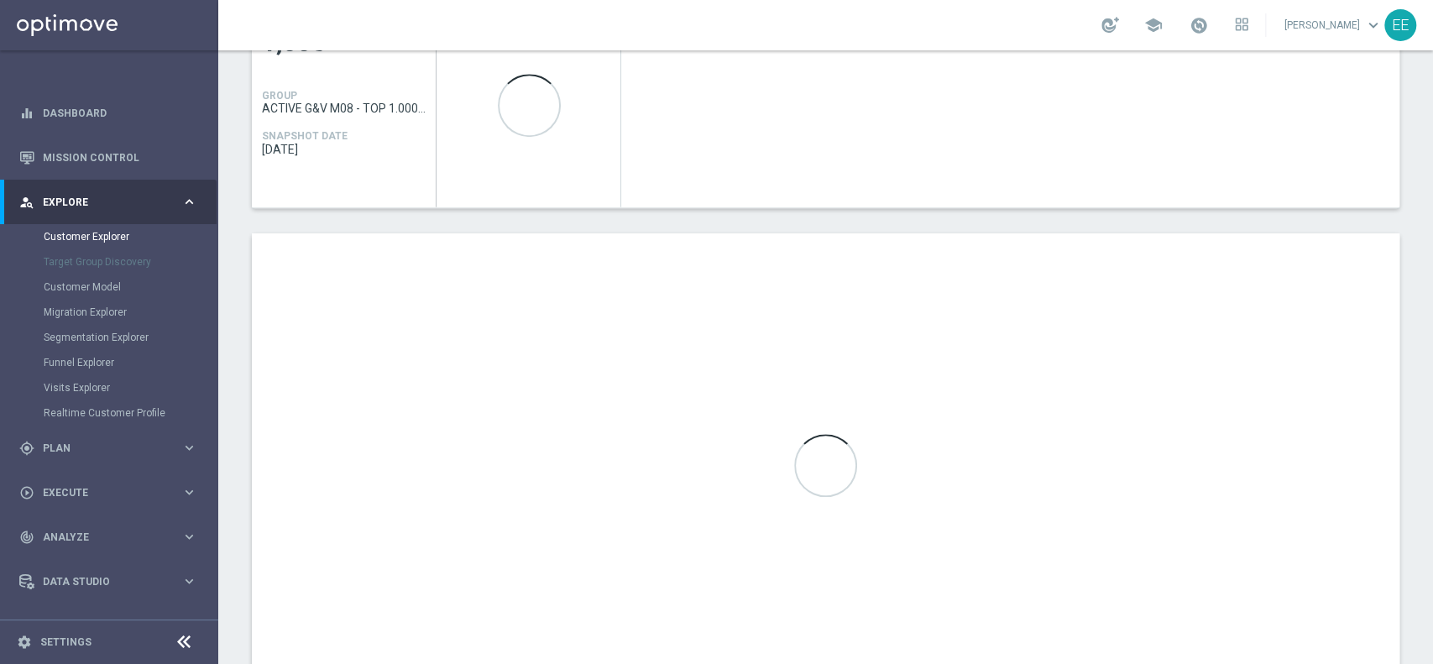
scroll to position [833, 0]
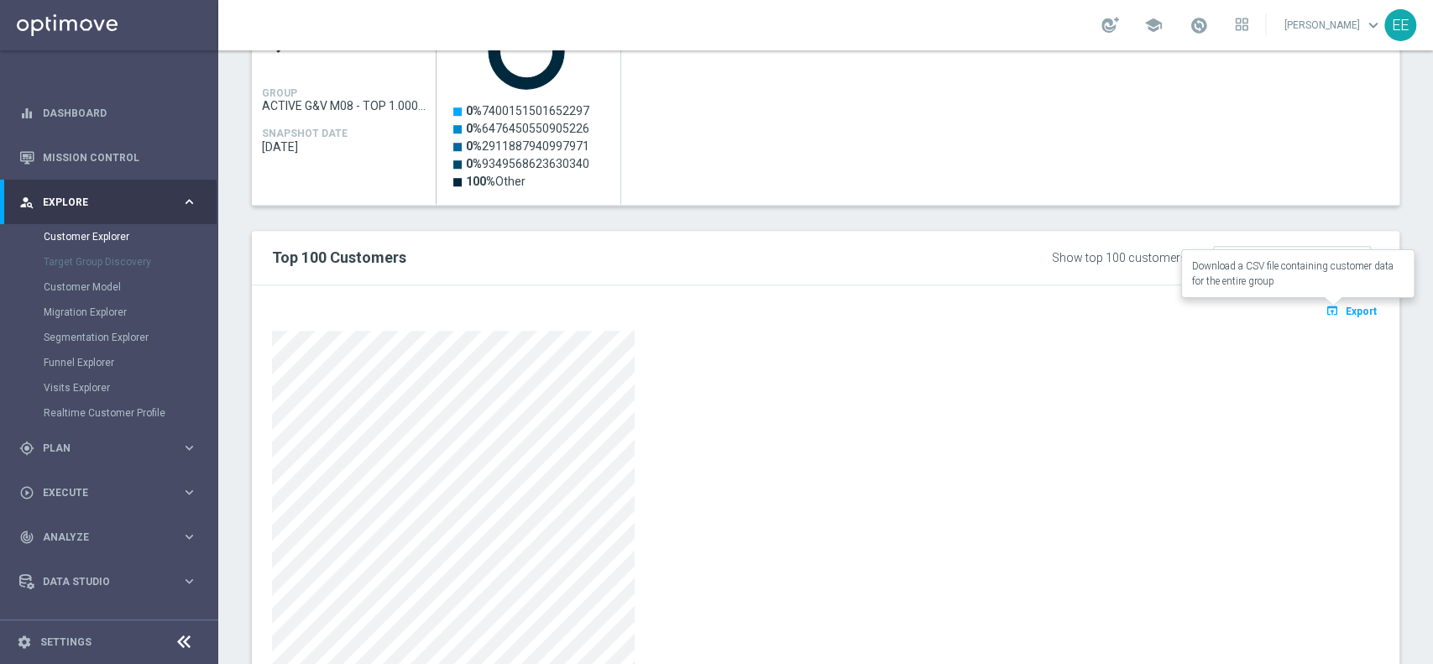
click at [1346, 313] on span "Export" at bounding box center [1361, 312] width 31 height 12
